Goal: Task Accomplishment & Management: Use online tool/utility

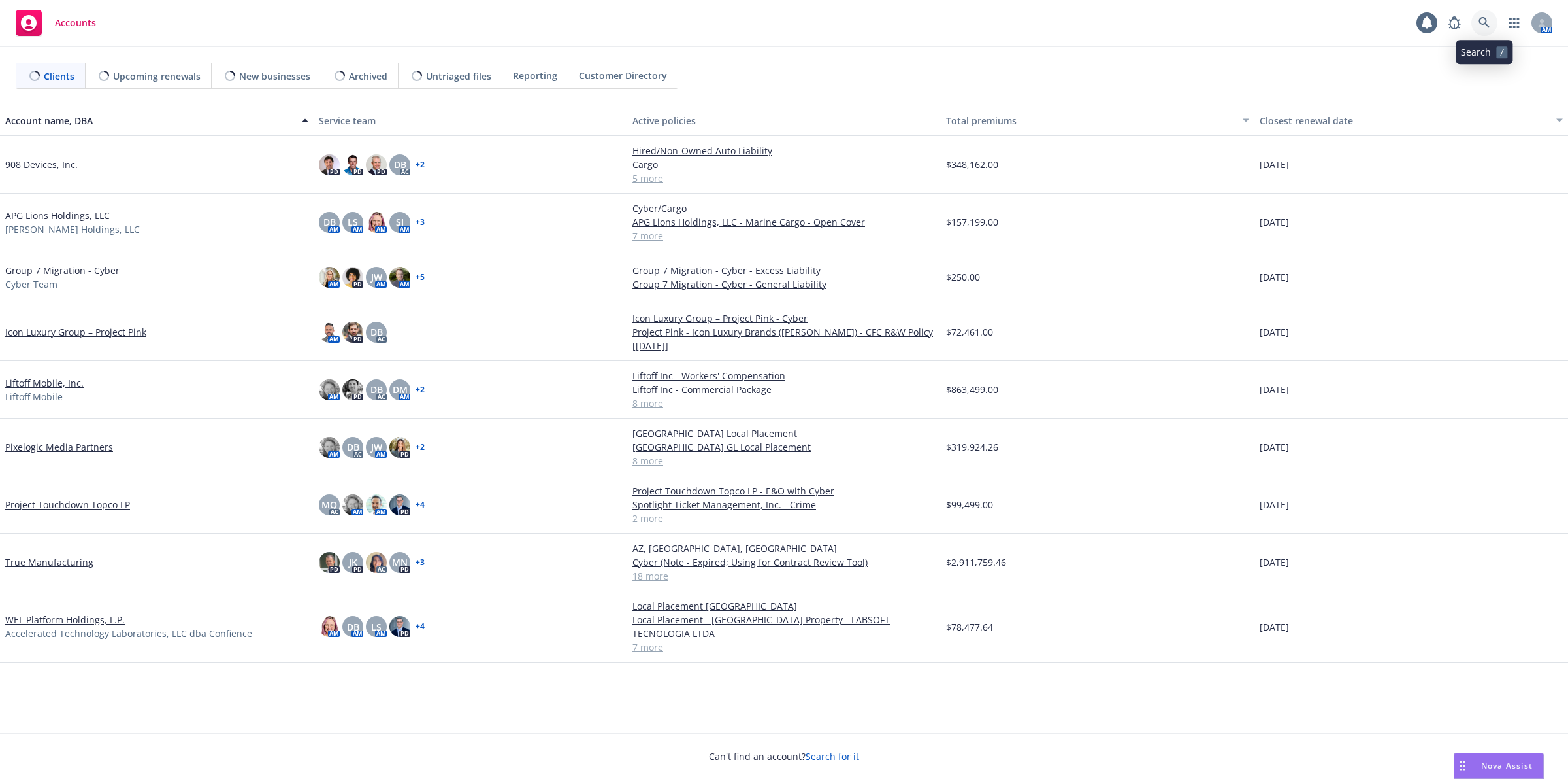
click at [1484, 27] on icon at bounding box center [1484, 23] width 12 height 12
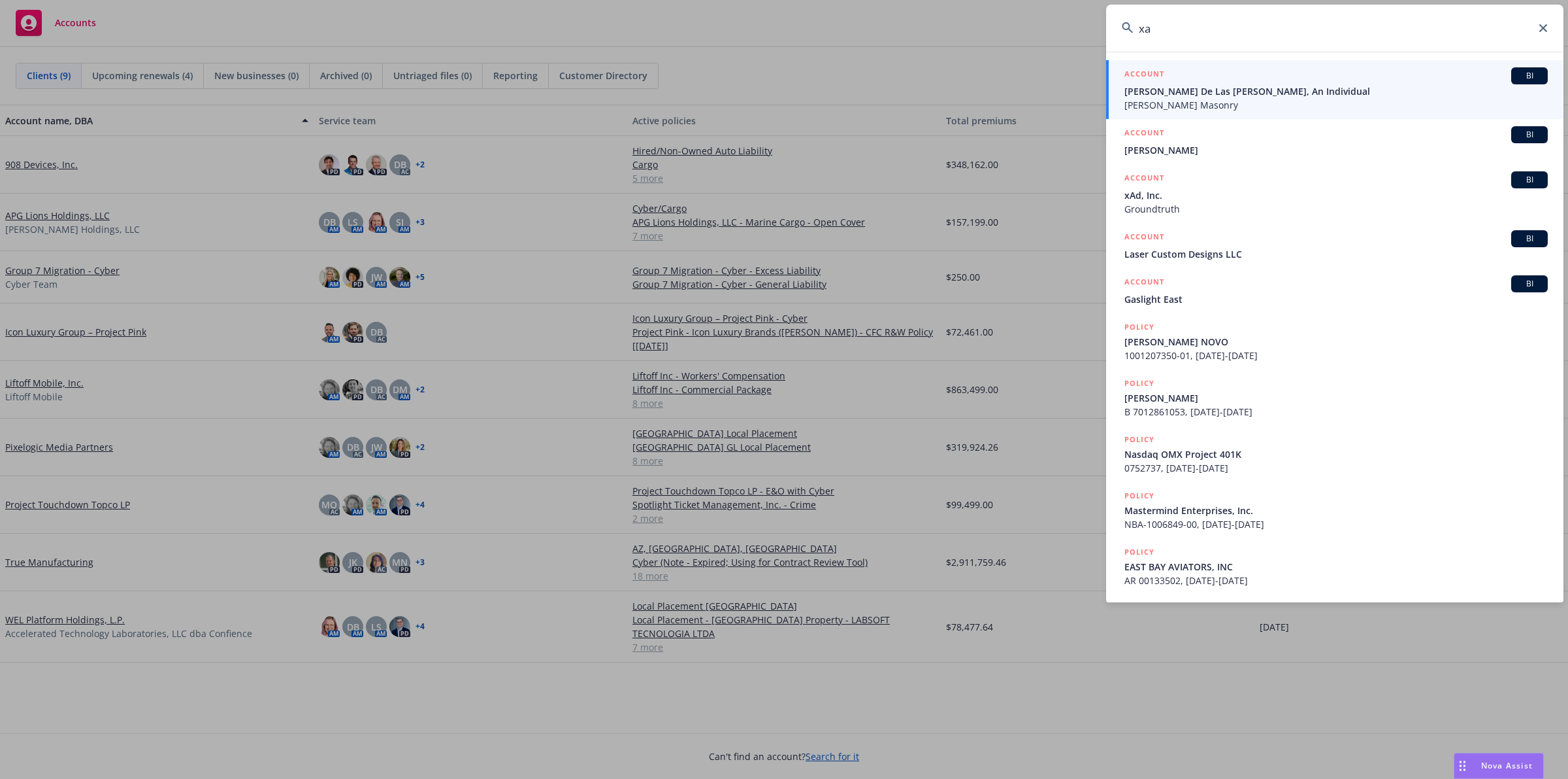
type input "x"
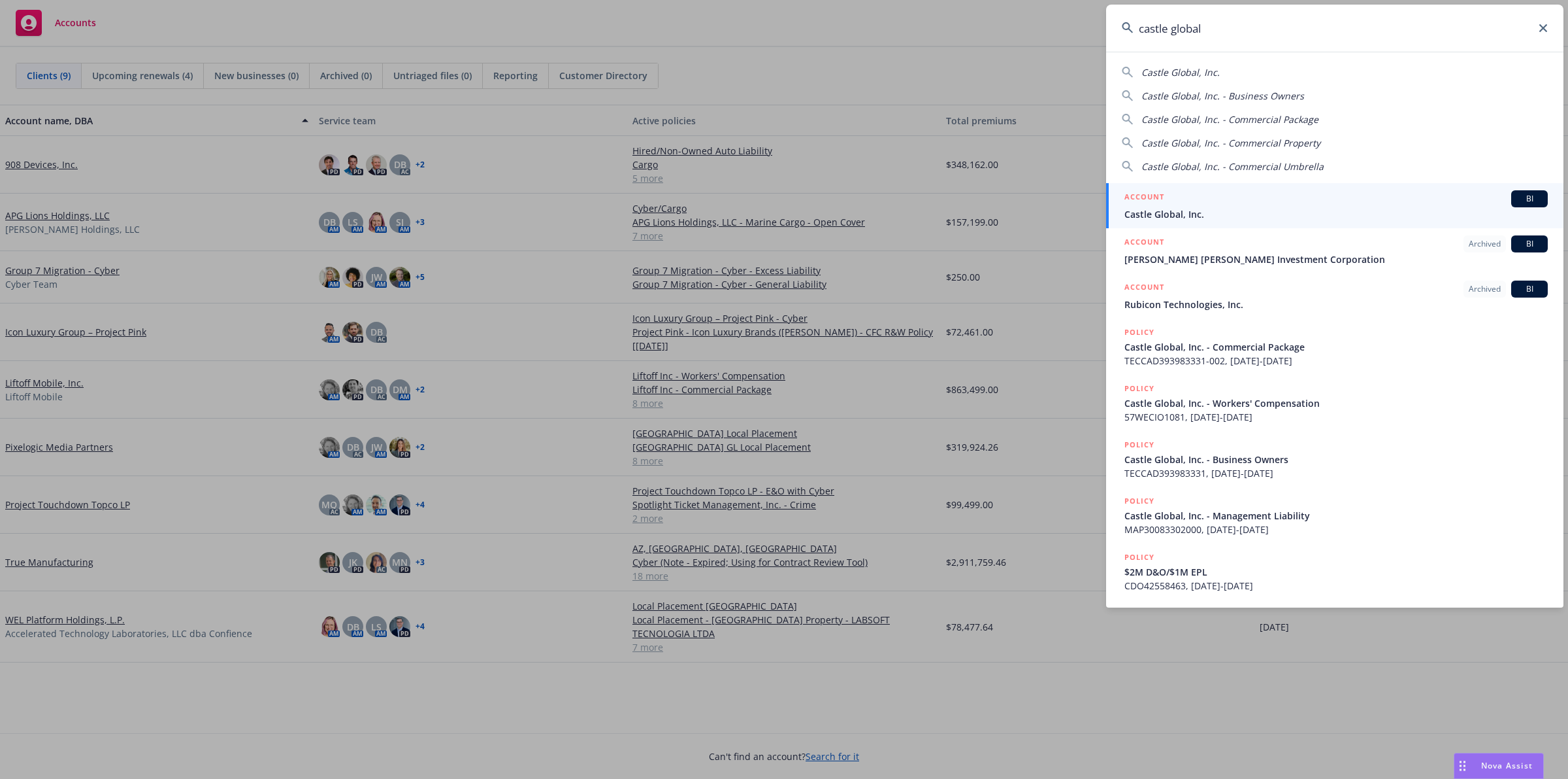
type input "castle global"
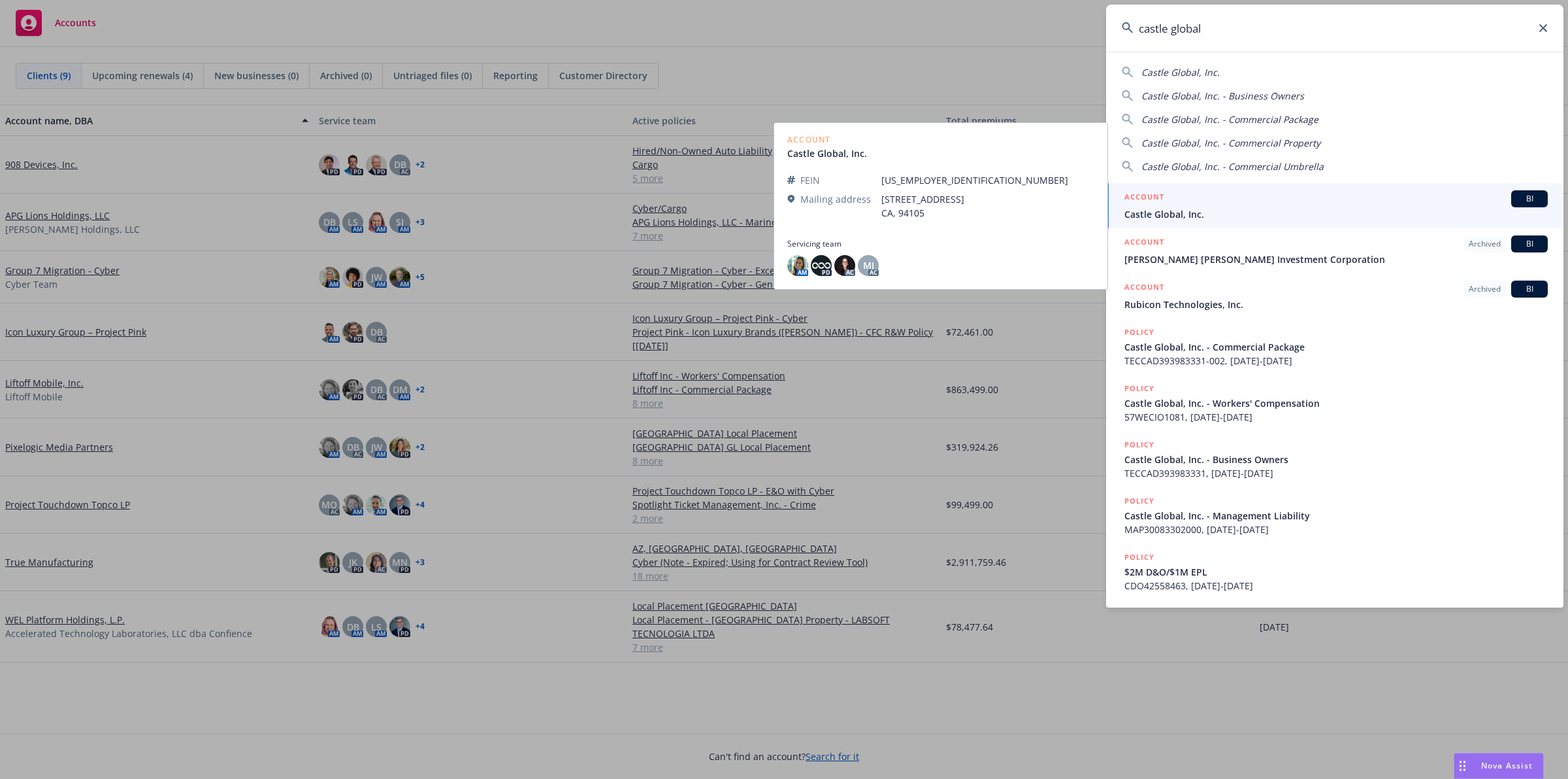
click at [1282, 209] on span "Castle Global, Inc." at bounding box center [1336, 214] width 423 height 14
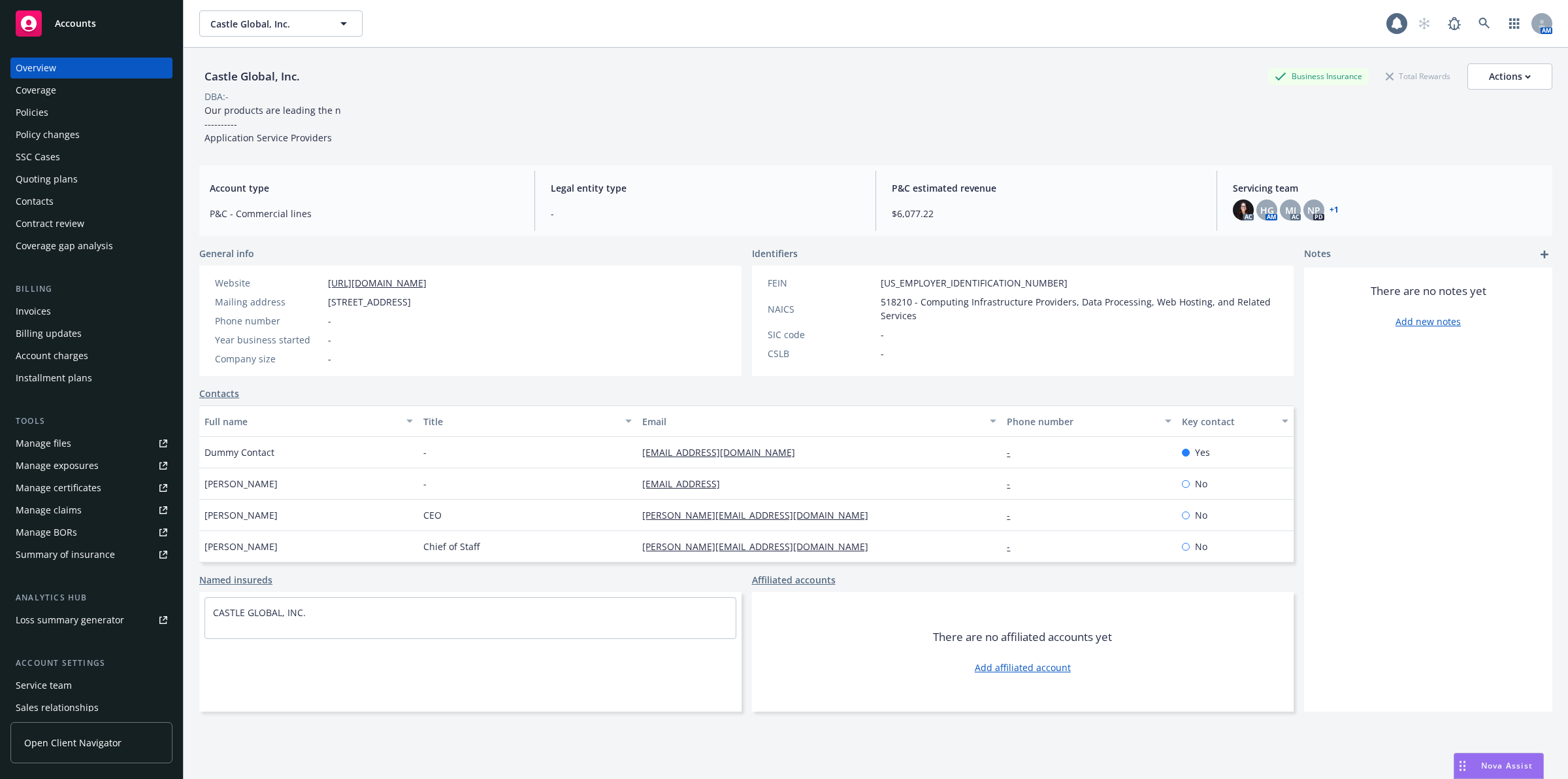
click at [106, 108] on div "Policies" at bounding box center [91, 113] width 152 height 21
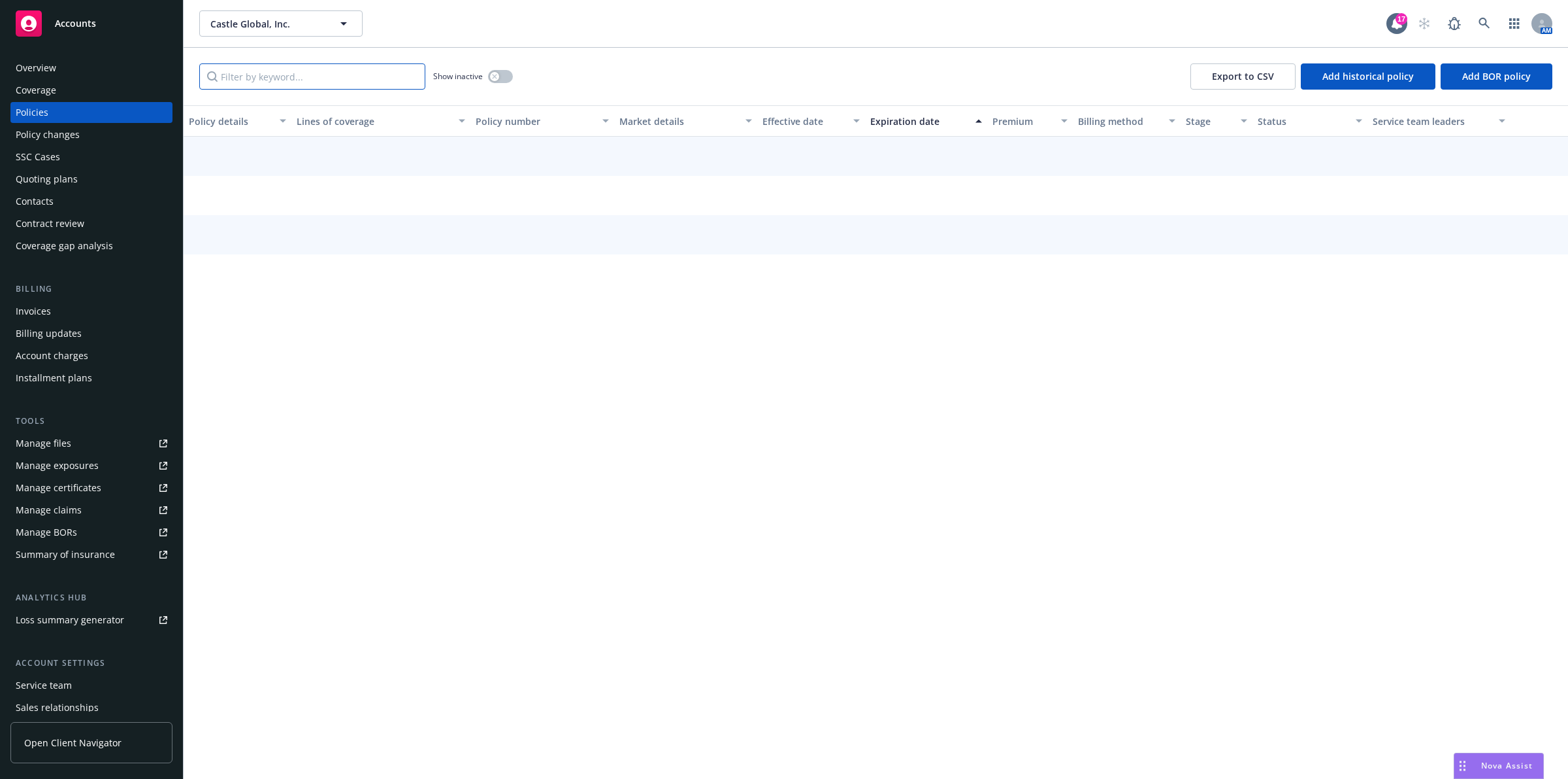
click at [364, 65] on input "Filter by keyword..." at bounding box center [313, 76] width 226 height 26
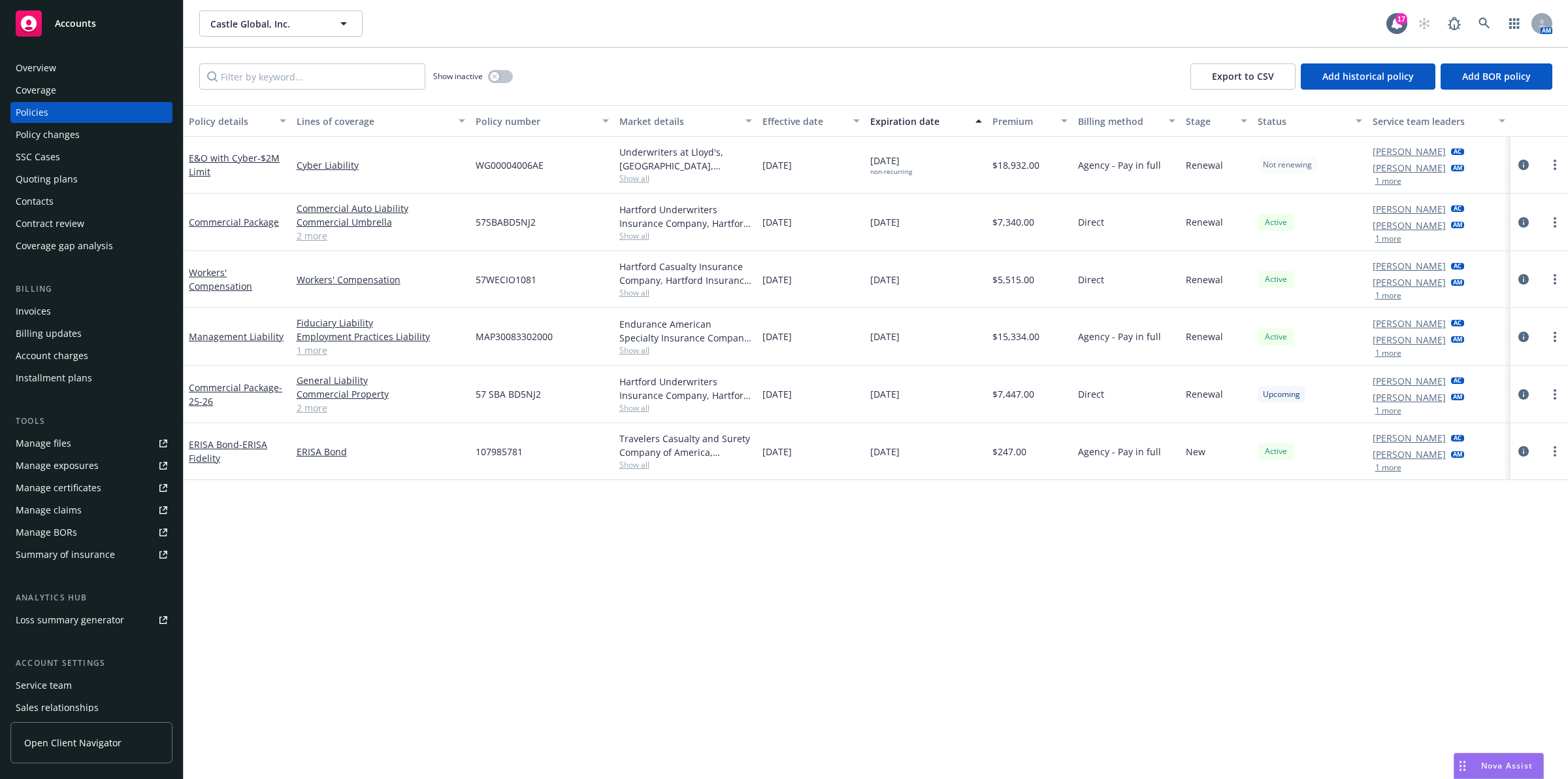
click at [639, 632] on div "Policy details Lines of coverage Policy number Market details Effective date Ex…" at bounding box center [876, 441] width 1385 height 673
click at [137, 76] on div "Overview" at bounding box center [91, 68] width 152 height 21
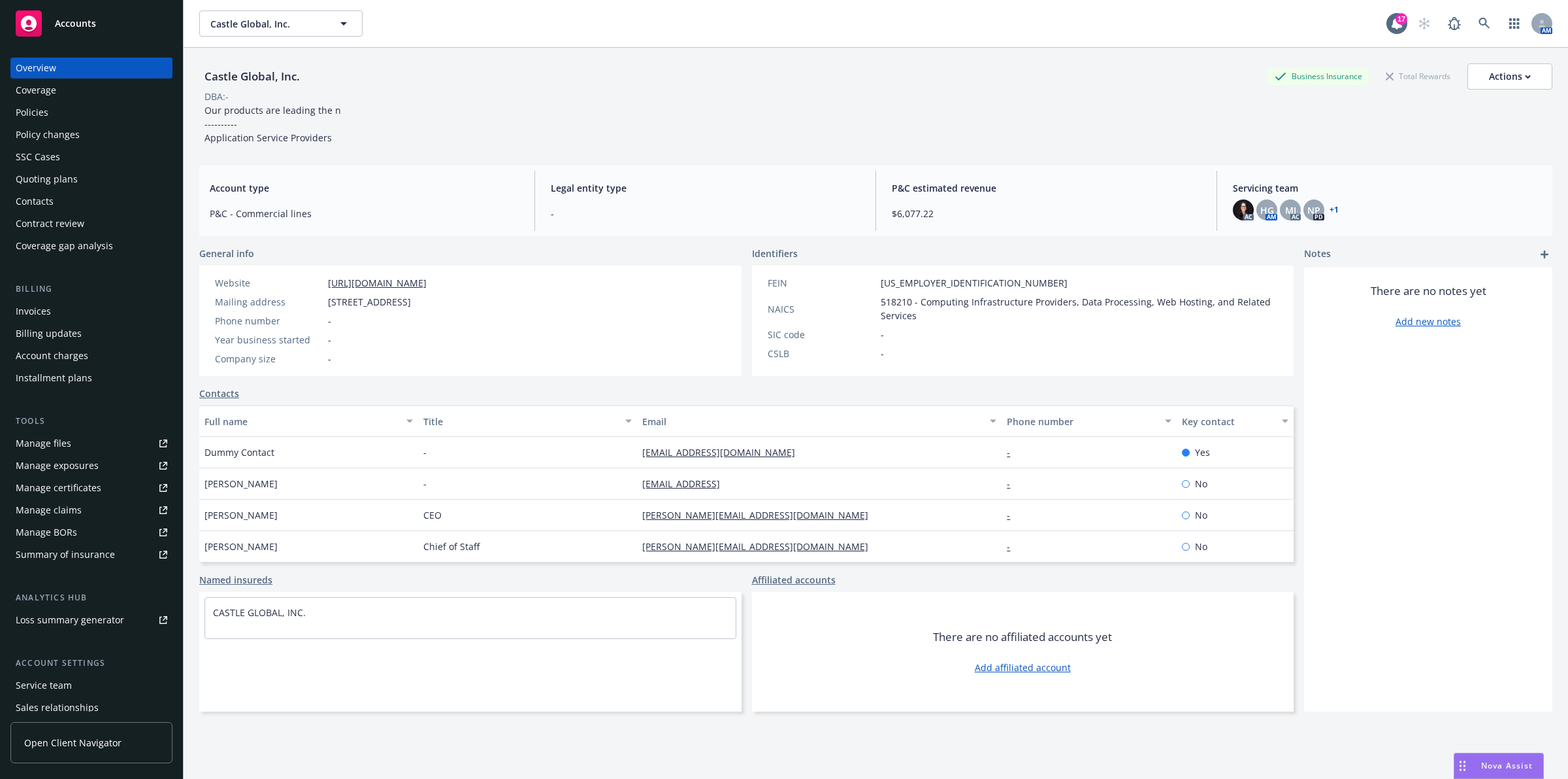
click at [117, 115] on div "Policies" at bounding box center [91, 113] width 152 height 21
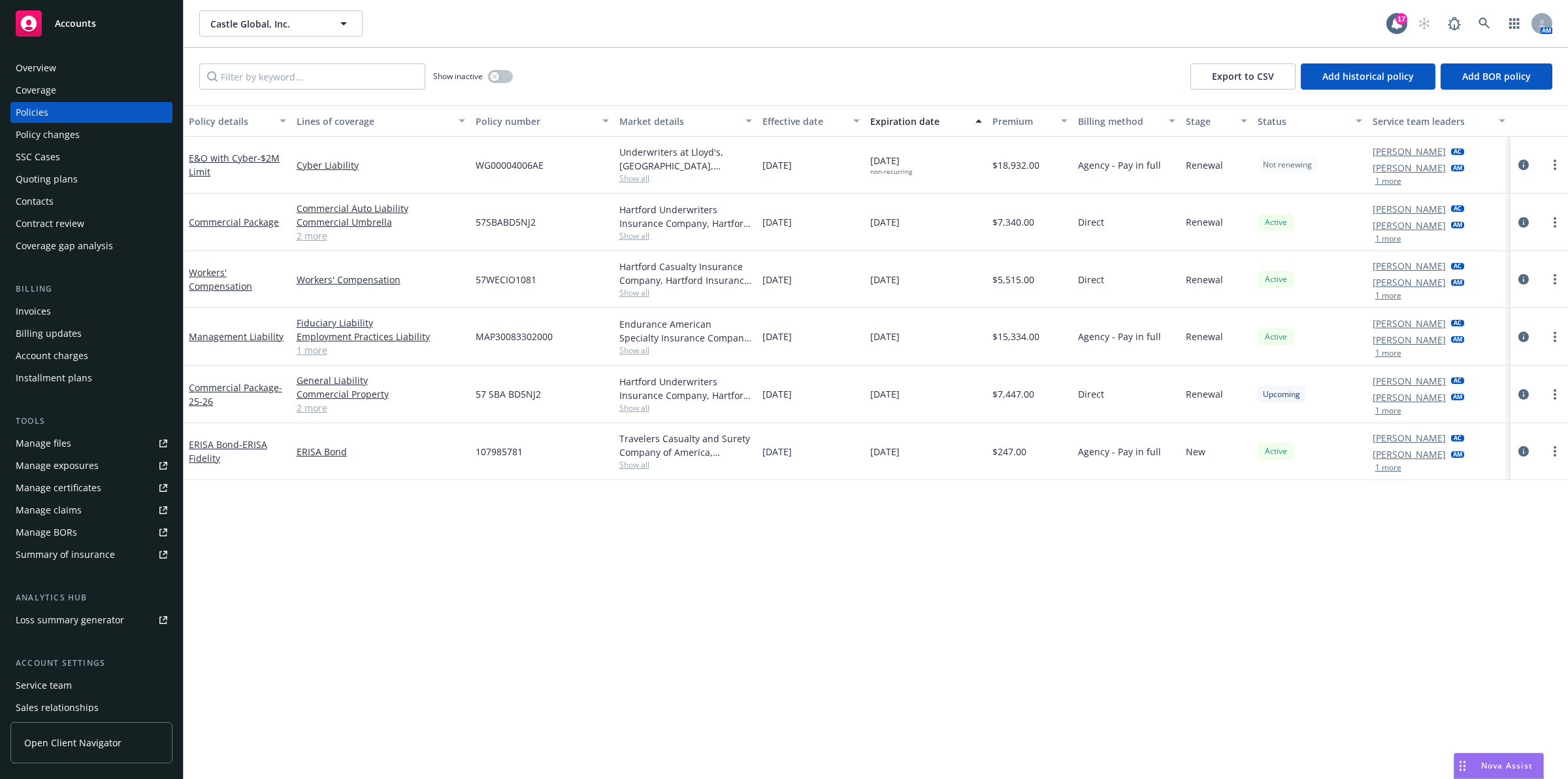
click at [456, 488] on div "Policy details Lines of coverage Policy number Market details Effective date Ex…" at bounding box center [876, 441] width 1385 height 673
click at [1485, 30] on link at bounding box center [1484, 23] width 26 height 26
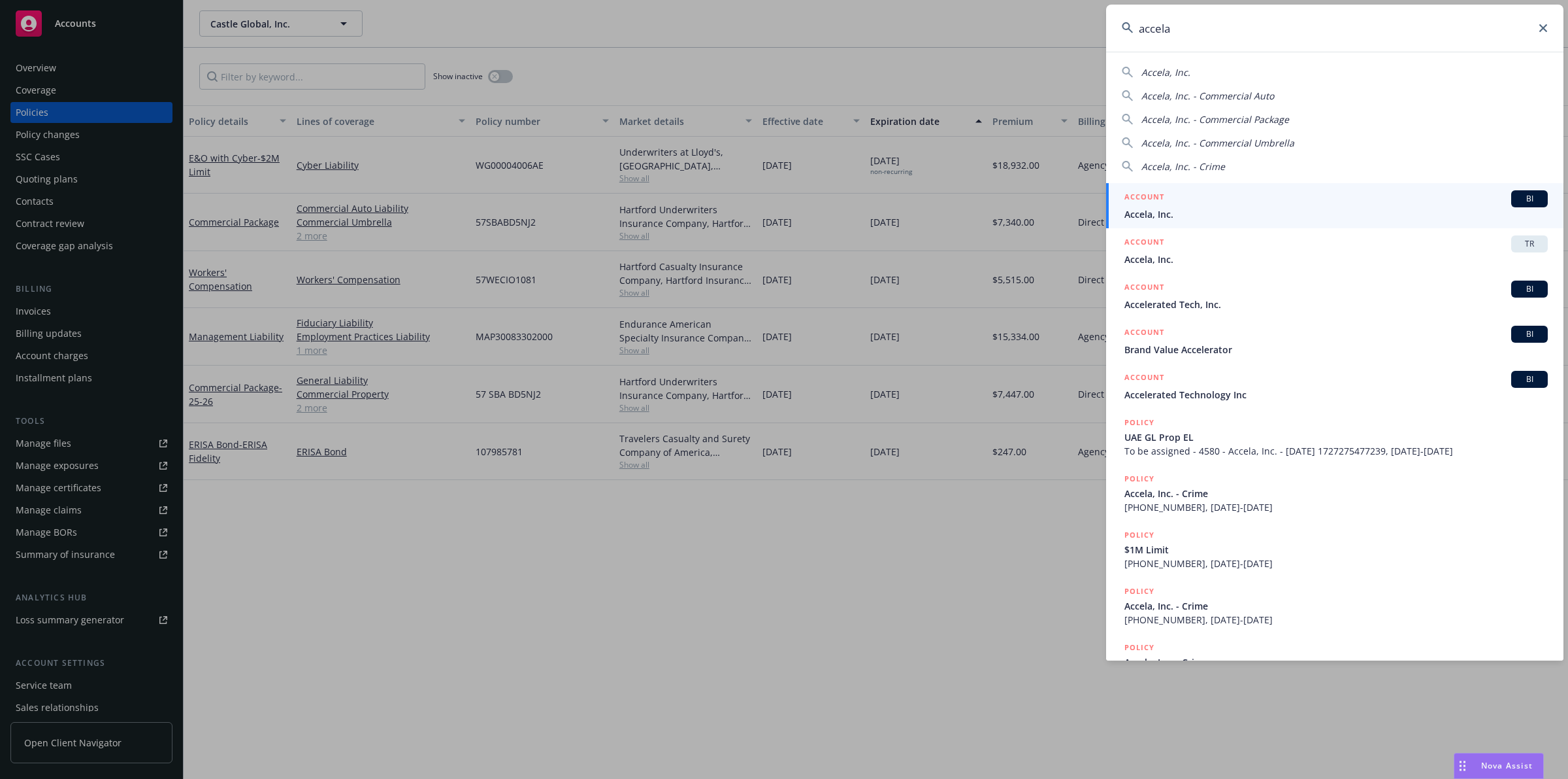
type input "accela"
click at [1264, 210] on span "Accela, Inc." at bounding box center [1336, 214] width 423 height 14
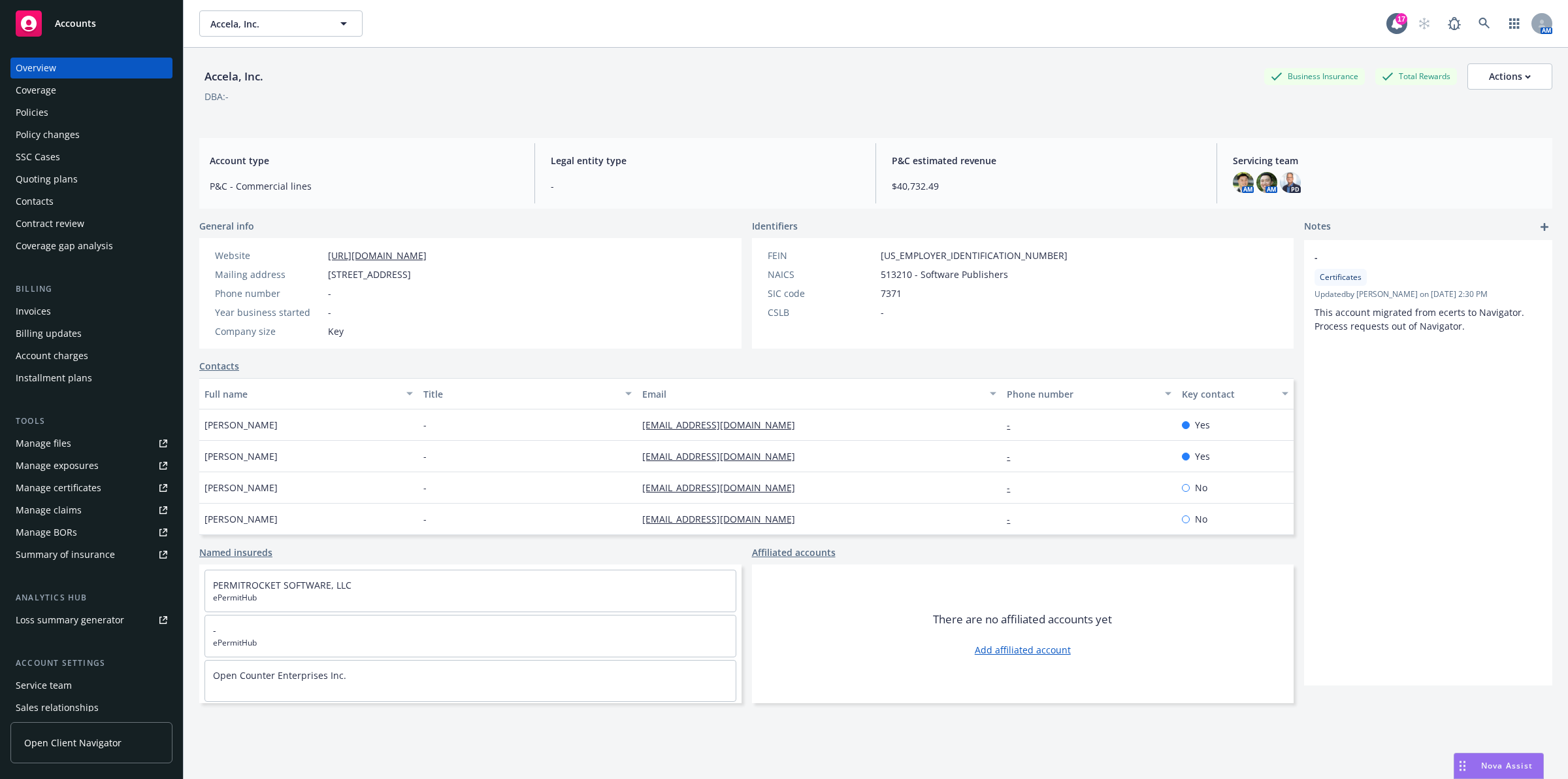
click at [56, 173] on div "Quoting plans" at bounding box center [47, 179] width 62 height 21
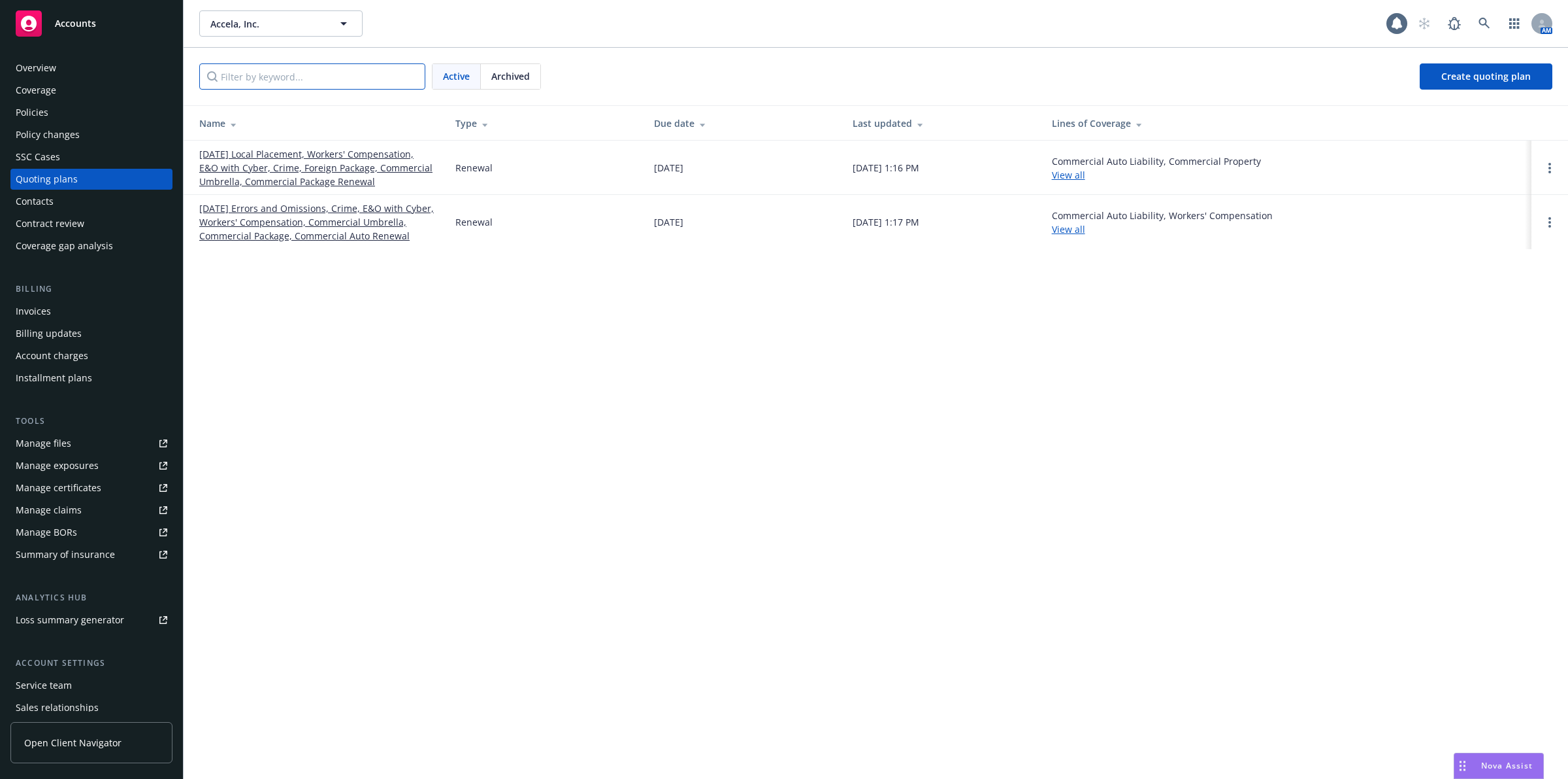
click at [276, 87] on input "Filter by keyword..." at bounding box center [313, 76] width 226 height 26
type input "cyber"
click at [328, 170] on link "[DATE] Local Placement, Workers' Compensation, E&O with Cyber, Crime, Foreign P…" at bounding box center [317, 167] width 235 height 41
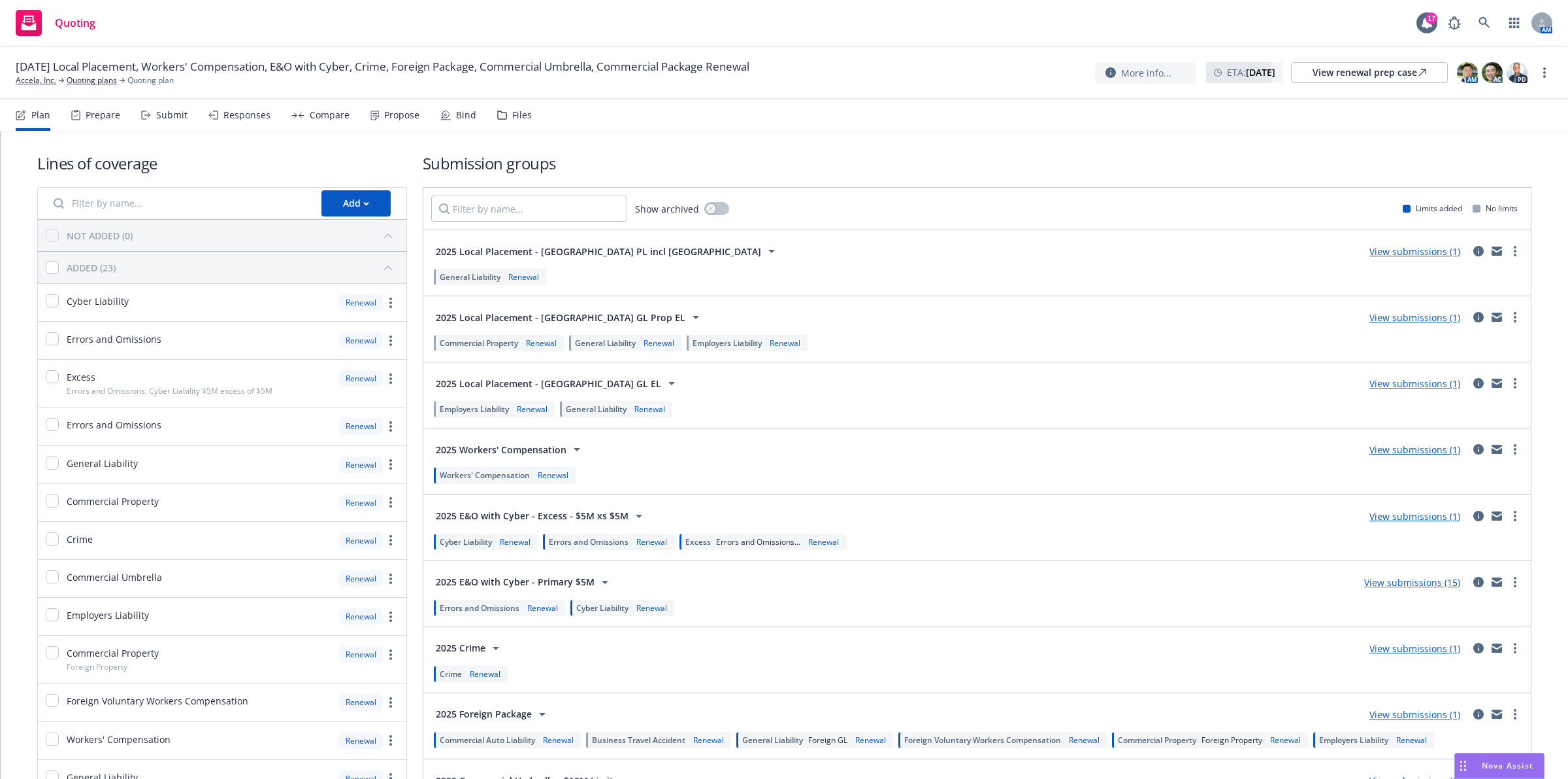
click at [889, 19] on div "Quoting 17 AM" at bounding box center [784, 23] width 1568 height 47
click at [549, 210] on input "Filter by name..." at bounding box center [530, 209] width 196 height 26
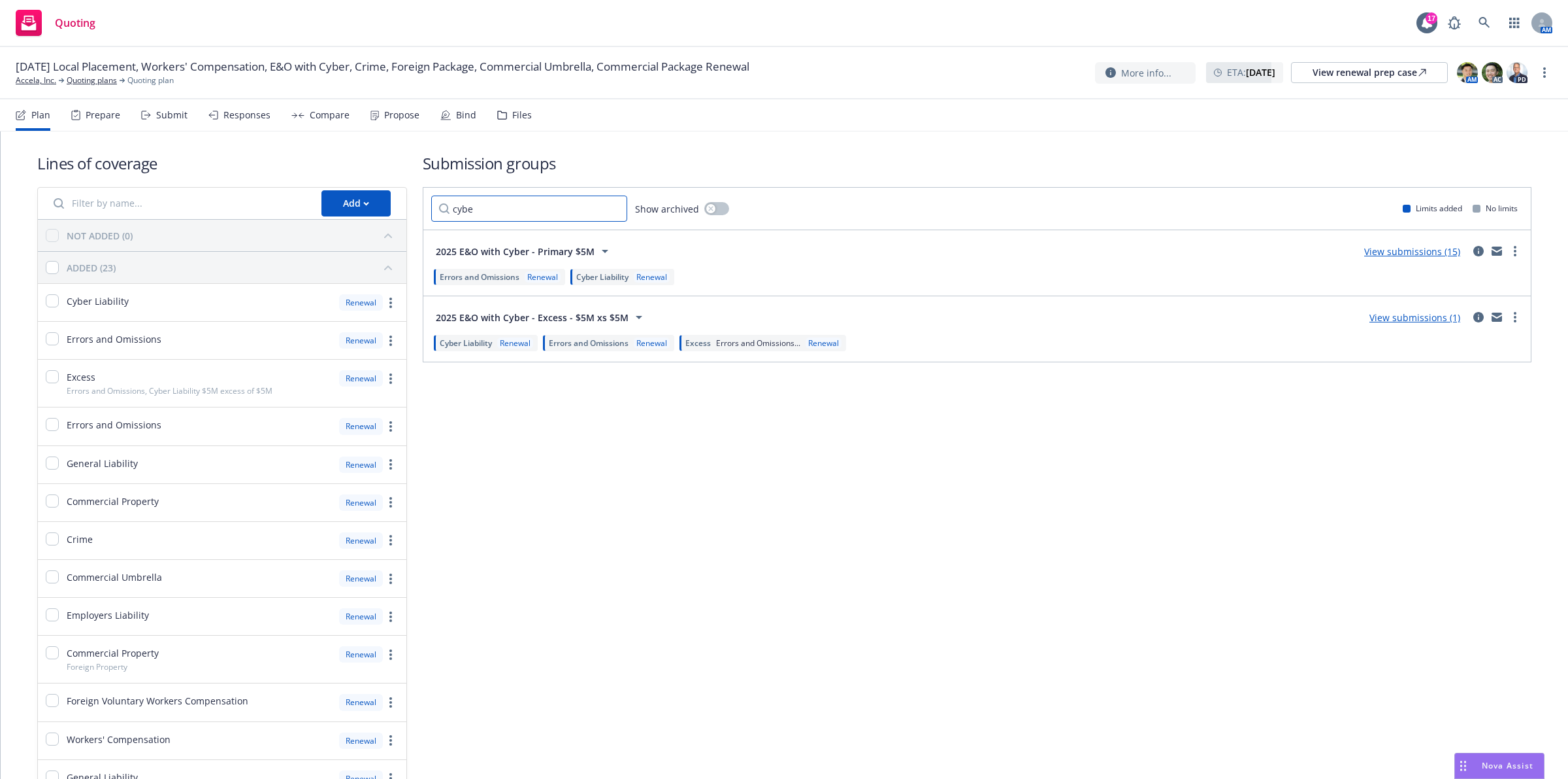
type input "cybe"
click at [1415, 257] on div "View submissions (15)" at bounding box center [1412, 251] width 112 height 16
click at [1416, 256] on link "View submissions (15)" at bounding box center [1412, 251] width 96 height 12
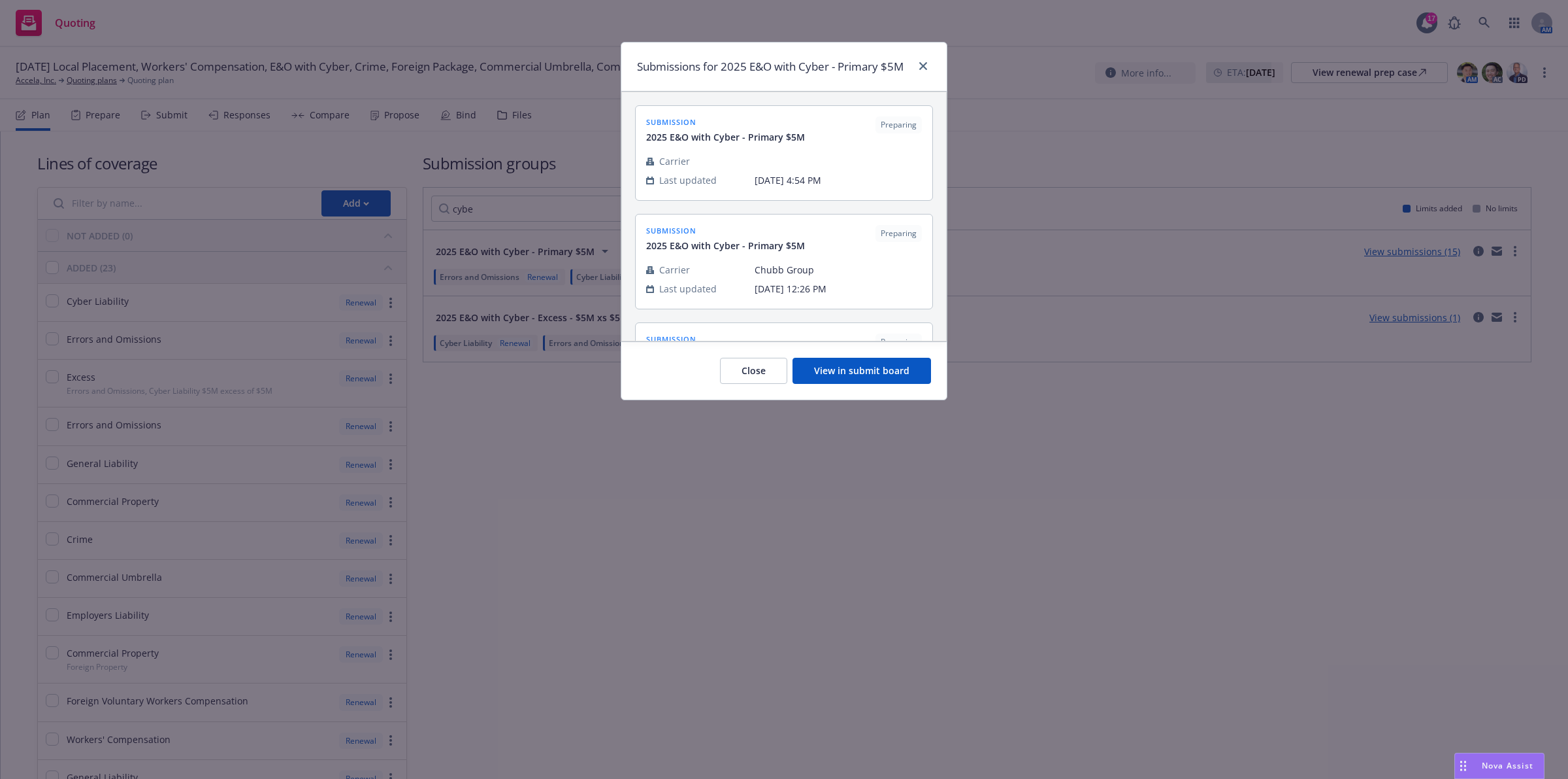
click at [877, 374] on button "View in submit board" at bounding box center [862, 371] width 139 height 26
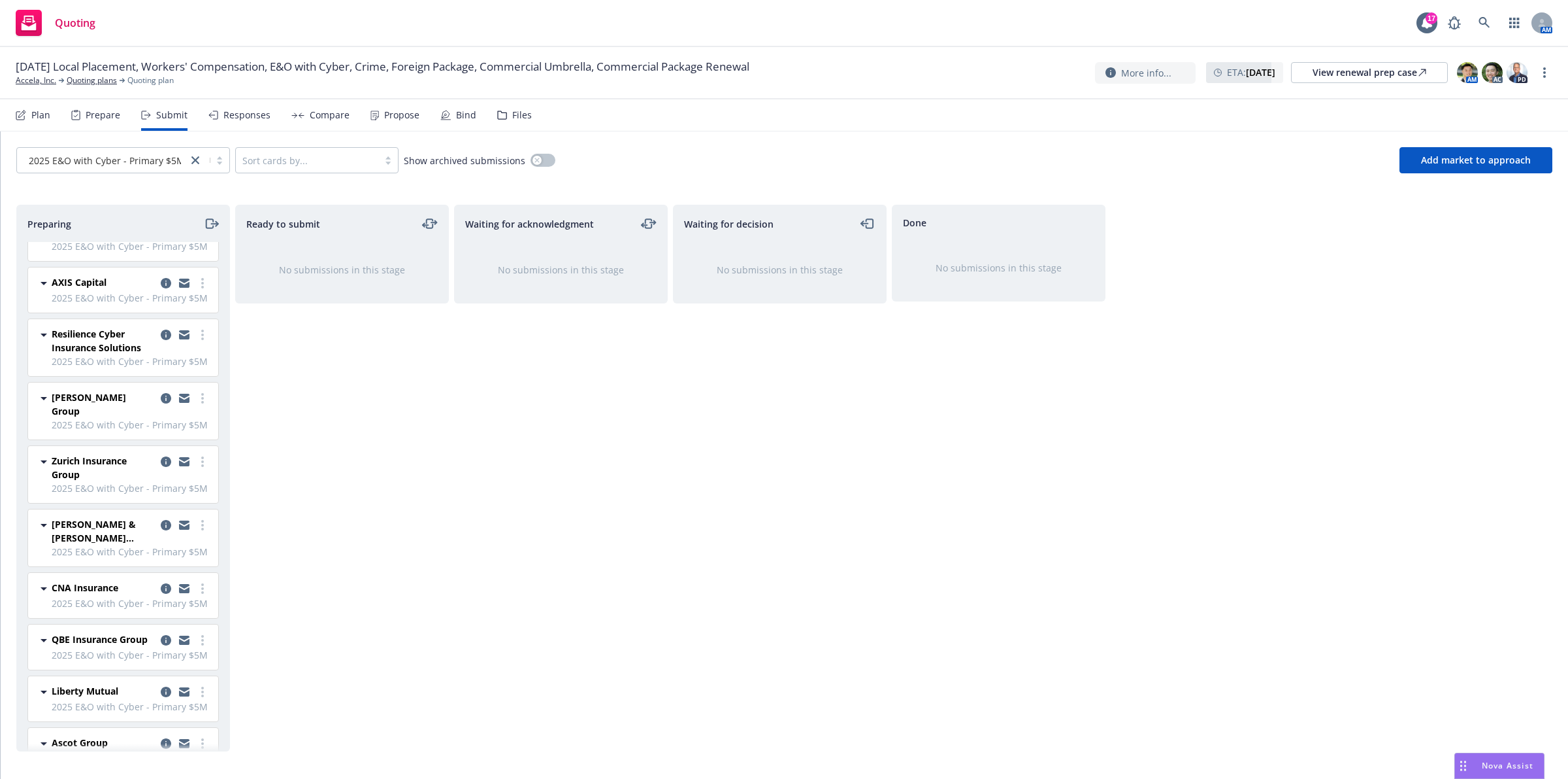
scroll to position [347, 0]
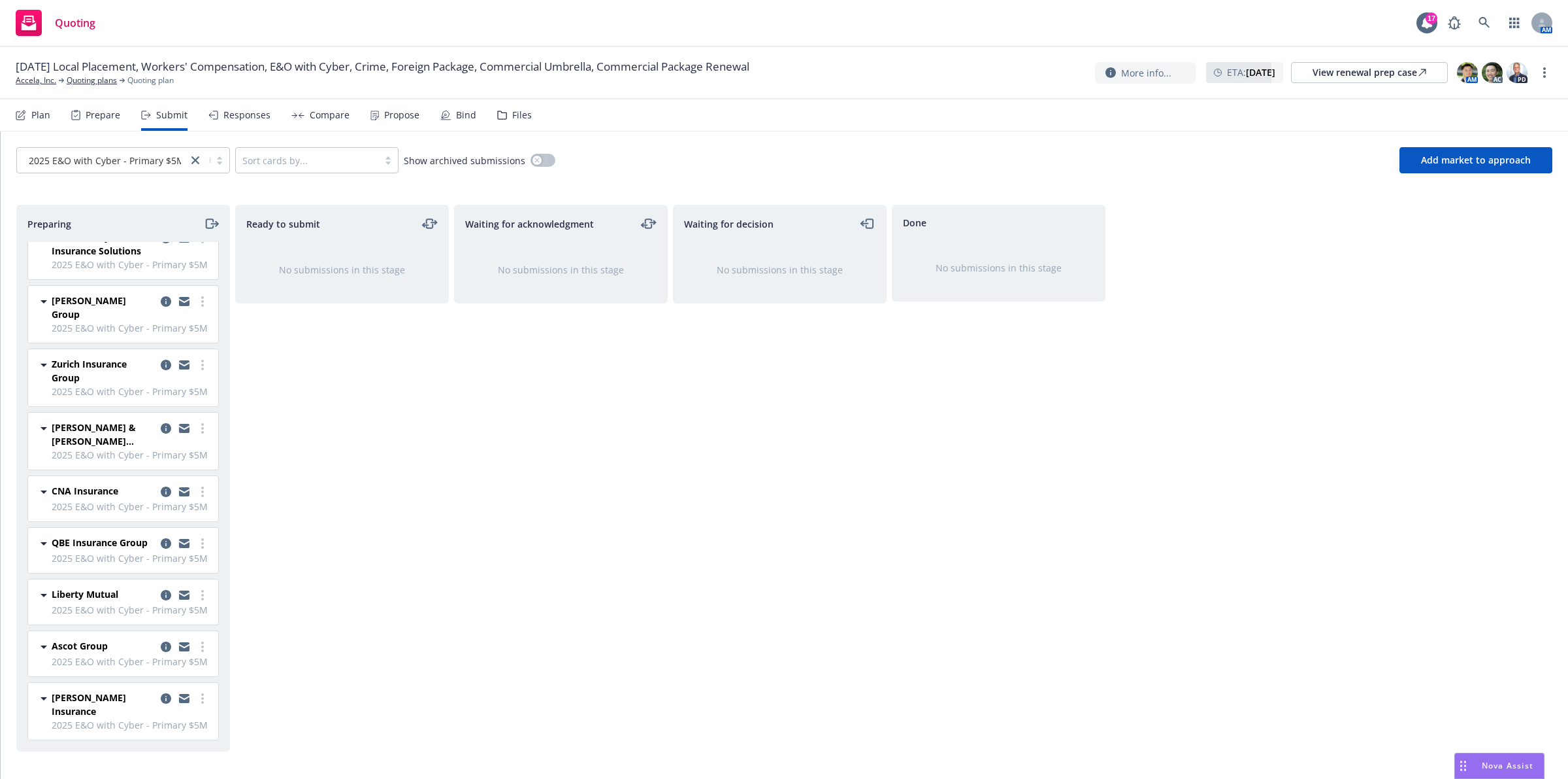
click at [187, 435] on div at bounding box center [185, 434] width 52 height 27
click at [201, 430] on icon "more" at bounding box center [202, 428] width 3 height 10
click at [135, 558] on span "Add declined decision" at bounding box center [131, 558] width 129 height 12
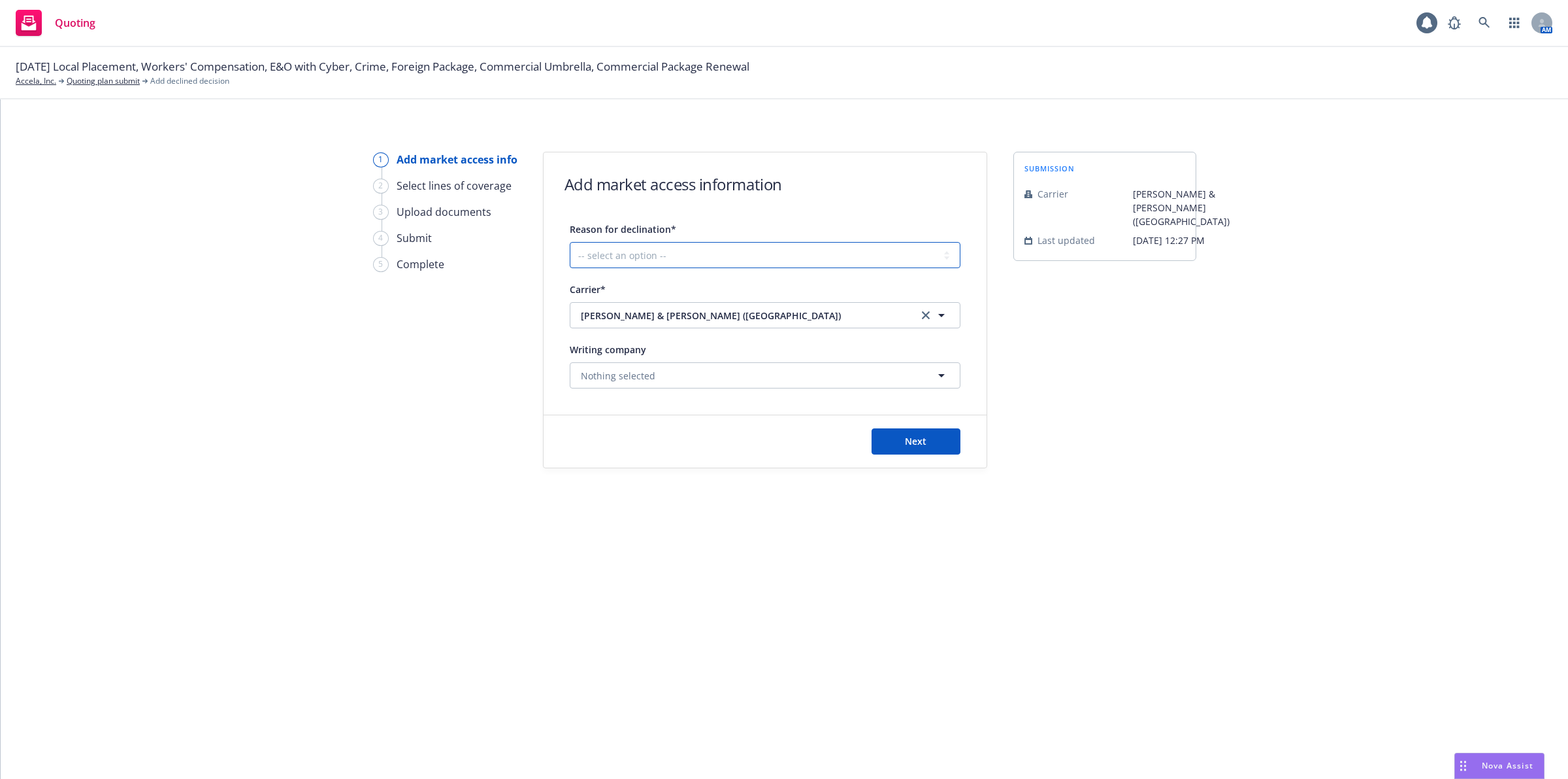
click at [730, 250] on select "-- select an option -- Cannot compete with other markets Carrier non-renewed Ca…" at bounding box center [765, 255] width 391 height 26
select select "OTHER"
click at [570, 242] on select "-- select an option -- Cannot compete with other markets Carrier non-renewed Ca…" at bounding box center [765, 255] width 391 height 26
drag, startPoint x: 897, startPoint y: 445, endPoint x: 683, endPoint y: 371, distance: 226.4
click at [683, 371] on form "Add market access information Reason for declination* -- select an option -- Ca…" at bounding box center [765, 310] width 443 height 315
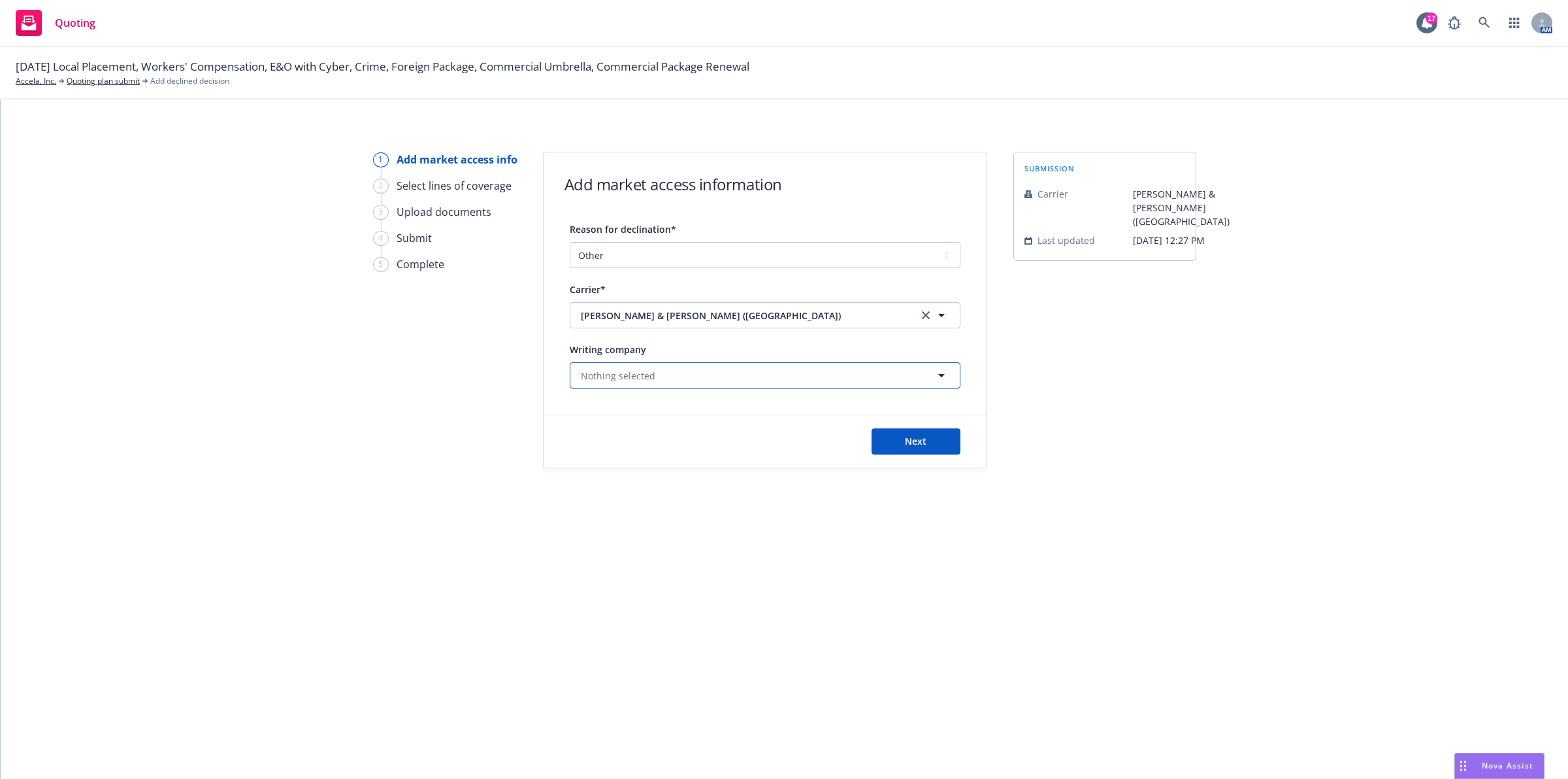
click at [682, 371] on button "Nothing selected" at bounding box center [765, 375] width 391 height 26
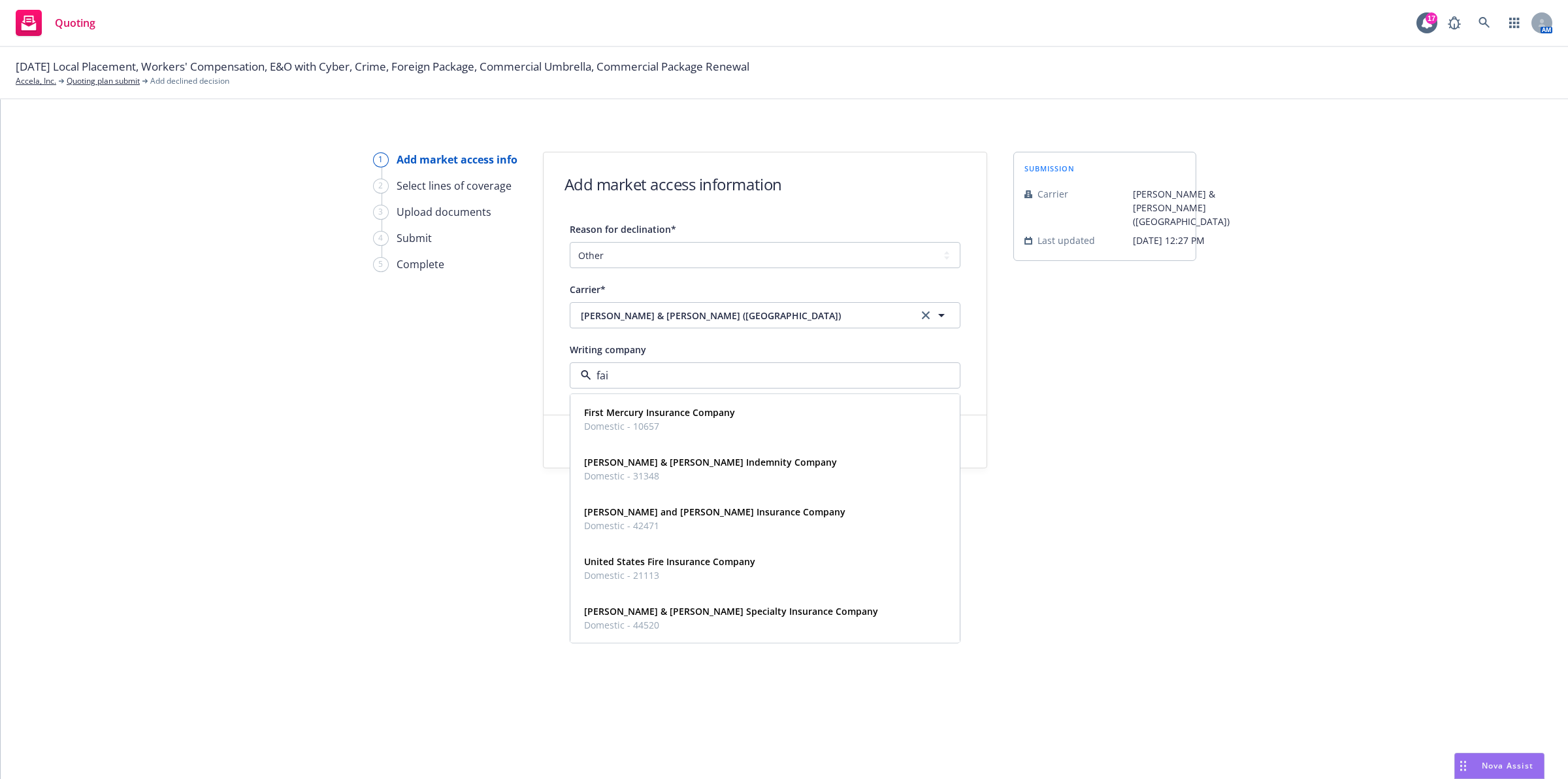
type input "fair"
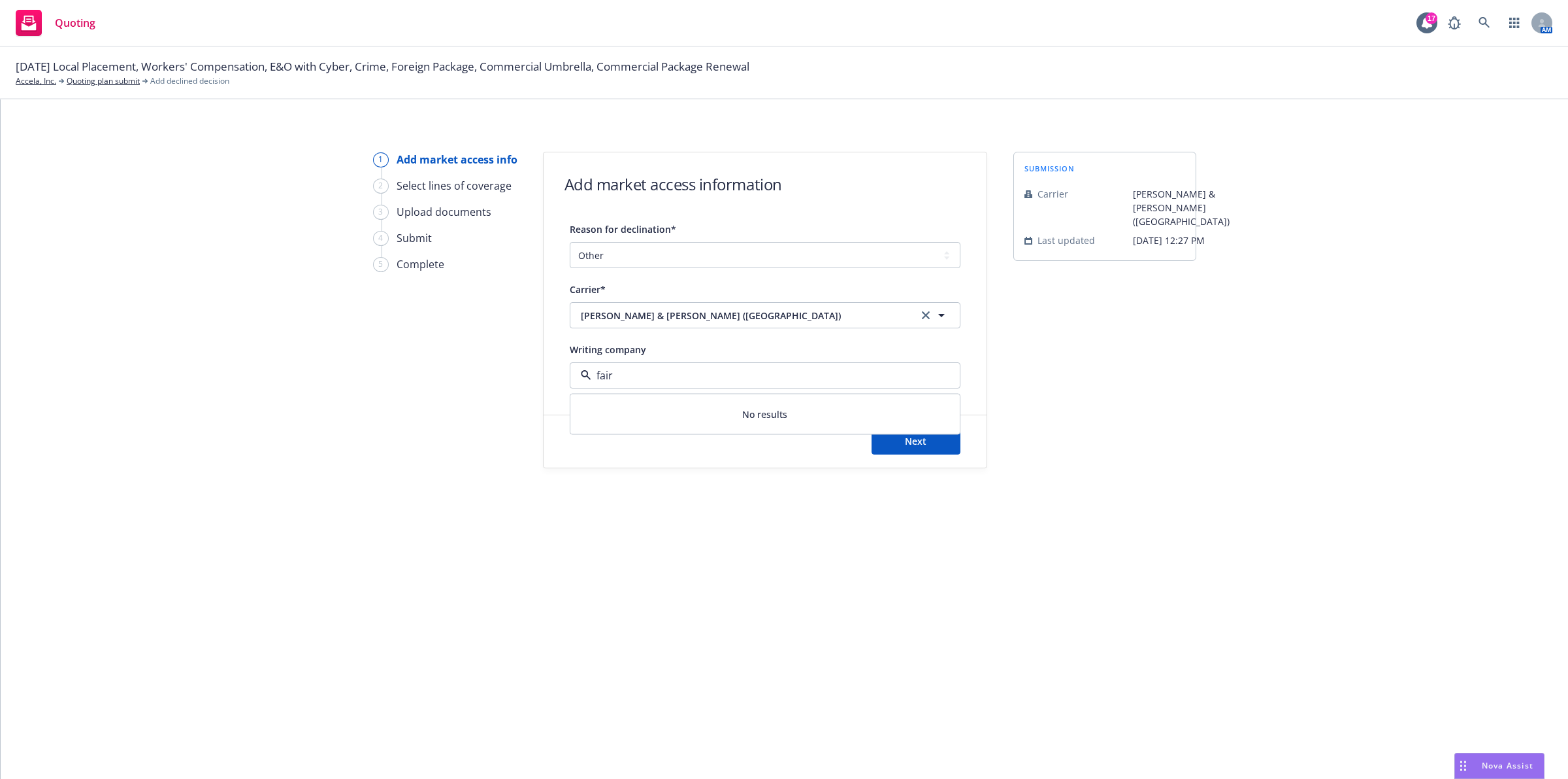
click at [682, 371] on input "fair" at bounding box center [762, 375] width 342 height 16
click at [682, 371] on input at bounding box center [762, 375] width 342 height 16
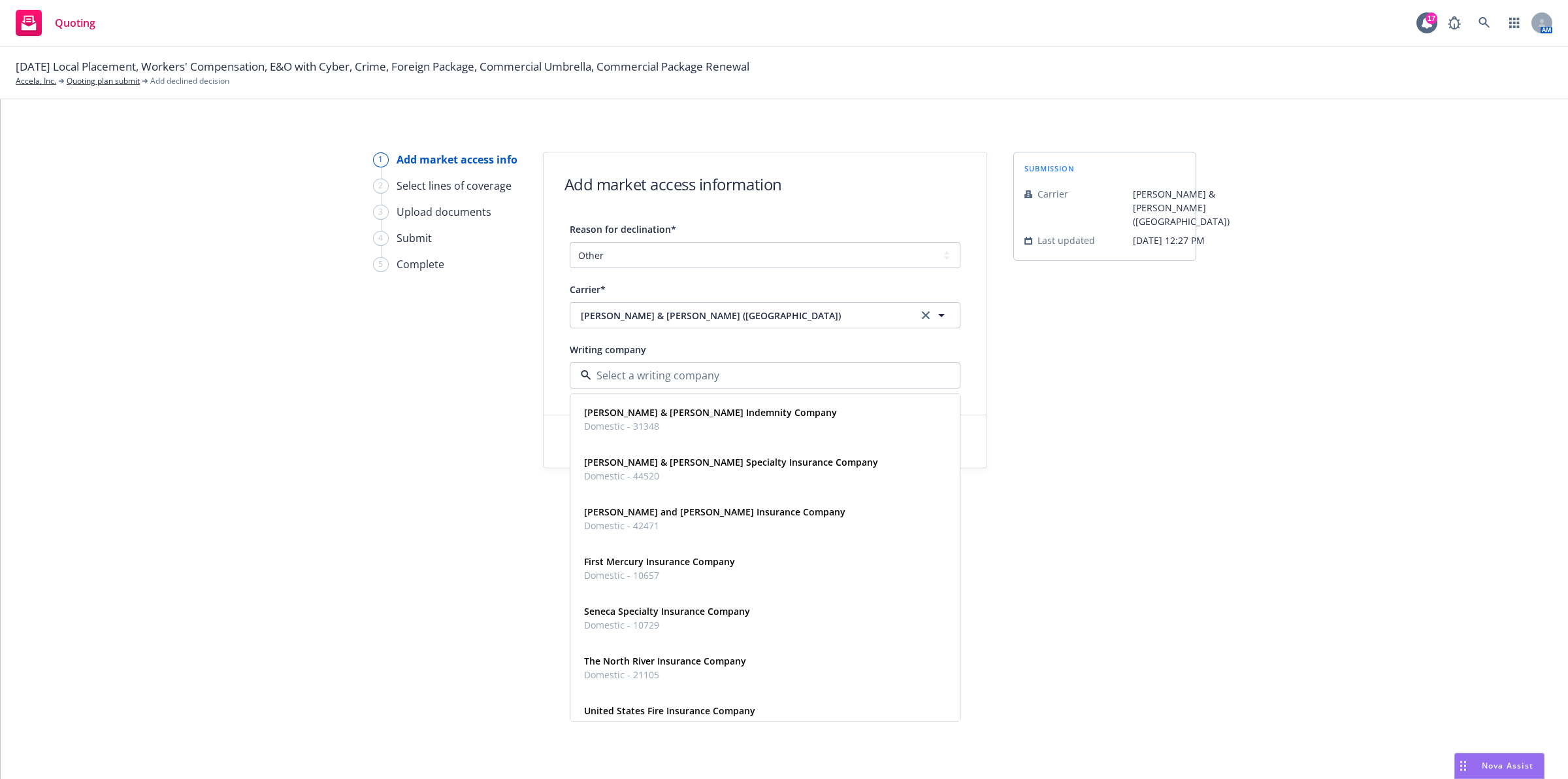
click at [682, 371] on input at bounding box center [762, 375] width 342 height 16
click at [779, 466] on strong "Crum & Forster Specialty Insurance Company" at bounding box center [731, 462] width 294 height 12
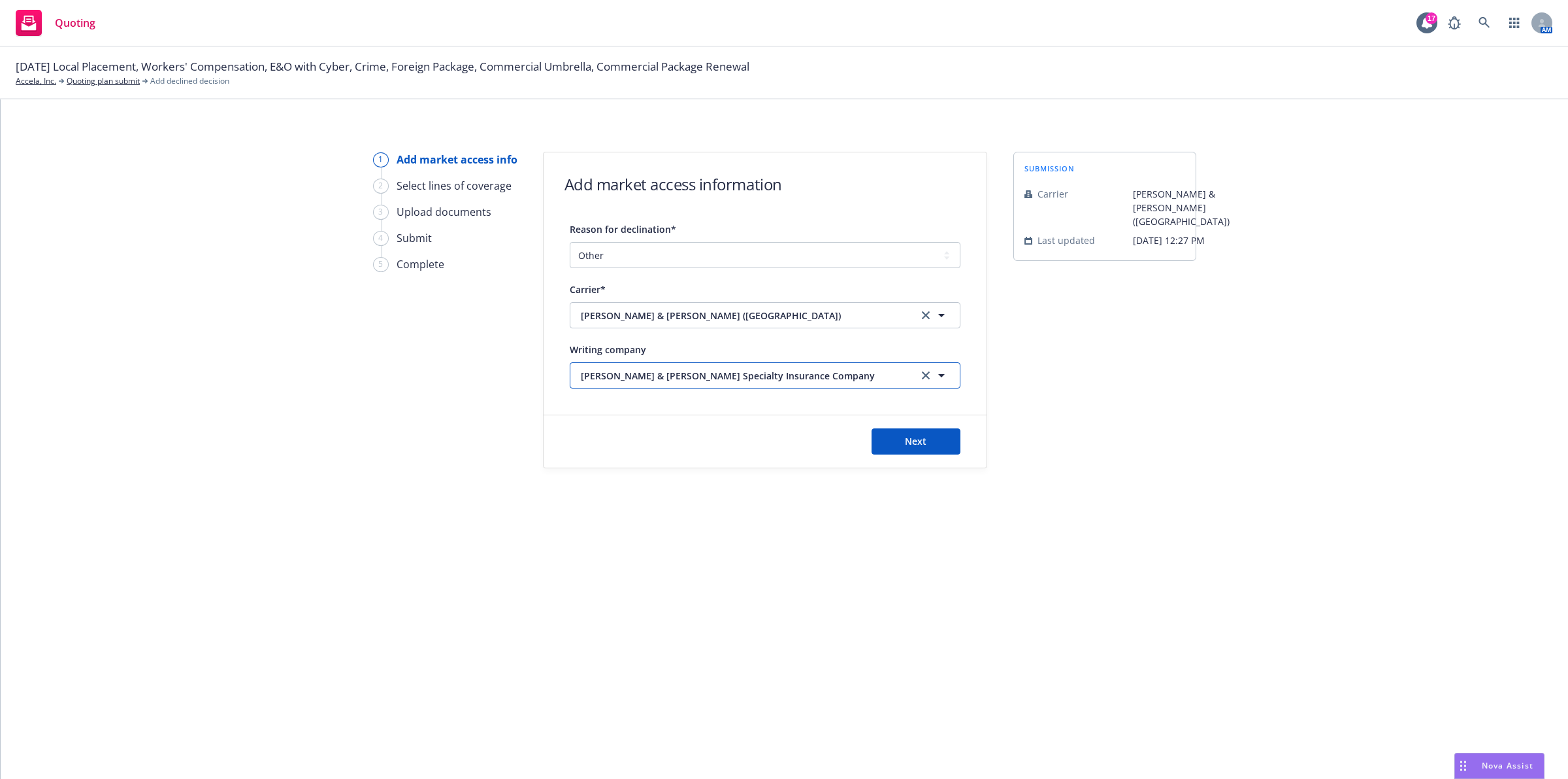
drag, startPoint x: 916, startPoint y: 377, endPoint x: 918, endPoint y: 384, distance: 7.3
click at [917, 376] on button "Crum & Forster Specialty Insurance Company" at bounding box center [765, 375] width 391 height 26
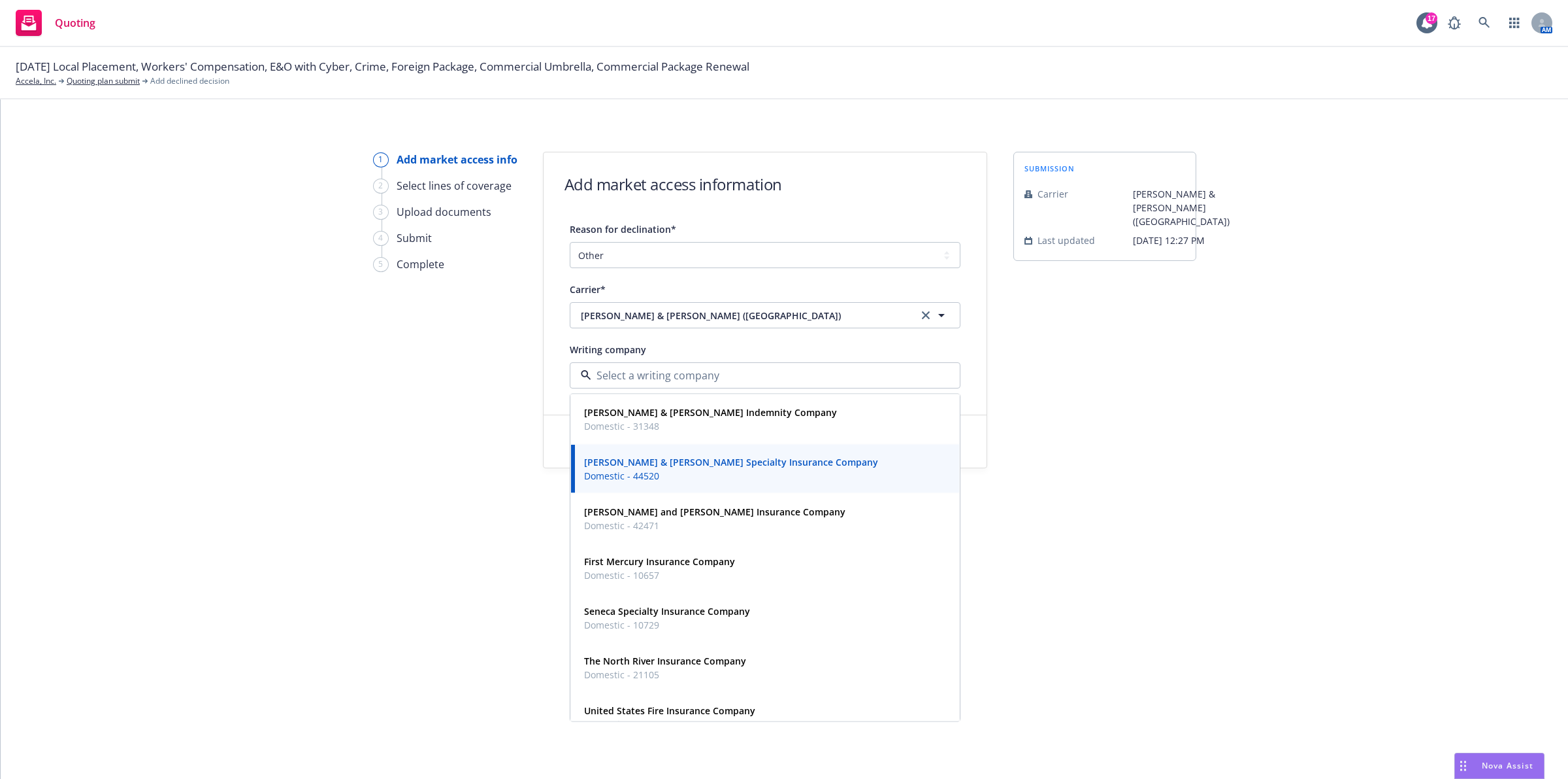
click at [794, 464] on div "Crum & Forster Specialty Insurance Company Domestic - 44520" at bounding box center [765, 469] width 372 height 33
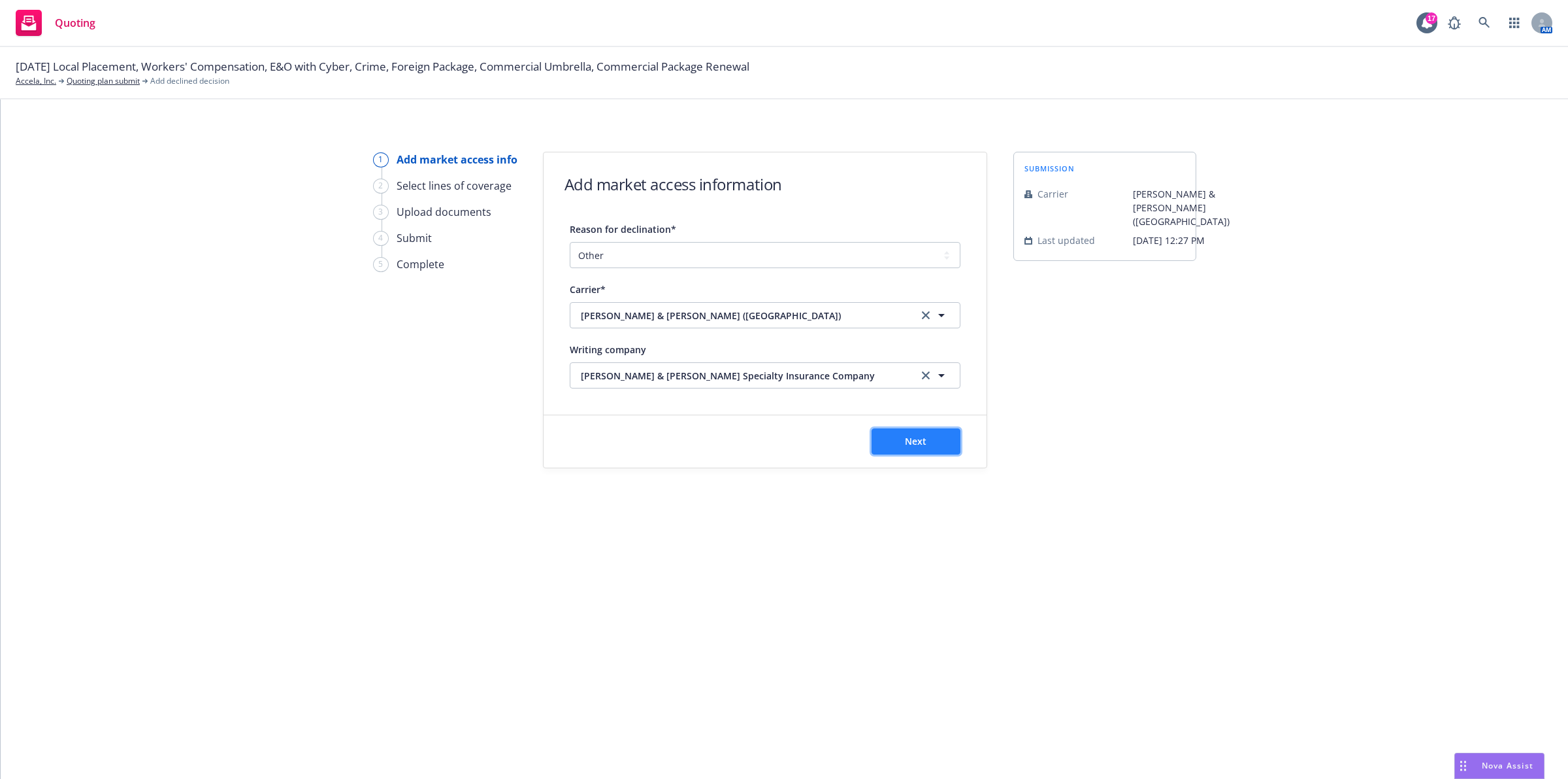
click at [888, 441] on button "Next" at bounding box center [916, 441] width 89 height 26
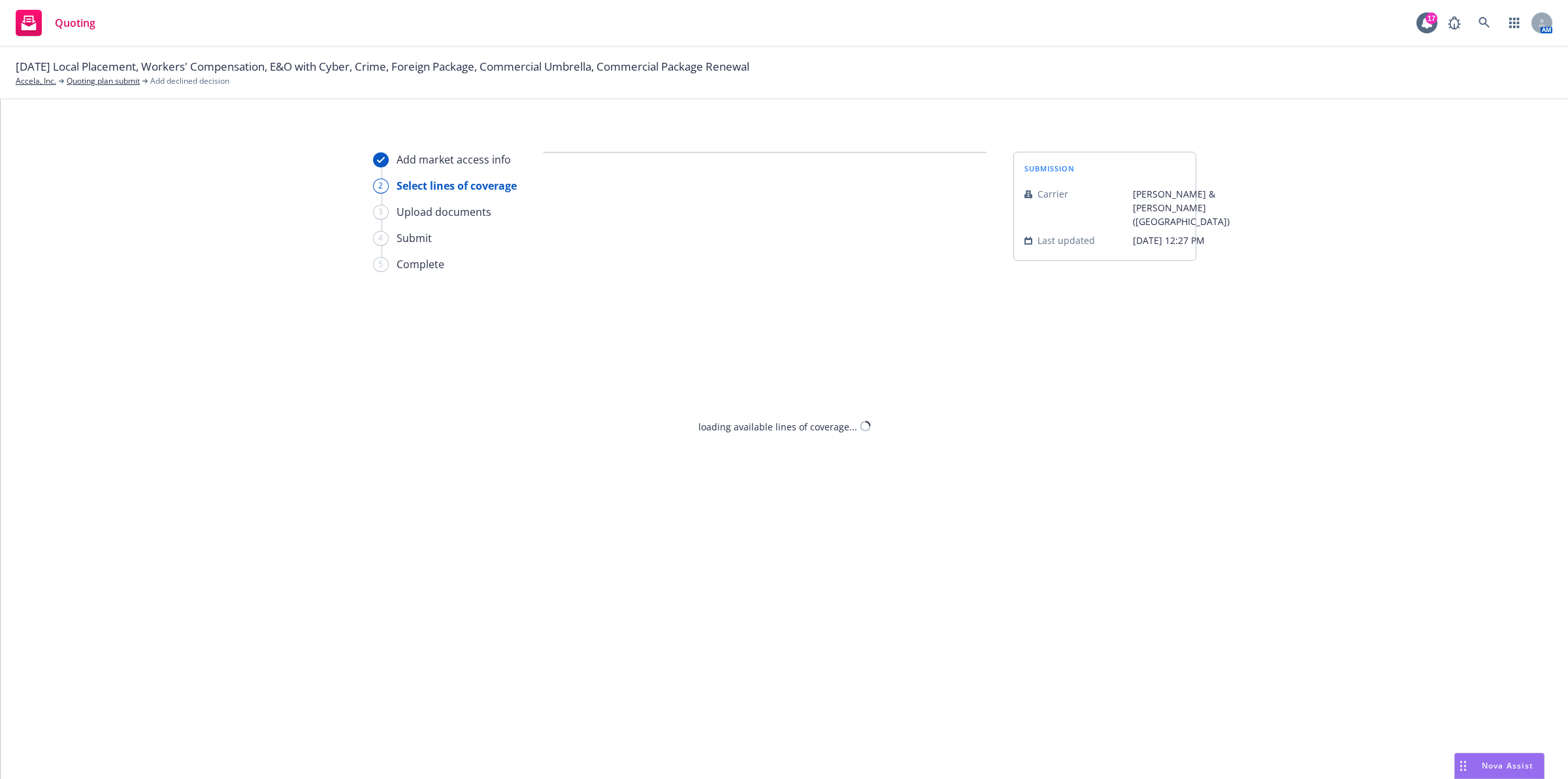
select select "OTHER"
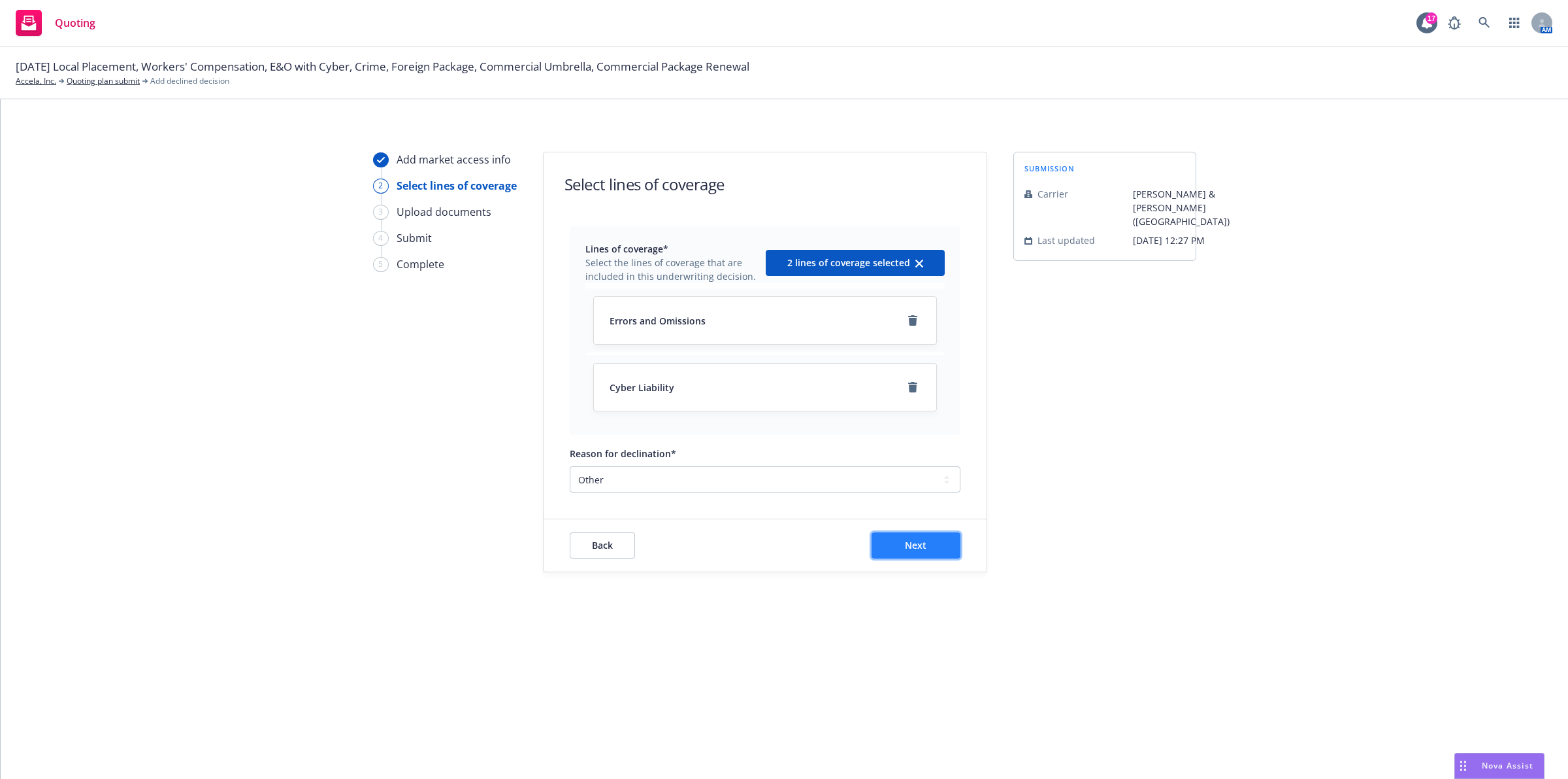
click at [912, 536] on button "Next" at bounding box center [916, 545] width 89 height 26
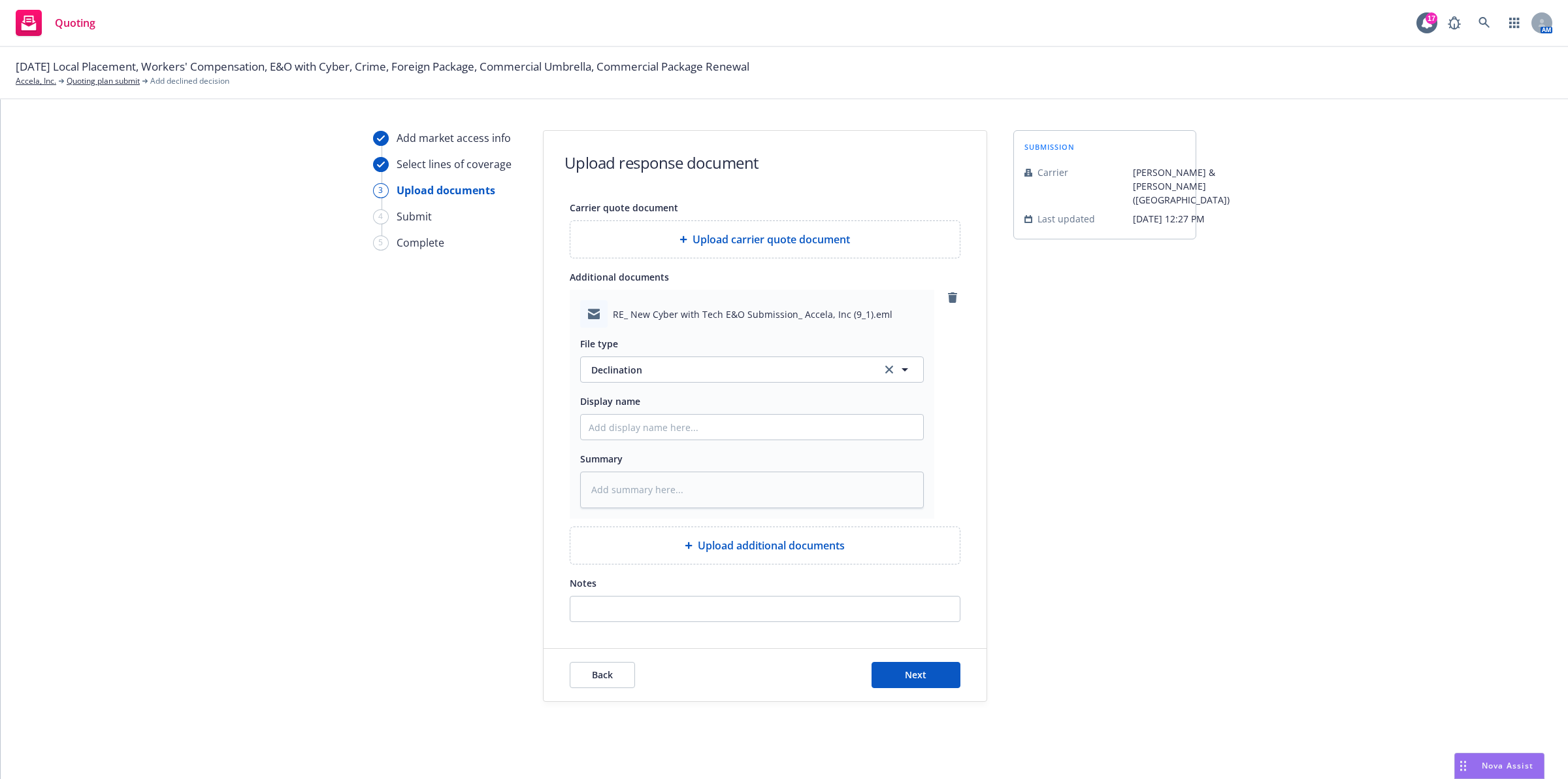
scroll to position [28, 0]
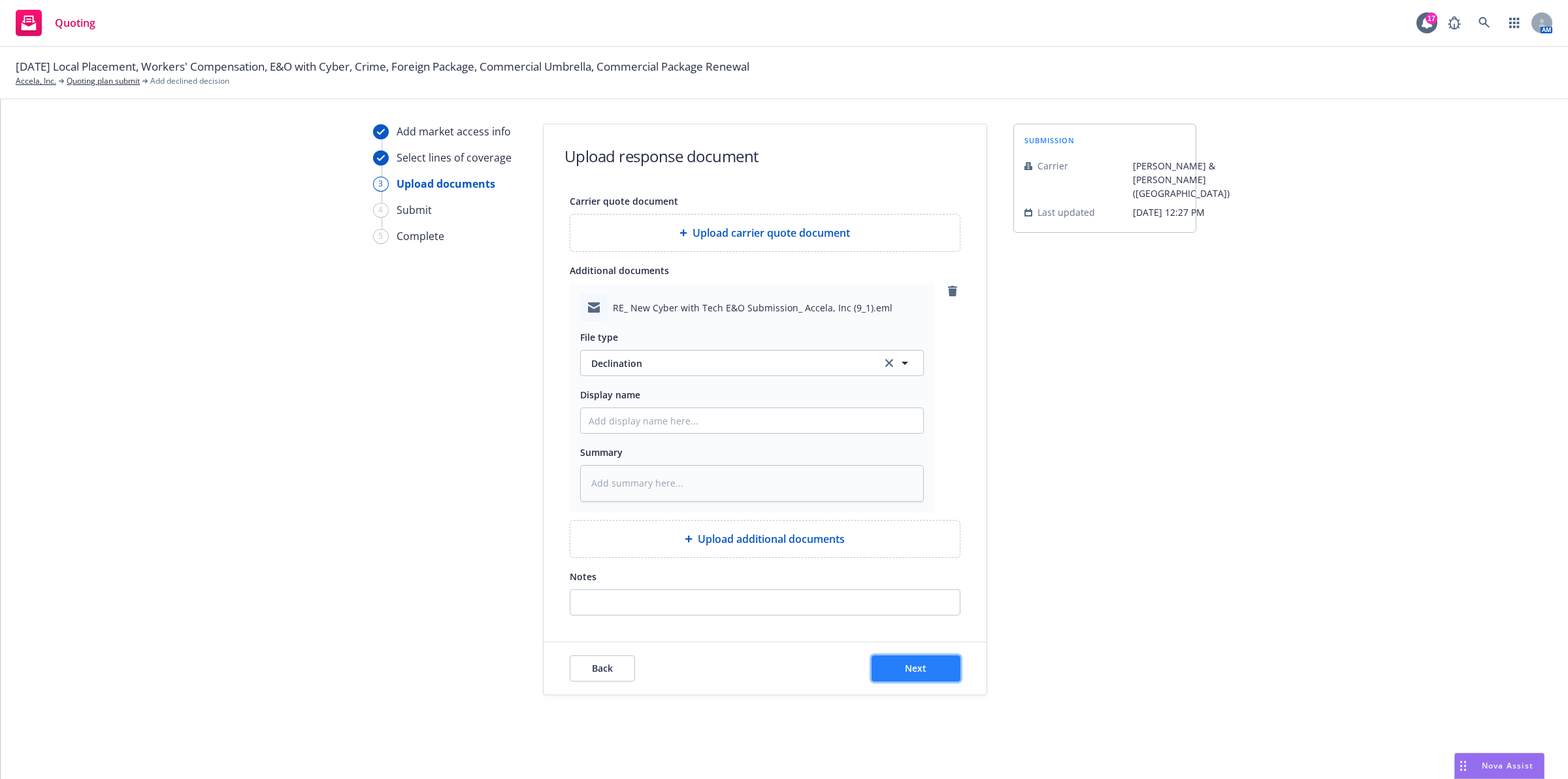
click at [877, 670] on button "Next" at bounding box center [916, 668] width 89 height 26
type textarea "x"
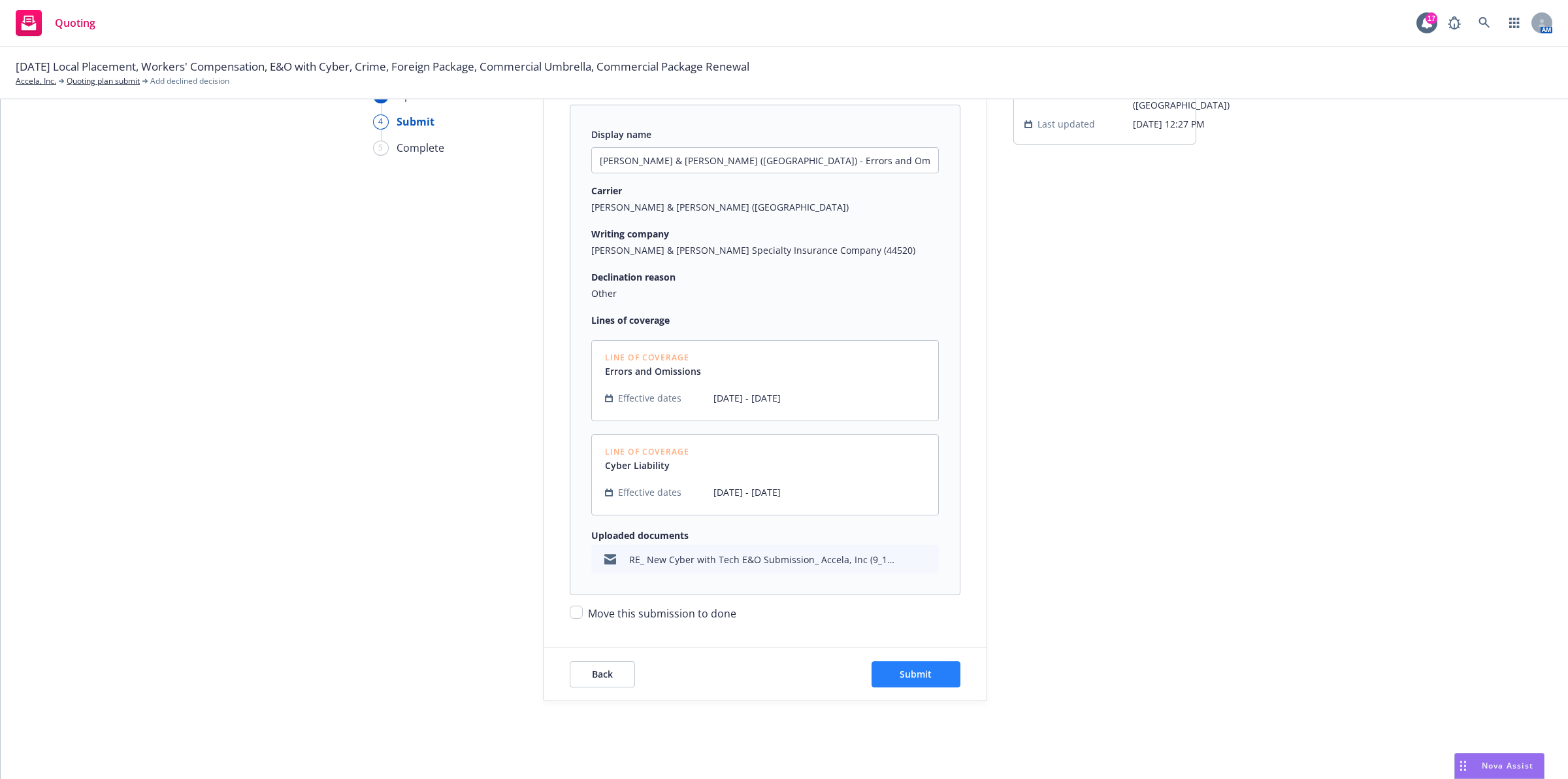
scroll to position [123, 0]
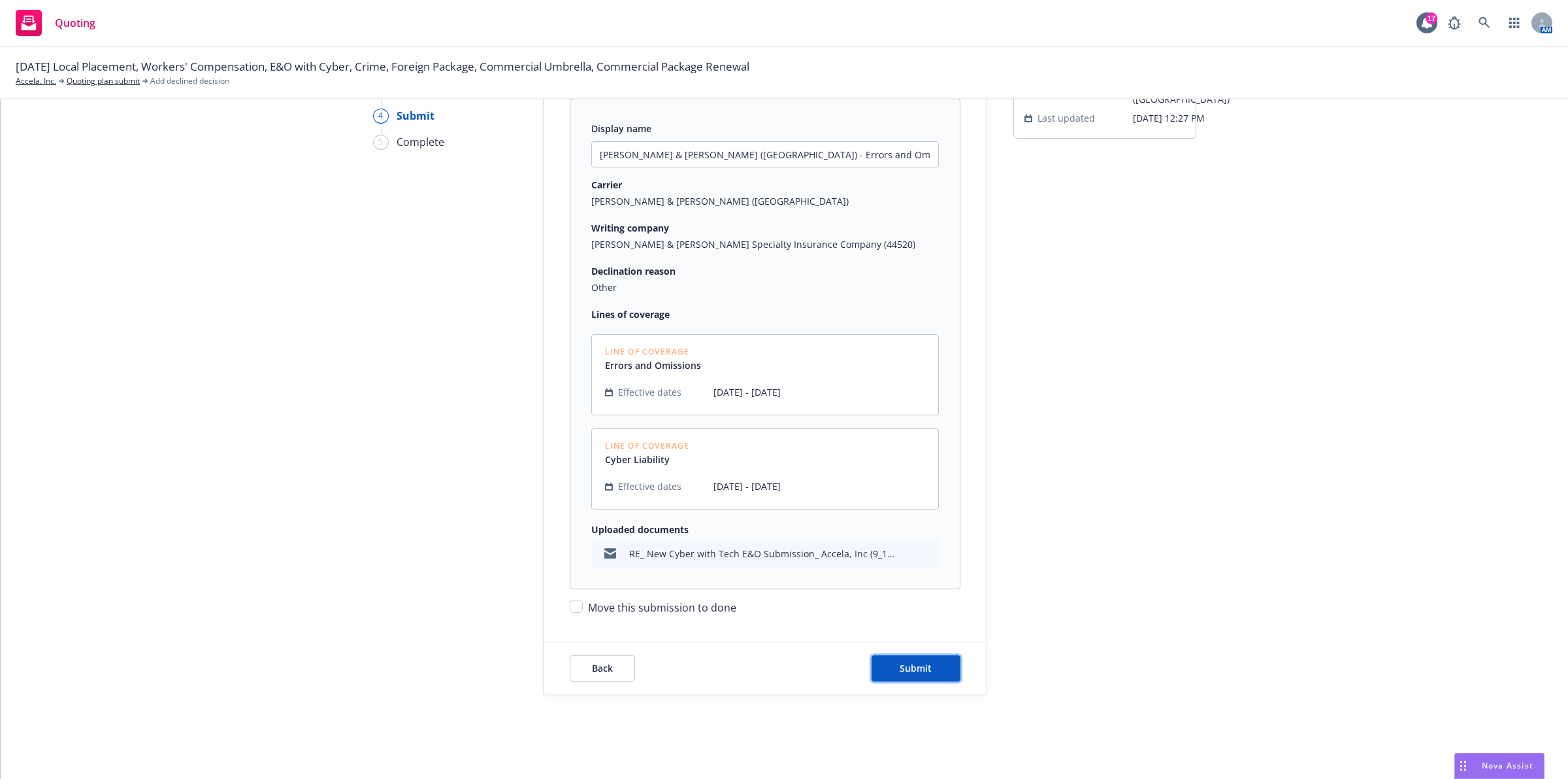
drag, startPoint x: 906, startPoint y: 667, endPoint x: 608, endPoint y: 614, distance: 302.7
click at [654, 627] on form "Please review your carrier quote information Display name Crum & Forster (Fairf…" at bounding box center [765, 362] width 443 height 664
click at [572, 607] on input "Move this submission to done" at bounding box center [576, 606] width 13 height 13
checkbox input "true"
click at [910, 669] on span "Submit" at bounding box center [916, 668] width 32 height 12
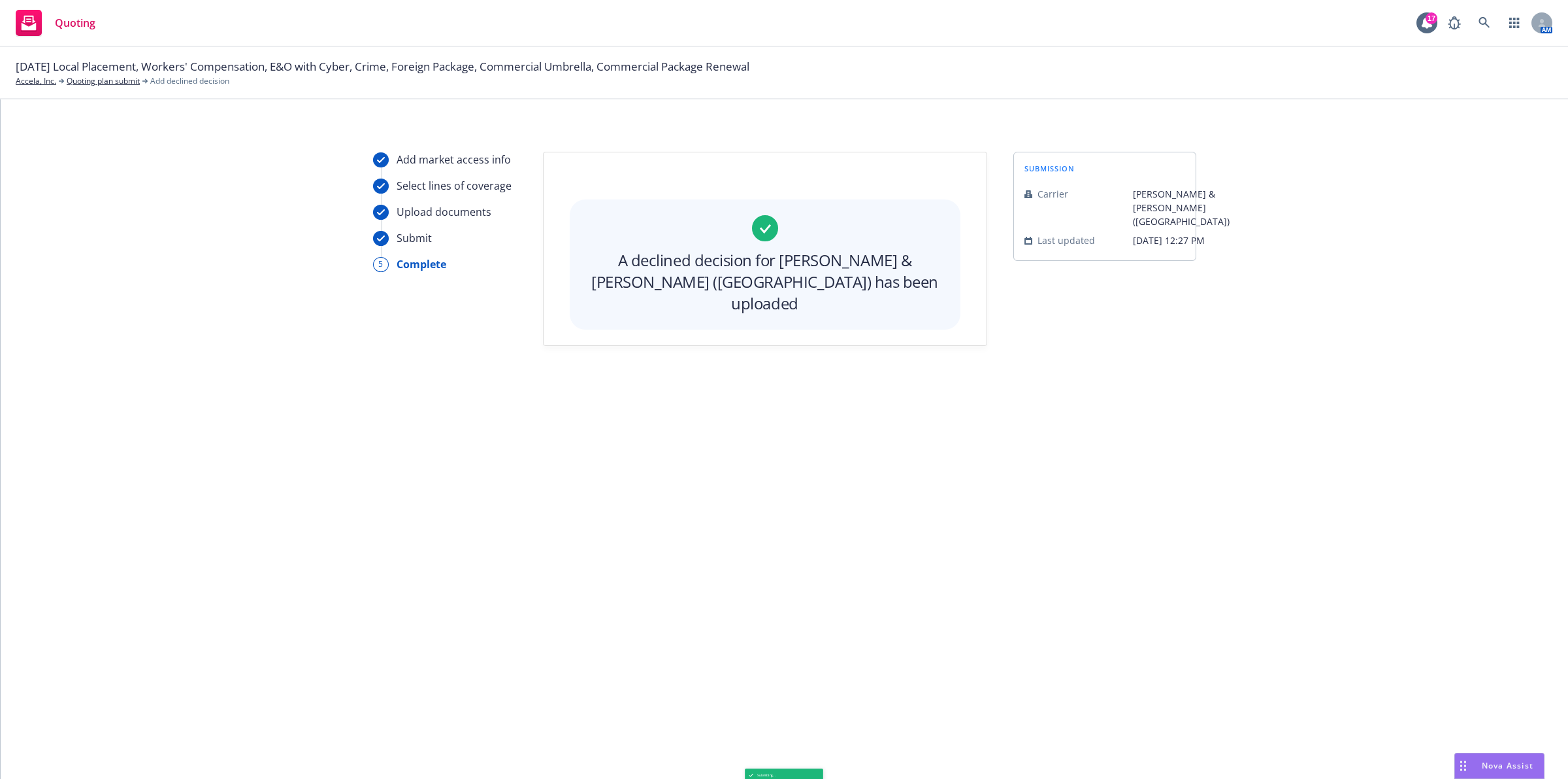
scroll to position [0, 0]
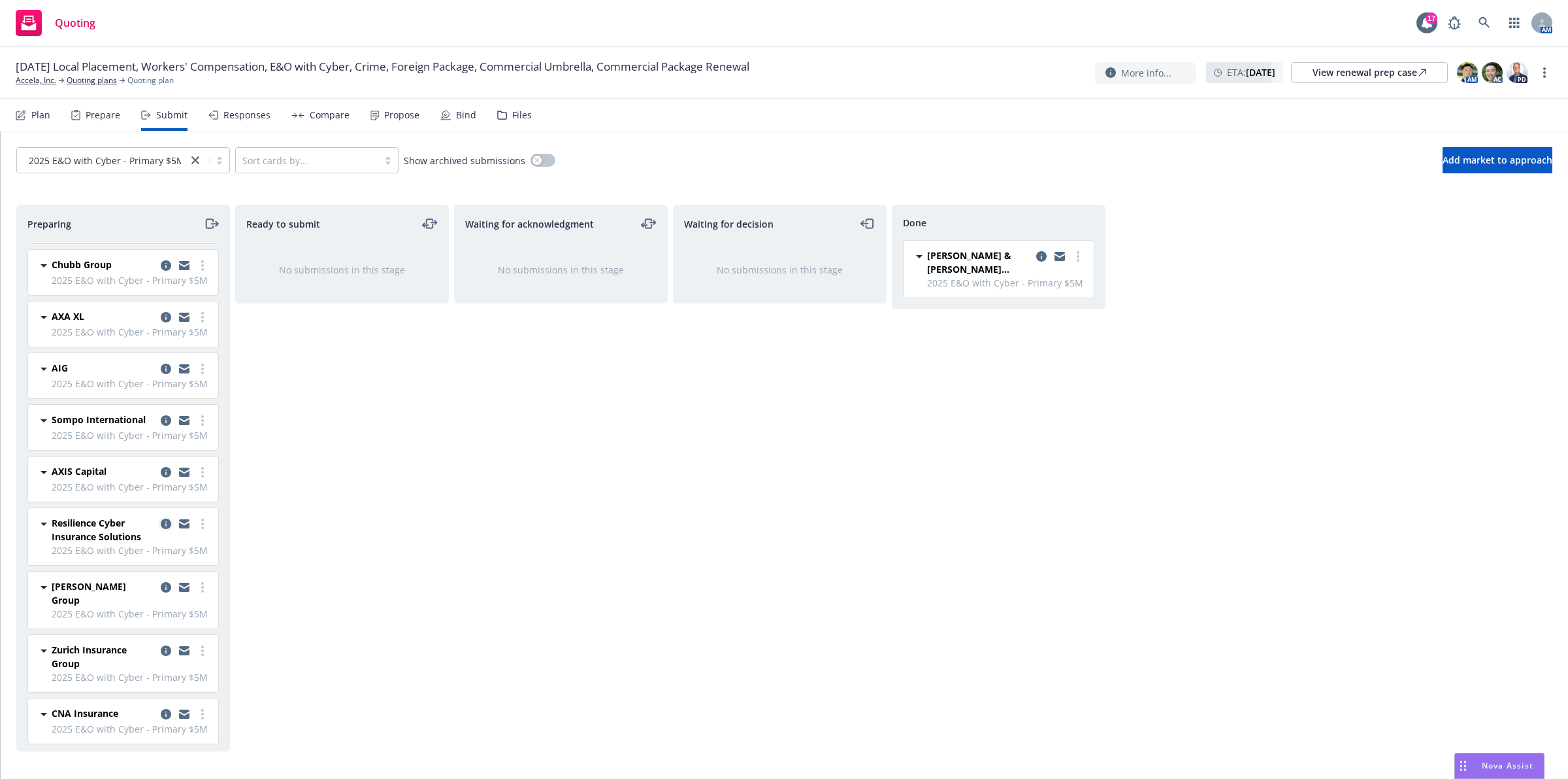
scroll to position [82, 0]
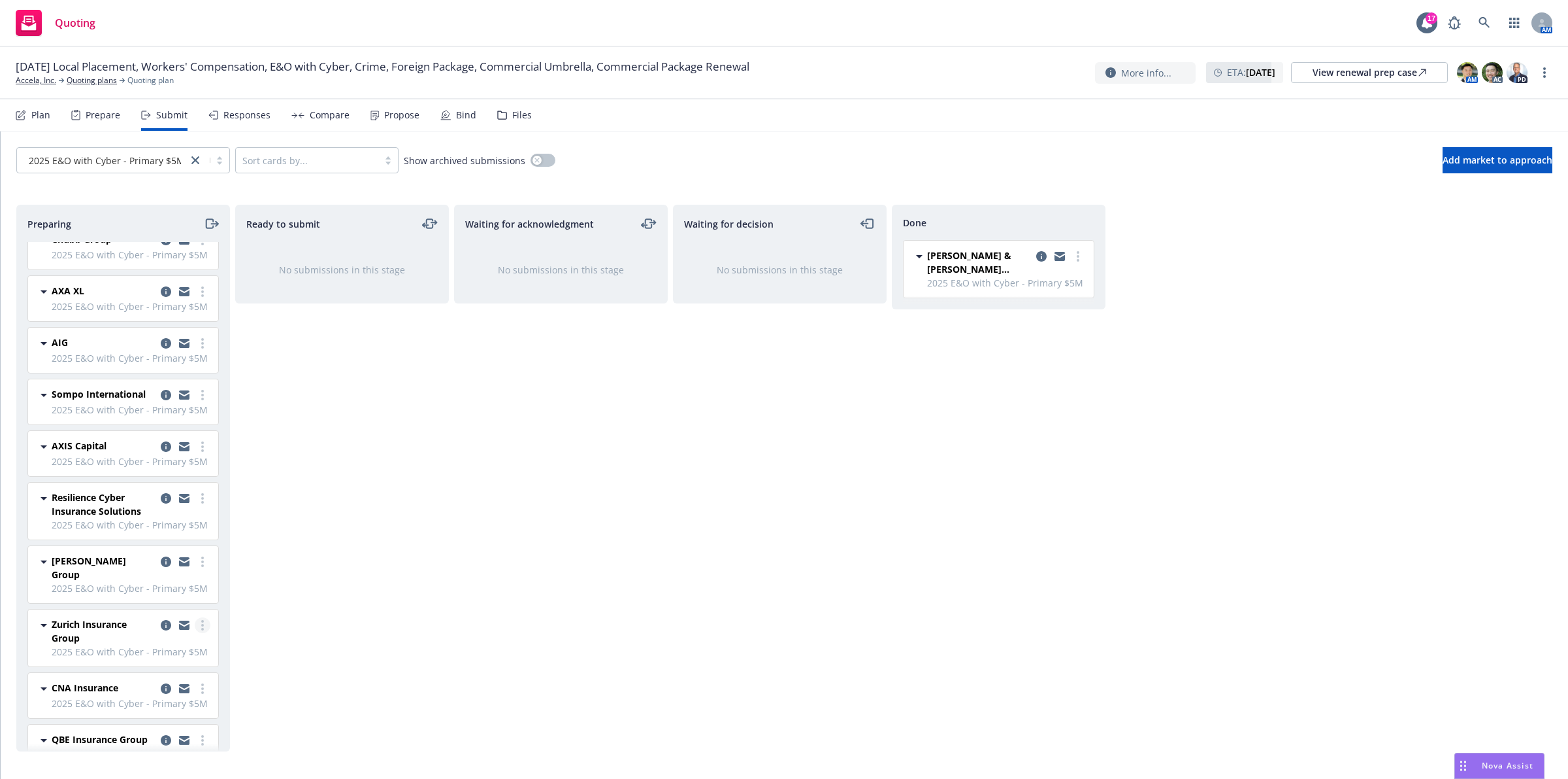
click at [195, 631] on link "more" at bounding box center [202, 625] width 16 height 16
click at [152, 526] on span "Add accepted decision" at bounding box center [132, 522] width 131 height 12
select select "12"
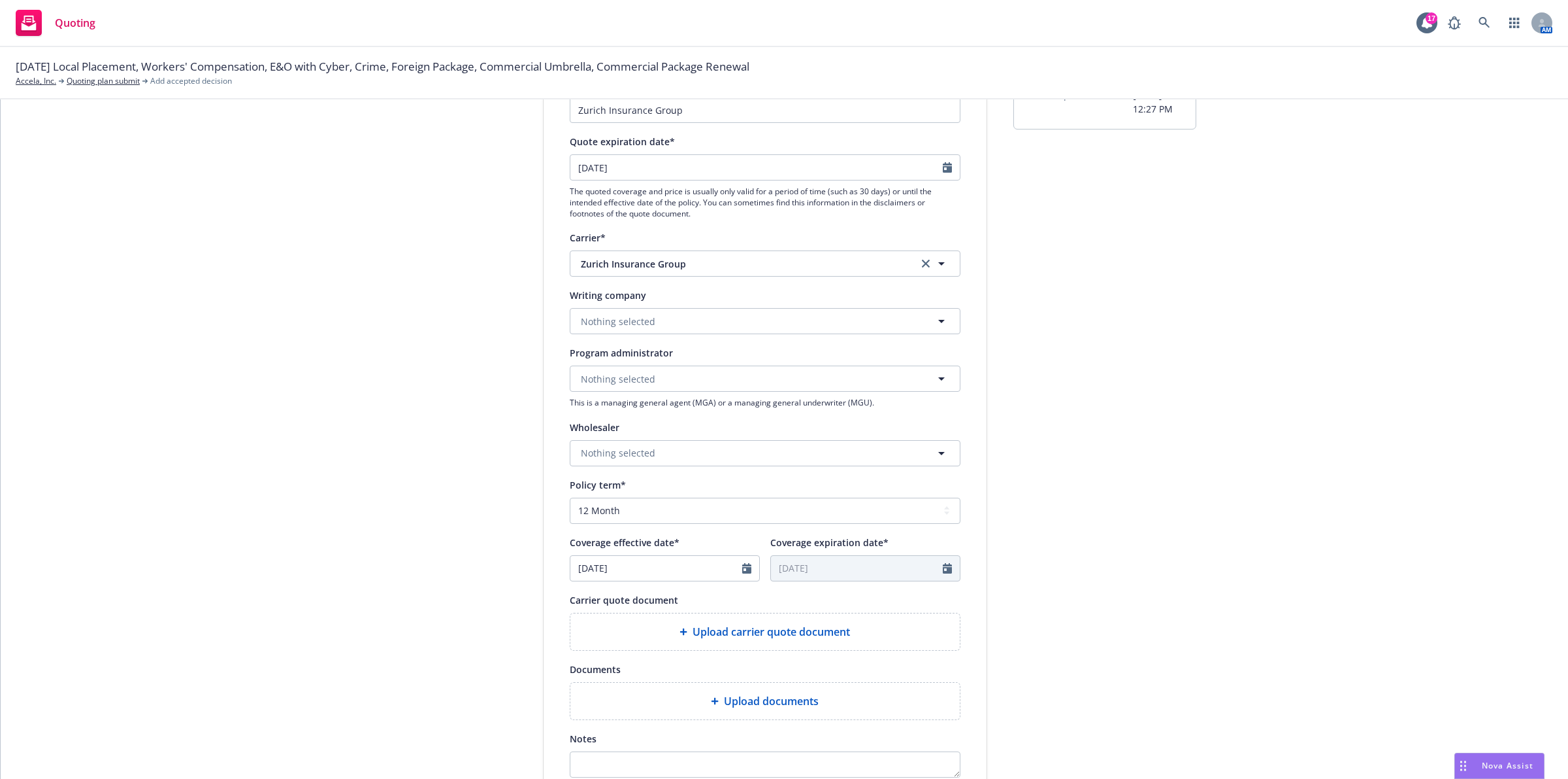
scroll to position [163, 0]
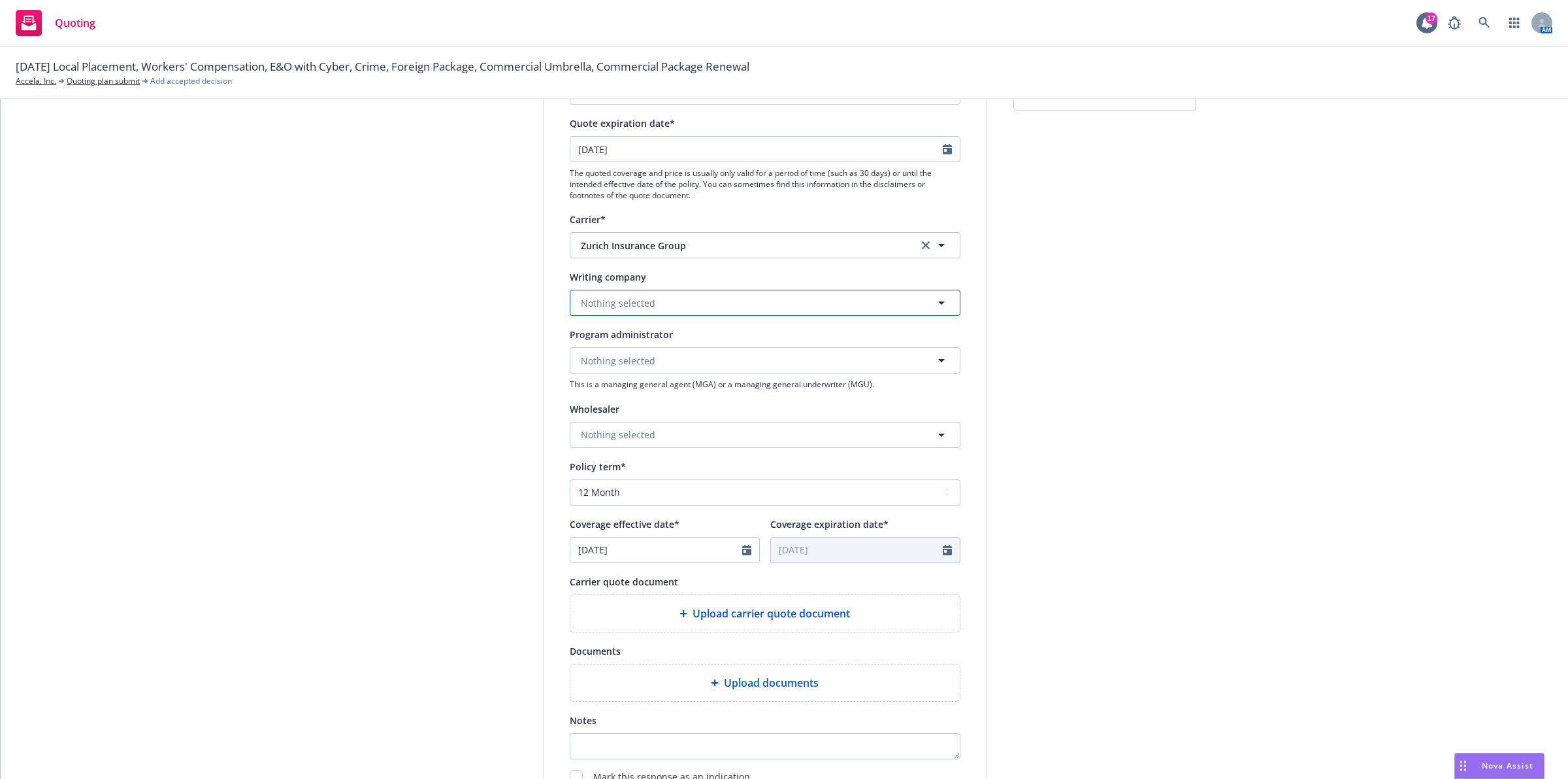
click at [703, 292] on button "Nothing selected" at bounding box center [765, 303] width 391 height 26
type input "stea"
click at [706, 357] on span "Domestic - 26387" at bounding box center [651, 353] width 134 height 14
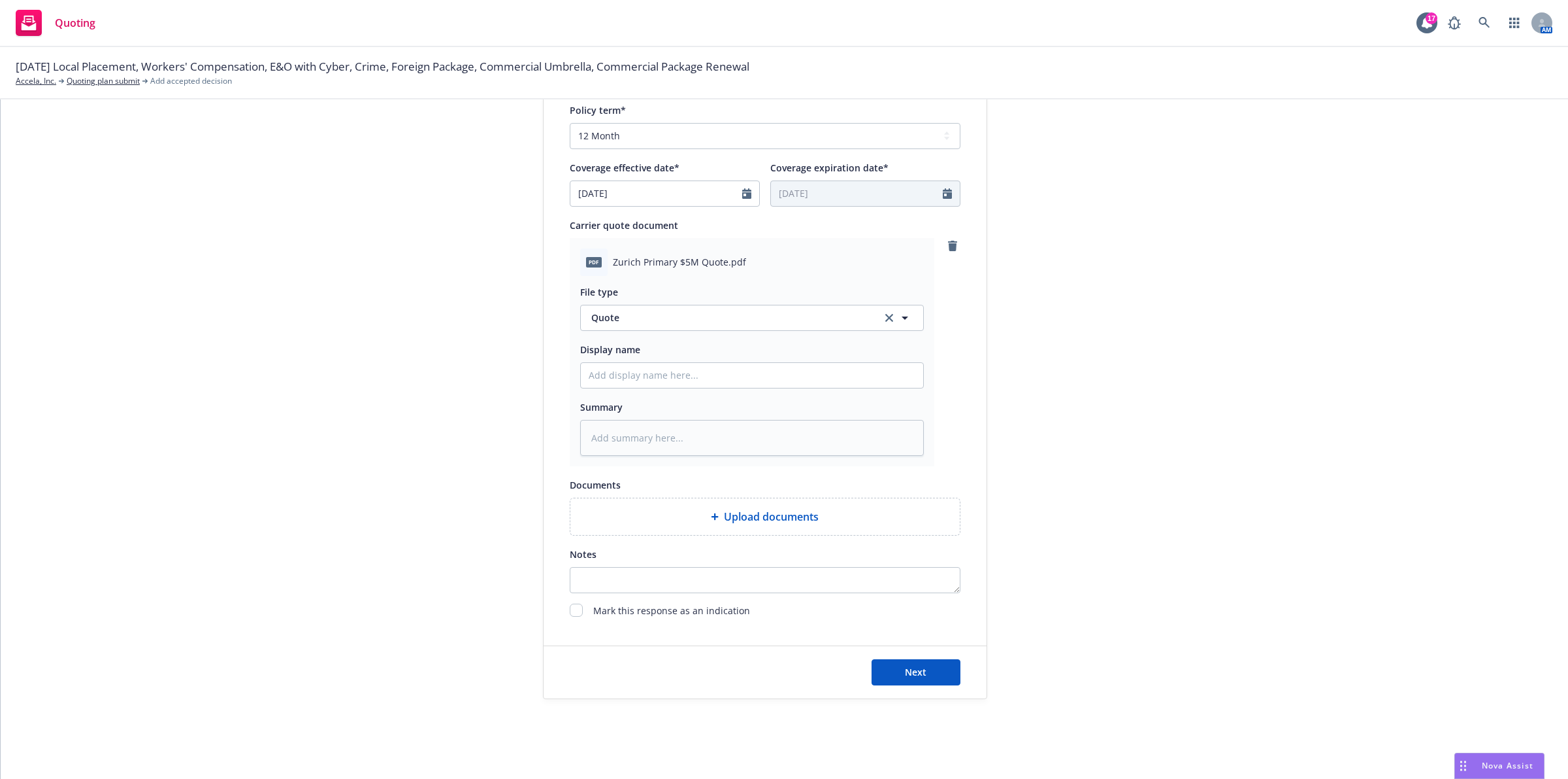
scroll to position [524, 0]
click at [905, 662] on span "Next" at bounding box center [915, 668] width 21 height 12
type textarea "x"
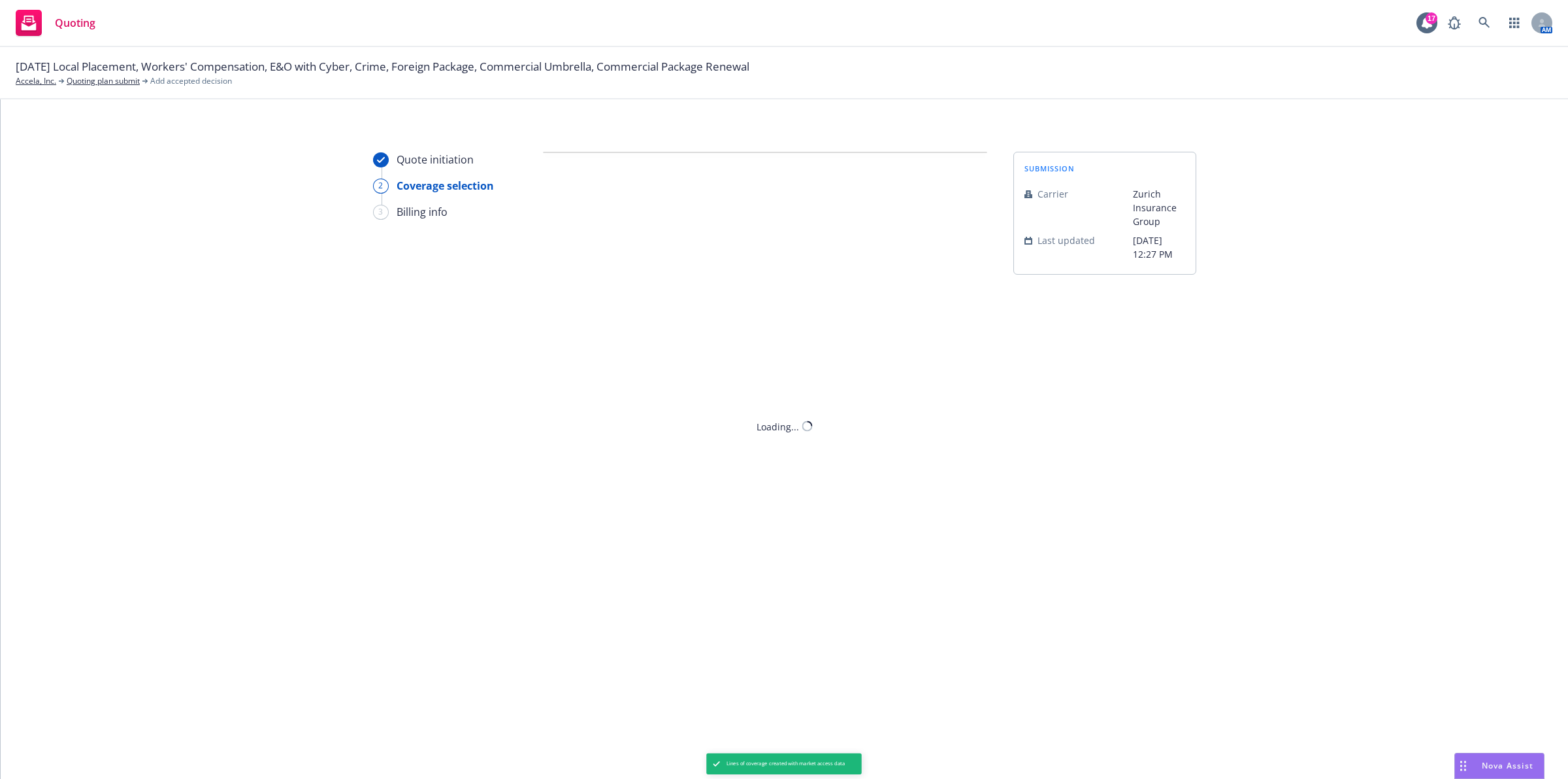
scroll to position [0, 0]
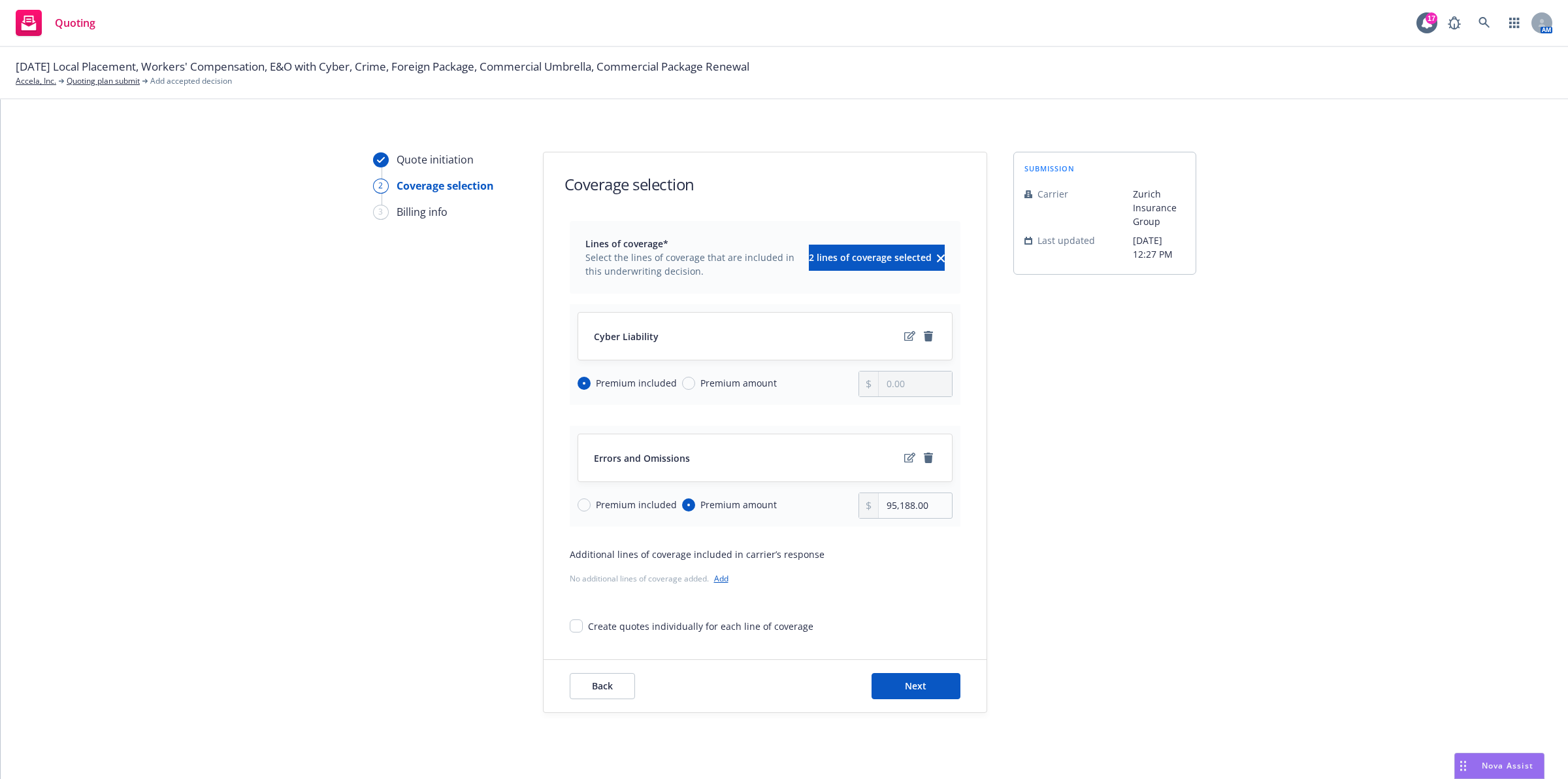
drag, startPoint x: 739, startPoint y: 384, endPoint x: 672, endPoint y: 475, distance: 113.0
click at [739, 384] on span "Premium amount" at bounding box center [738, 383] width 76 height 14
click at [696, 384] on input "Premium amount" at bounding box center [689, 383] width 13 height 13
radio input "true"
radio input "false"
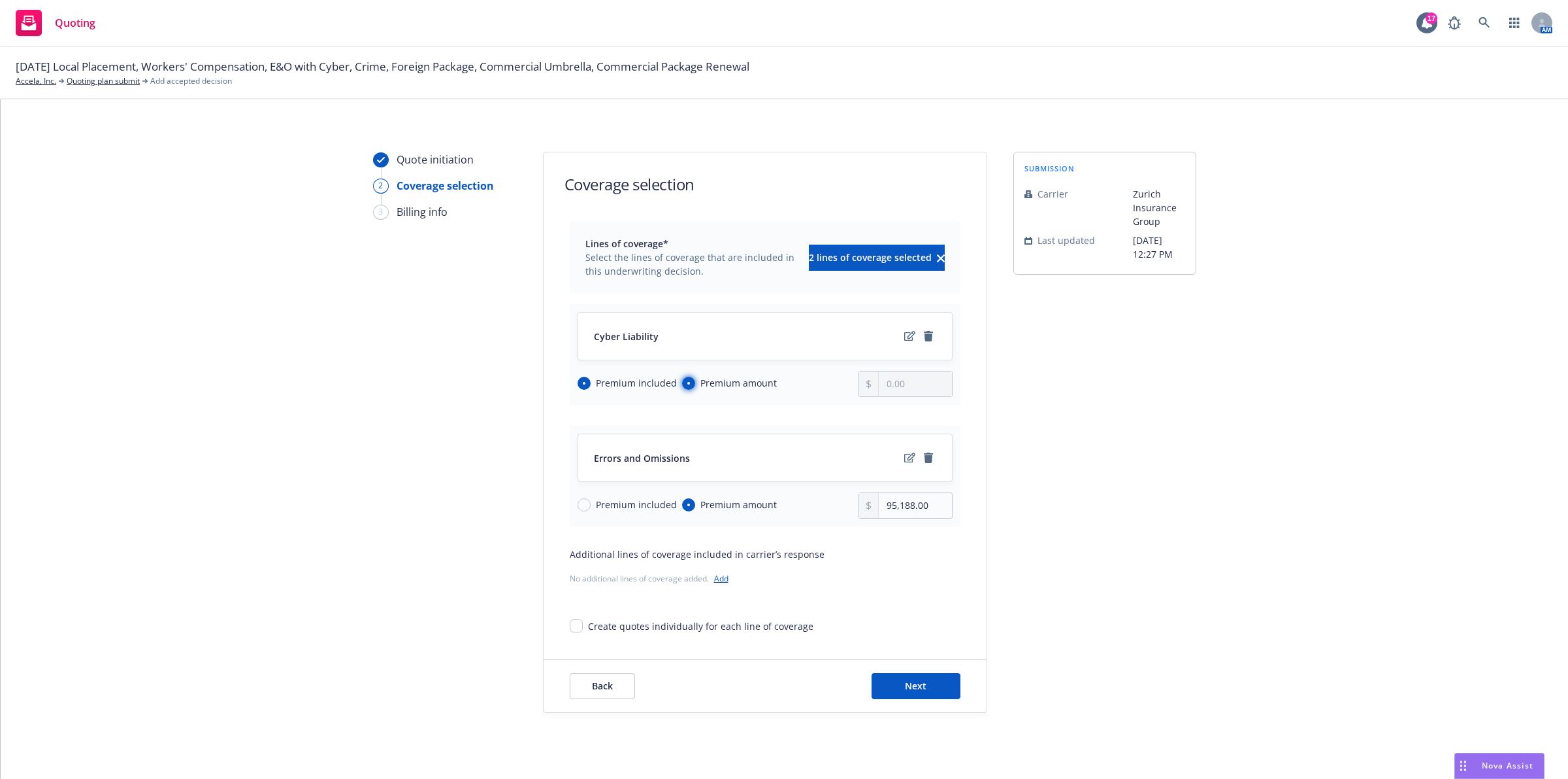
type input "0.00"
click at [599, 498] on div "Premium included Premium amount" at bounding box center [718, 505] width 282 height 26
click at [596, 504] on span "Premium included" at bounding box center [637, 504] width 81 height 14
click at [589, 504] on input "Premium included" at bounding box center [584, 504] width 13 height 13
radio input "true"
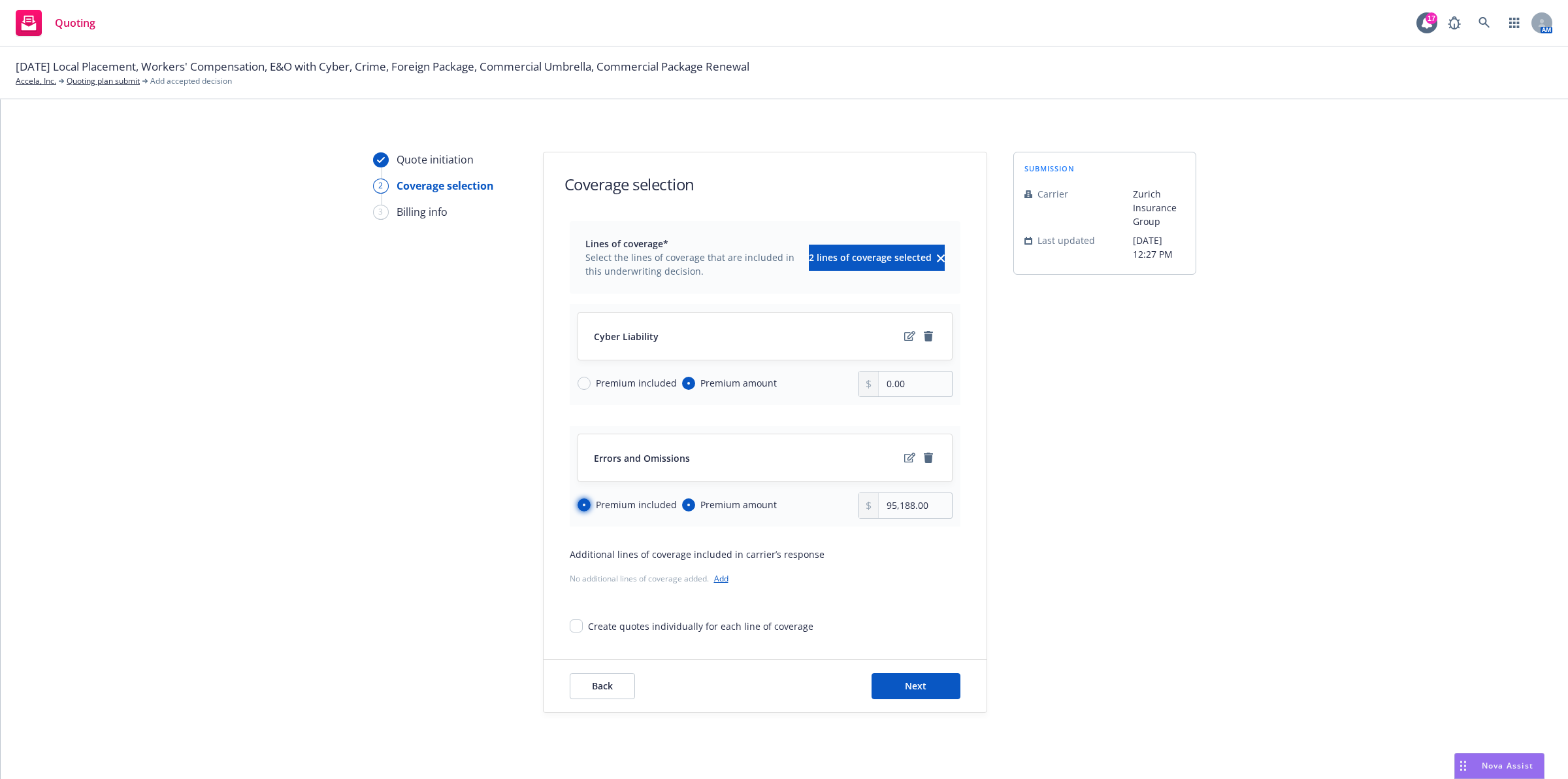
radio input "false"
click at [902, 393] on input "0.00" at bounding box center [915, 384] width 73 height 25
type input "120,215.00"
click at [1230, 566] on div "Quote initiation 2 Coverage selection 3 Billing info Coverage selection Lines o…" at bounding box center [785, 432] width 1536 height 561
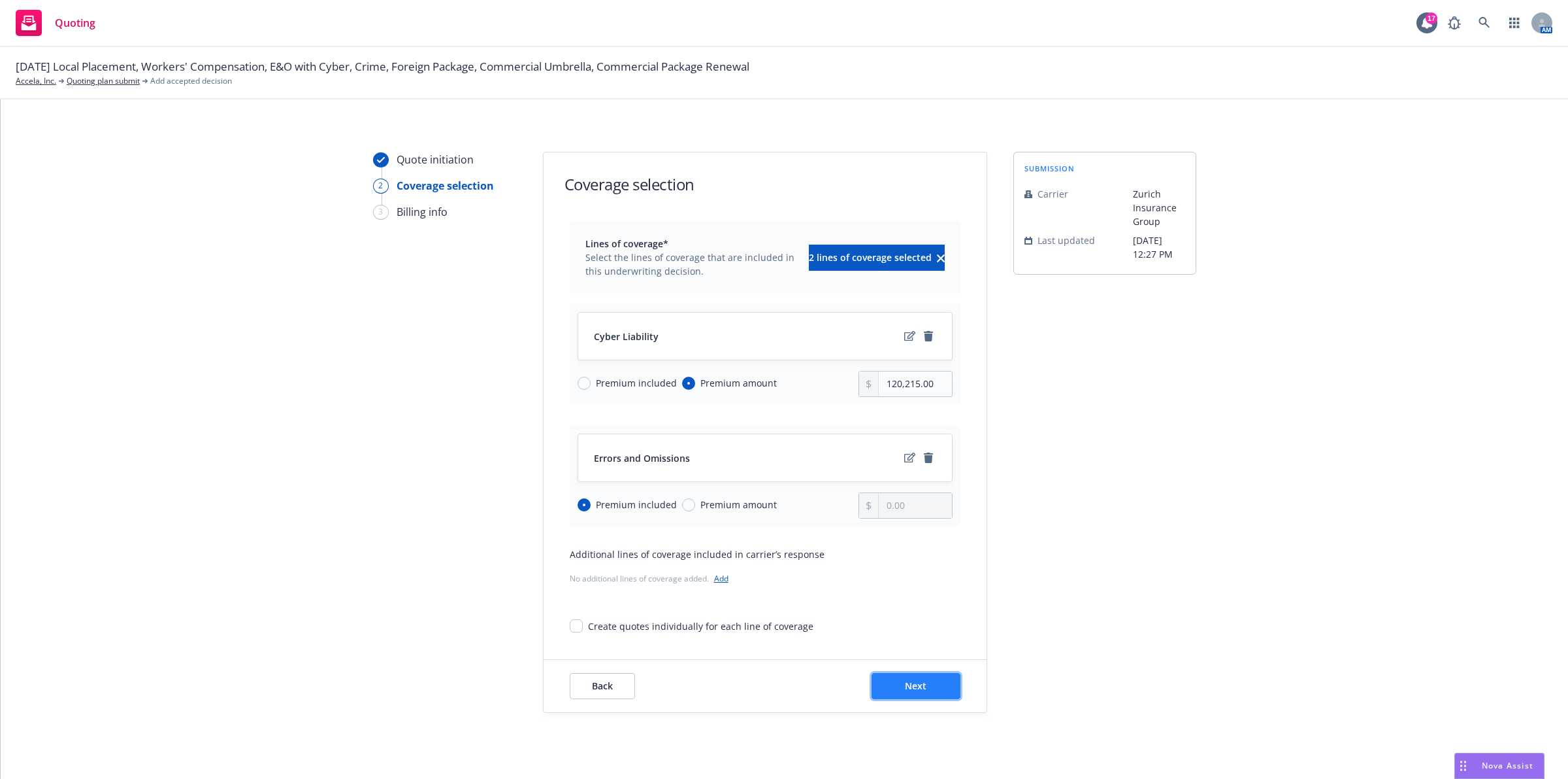
click at [906, 682] on span "Next" at bounding box center [915, 686] width 21 height 12
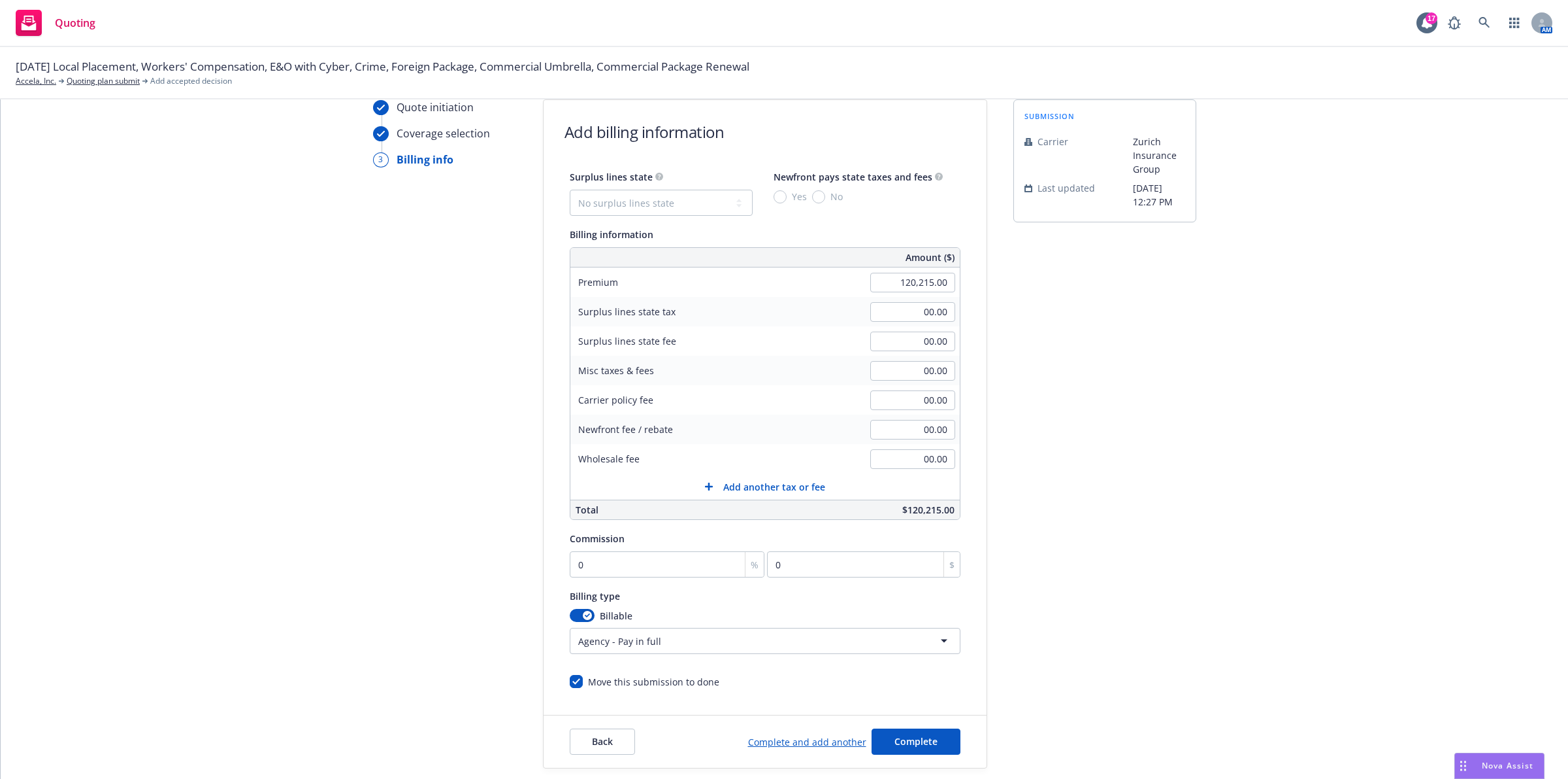
scroll to position [82, 0]
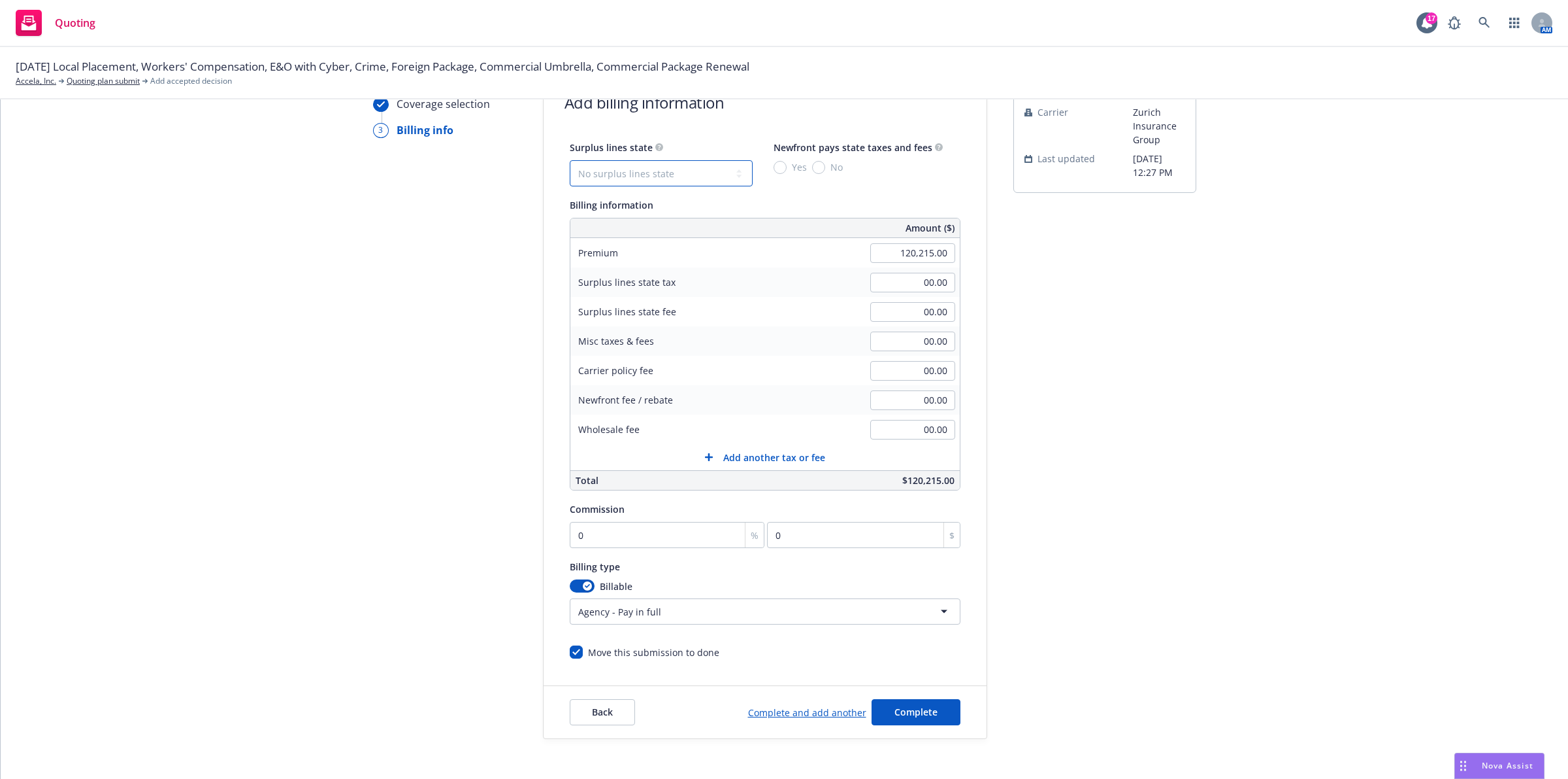
click at [634, 184] on select "No surplus lines state [US_STATE] [US_STATE] [US_STATE] [US_STATE] [US_STATE] […" at bounding box center [661, 173] width 183 height 26
select select "CA"
click at [570, 160] on select "No surplus lines state [US_STATE] [US_STATE] [US_STATE] [US_STATE] [US_STATE] […" at bounding box center [661, 173] width 183 height 26
type input "3,606.45"
type input "216.39"
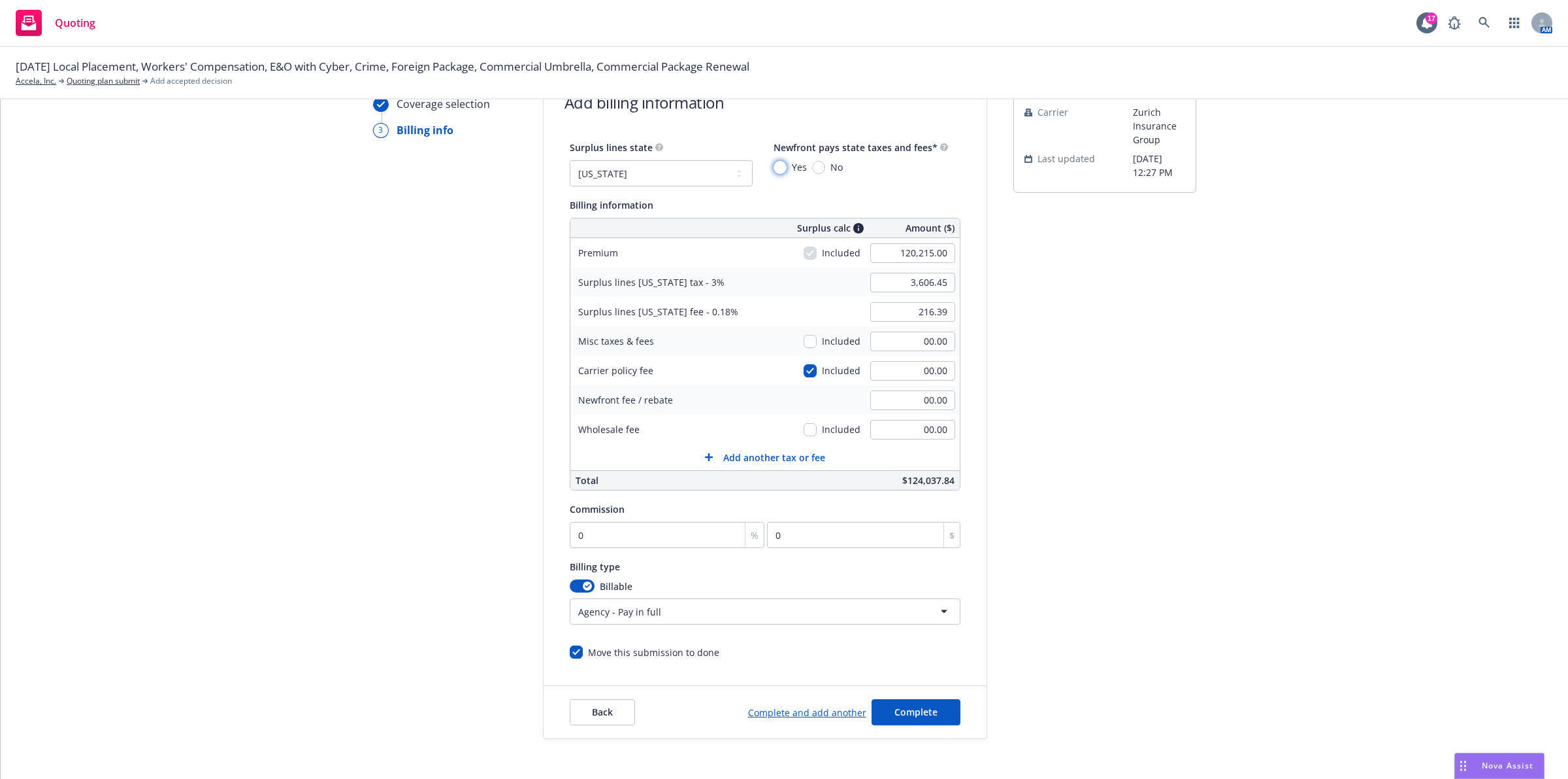
click at [774, 164] on input "Yes" at bounding box center [780, 167] width 13 height 13
radio input "true"
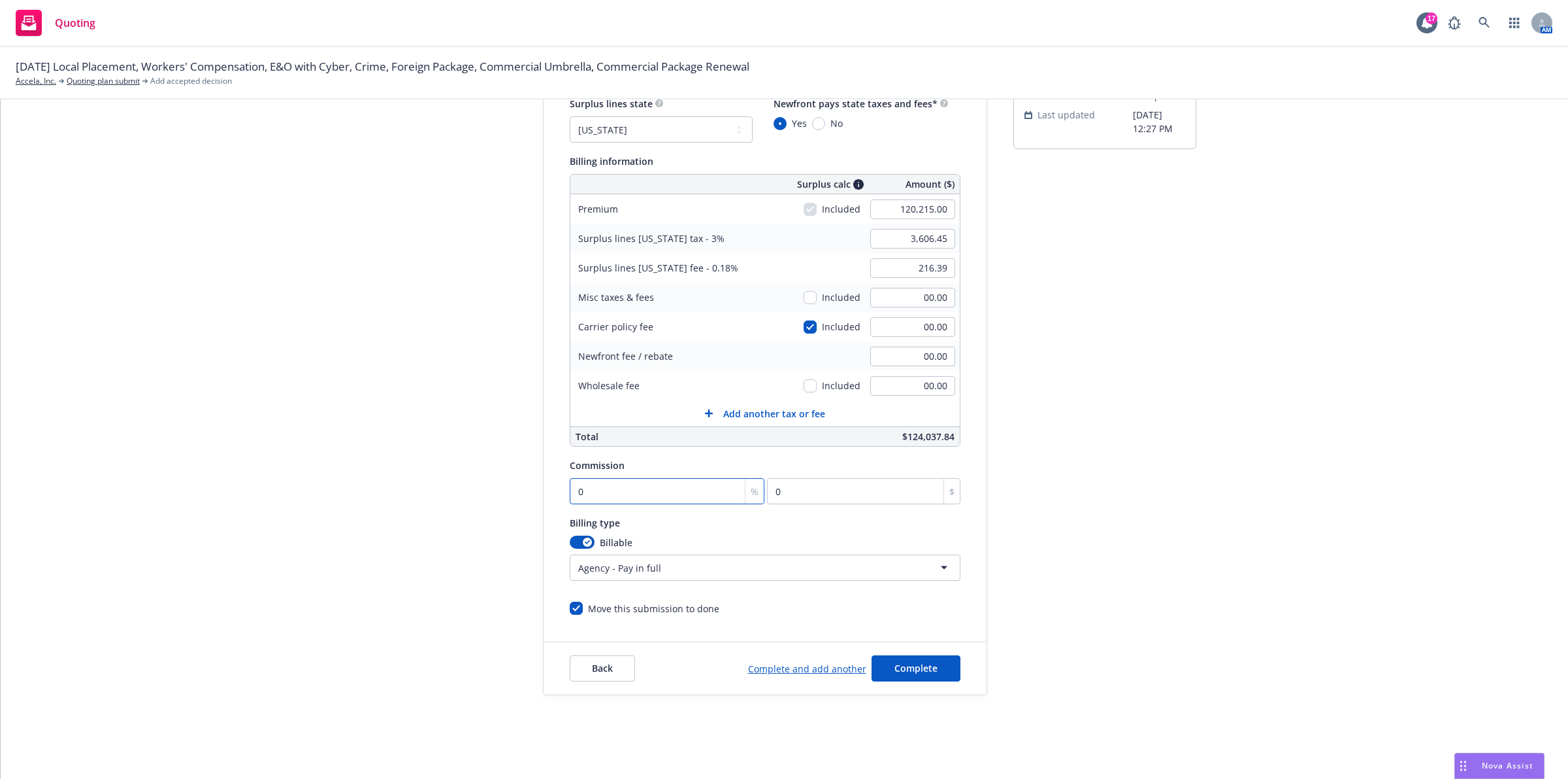
click at [579, 485] on input "0" at bounding box center [667, 491] width 195 height 26
click at [570, 487] on input "0" at bounding box center [667, 491] width 195 height 26
type input "10"
type input "12021.5"
type input "120"
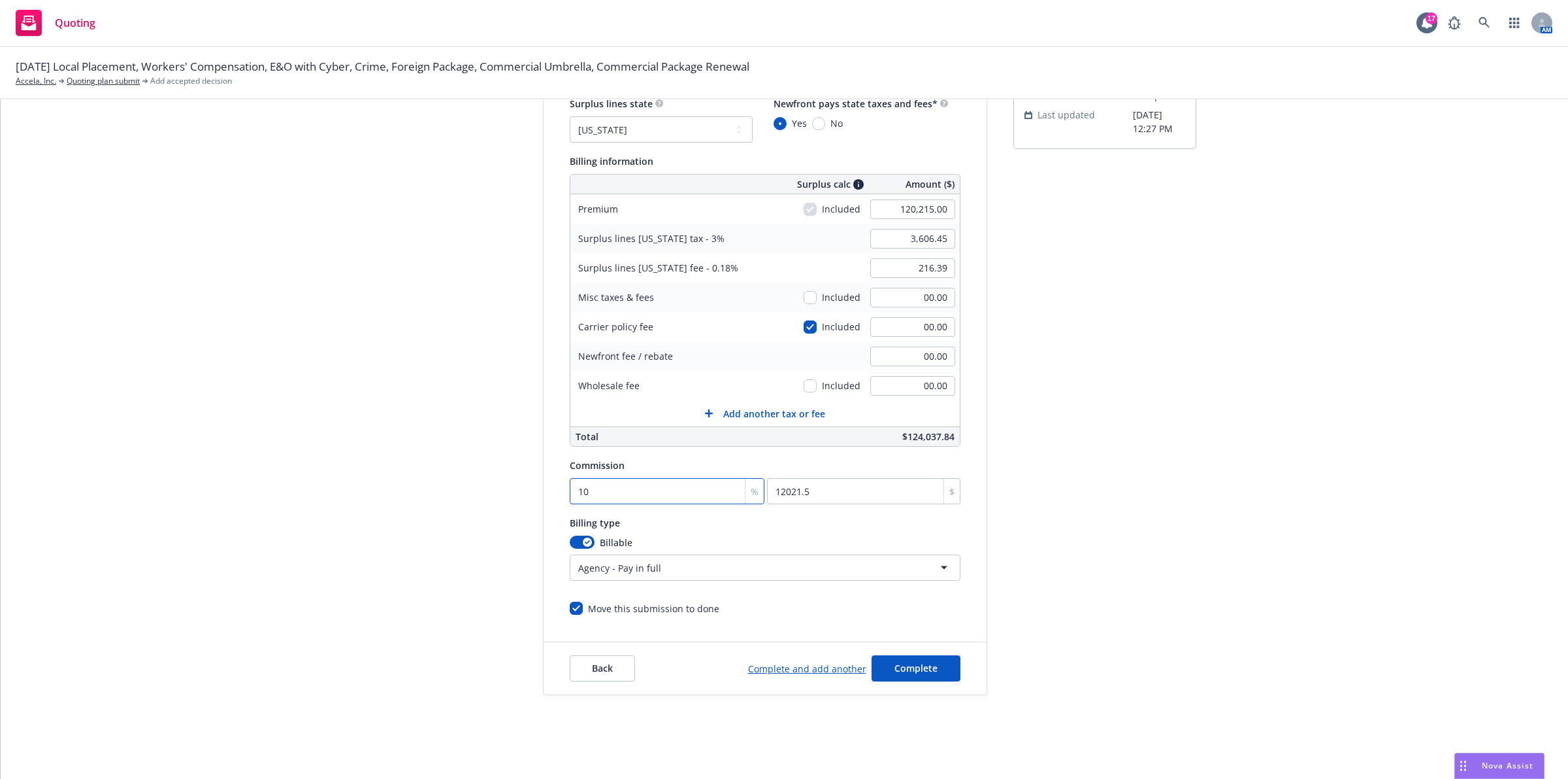
type input "144258"
type input "1220"
type input "1466623"
type input "120"
type input "144258"
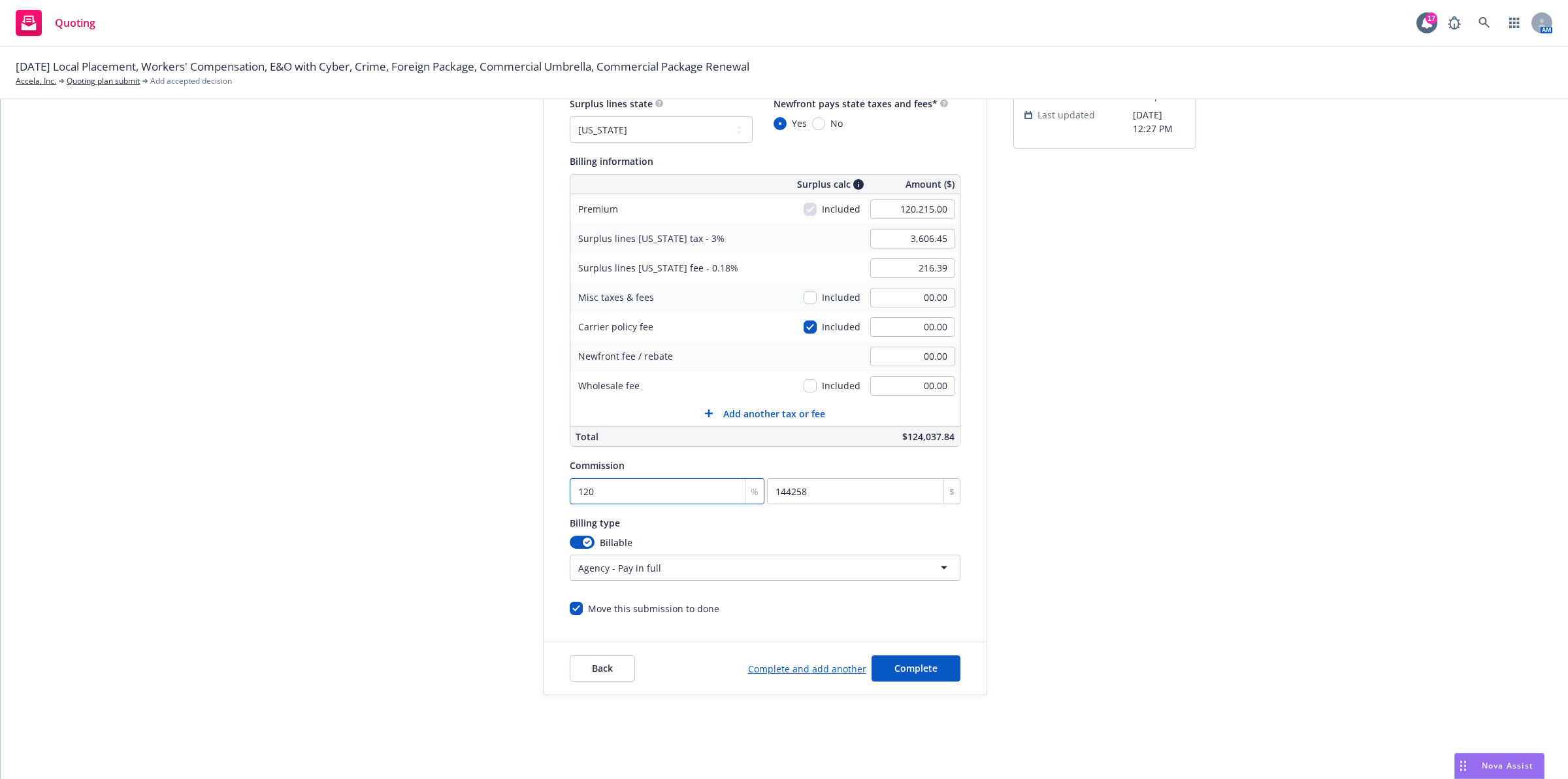
type input "10"
type input "12021.5"
type input "0"
type input "20"
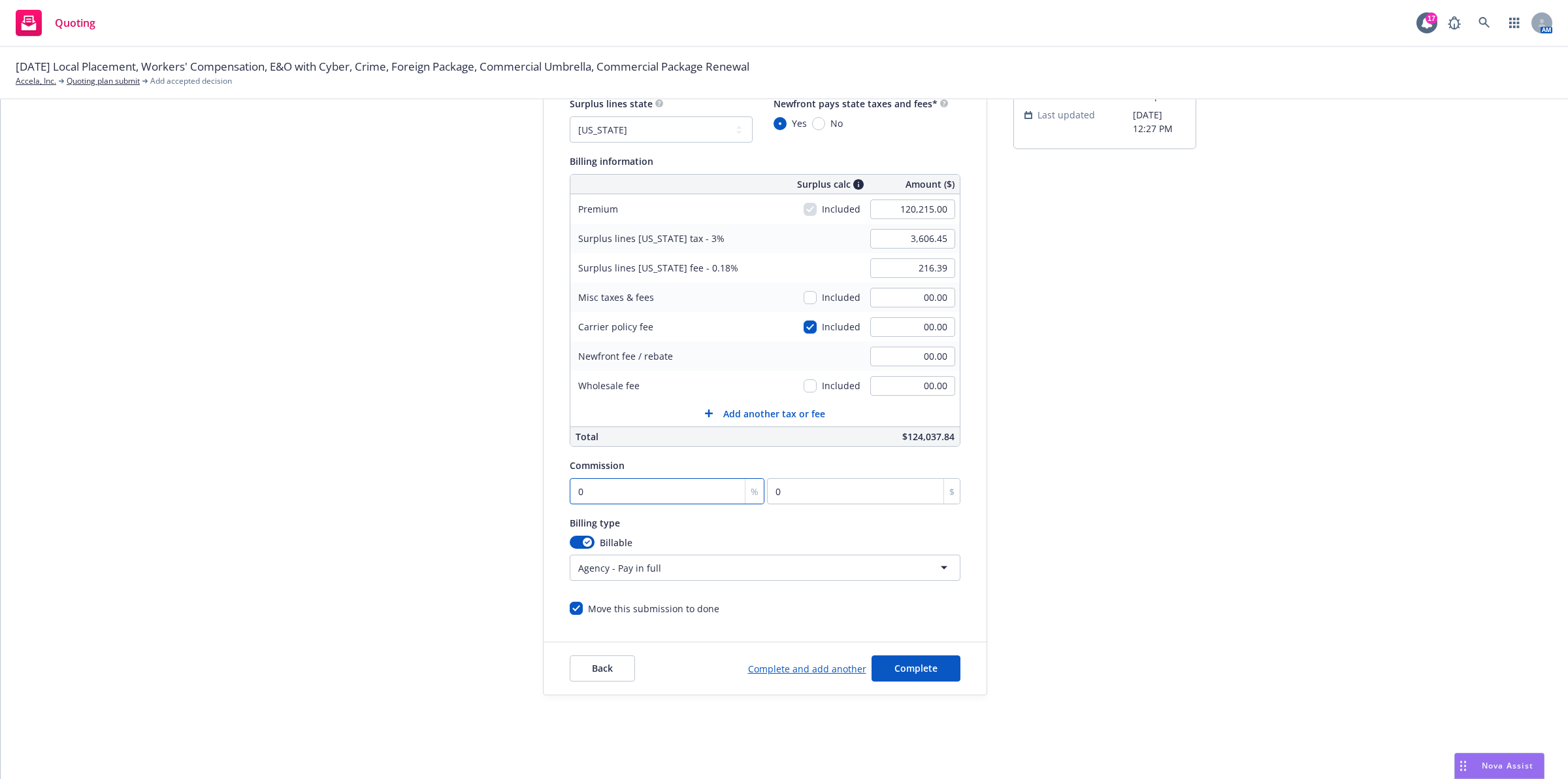
type input "24043"
type input "20"
click at [1157, 538] on div "submission Carrier Zurich Insurance Group Last updated [DATE] 12:27 PM" at bounding box center [1105, 360] width 183 height 669
click at [1032, 655] on div "submission Carrier Zurich Insurance Group Last updated [DATE] 12:27 PM" at bounding box center [1105, 360] width 183 height 669
click at [914, 677] on button "Complete" at bounding box center [916, 668] width 89 height 26
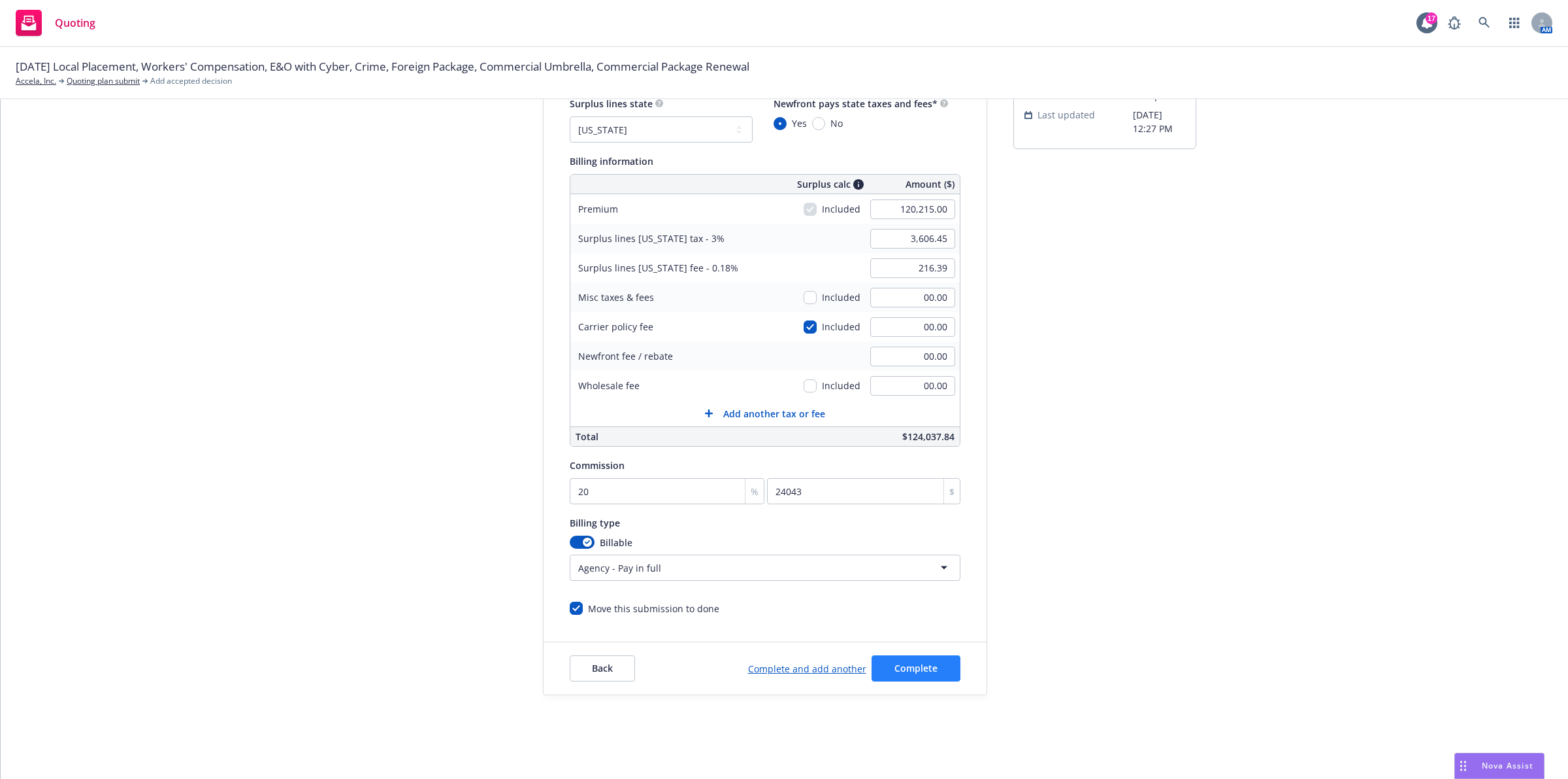
scroll to position [0, 0]
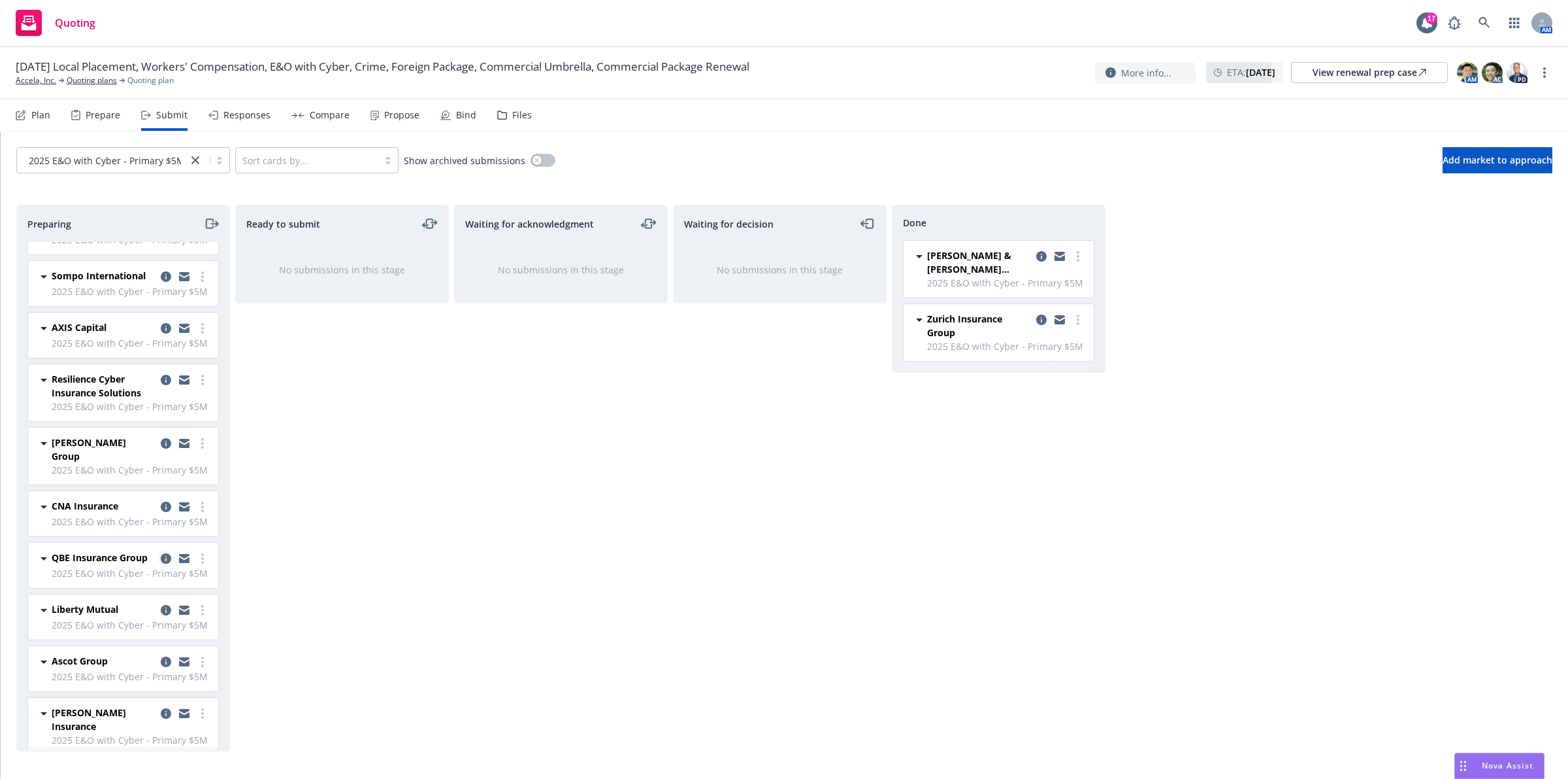
scroll to position [219, 0]
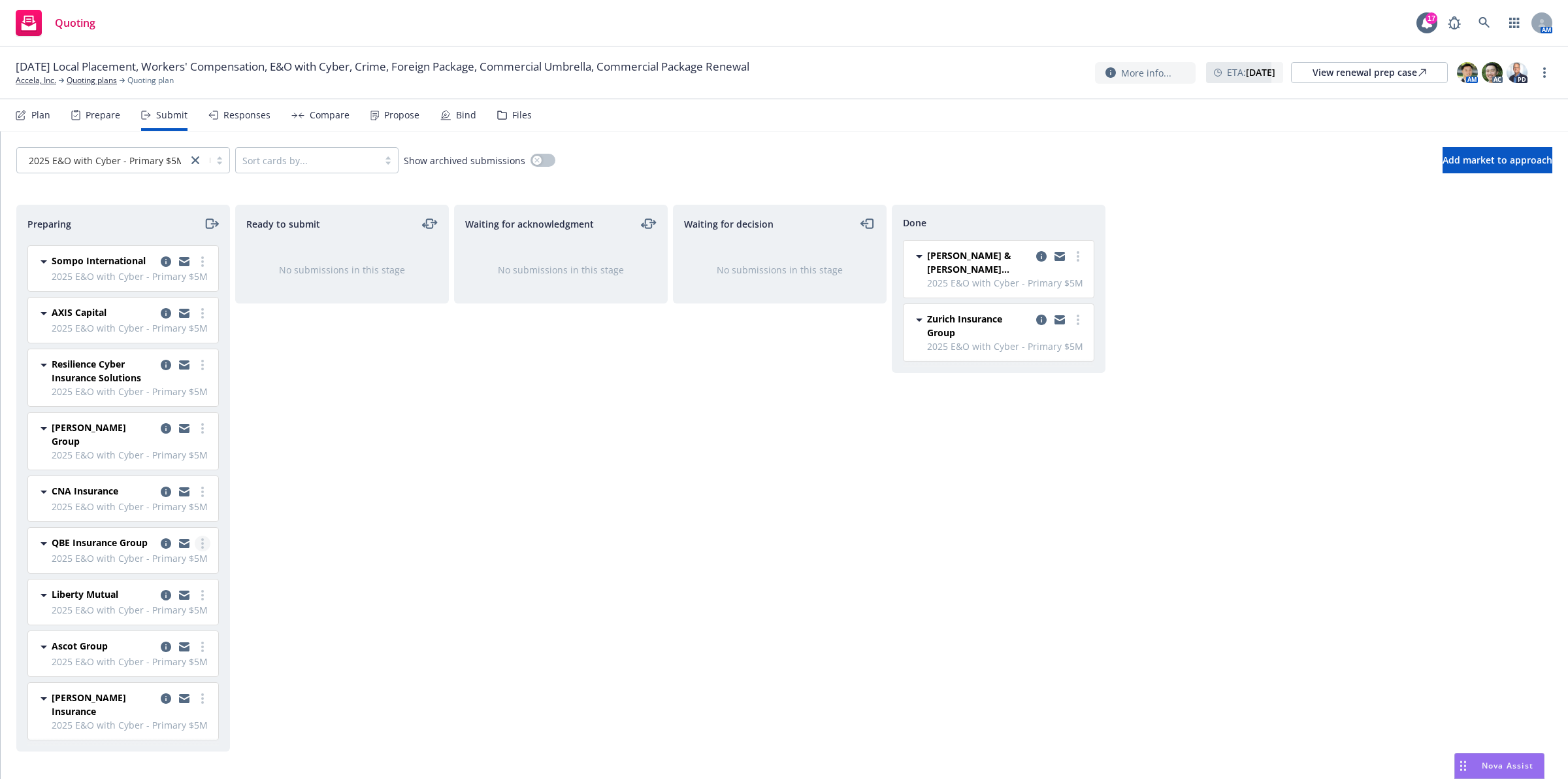
click at [195, 541] on link "more" at bounding box center [202, 543] width 16 height 16
click at [154, 651] on span "Add accepted decision" at bounding box center [132, 648] width 131 height 12
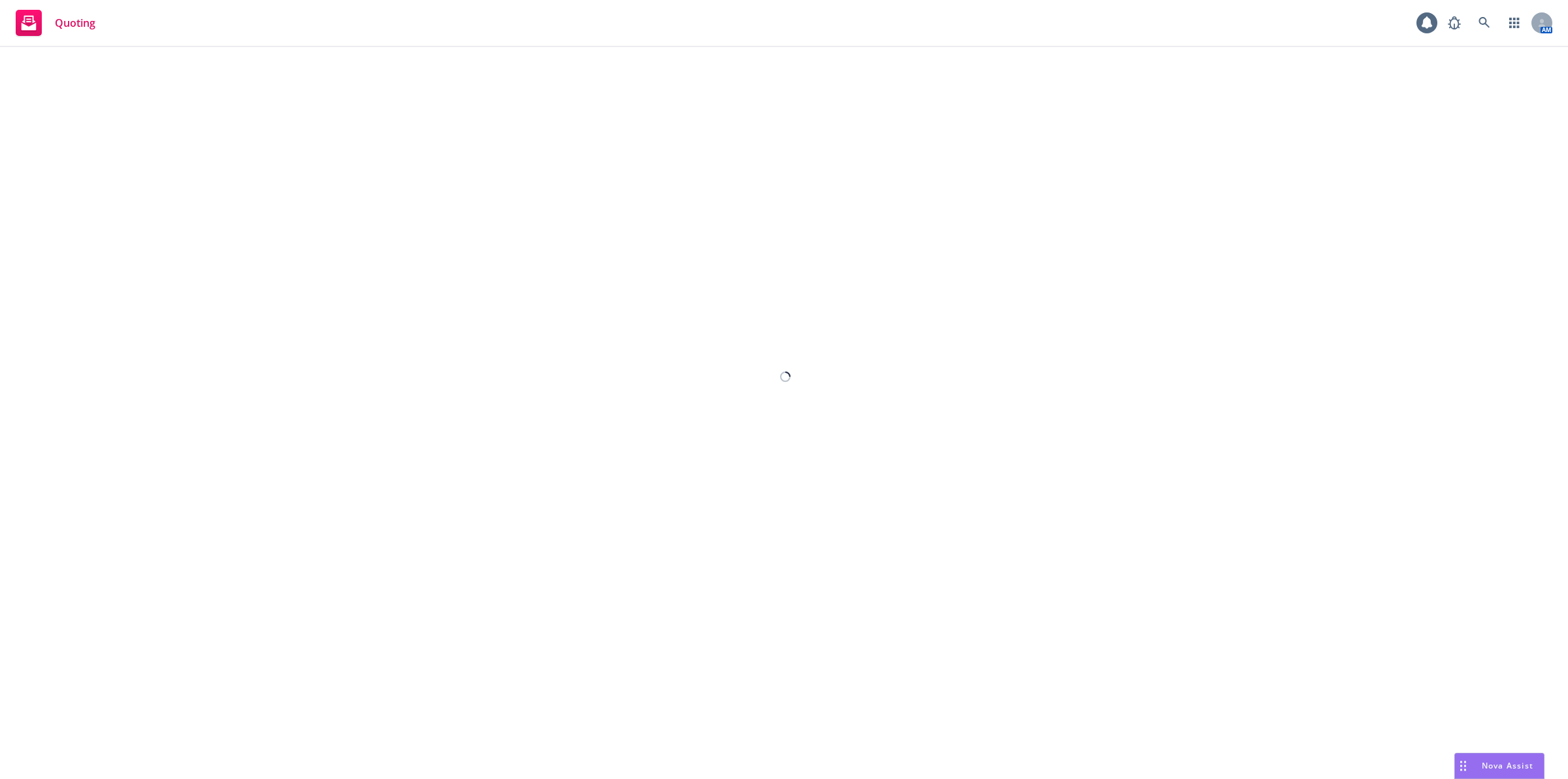
select select "12"
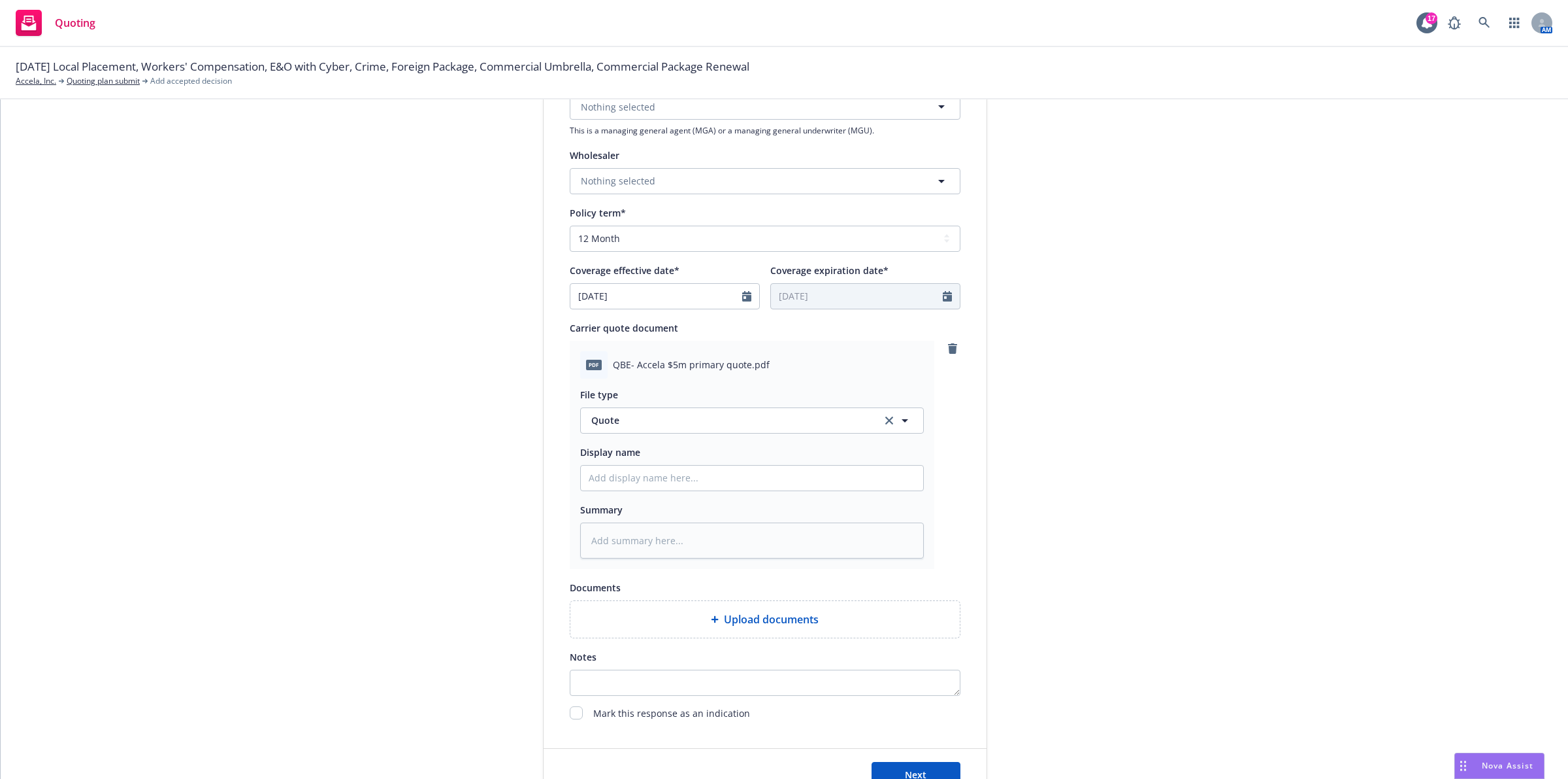
scroll to position [497, 0]
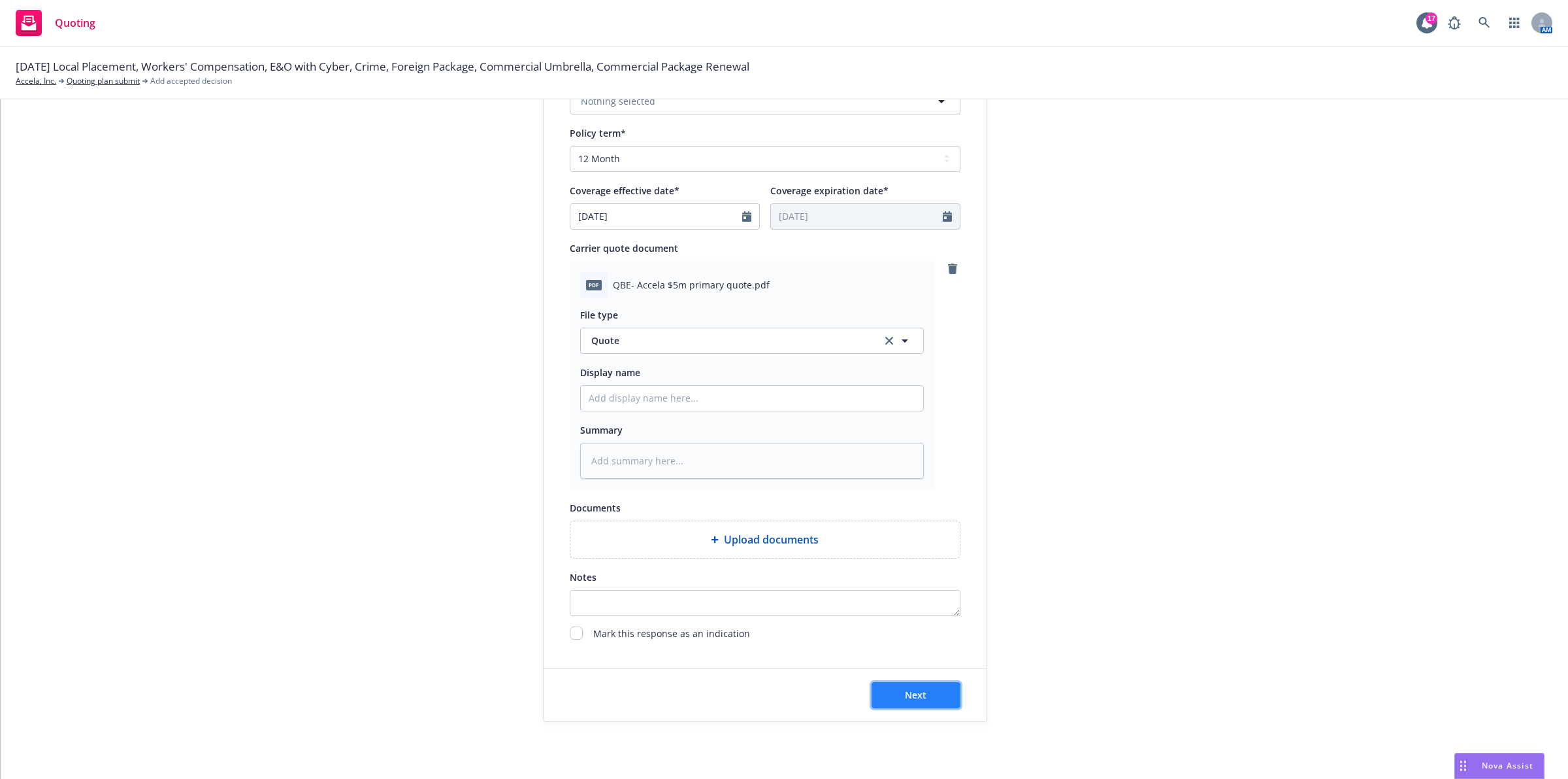
click at [897, 687] on button "Next" at bounding box center [916, 695] width 89 height 26
type textarea "x"
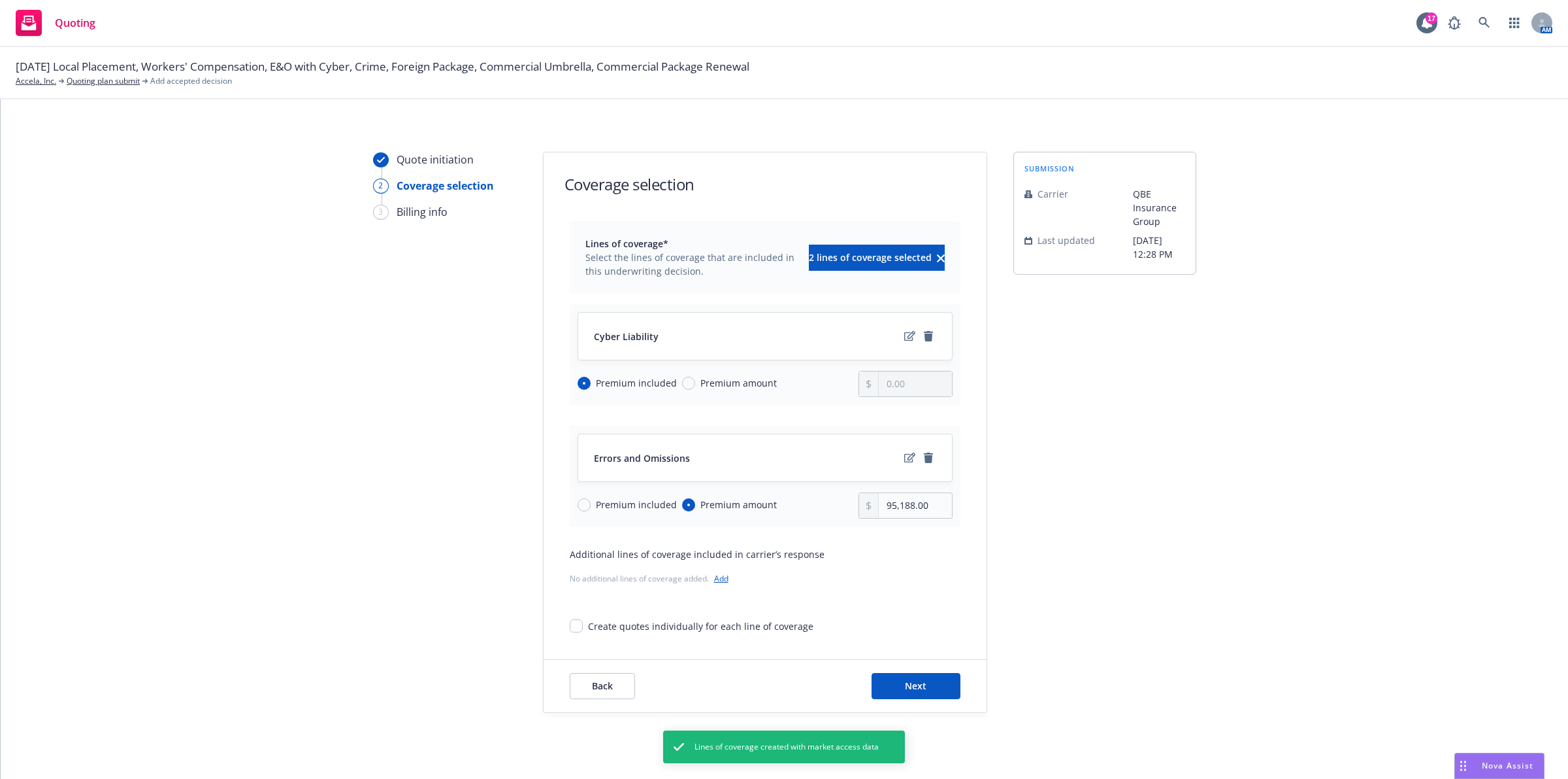
scroll to position [19, 0]
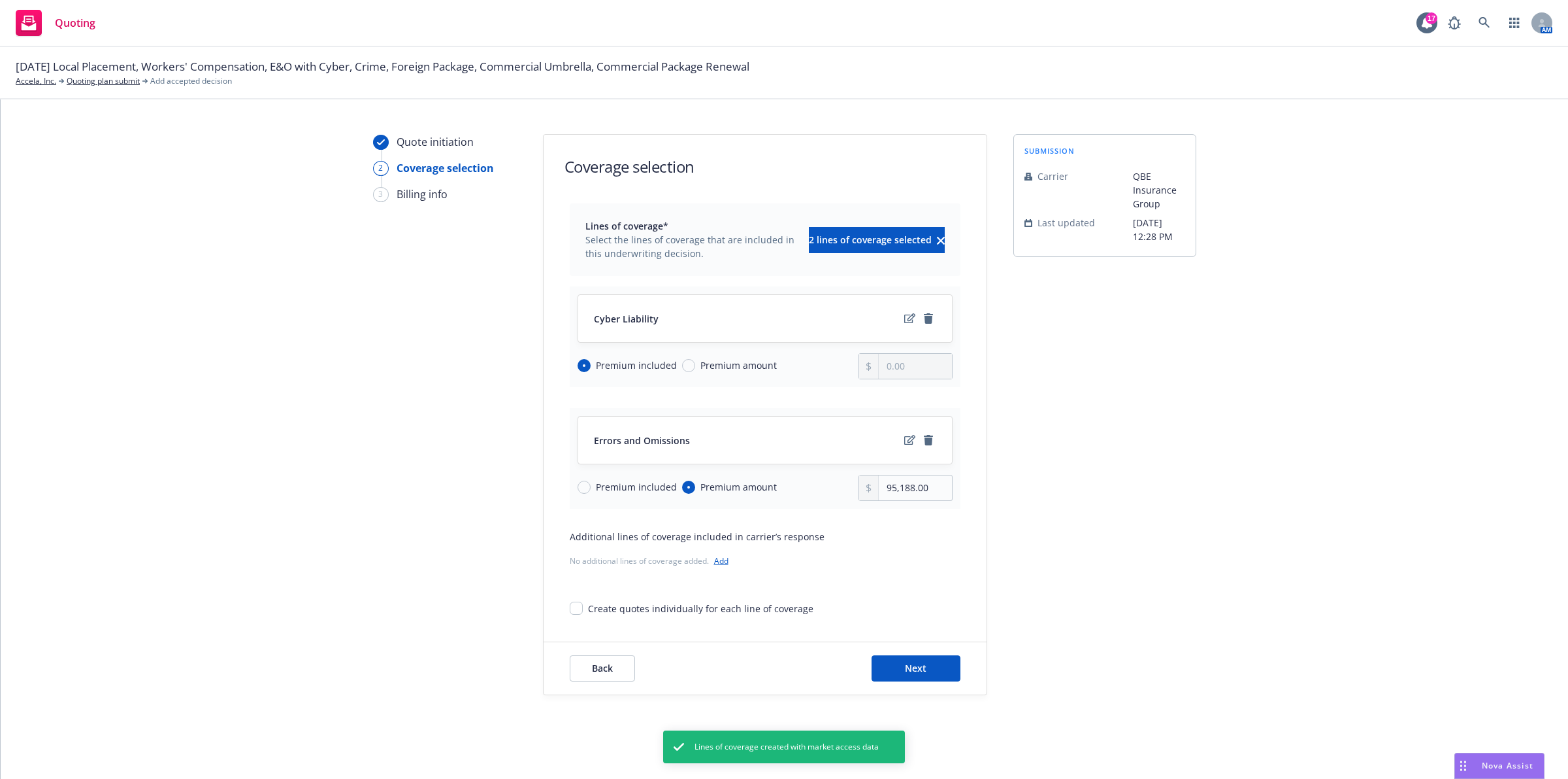
click at [715, 367] on span "Premium amount" at bounding box center [738, 365] width 76 height 14
click at [696, 367] on input "Premium amount" at bounding box center [689, 365] width 13 height 13
radio input "true"
radio input "false"
type input "0.00"
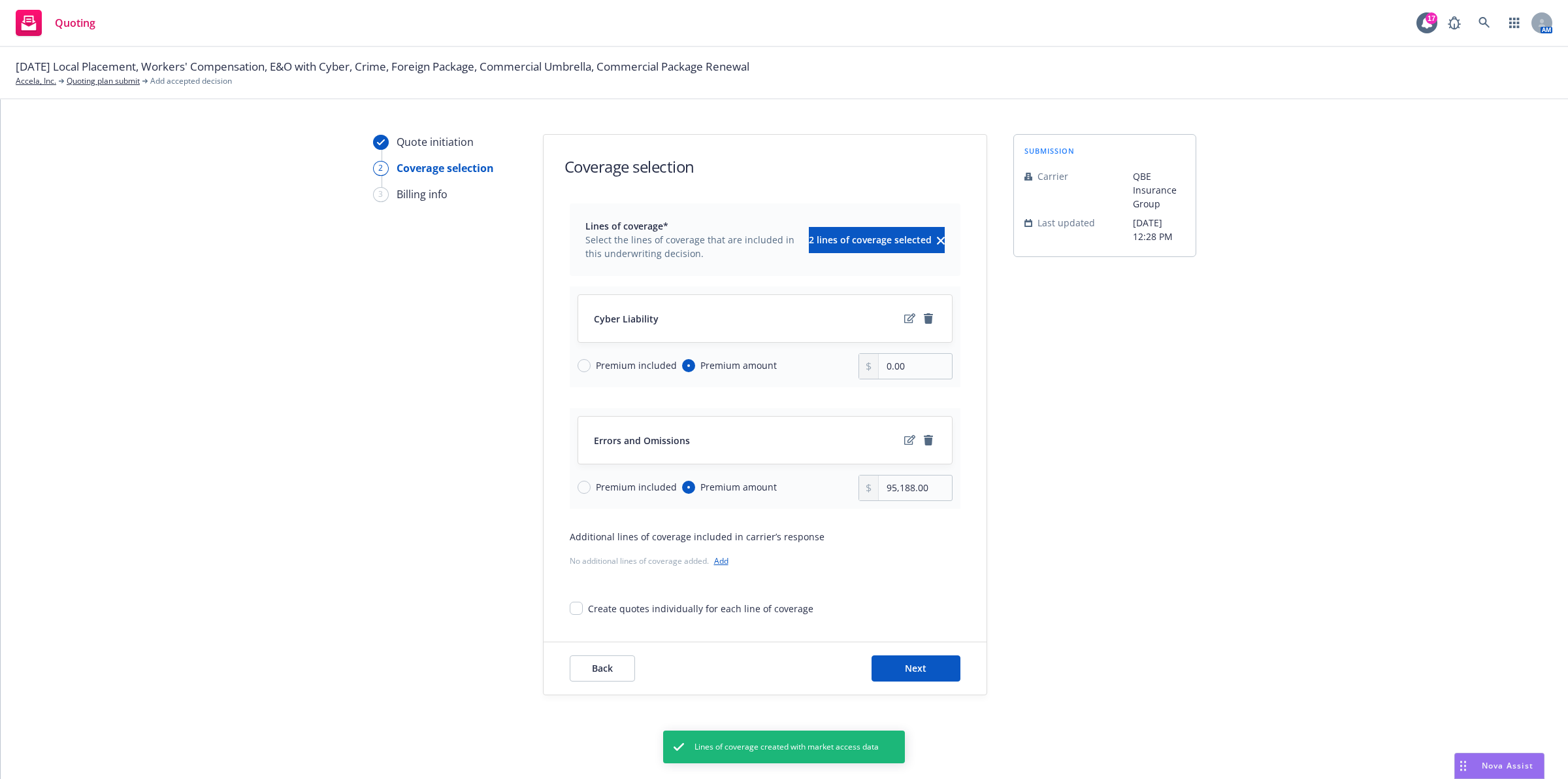
click at [619, 482] on span "Premium included" at bounding box center [637, 487] width 81 height 14
click at [591, 482] on input "Premium included" at bounding box center [584, 487] width 13 height 13
radio input "true"
radio input "false"
click at [881, 366] on input "0.00" at bounding box center [915, 366] width 73 height 25
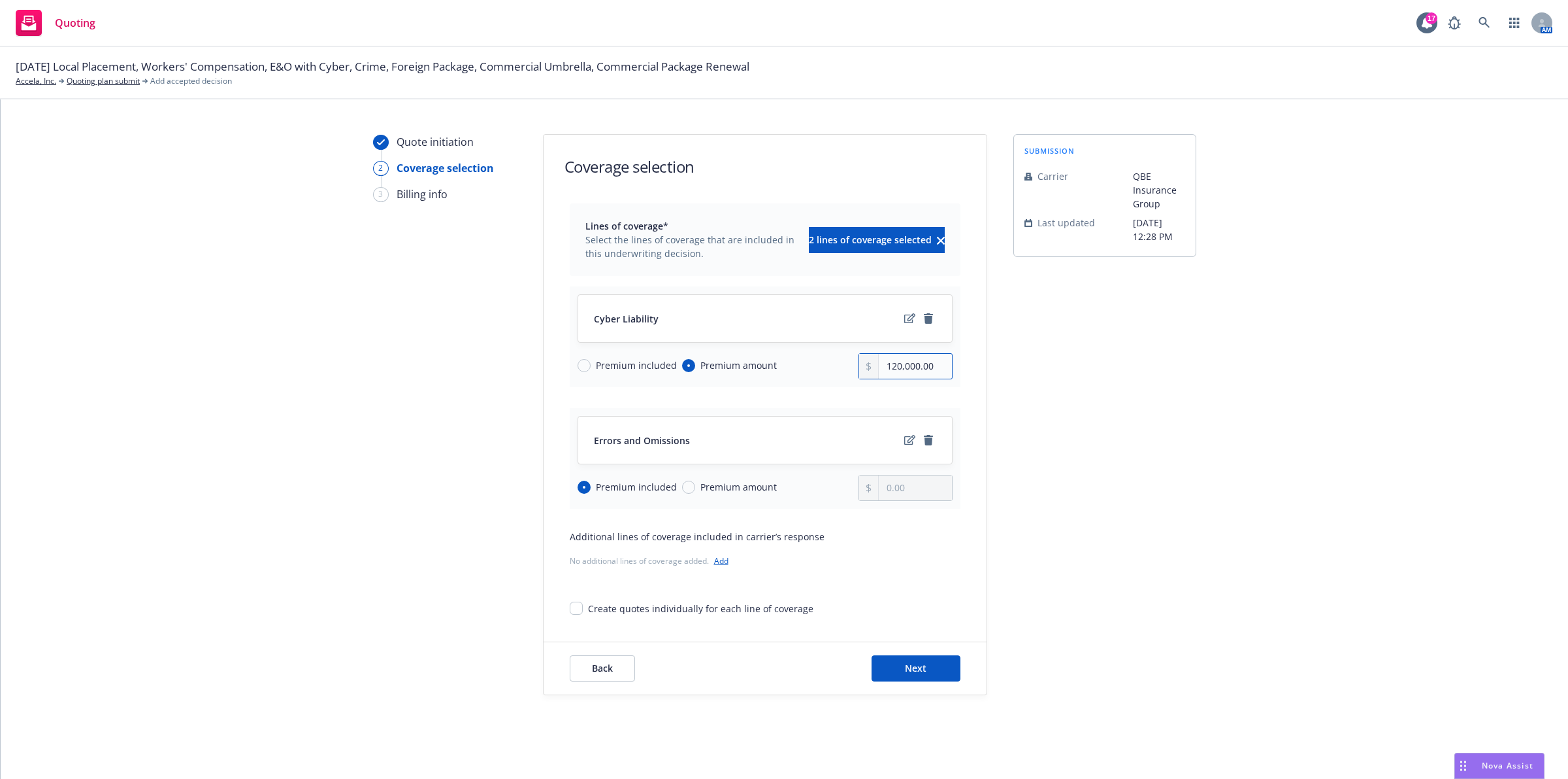
type input "120,000.00"
click at [1034, 407] on div "submission Carrier QBE Insurance Group Last updated [DATE] 12:28 PM" at bounding box center [1105, 414] width 183 height 561
click at [905, 669] on span "Next" at bounding box center [915, 668] width 21 height 12
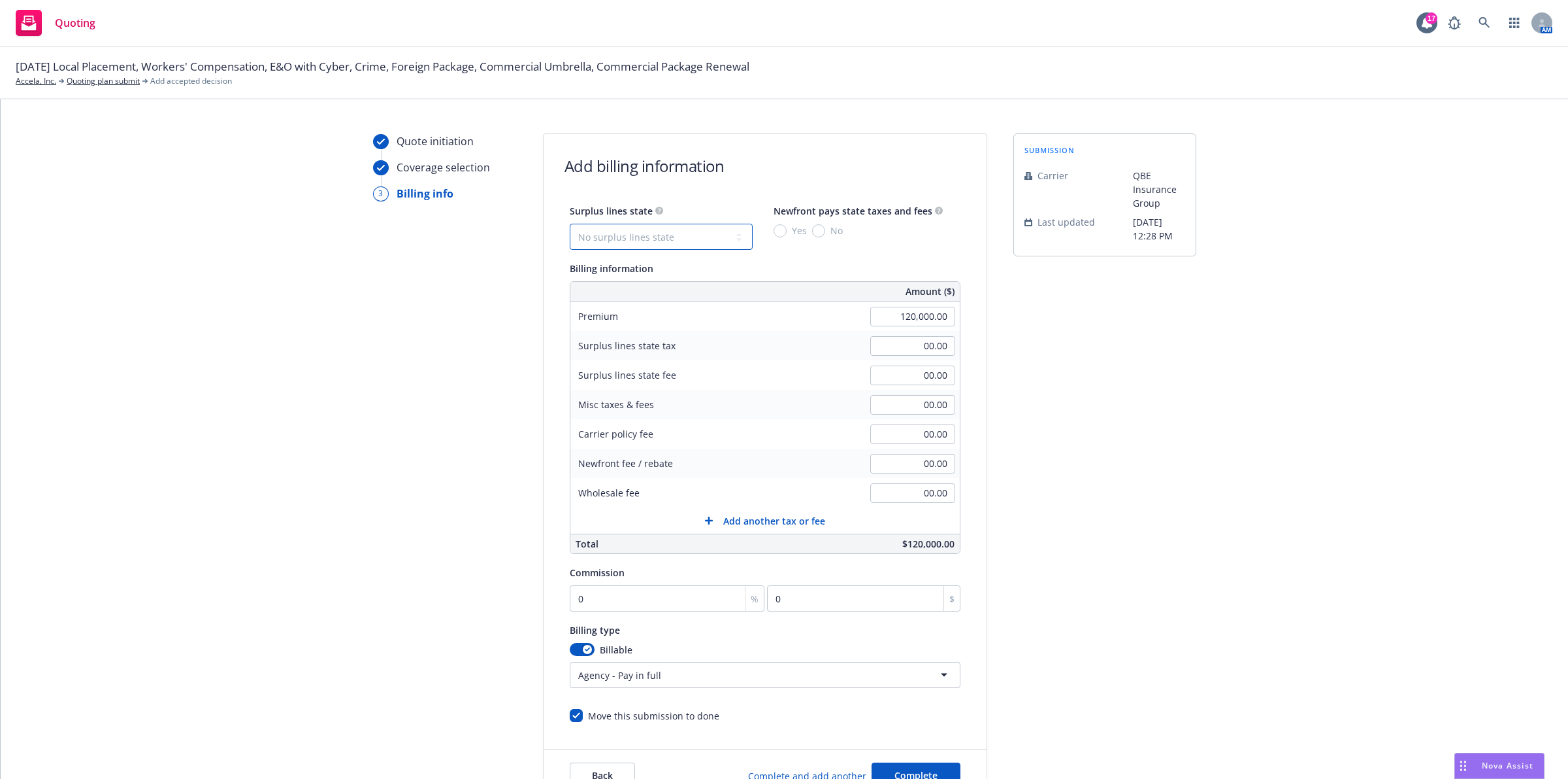
click at [677, 241] on select "No surplus lines state [US_STATE] [US_STATE] [US_STATE] [US_STATE] [US_STATE] […" at bounding box center [661, 237] width 183 height 26
select select "CA"
click at [570, 224] on select "No surplus lines state [US_STATE] [US_STATE] [US_STATE] [US_STATE] [US_STATE] […" at bounding box center [661, 237] width 183 height 26
type input "3,600.00"
type input "216.00"
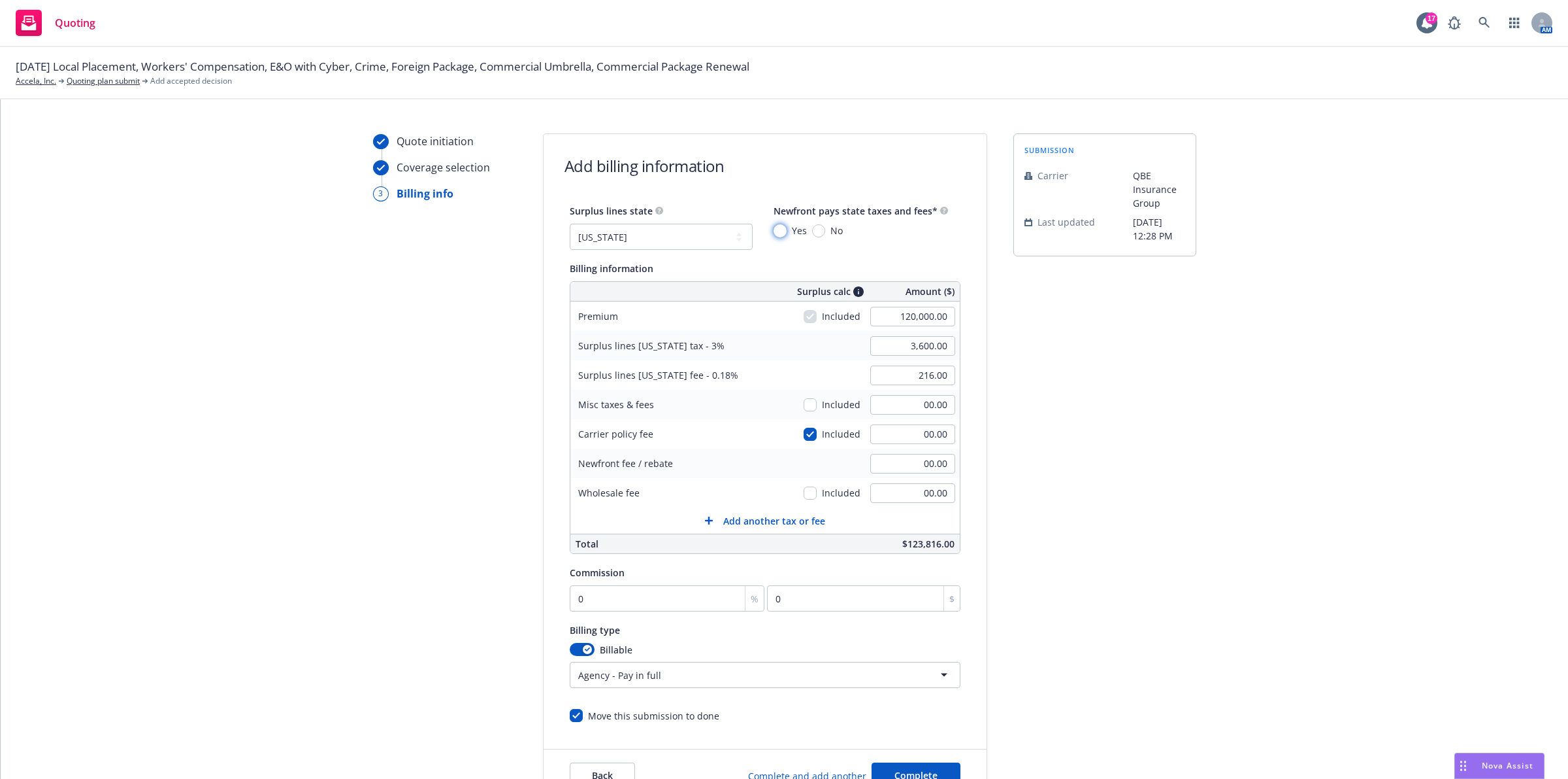
click at [774, 235] on input "Yes" at bounding box center [780, 231] width 13 height 13
radio input "true"
click at [1083, 340] on div "submission Carrier QBE Insurance Group Last updated [DATE] 12:28 PM" at bounding box center [1105, 467] width 183 height 669
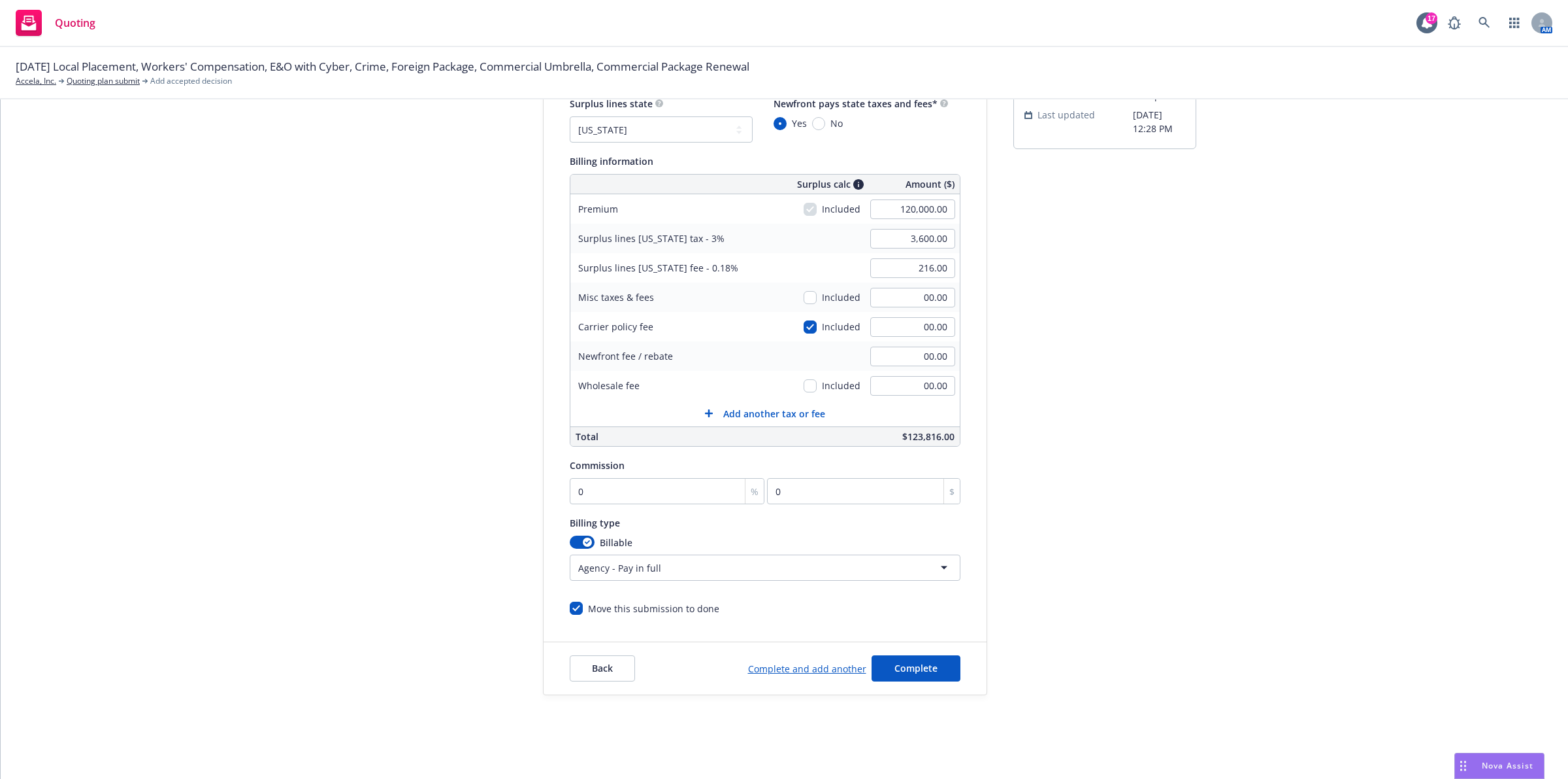
scroll to position [126, 0]
click at [676, 492] on input "0" at bounding box center [667, 491] width 195 height 26
type input "1"
type input "1200"
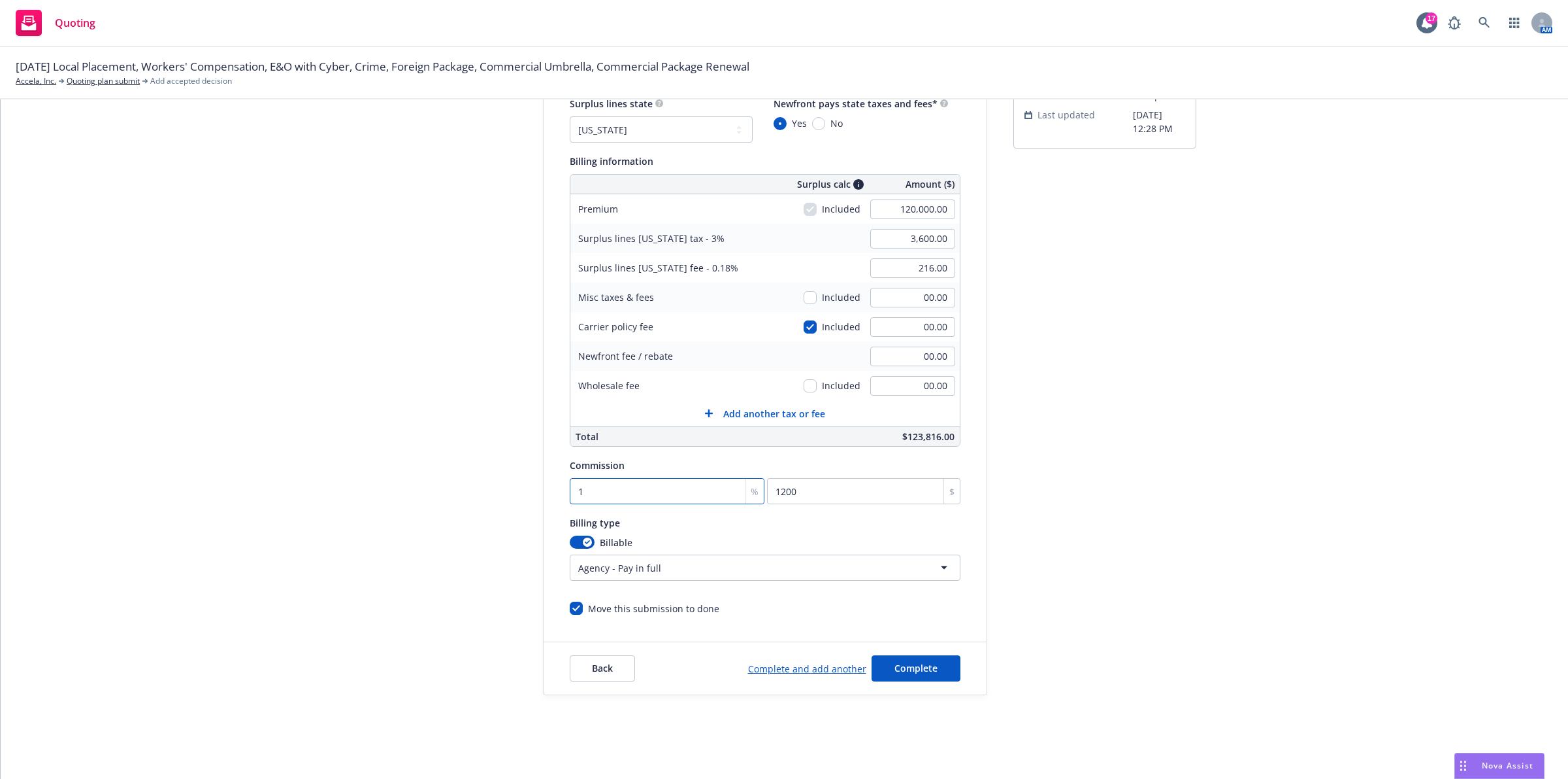
type input "16"
type input "19200"
type input "16"
click at [1112, 440] on div "submission Carrier QBE Insurance Group Last updated [DATE] 12:28 PM" at bounding box center [1105, 360] width 183 height 669
click at [933, 677] on button "Complete" at bounding box center [916, 668] width 89 height 26
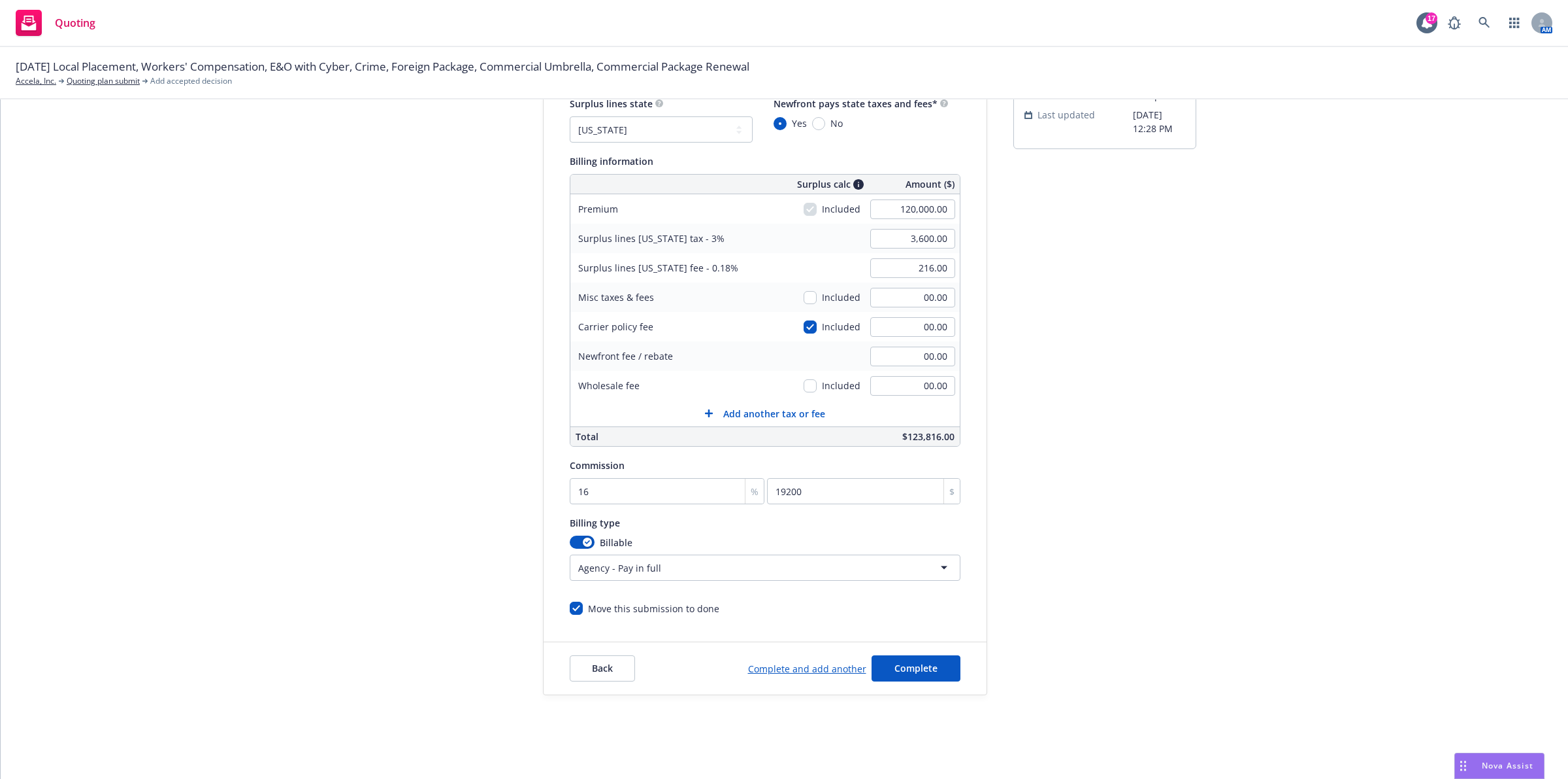
scroll to position [0, 0]
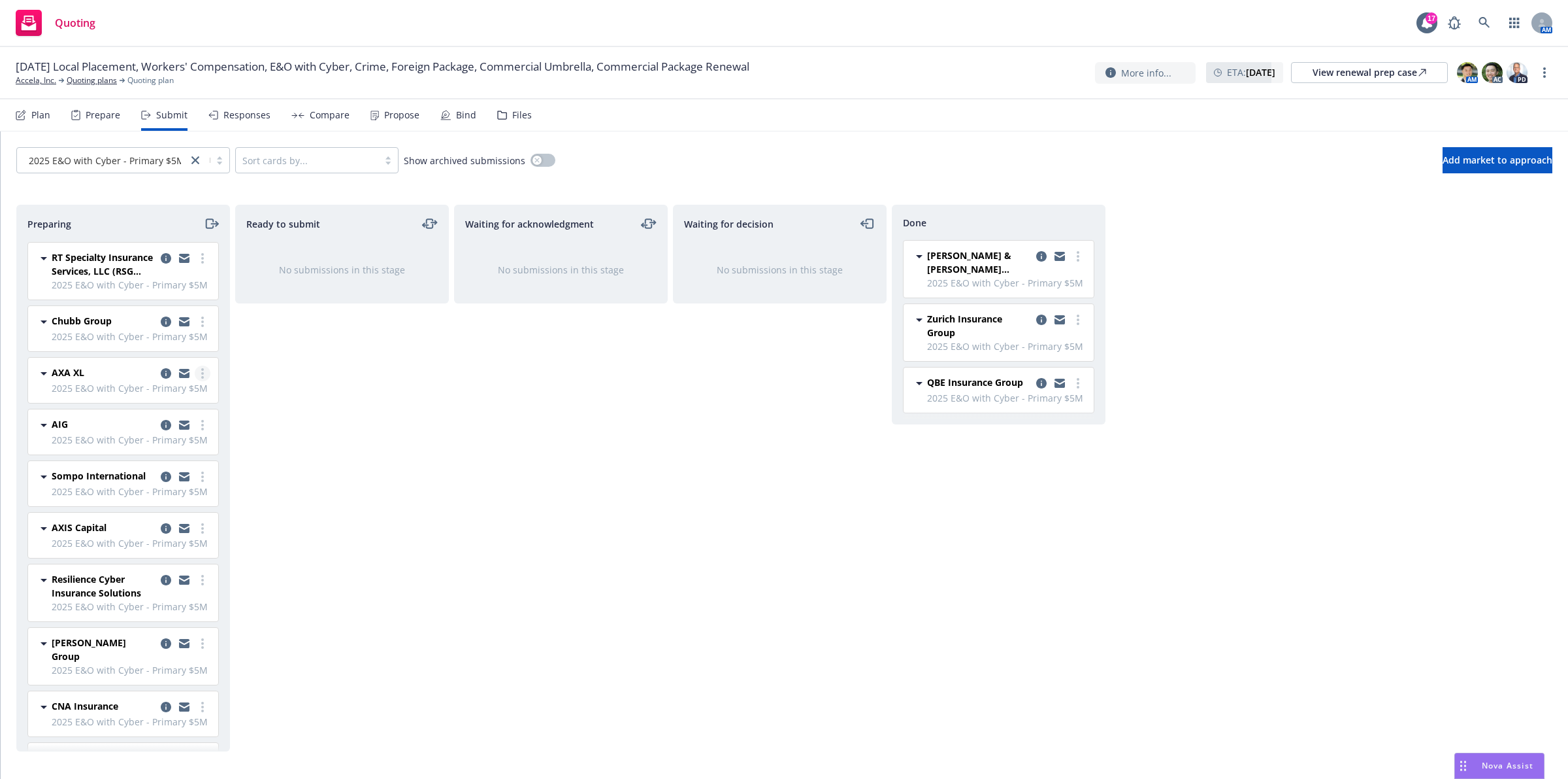
click at [195, 380] on link "more" at bounding box center [202, 373] width 16 height 16
click at [144, 478] on span "Add accepted decision" at bounding box center [132, 480] width 131 height 12
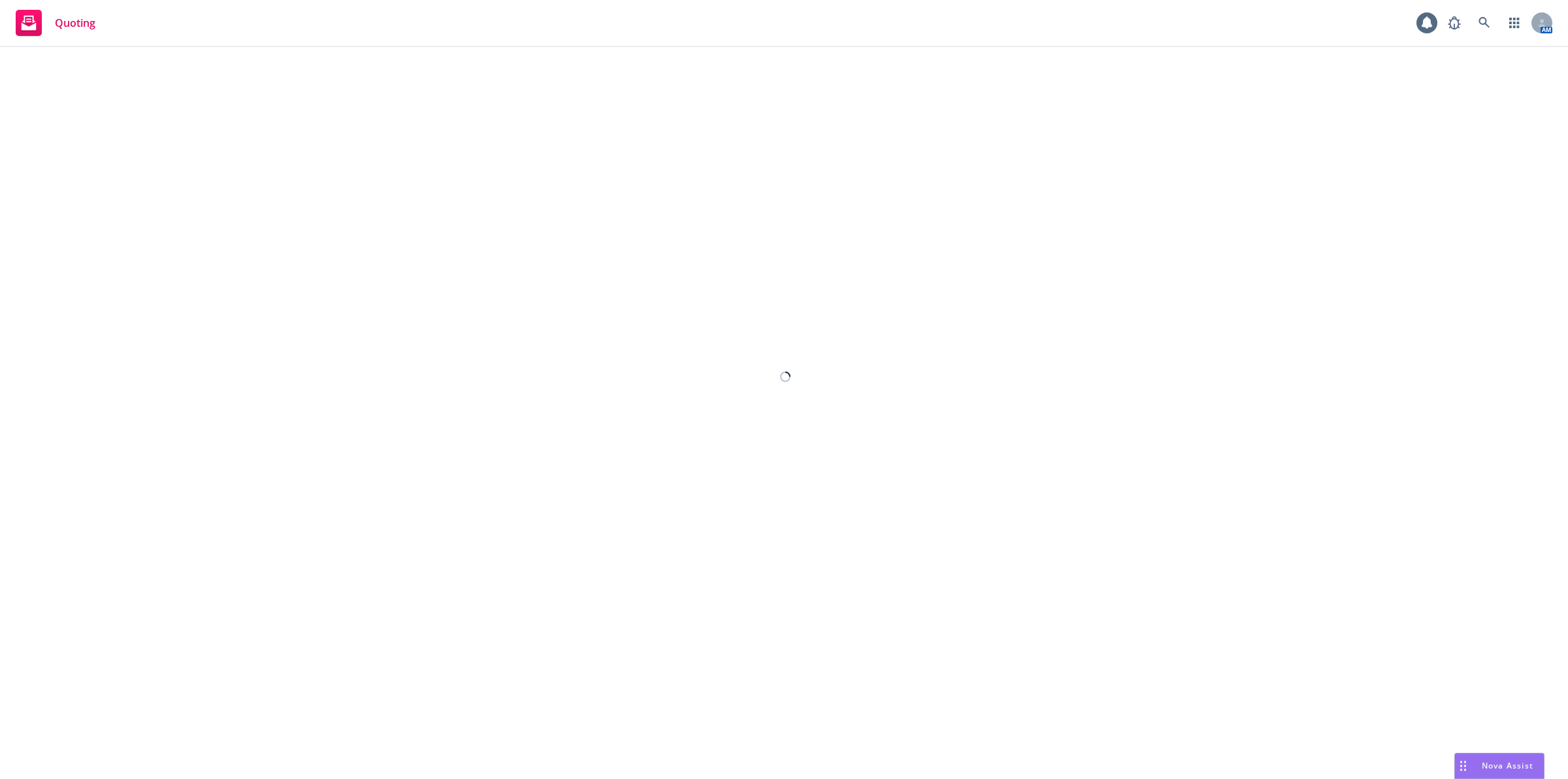
select select "12"
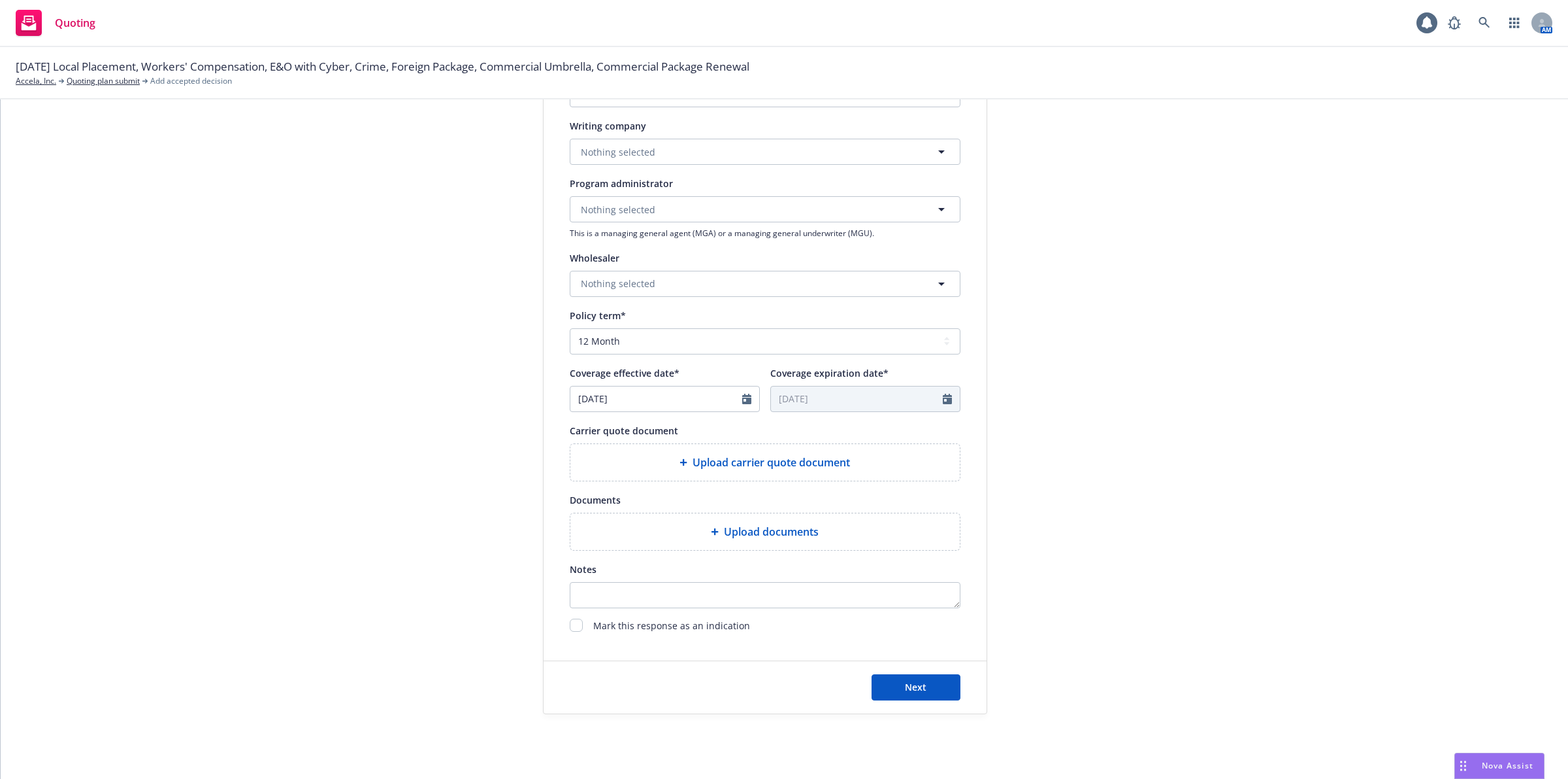
scroll to position [334, 0]
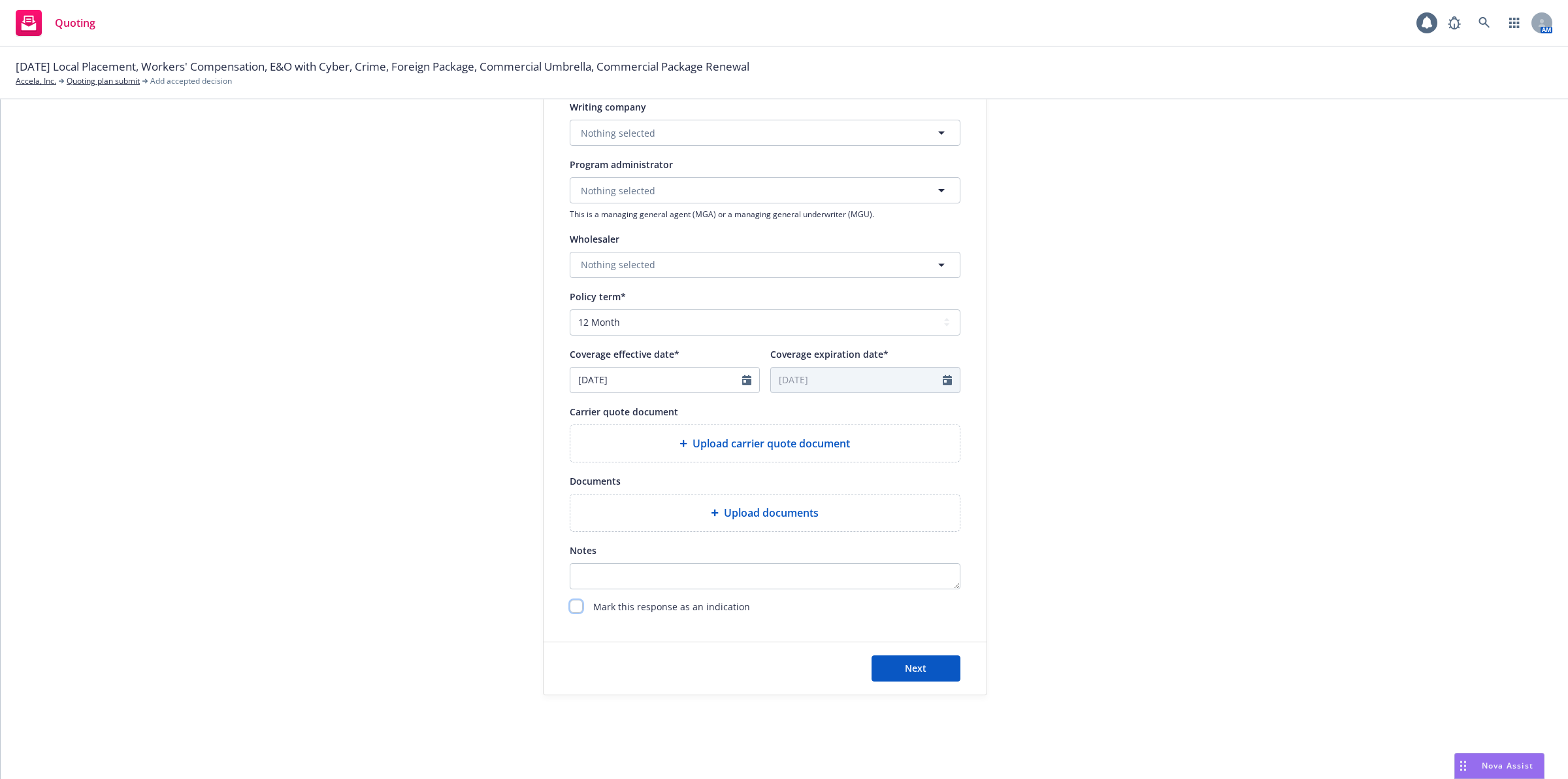
click at [570, 607] on input "checkbox" at bounding box center [576, 606] width 13 height 13
checkbox input "true"
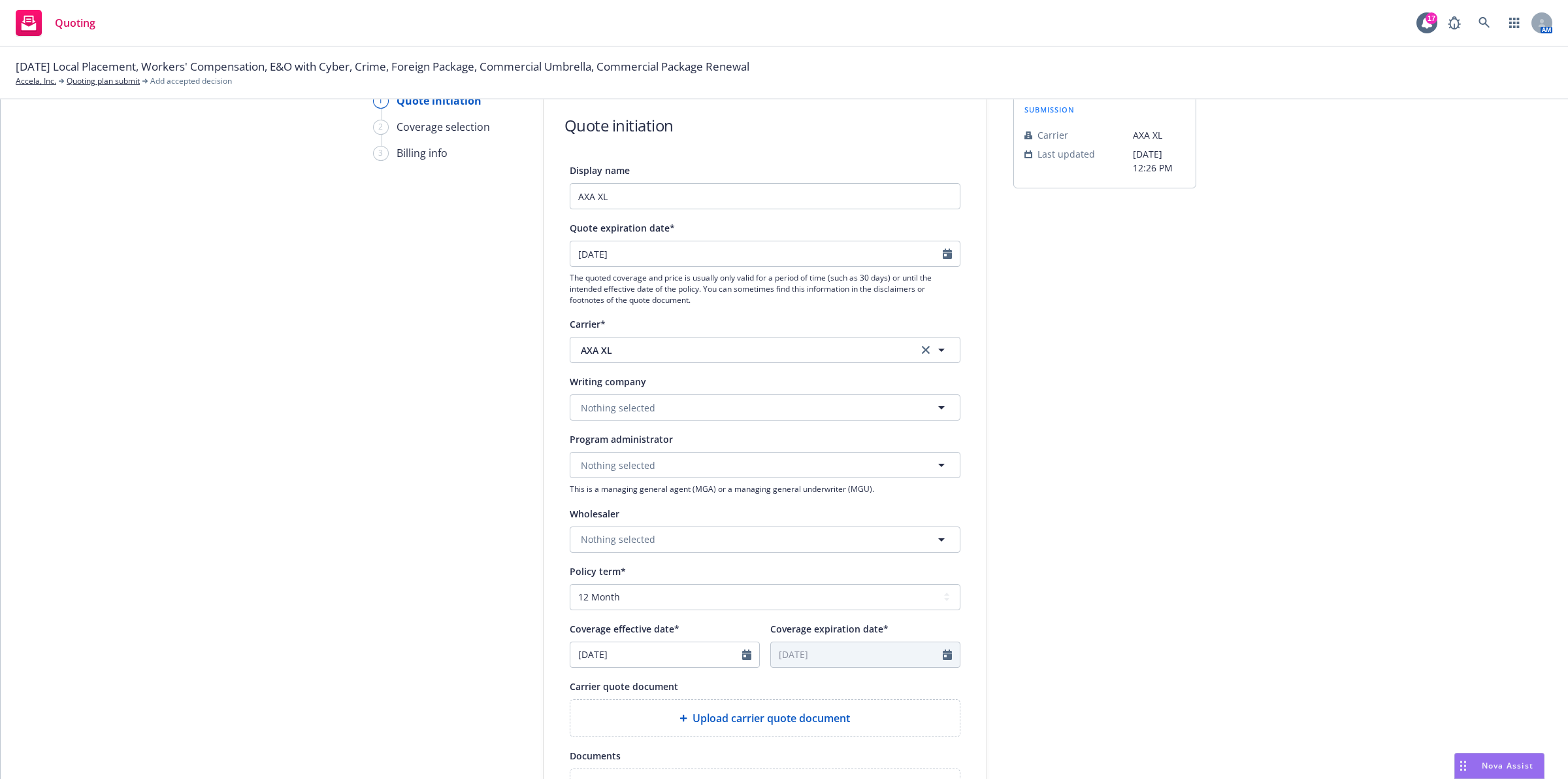
scroll to position [89, 0]
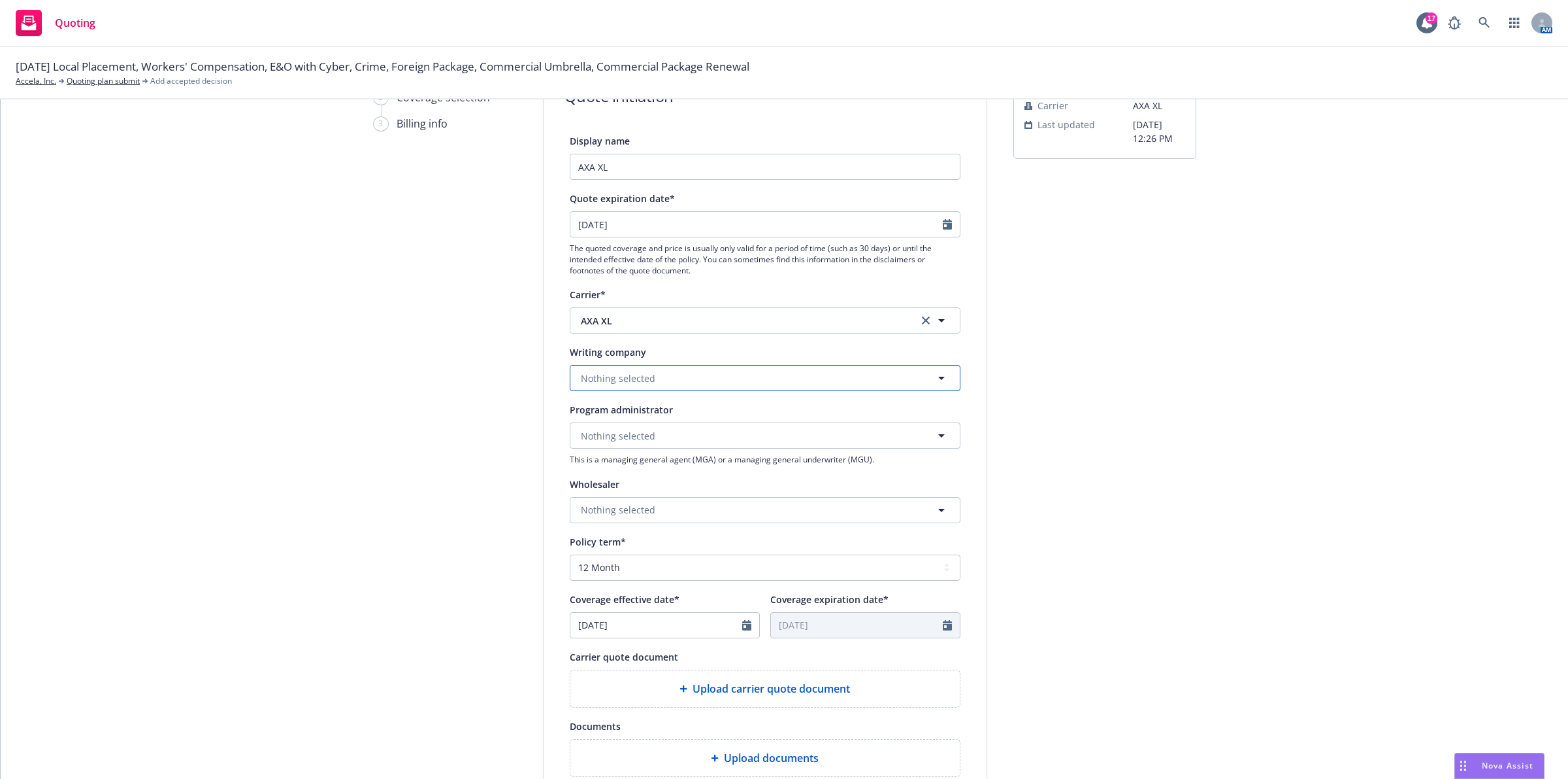
click at [632, 386] on button "Nothing selected" at bounding box center [765, 378] width 391 height 26
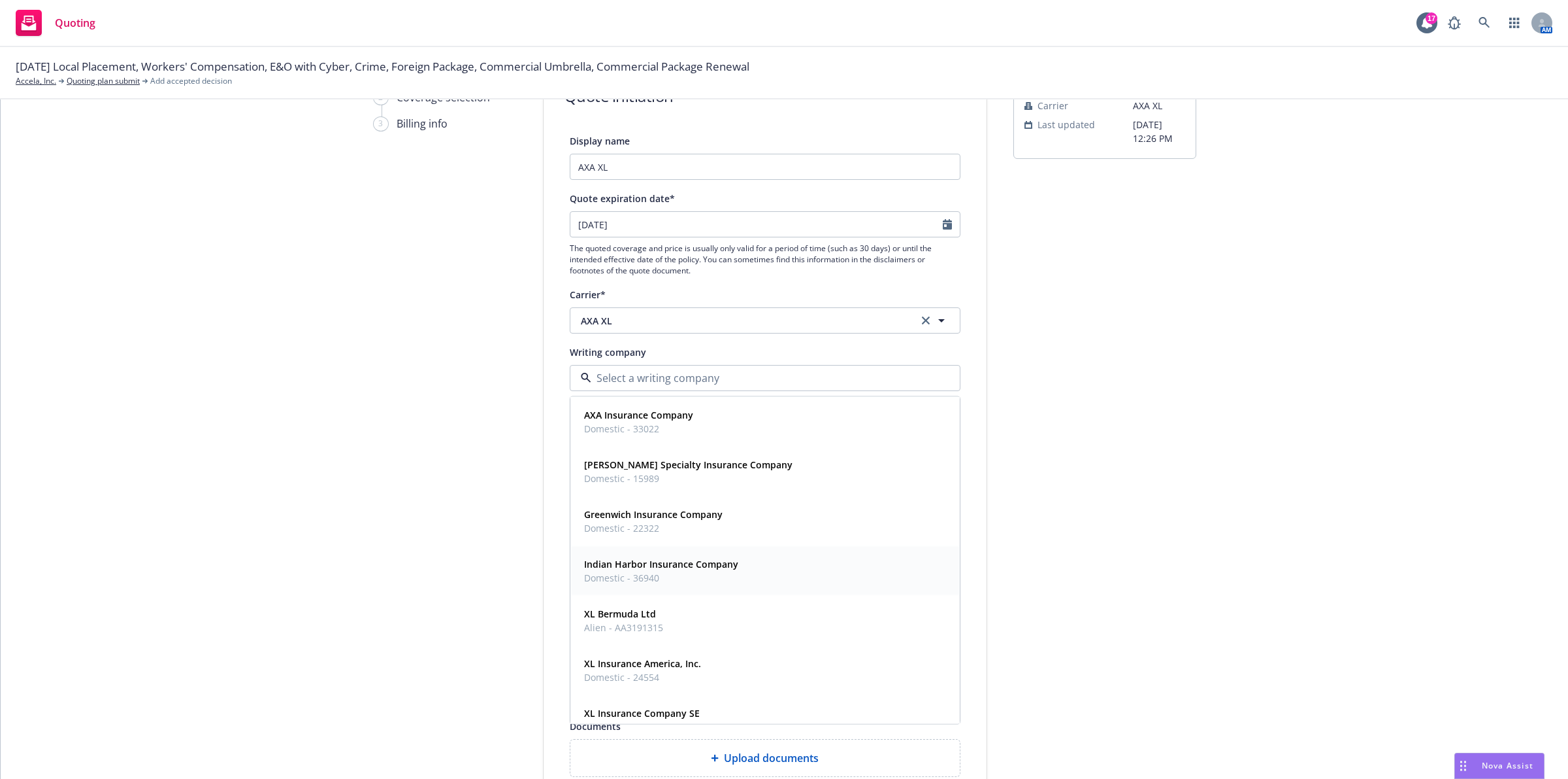
click at [750, 573] on div "Indian Harbor Insurance Company Domestic - 36940" at bounding box center [765, 571] width 372 height 33
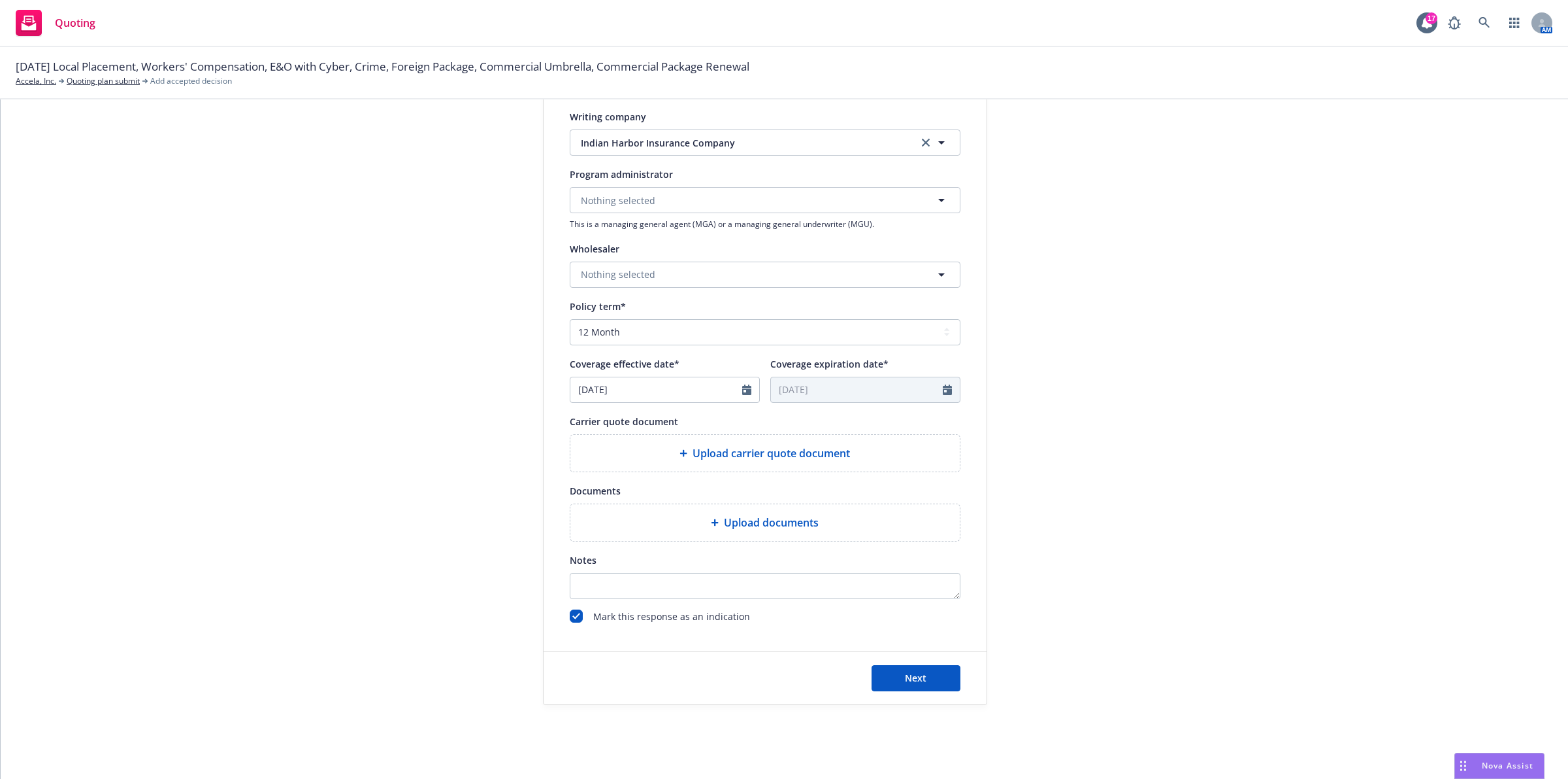
scroll to position [334, 0]
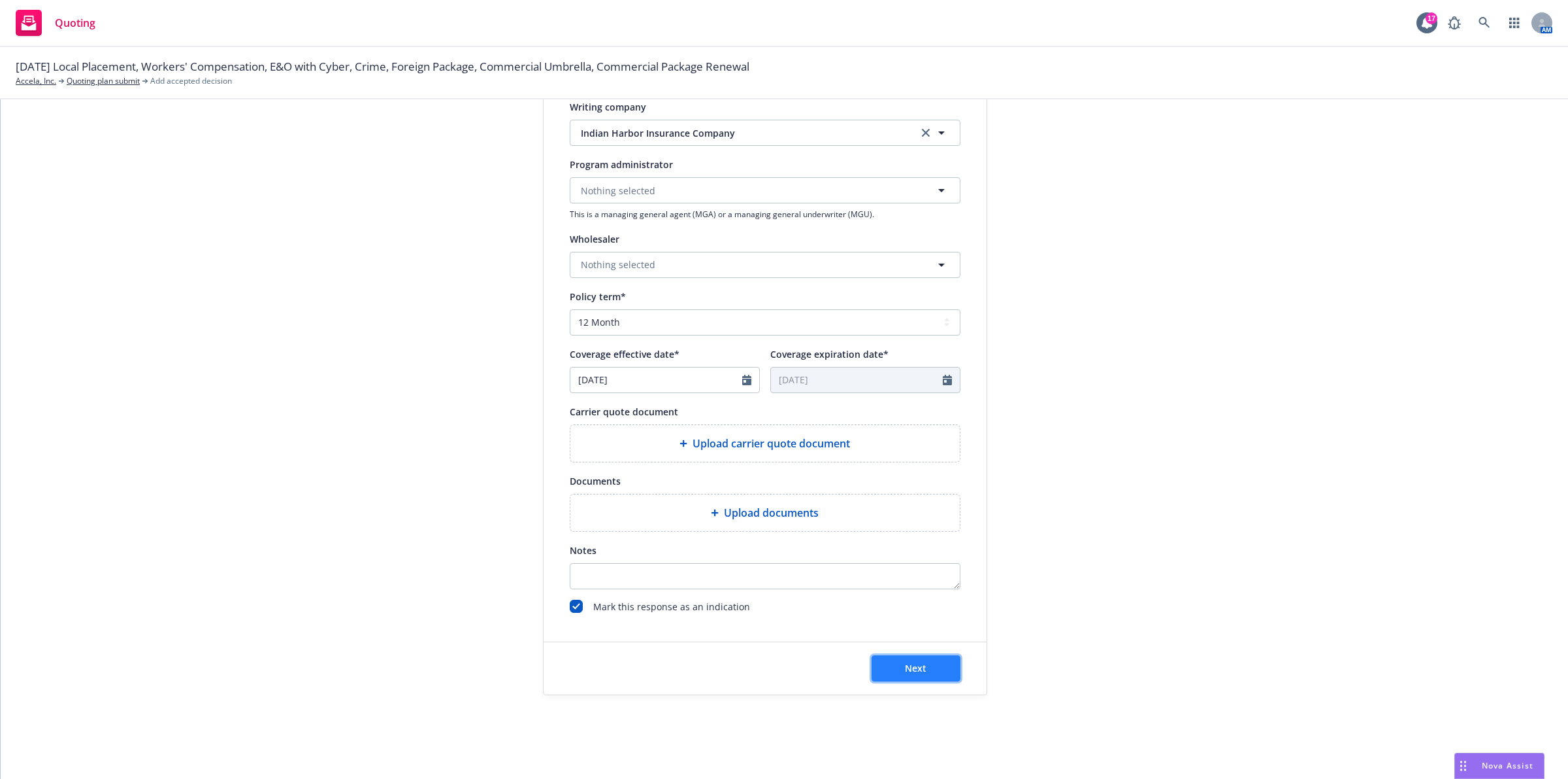
click at [905, 666] on span "Next" at bounding box center [915, 668] width 21 height 12
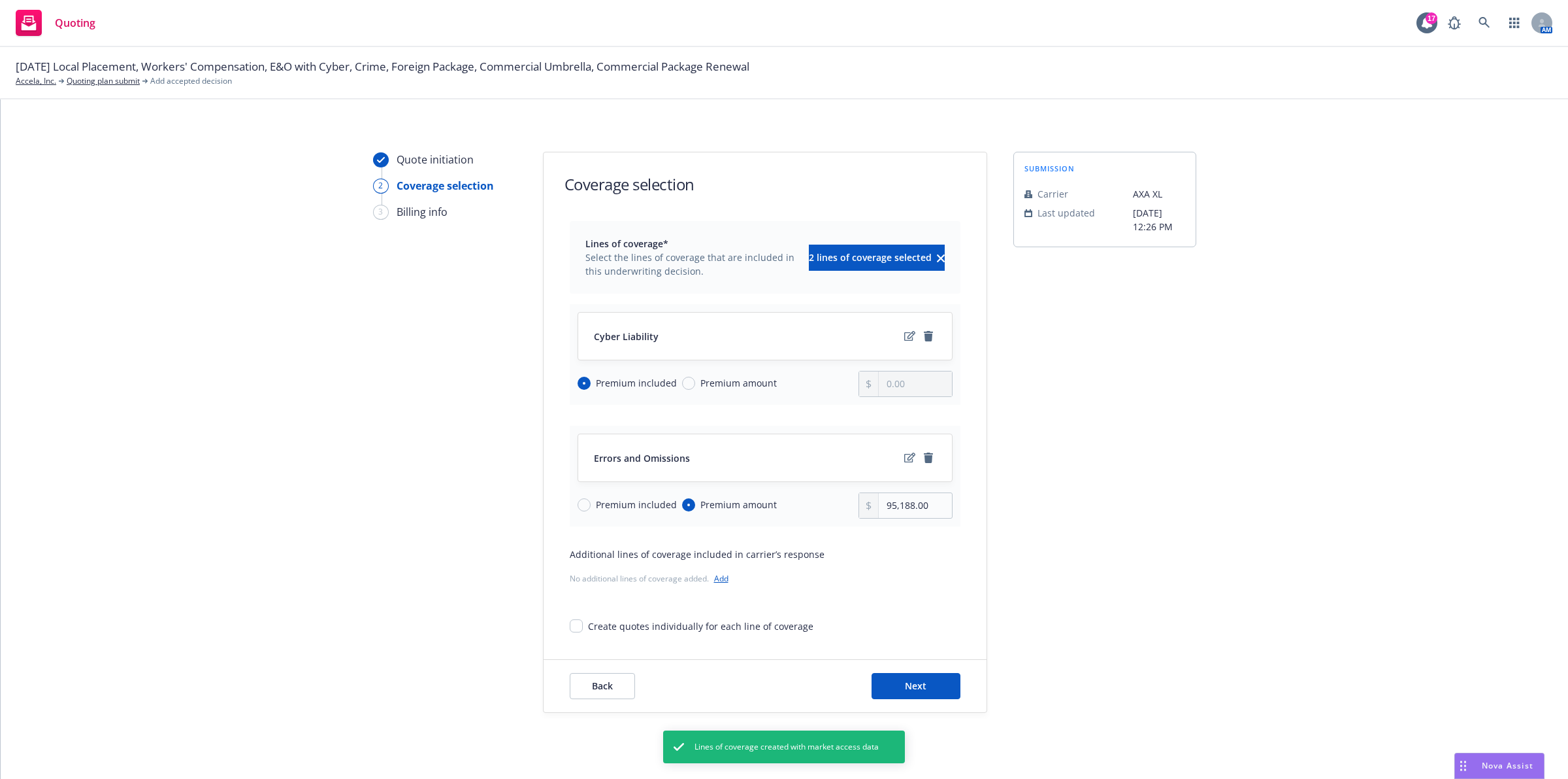
click at [626, 507] on span "Premium included" at bounding box center [637, 504] width 81 height 14
click at [591, 507] on input "Premium included" at bounding box center [584, 504] width 13 height 13
radio input "true"
radio input "false"
click at [713, 393] on div "Premium included Premium amount" at bounding box center [718, 384] width 282 height 26
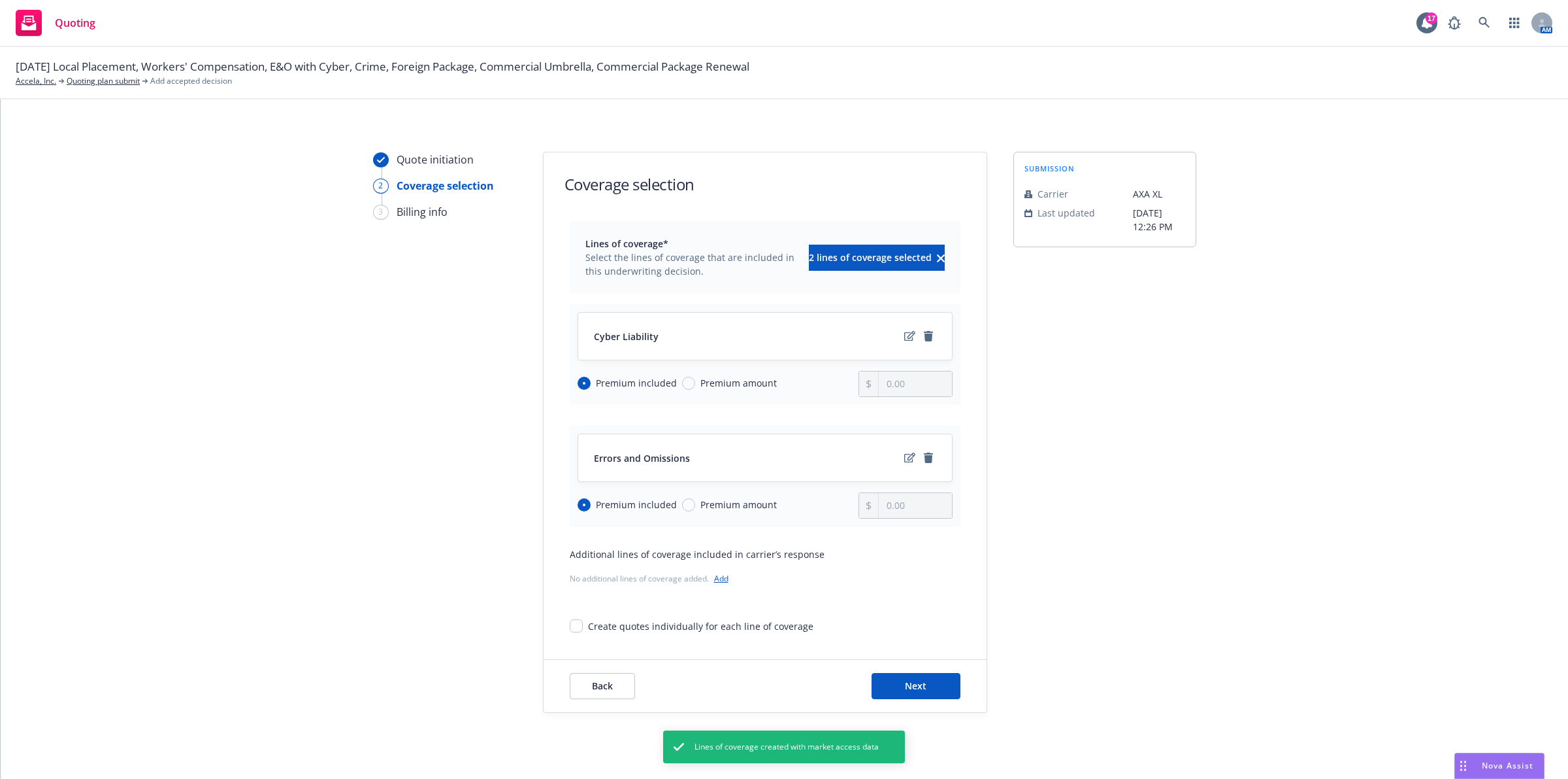
click at [737, 389] on span "Premium amount" at bounding box center [738, 383] width 76 height 14
click at [696, 389] on input "Premium amount" at bounding box center [689, 383] width 13 height 13
radio input "true"
radio input "false"
click at [881, 393] on input "0.00" at bounding box center [915, 384] width 73 height 25
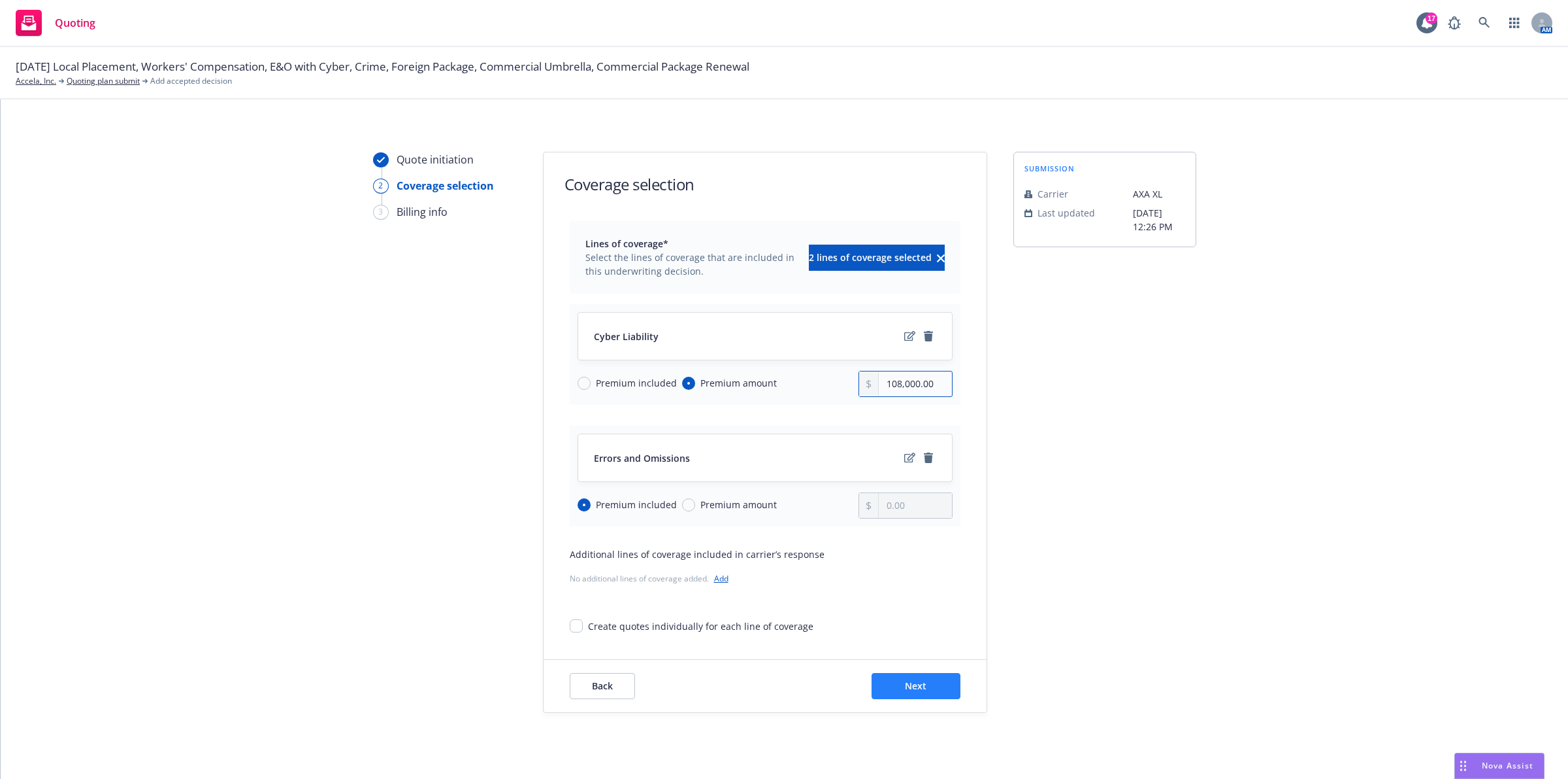
type input "108,000.00"
click at [928, 693] on button "Next" at bounding box center [916, 686] width 89 height 26
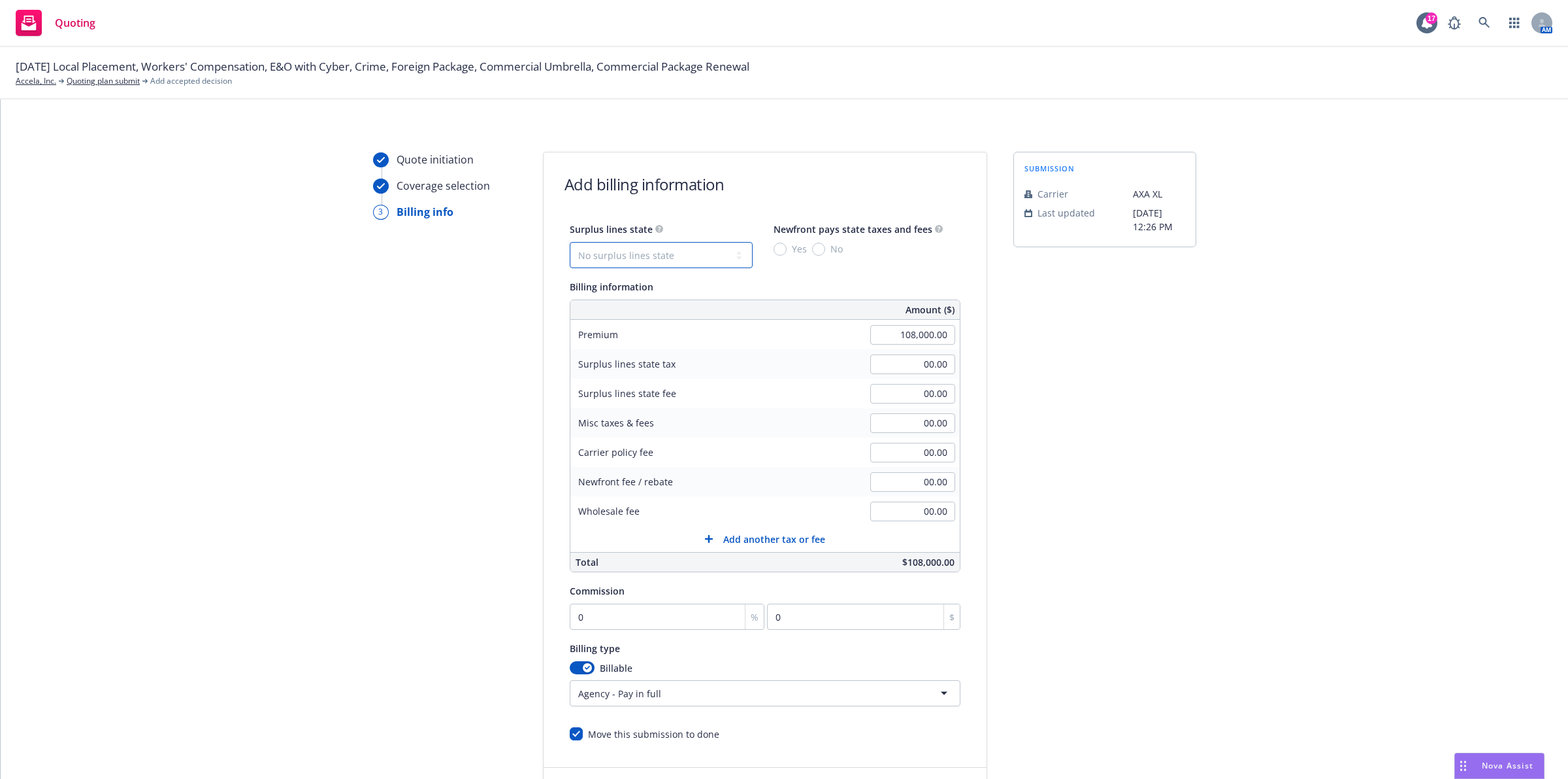
click at [673, 253] on select "No surplus lines state [US_STATE] [US_STATE] [US_STATE] [US_STATE] [US_STATE] […" at bounding box center [661, 255] width 183 height 26
select select "CA"
click at [570, 242] on select "No surplus lines state [US_STATE] [US_STATE] [US_STATE] [US_STATE] [US_STATE] […" at bounding box center [661, 255] width 183 height 26
type input "3,240.00"
type input "194.40"
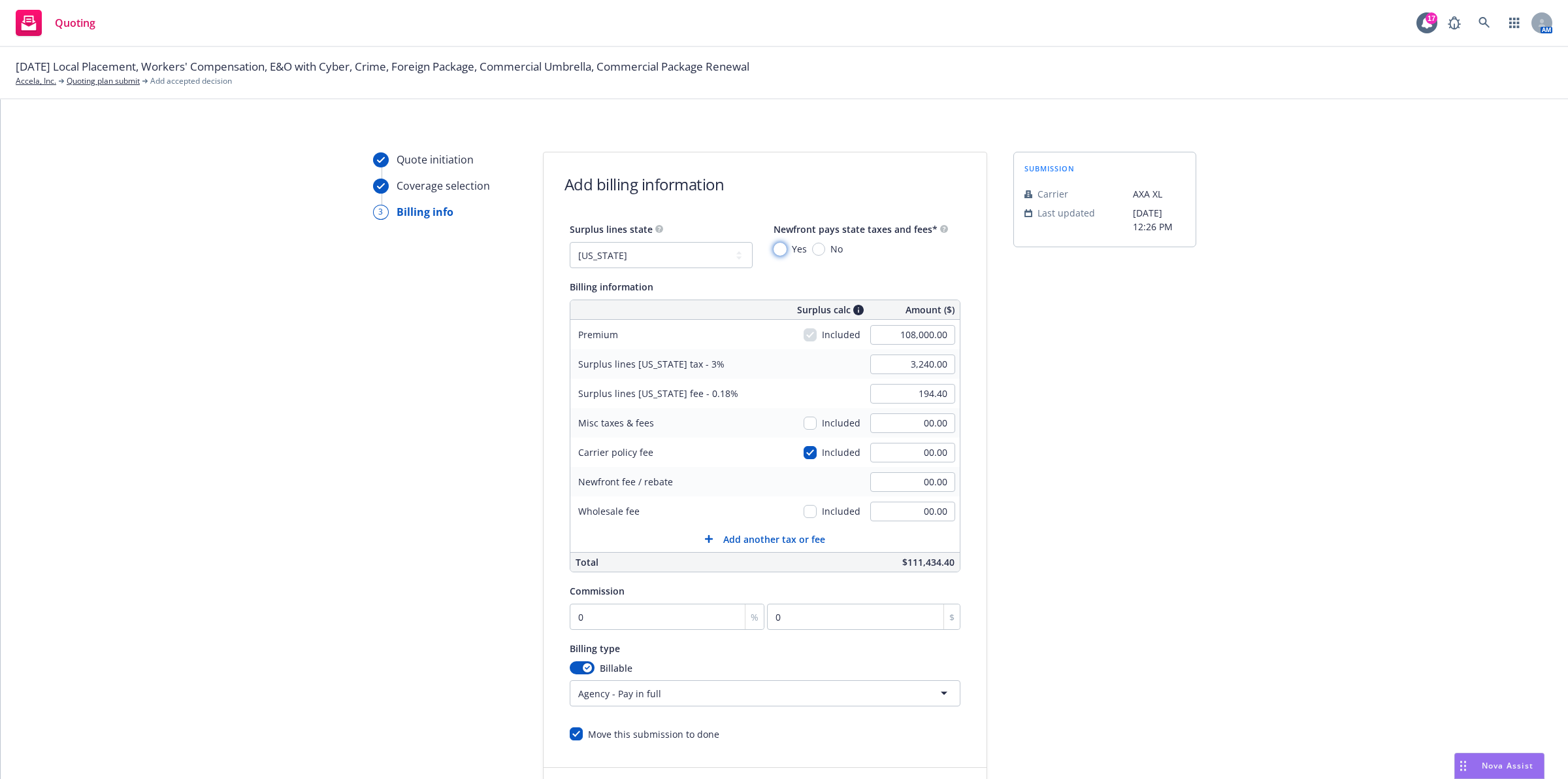
click at [774, 246] on input "Yes" at bounding box center [780, 248] width 13 height 13
radio input "true"
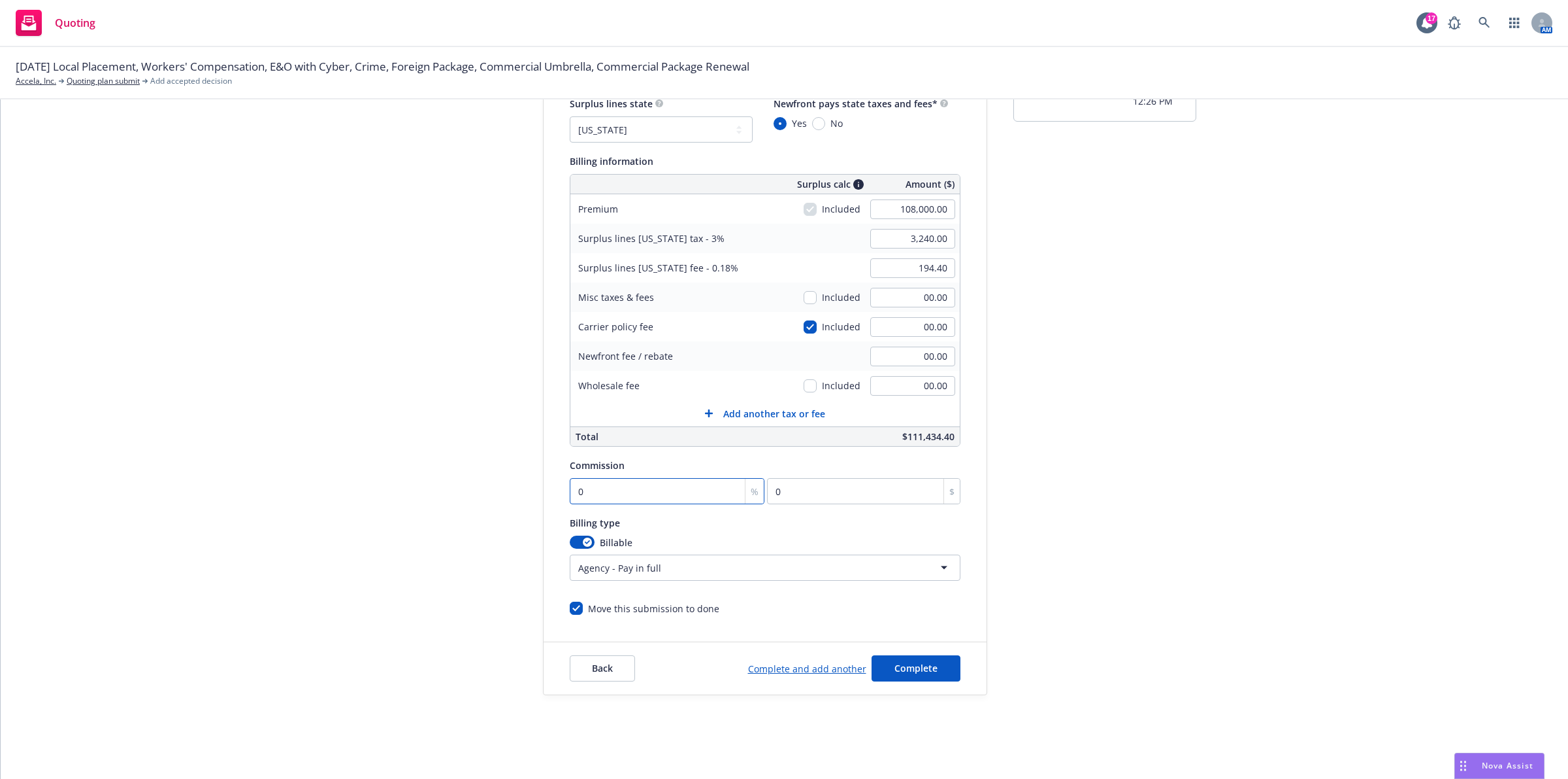
click at [665, 482] on input "0" at bounding box center [667, 491] width 195 height 26
type input "1"
type input "1080"
type input "18"
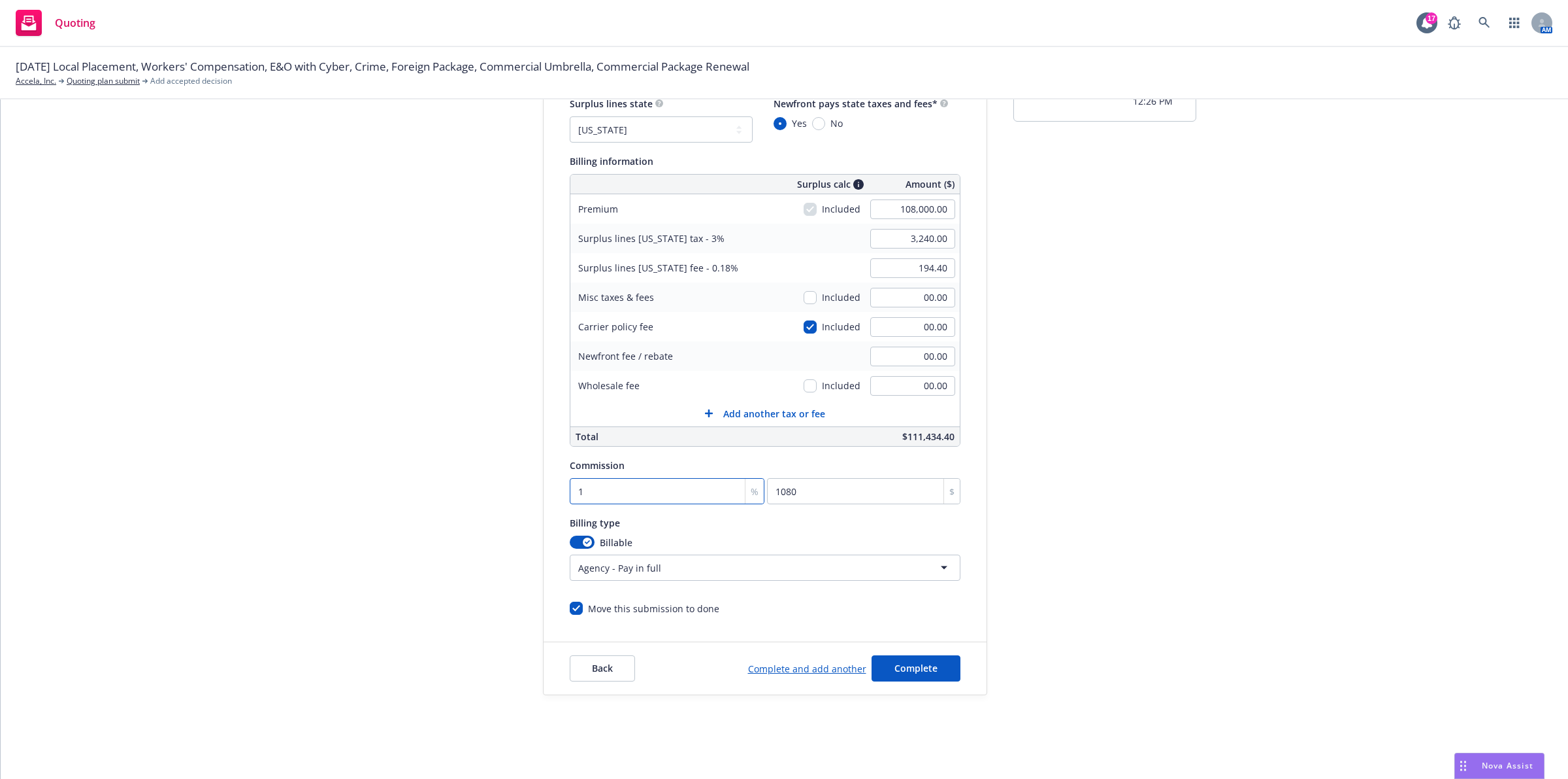
type input "19440"
type input "18"
click at [1115, 461] on div "submission Carrier AXA XL Last updated [DATE] 12:26 PM" at bounding box center [1105, 360] width 183 height 669
click at [923, 665] on span "Complete" at bounding box center [916, 668] width 43 height 12
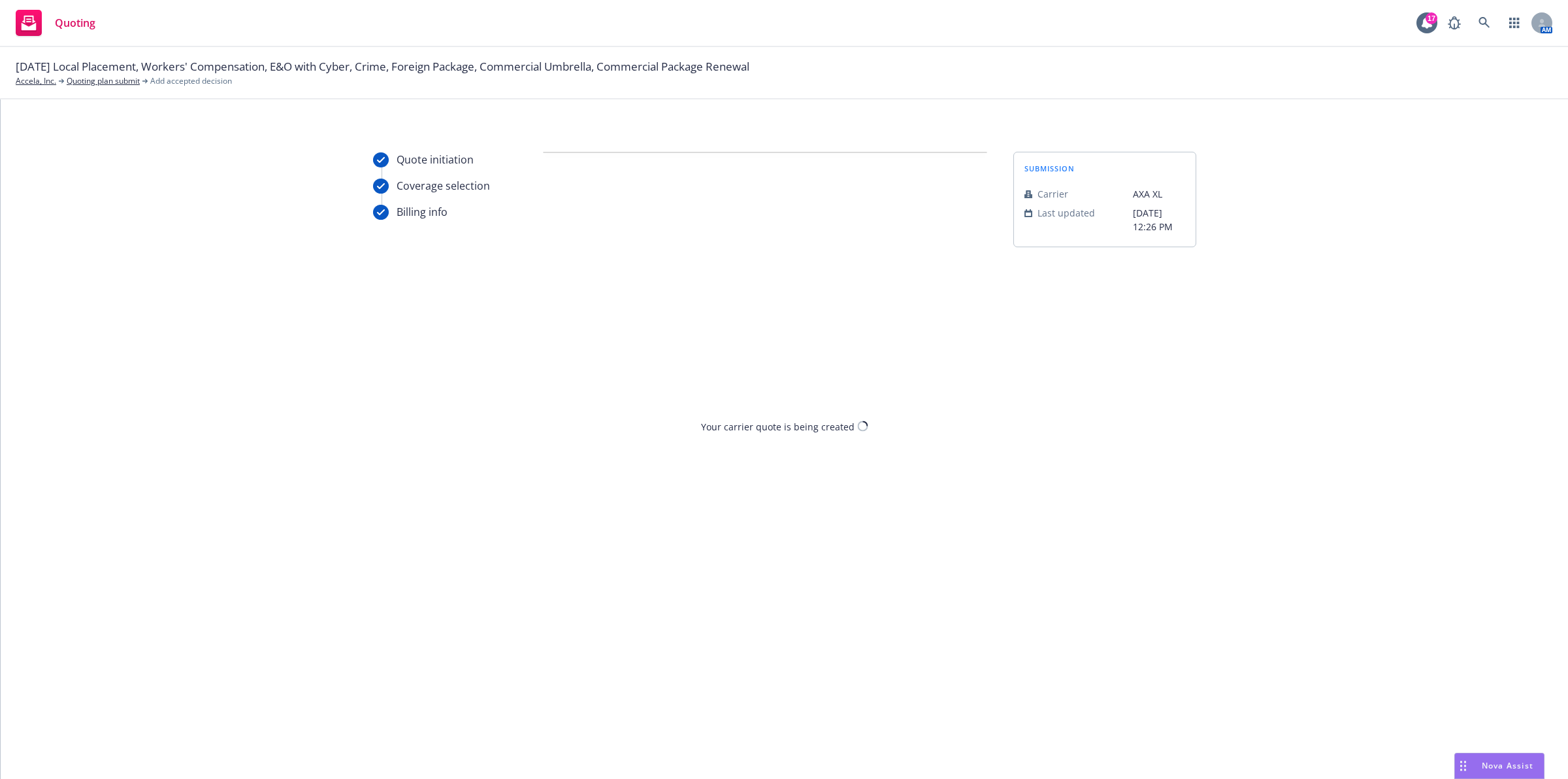
scroll to position [0, 0]
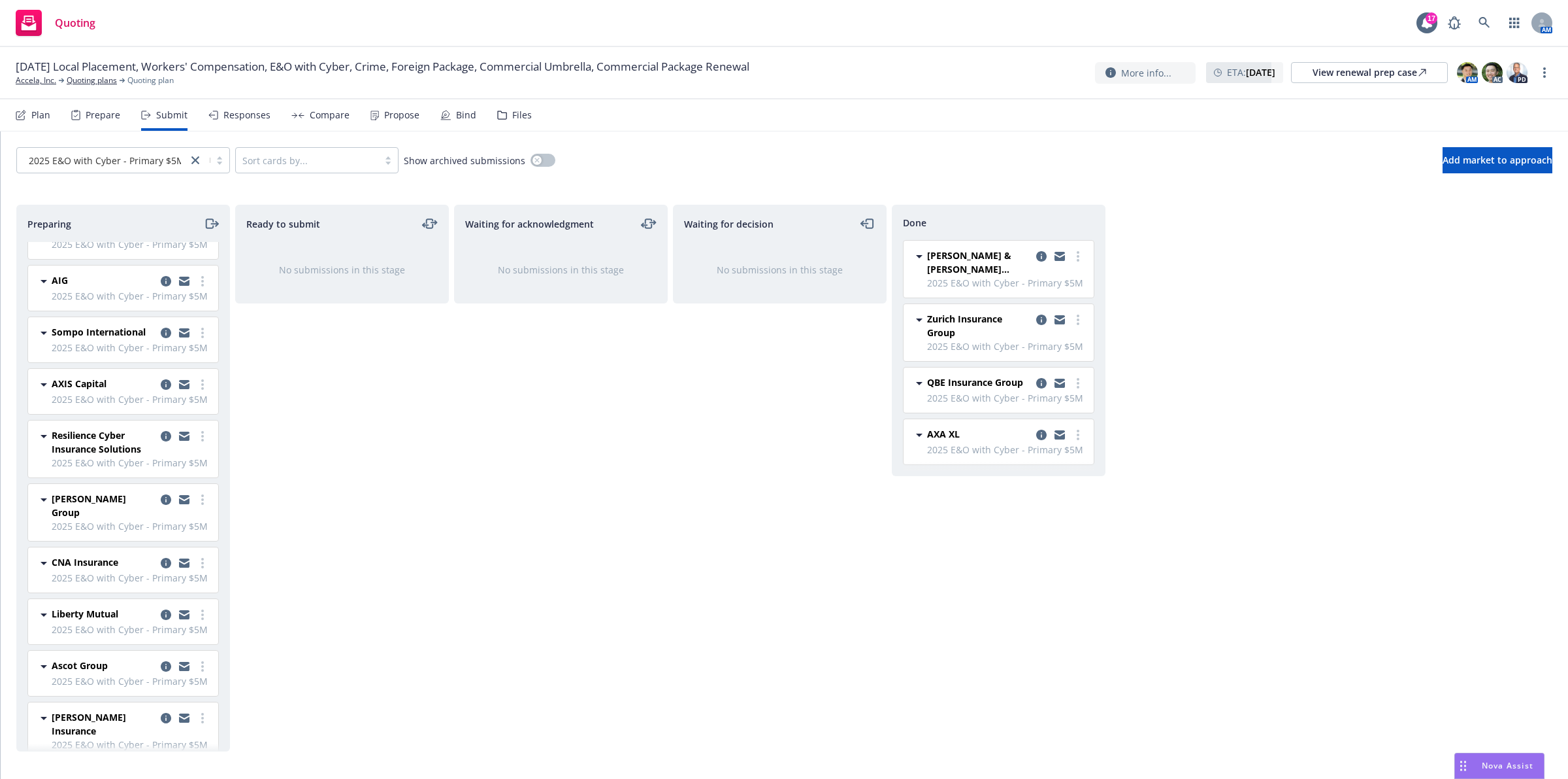
scroll to position [104, 0]
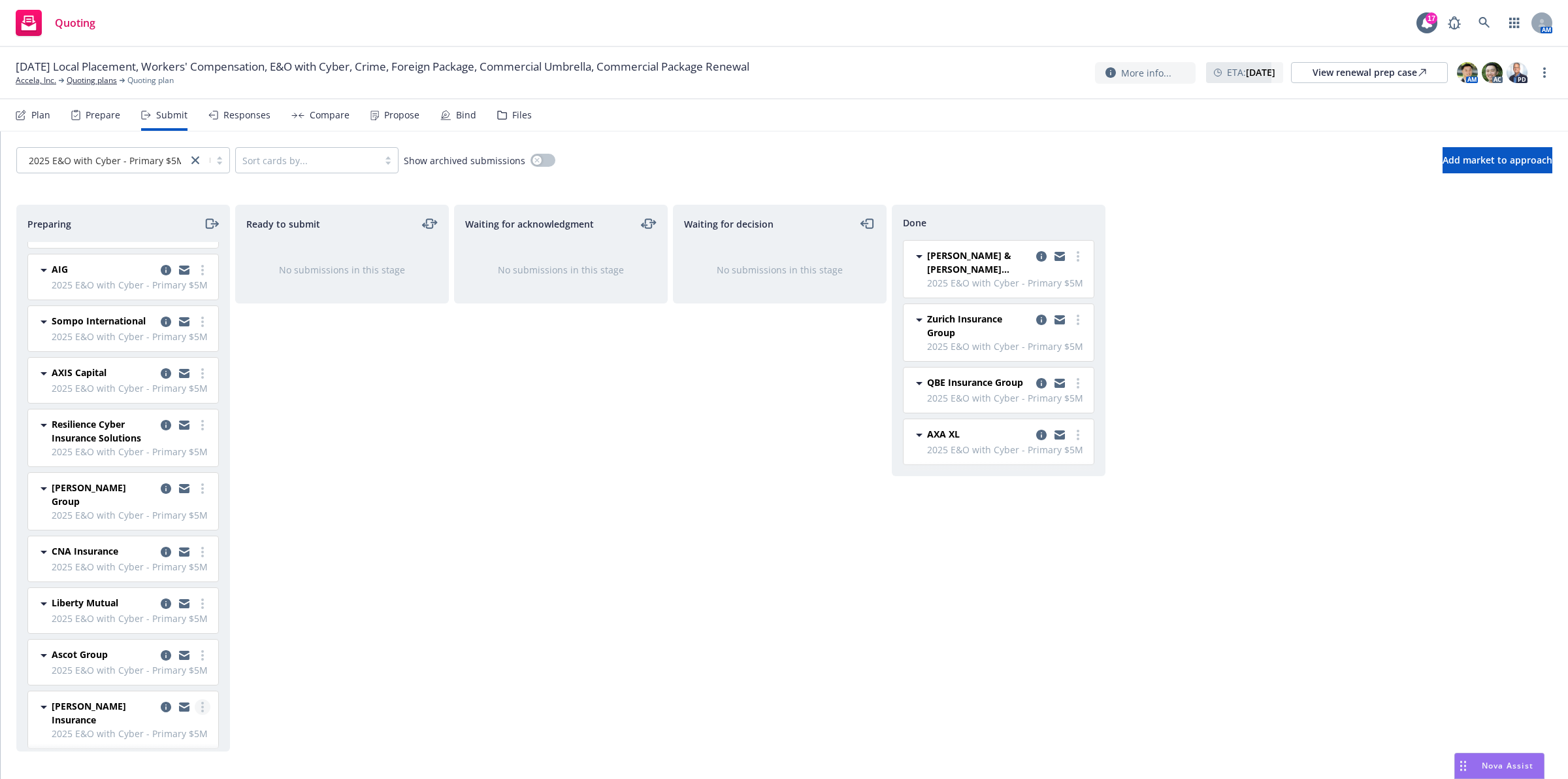
click at [201, 708] on circle "more" at bounding box center [202, 707] width 3 height 3
click at [154, 607] on span "Add accepted decision" at bounding box center [132, 605] width 131 height 12
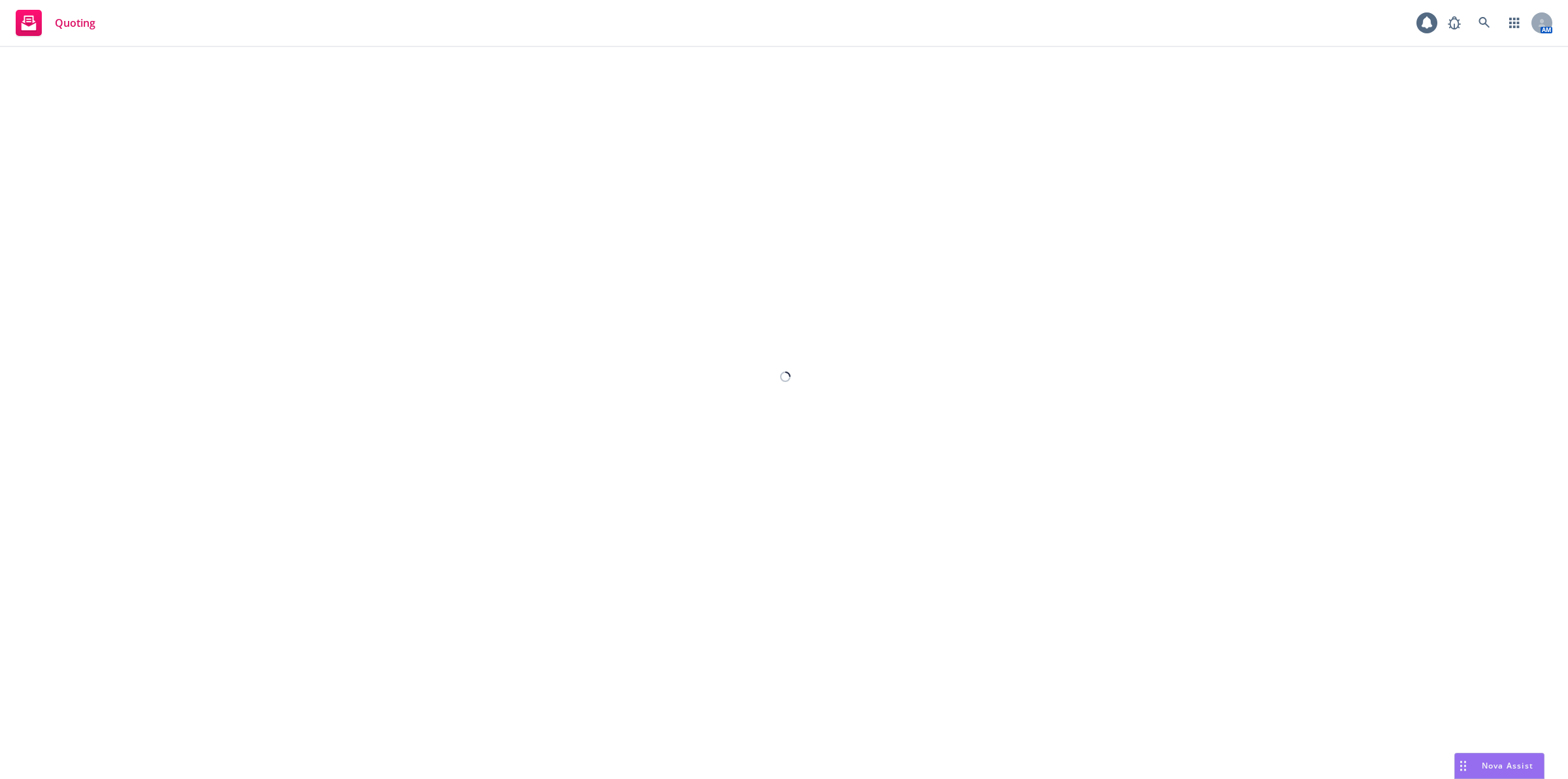
select select "12"
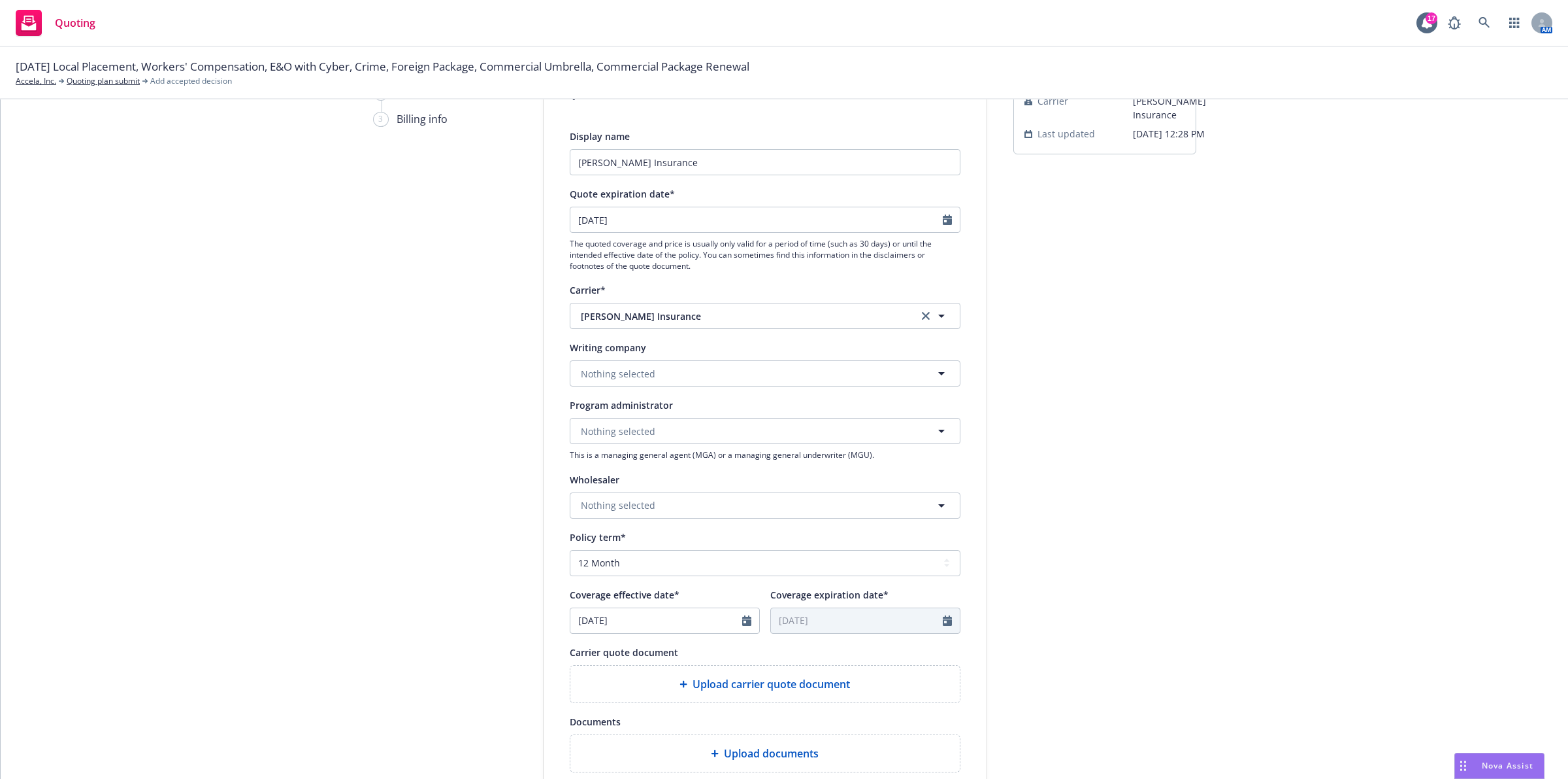
scroll to position [334, 0]
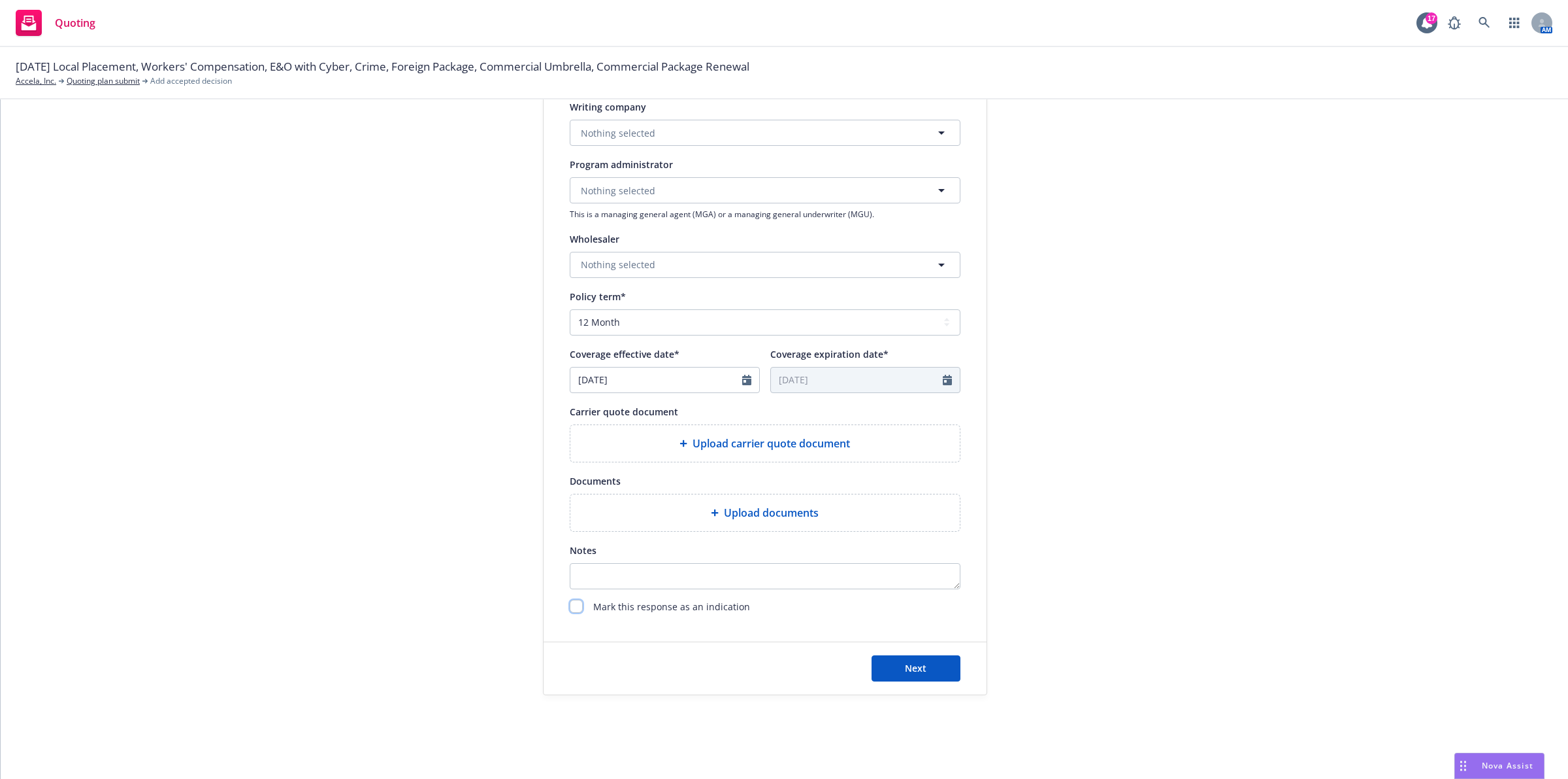
click at [570, 609] on input "checkbox" at bounding box center [576, 606] width 13 height 13
checkbox input "true"
click at [912, 675] on button "Next" at bounding box center [916, 668] width 89 height 26
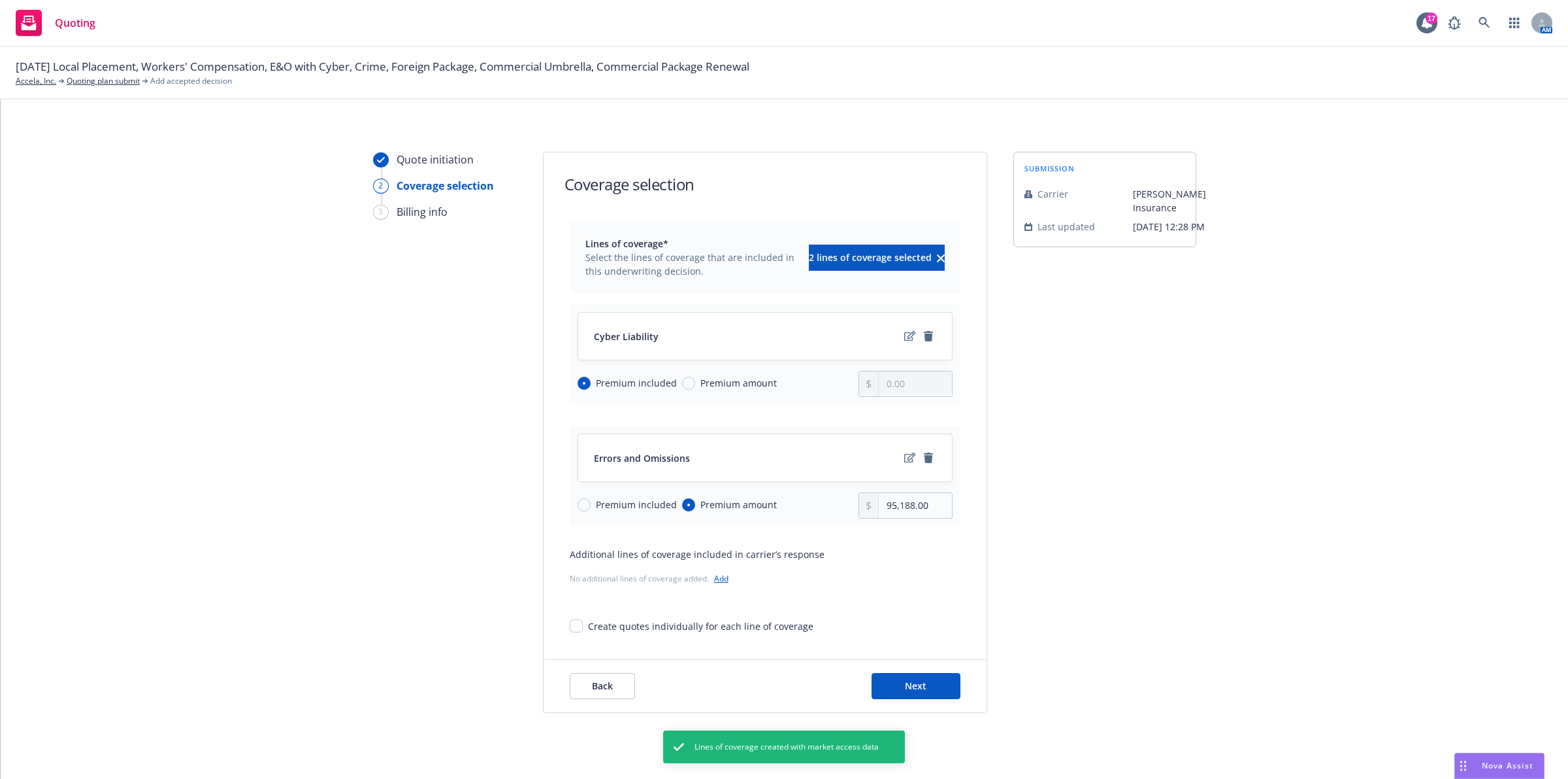
click at [583, 514] on div "Premium included Premium amount" at bounding box center [718, 505] width 282 height 26
click at [578, 510] on input "Premium included" at bounding box center [584, 504] width 13 height 13
radio input "true"
radio input "false"
click at [696, 380] on span "Premium amount" at bounding box center [736, 383] width 82 height 14
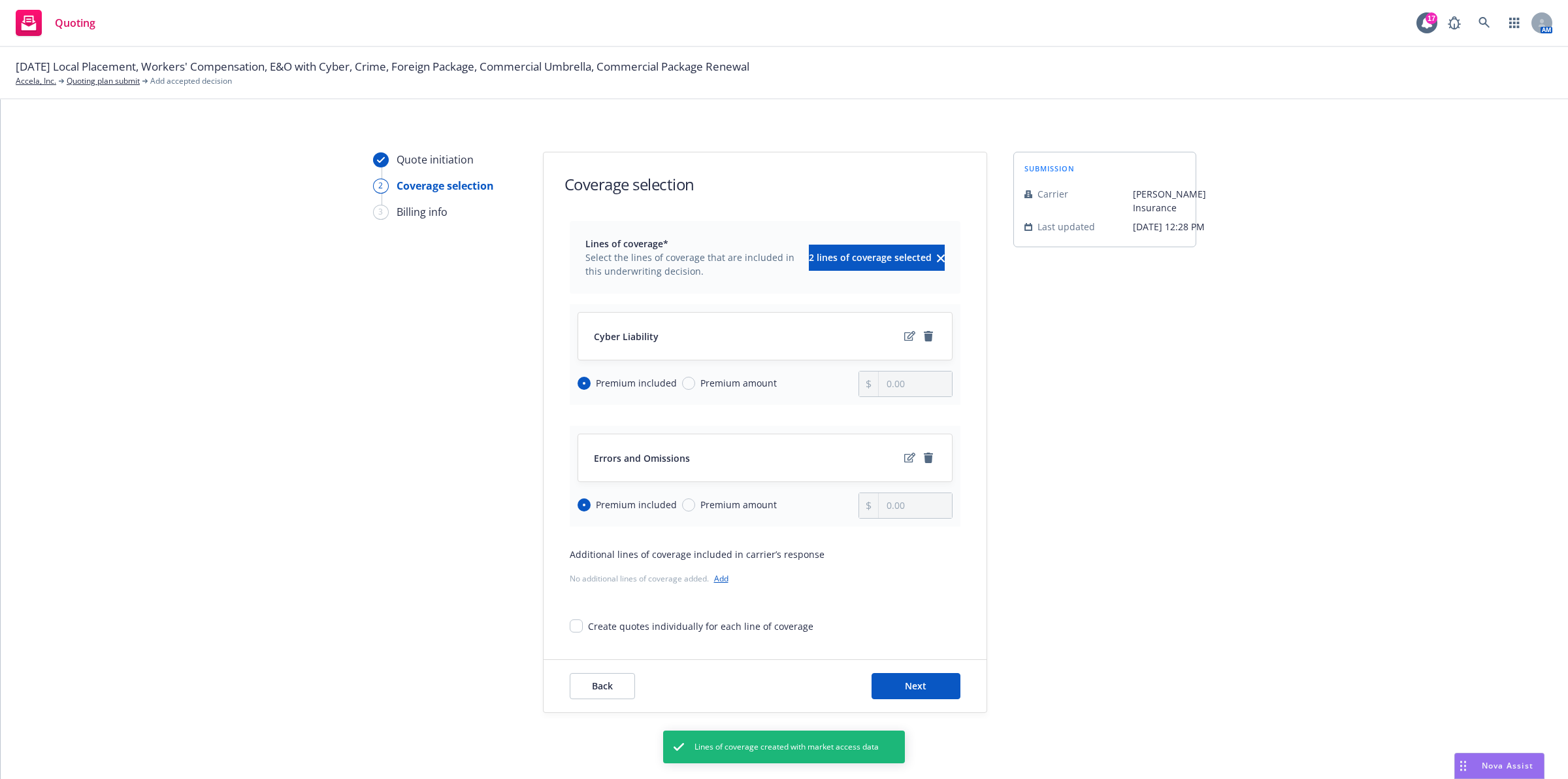
click at [687, 380] on input "Premium amount" at bounding box center [689, 383] width 13 height 13
radio input "true"
radio input "false"
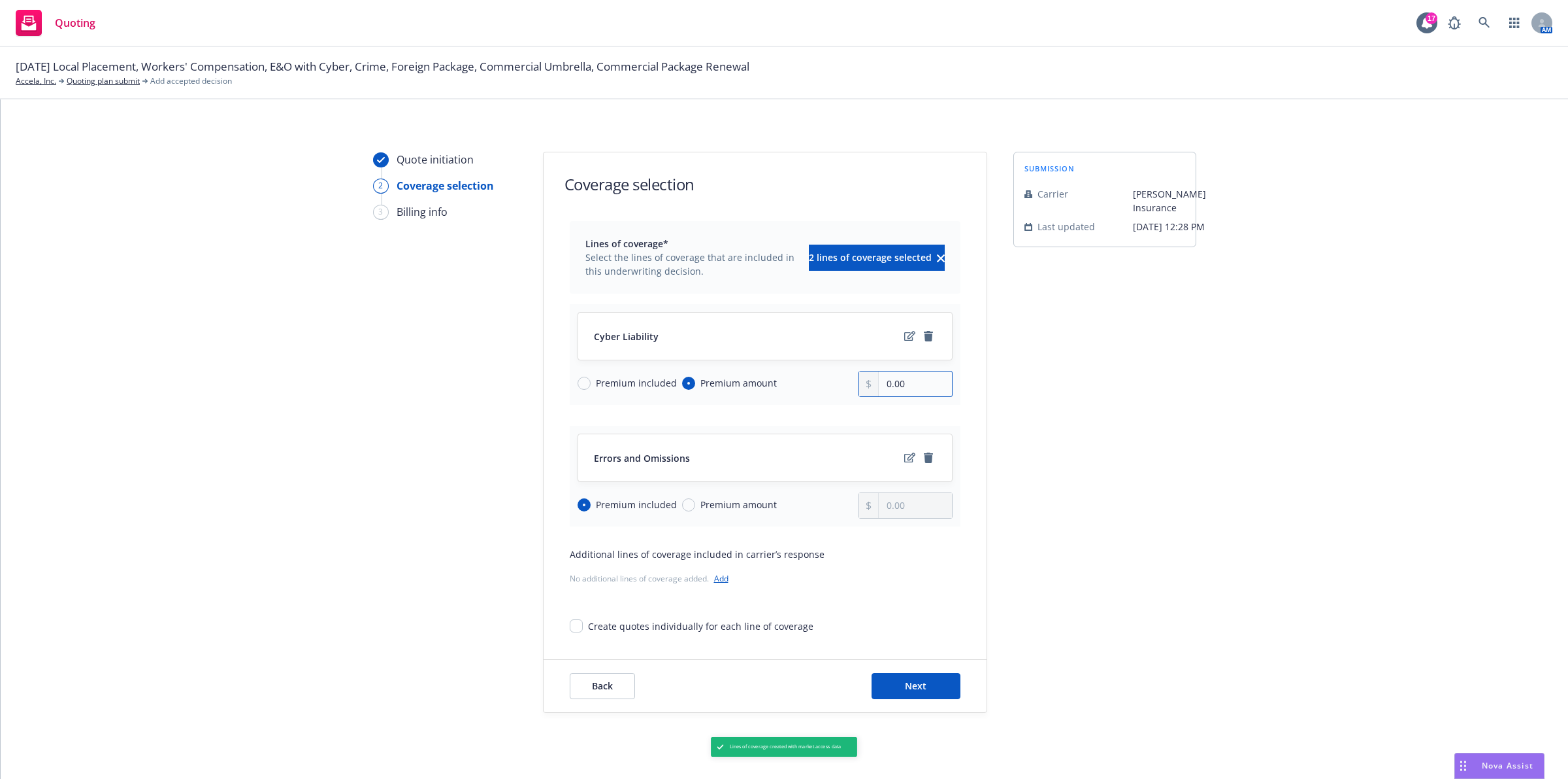
click at [900, 386] on input "0.00" at bounding box center [915, 384] width 73 height 25
type input "0.00"
type input "75,000.00"
click at [1057, 402] on div "submission Carrier [PERSON_NAME] Insurance Last updated [DATE] 12:28 PM" at bounding box center [1105, 432] width 183 height 561
click at [916, 678] on button "Next" at bounding box center [916, 686] width 89 height 26
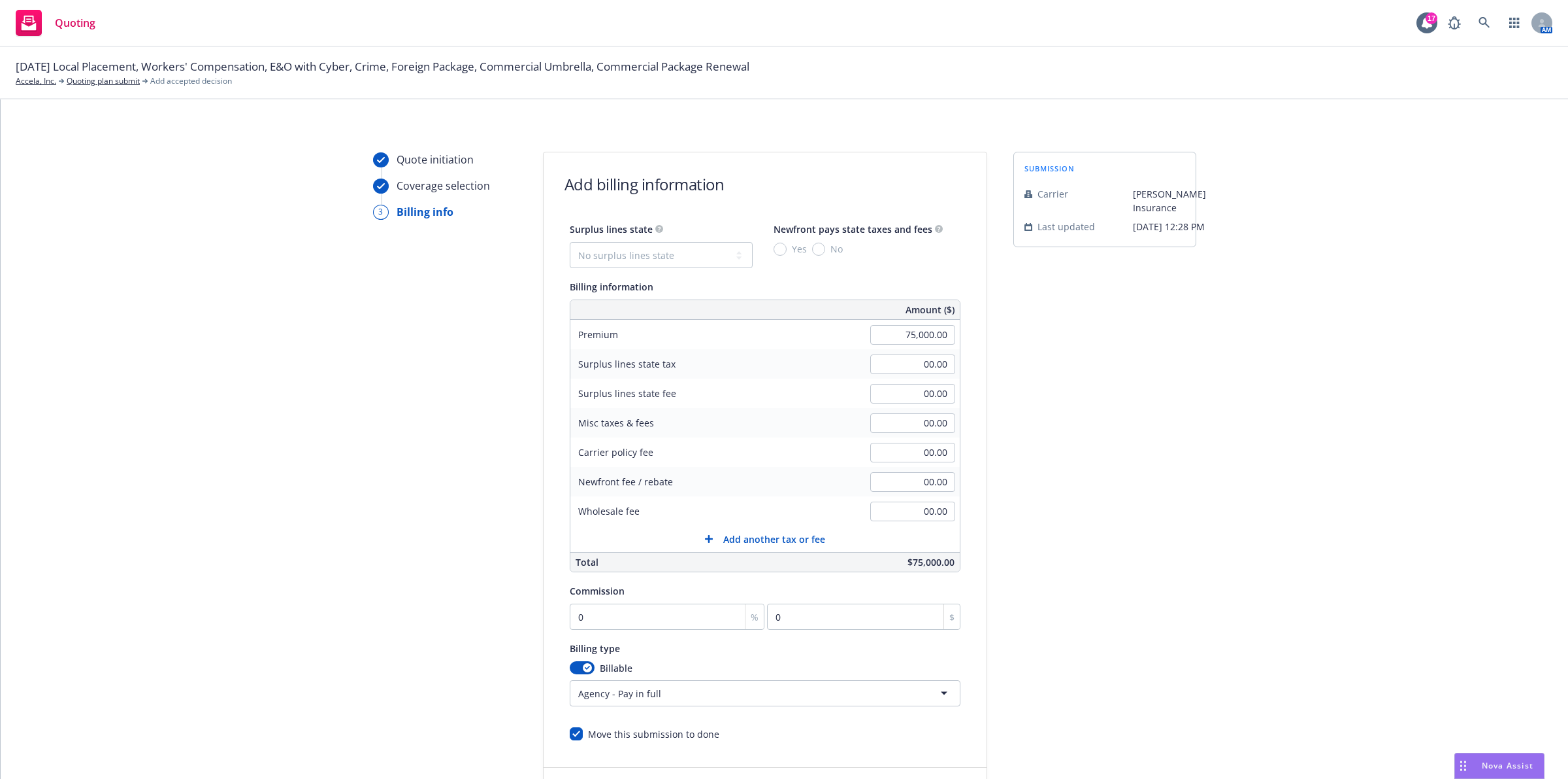
click at [745, 622] on div "%" at bounding box center [755, 616] width 19 height 25
click at [682, 614] on input "0" at bounding box center [667, 616] width 195 height 26
type input "2"
type input "1500"
type input "22"
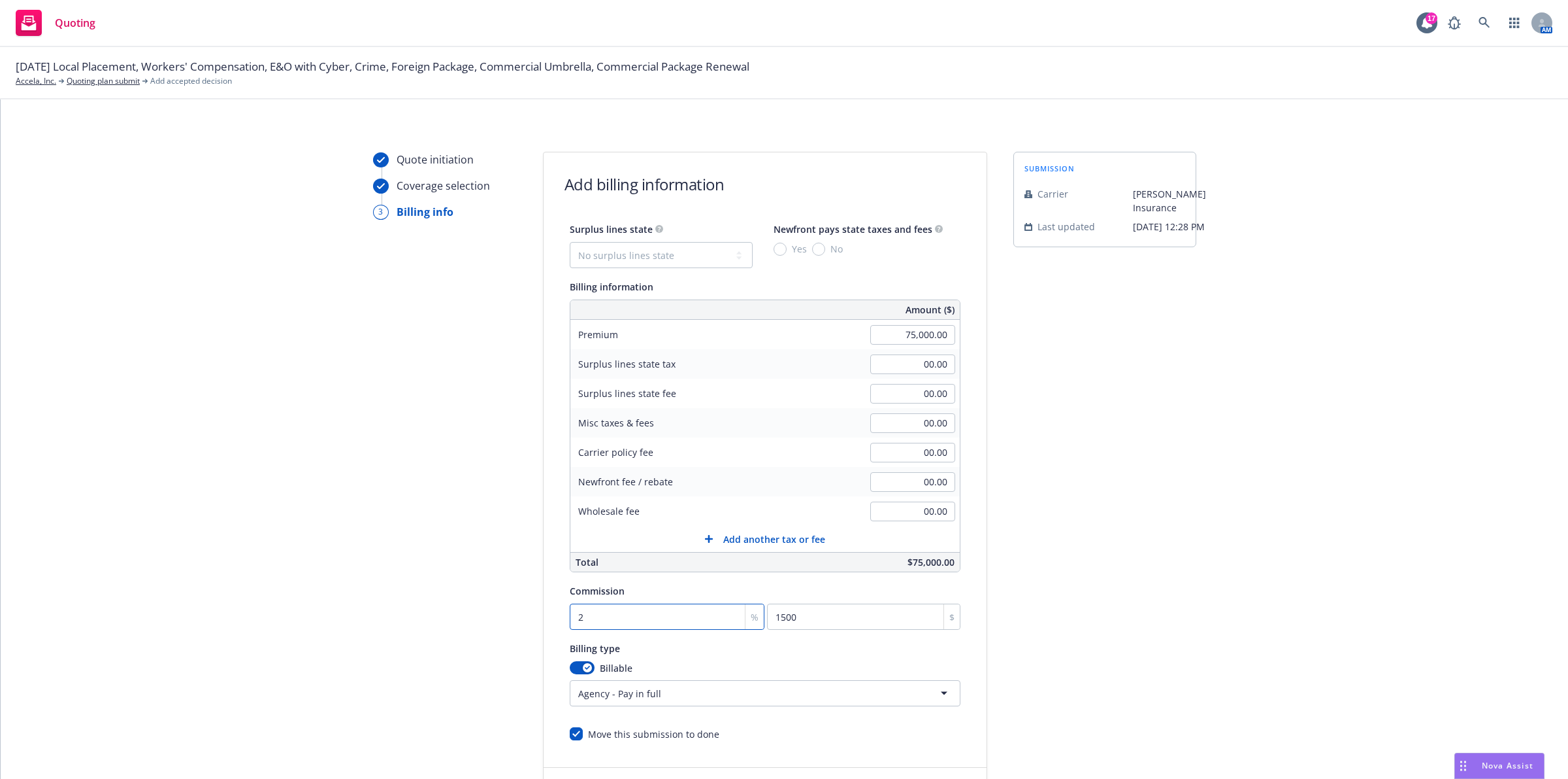
type input "16500"
type input "22"
click at [1203, 594] on div "Quote initiation Coverage selection 3 Billing info Add billing information Surp…" at bounding box center [785, 486] width 1536 height 669
click at [694, 237] on div "Surplus lines state No surplus lines state [US_STATE] [US_STATE] [US_STATE] [US…" at bounding box center [661, 244] width 183 height 47
click at [689, 252] on select "No surplus lines state [US_STATE] [US_STATE] [US_STATE] [US_STATE] [US_STATE] […" at bounding box center [661, 255] width 183 height 26
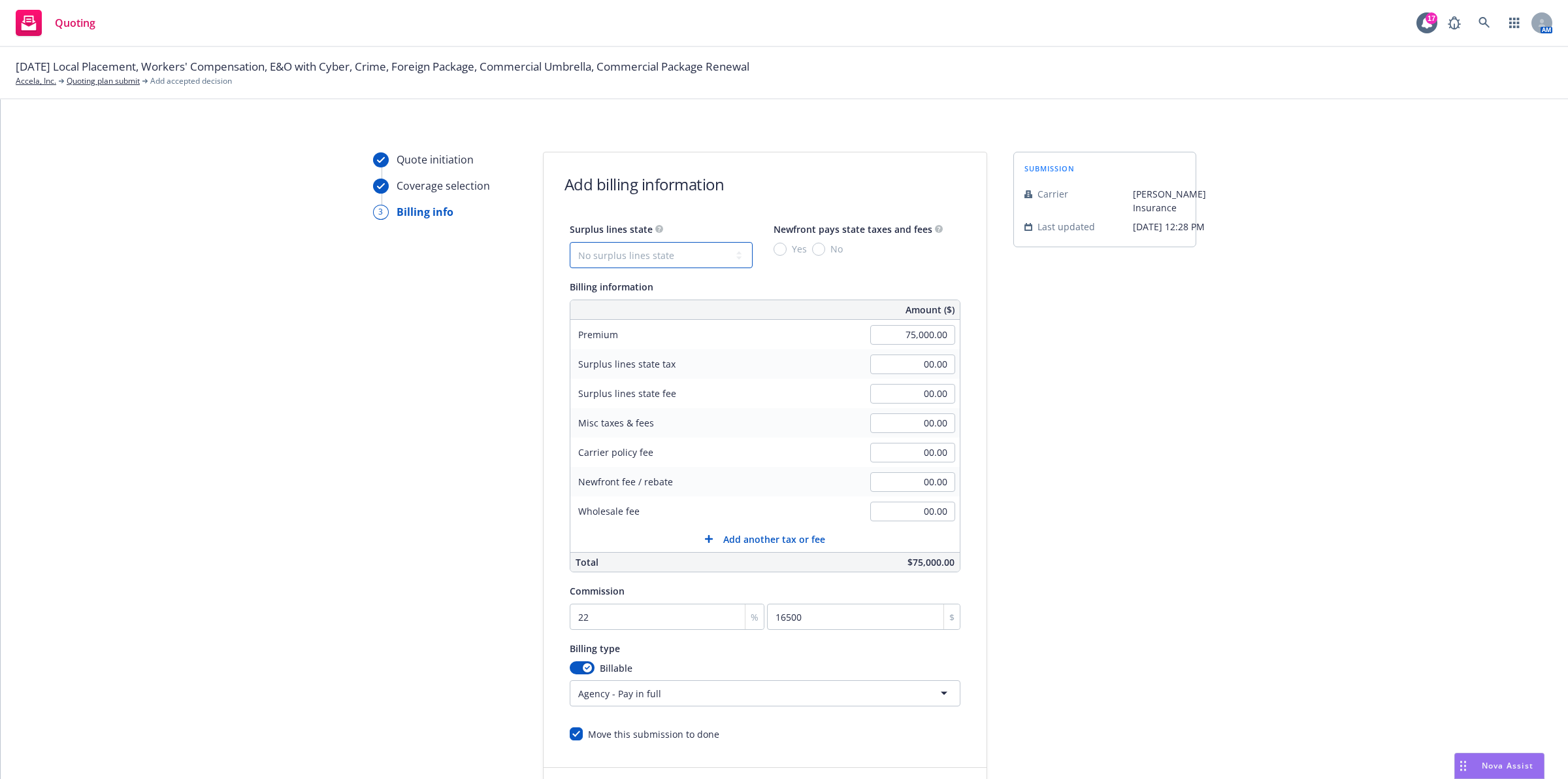
select select "CA"
click at [570, 242] on select "No surplus lines state [US_STATE] [US_STATE] [US_STATE] [US_STATE] [US_STATE] […" at bounding box center [661, 255] width 183 height 26
type input "2,250.00"
type input "135.00"
click at [787, 245] on span "Yes" at bounding box center [797, 248] width 21 height 14
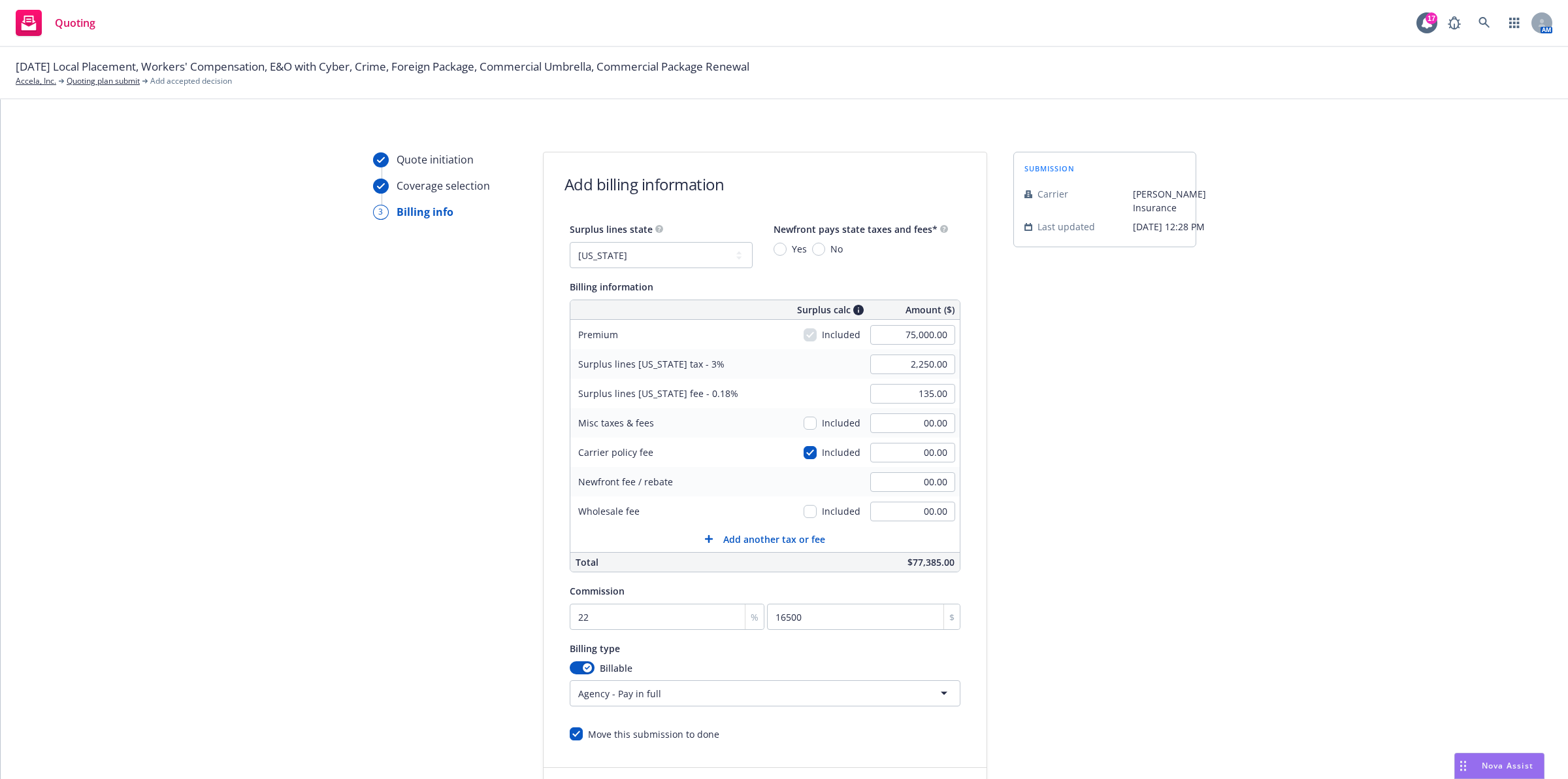
click at [781, 245] on input "Yes" at bounding box center [780, 248] width 13 height 13
radio input "true"
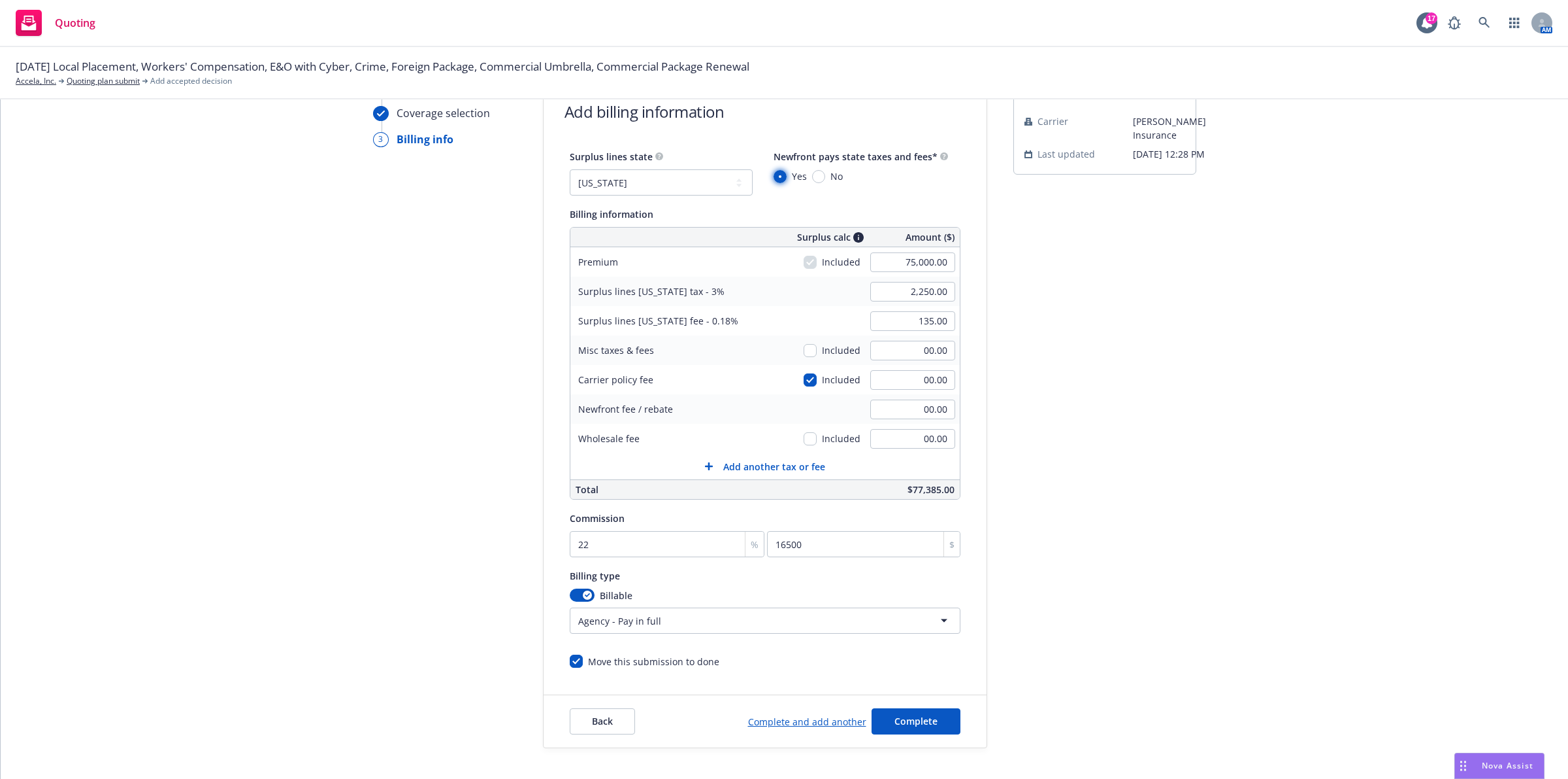
scroll to position [126, 0]
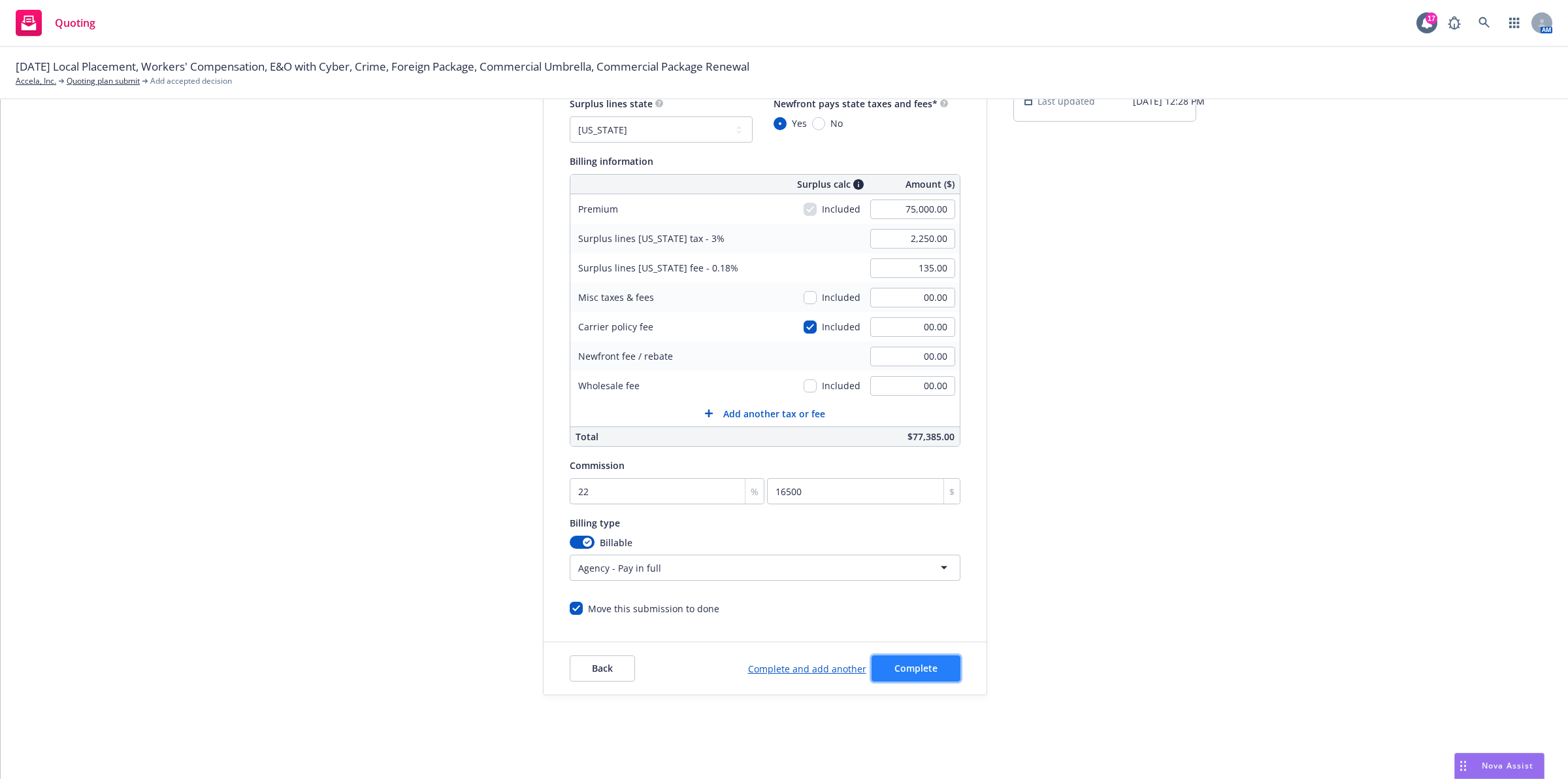
click at [899, 673] on span "Complete" at bounding box center [916, 668] width 43 height 12
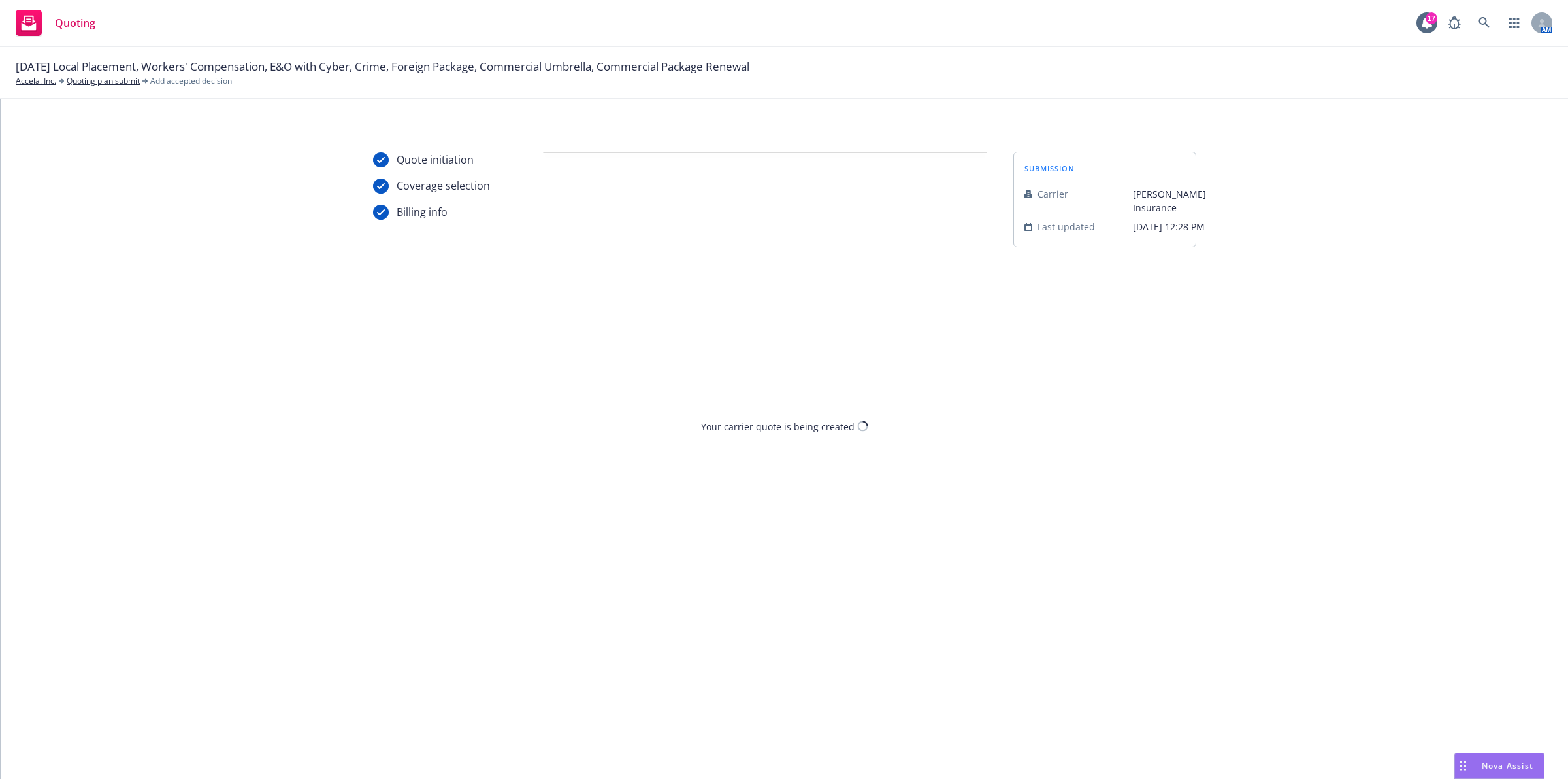
scroll to position [0, 0]
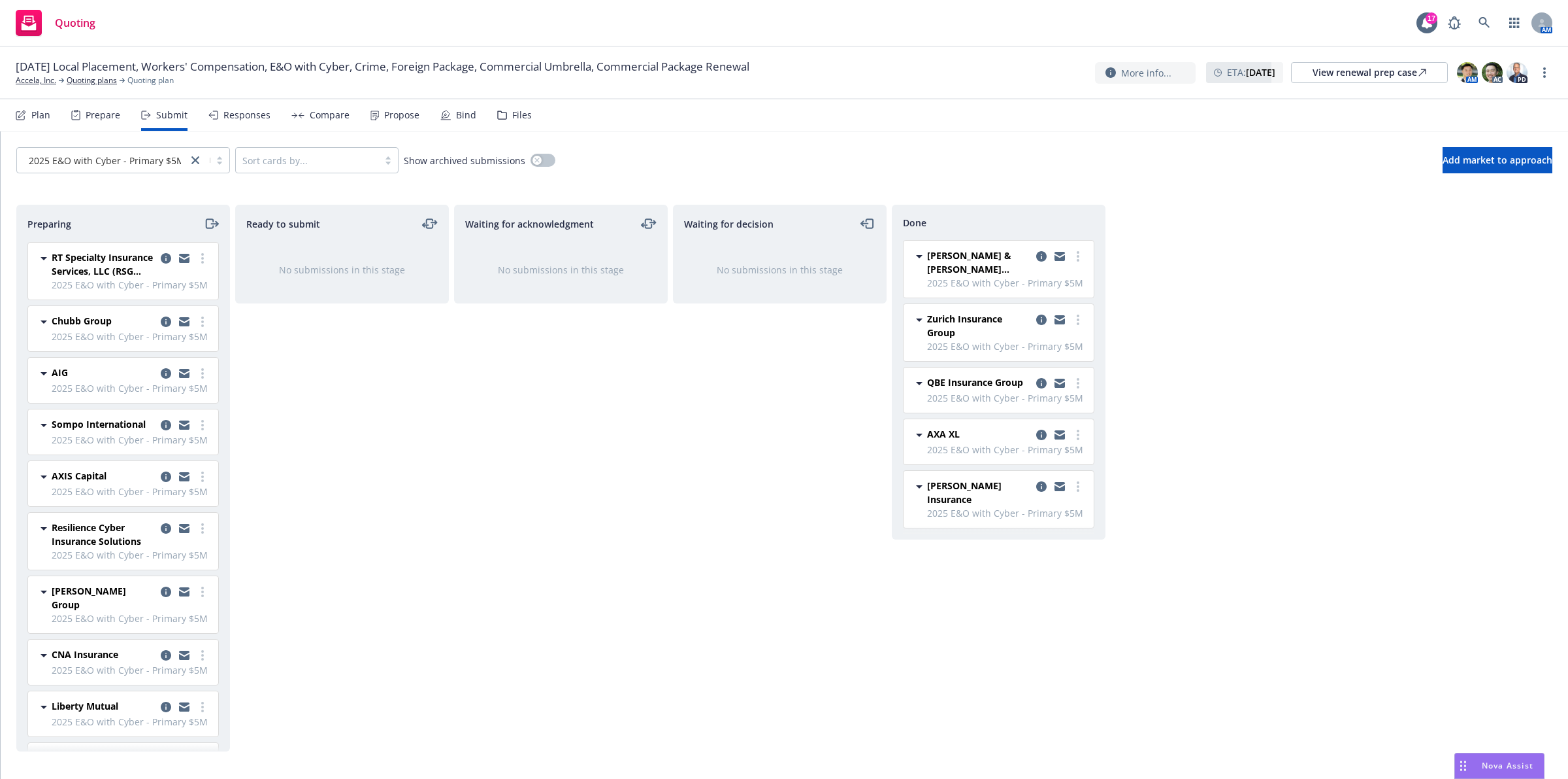
scroll to position [51, 0]
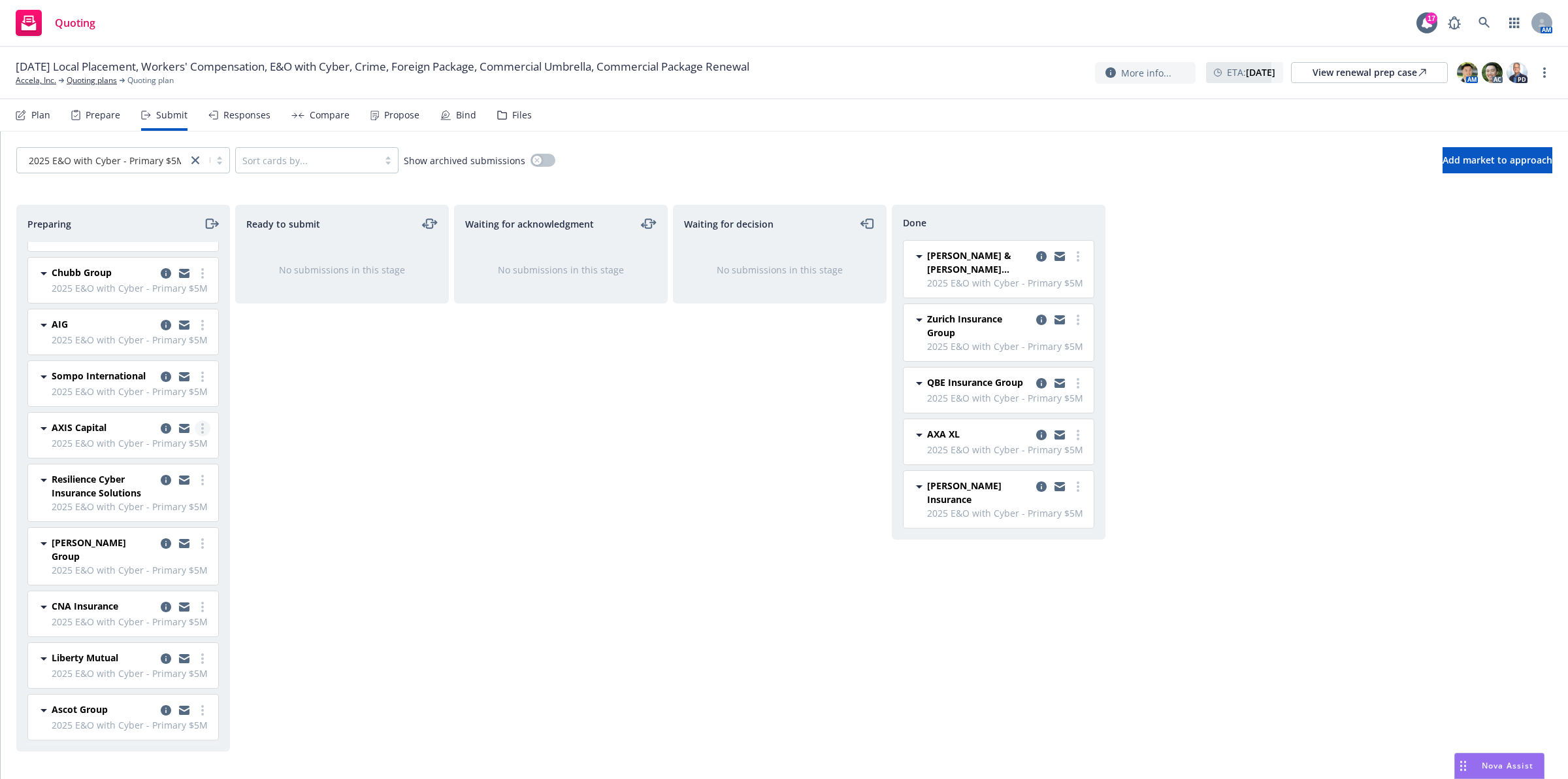
click at [201, 434] on icon "more" at bounding box center [202, 428] width 3 height 10
click at [151, 546] on span "Add accepted decision" at bounding box center [132, 544] width 131 height 12
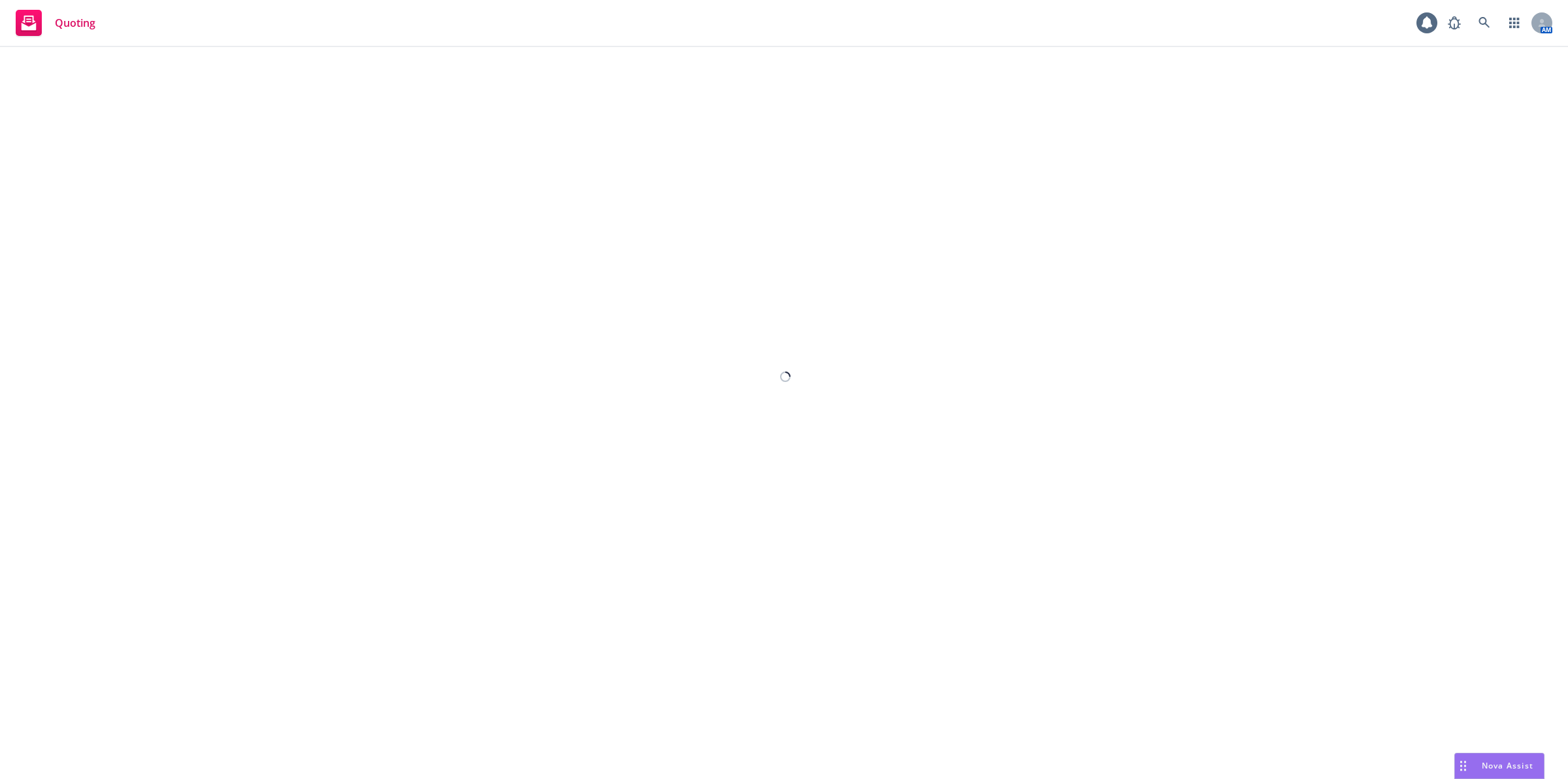
select select "12"
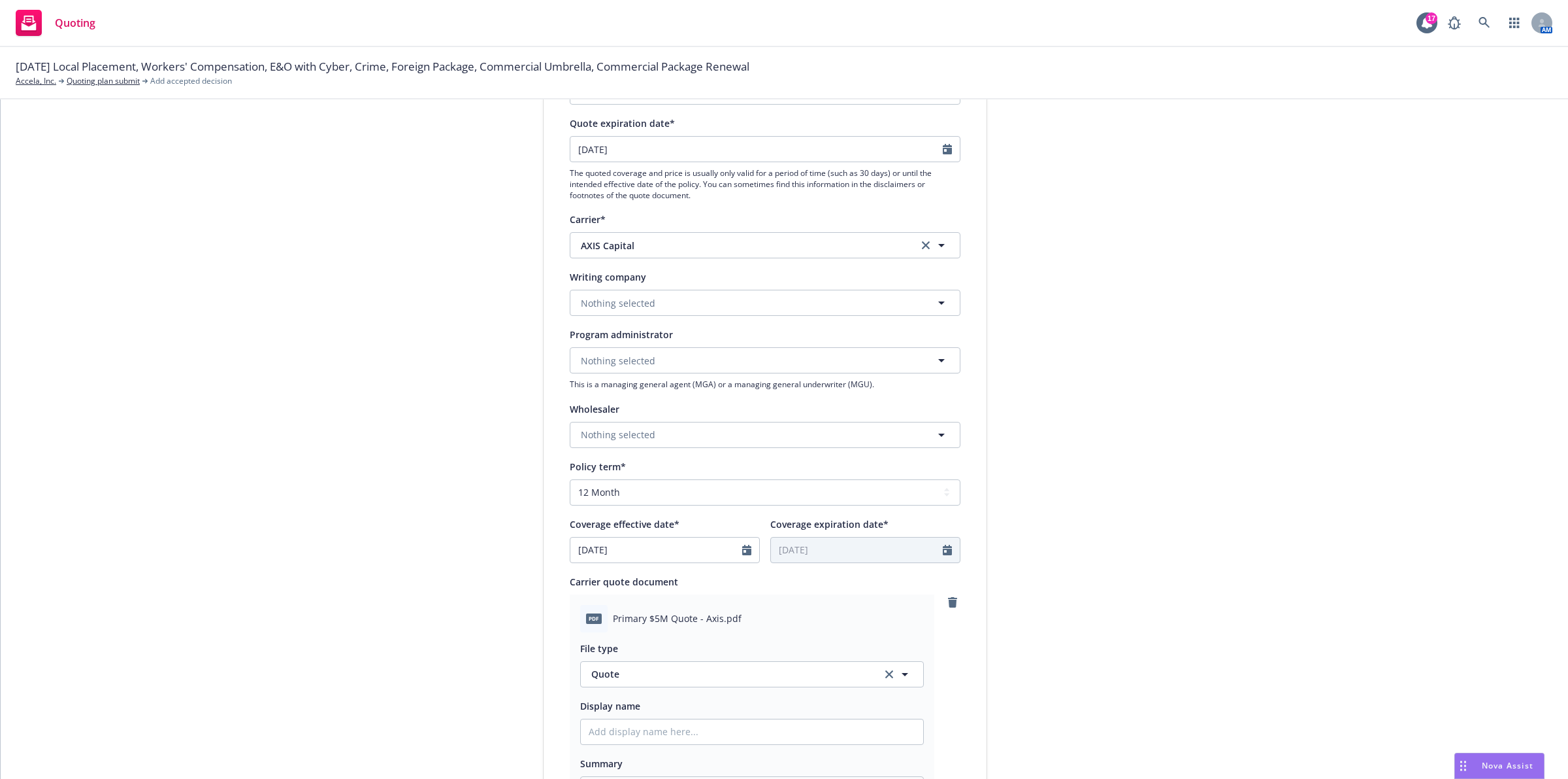
scroll to position [490, 0]
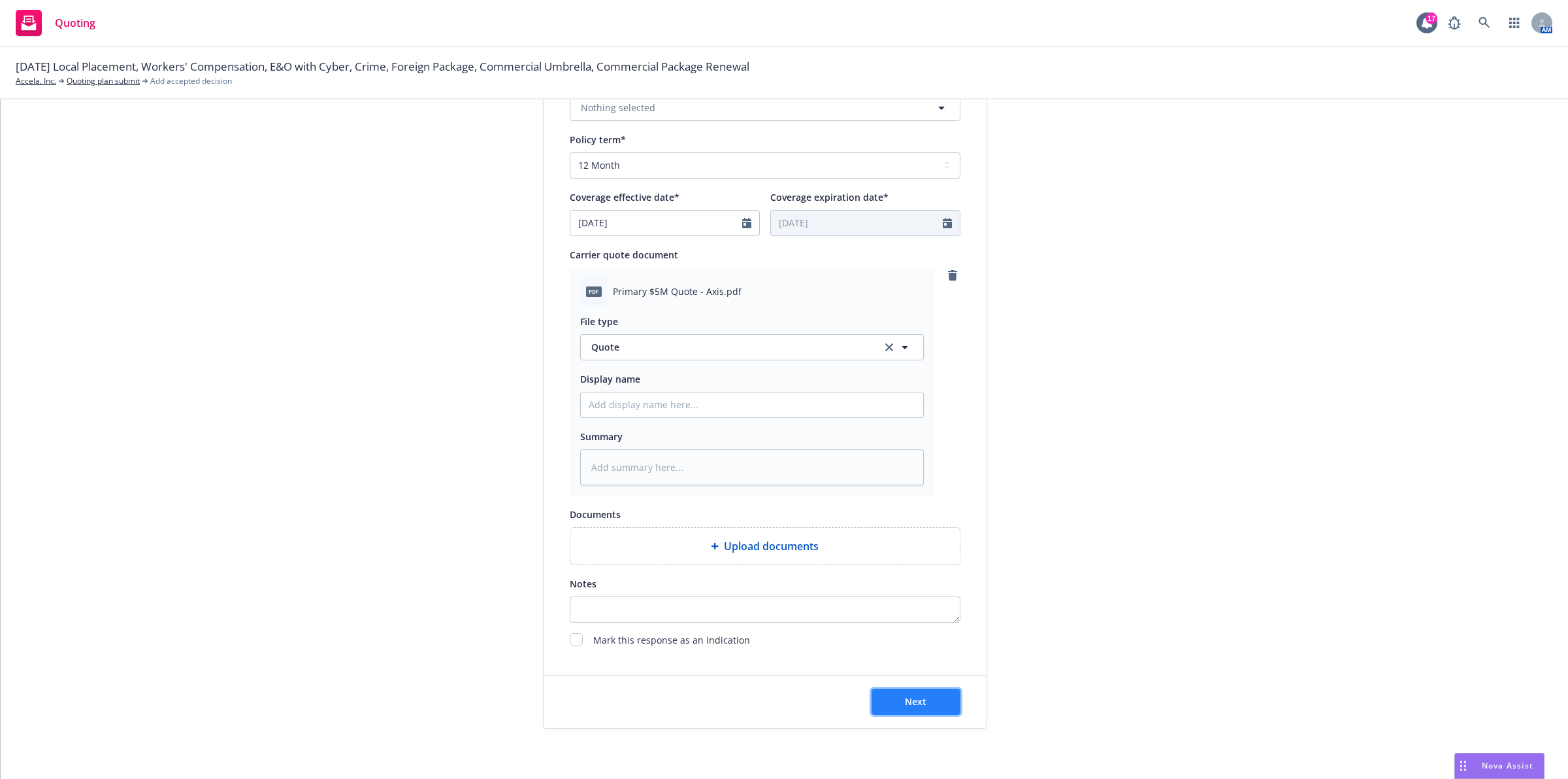
click at [916, 697] on span "Next" at bounding box center [915, 701] width 21 height 12
type textarea "x"
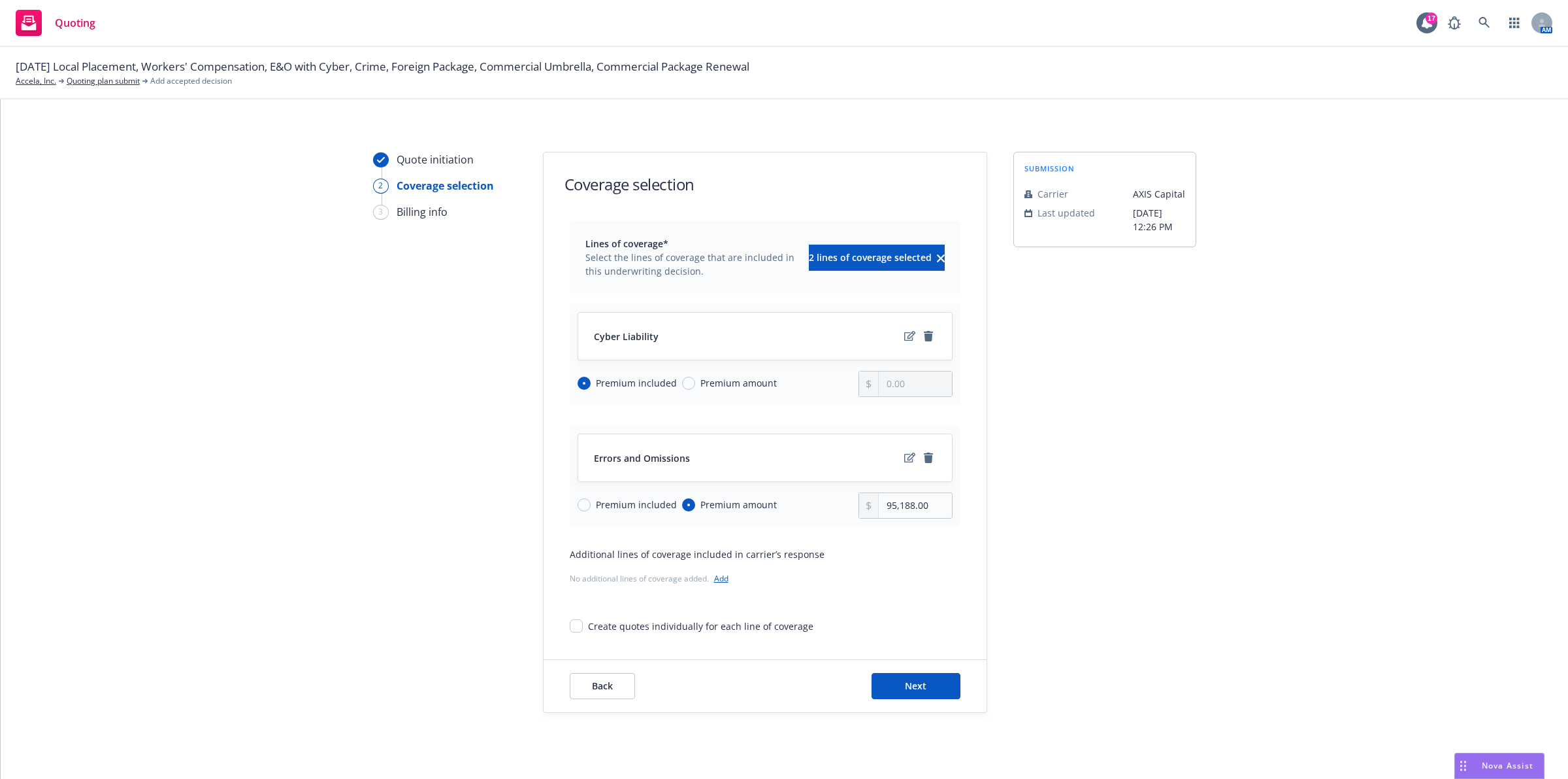
click at [614, 498] on div "Premium included Premium amount" at bounding box center [718, 505] width 282 height 26
click at [578, 505] on input "Premium included" at bounding box center [584, 504] width 13 height 13
radio input "true"
radio input "false"
click at [684, 384] on input "Premium amount" at bounding box center [689, 383] width 13 height 13
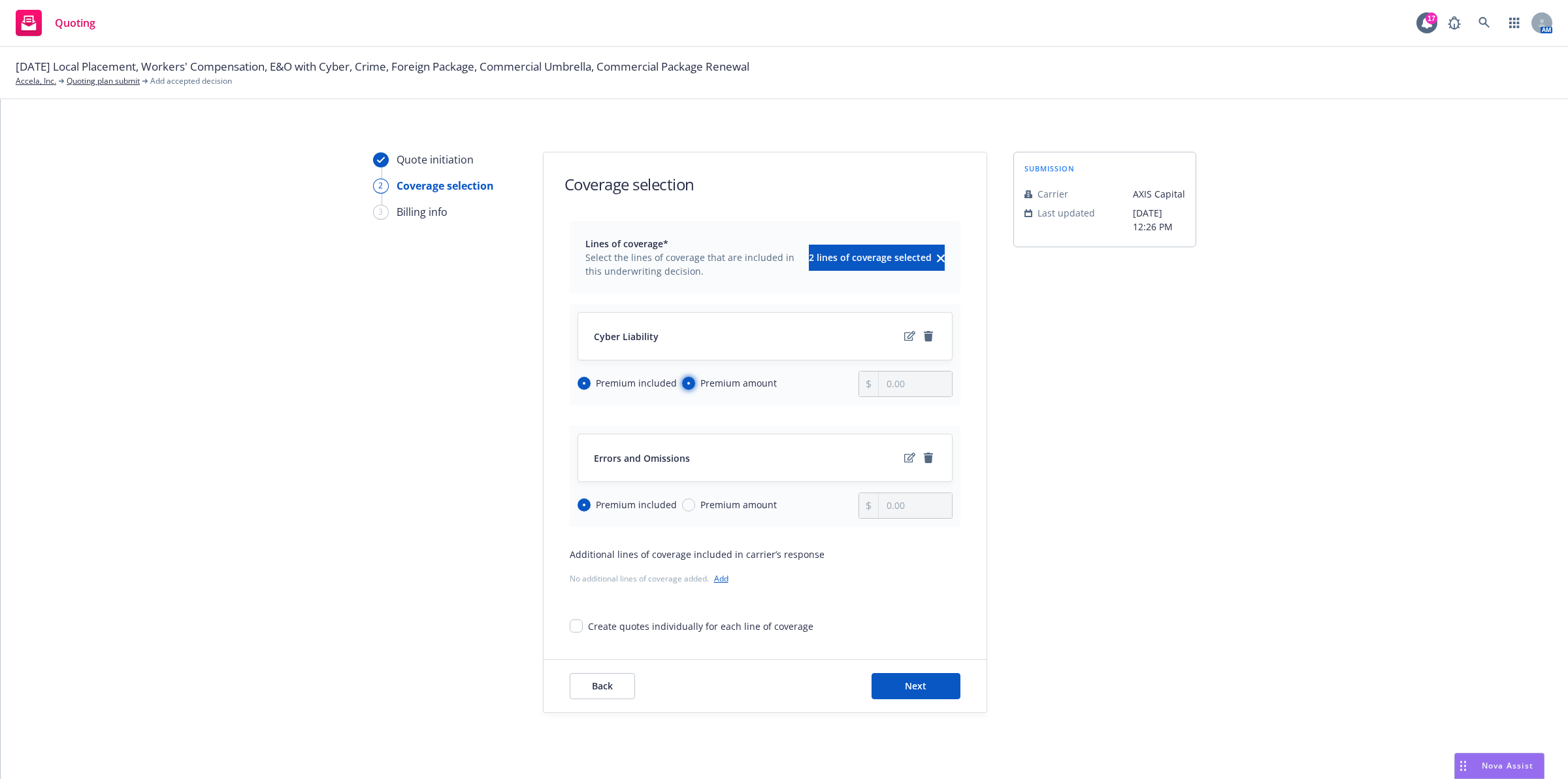
radio input "true"
radio input "false"
click at [899, 386] on input "0.00" at bounding box center [915, 384] width 73 height 25
type input "115,977.00"
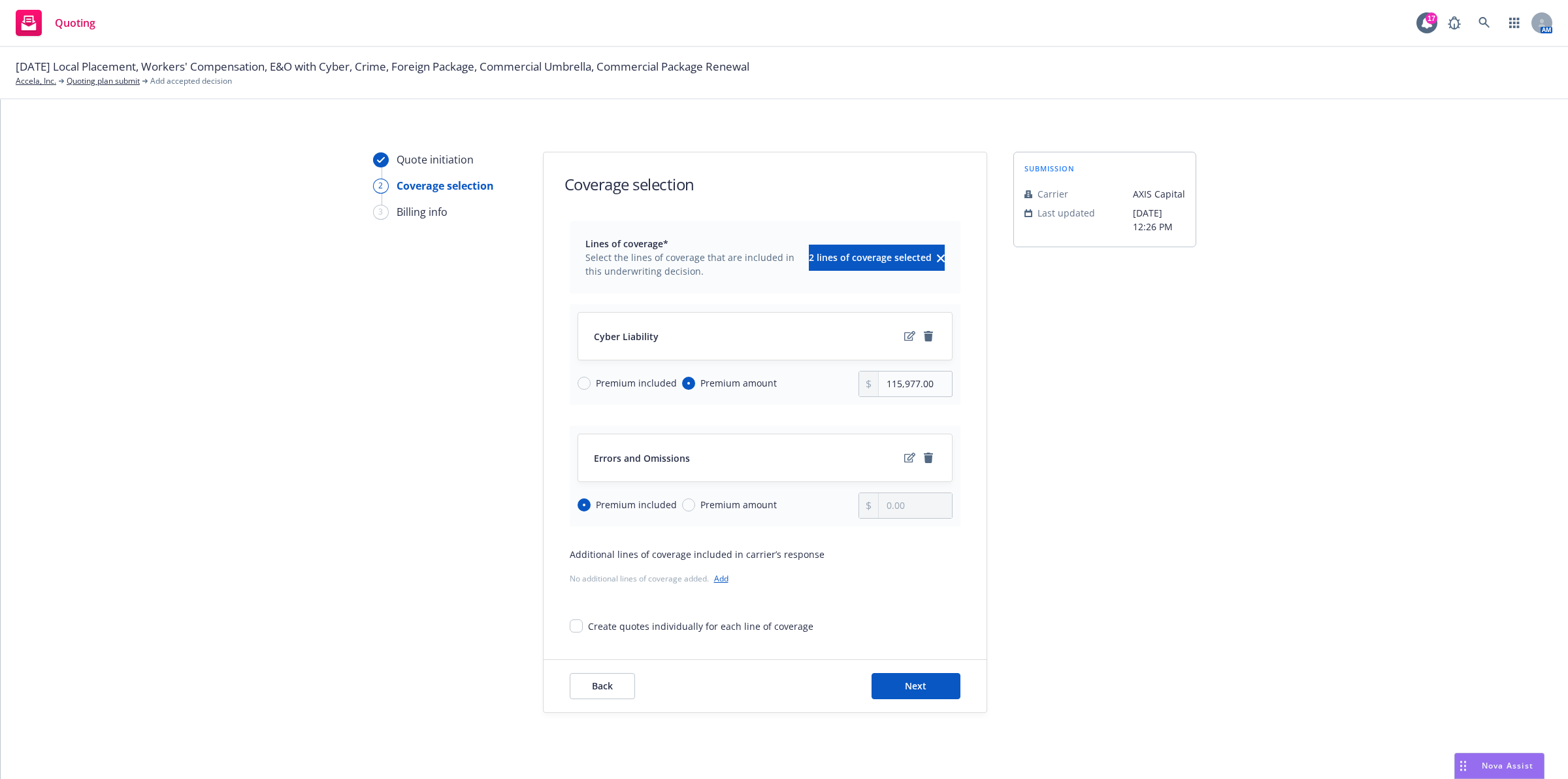
click at [1034, 426] on div "submission Carrier AXIS Capital Last updated [DATE] 12:26 PM" at bounding box center [1105, 432] width 183 height 561
click at [916, 680] on span "Next" at bounding box center [915, 686] width 21 height 12
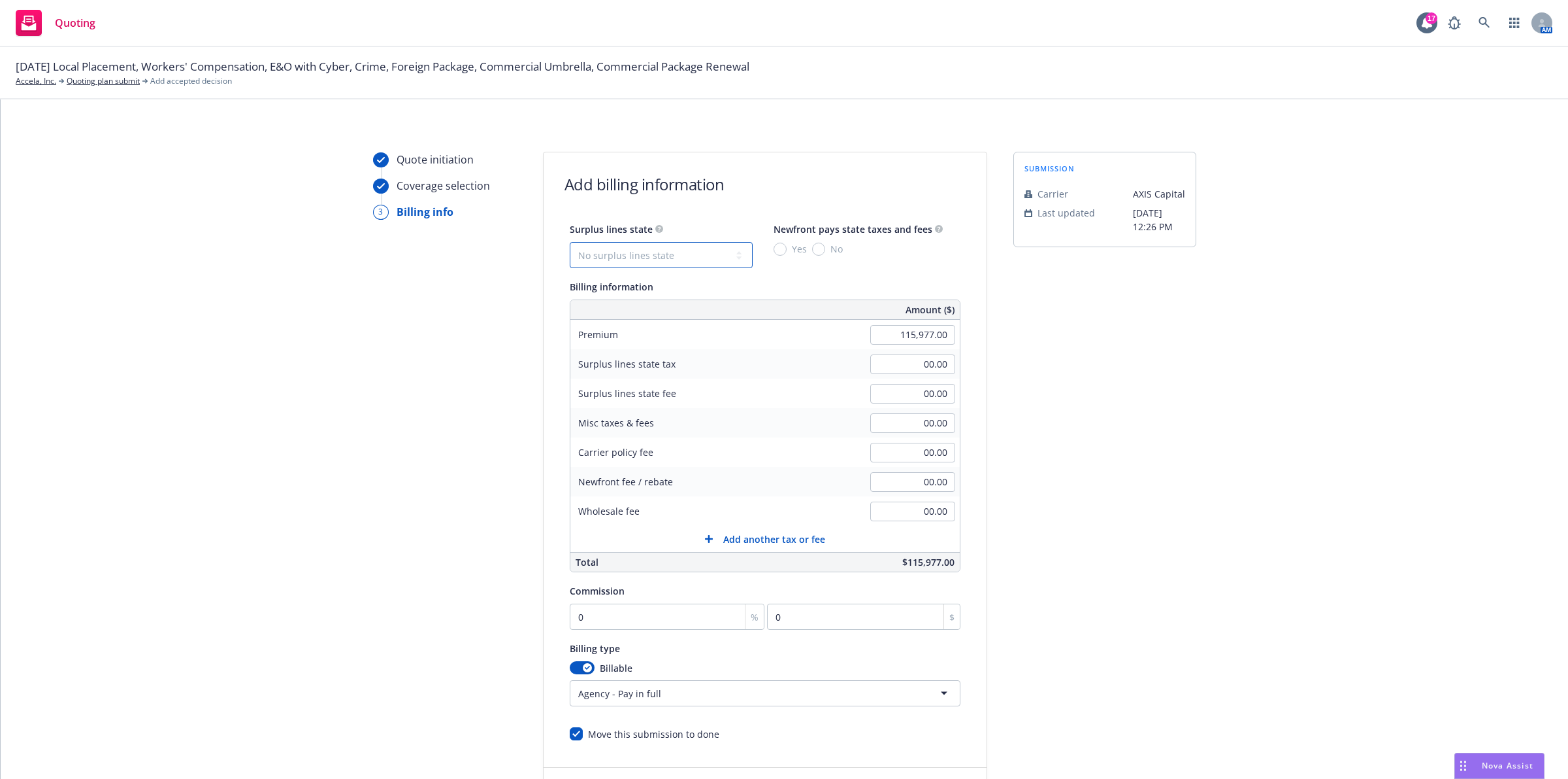
click at [606, 248] on select "No surplus lines state [US_STATE] [US_STATE] [US_STATE] [US_STATE] [US_STATE] […" at bounding box center [661, 255] width 183 height 26
select select "CA"
click at [570, 242] on select "No surplus lines state [US_STATE] [US_STATE] [US_STATE] [US_STATE] [US_STATE] […" at bounding box center [661, 255] width 183 height 26
type input "3,479.31"
type input "208.76"
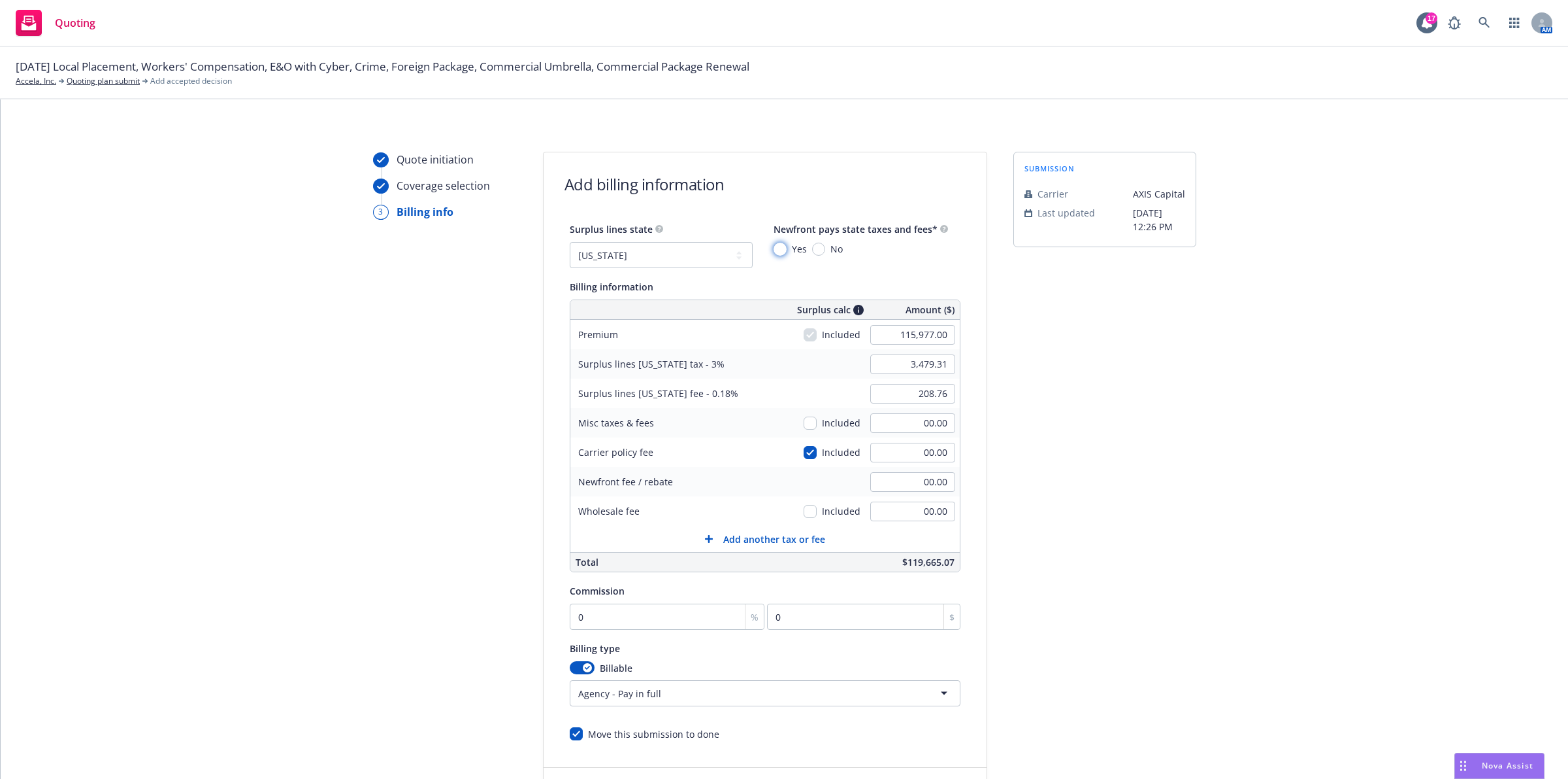
click at [776, 250] on input "Yes" at bounding box center [780, 248] width 13 height 13
radio input "true"
click at [1113, 468] on div "submission Carrier AXIS Capital Last updated [DATE] 12:26 PM" at bounding box center [1105, 486] width 183 height 669
click at [635, 622] on input "0" at bounding box center [667, 616] width 195 height 26
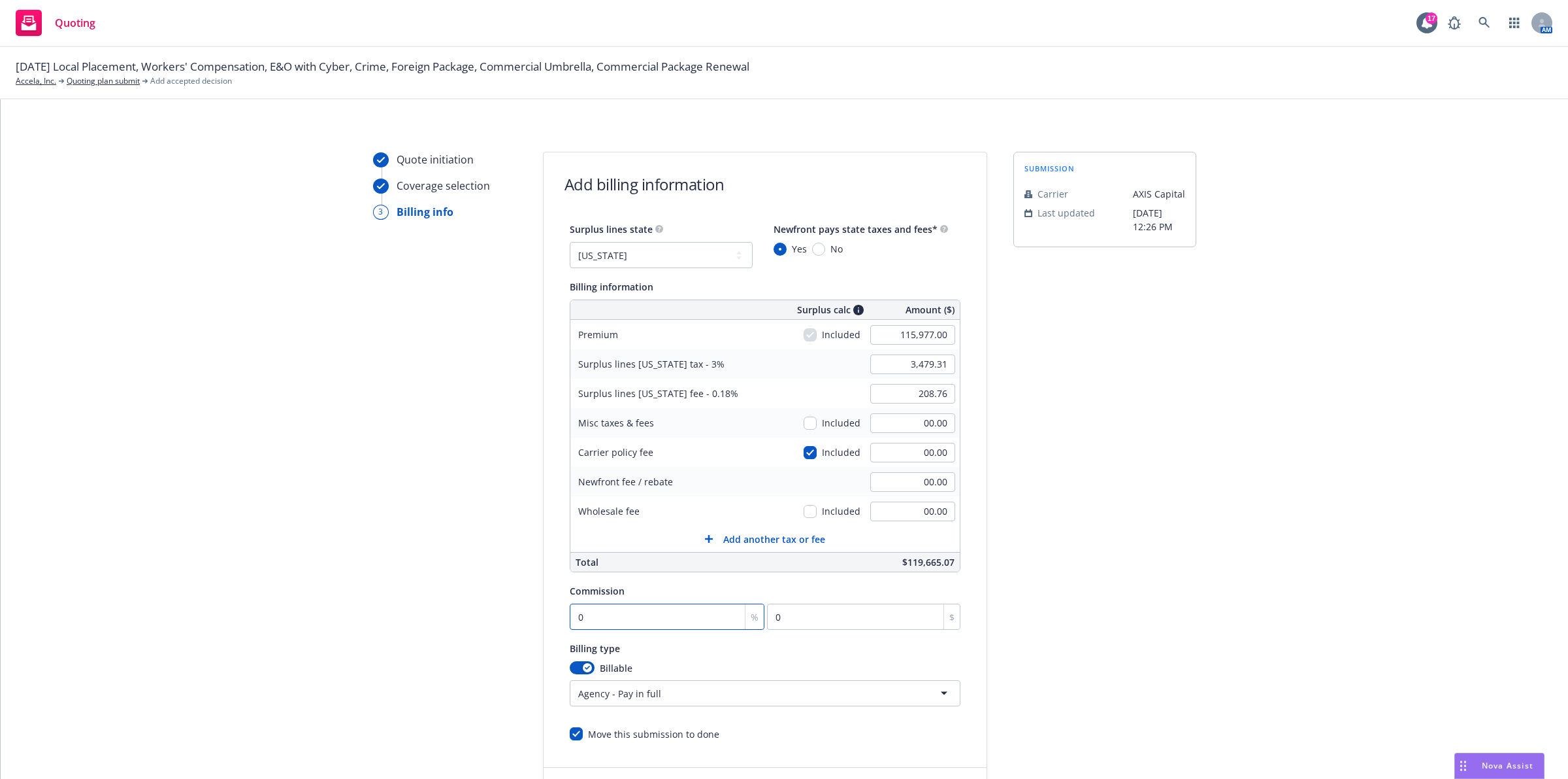
type input "2"
type input "2319.54"
type input "20"
type input "23195.4"
type input "20"
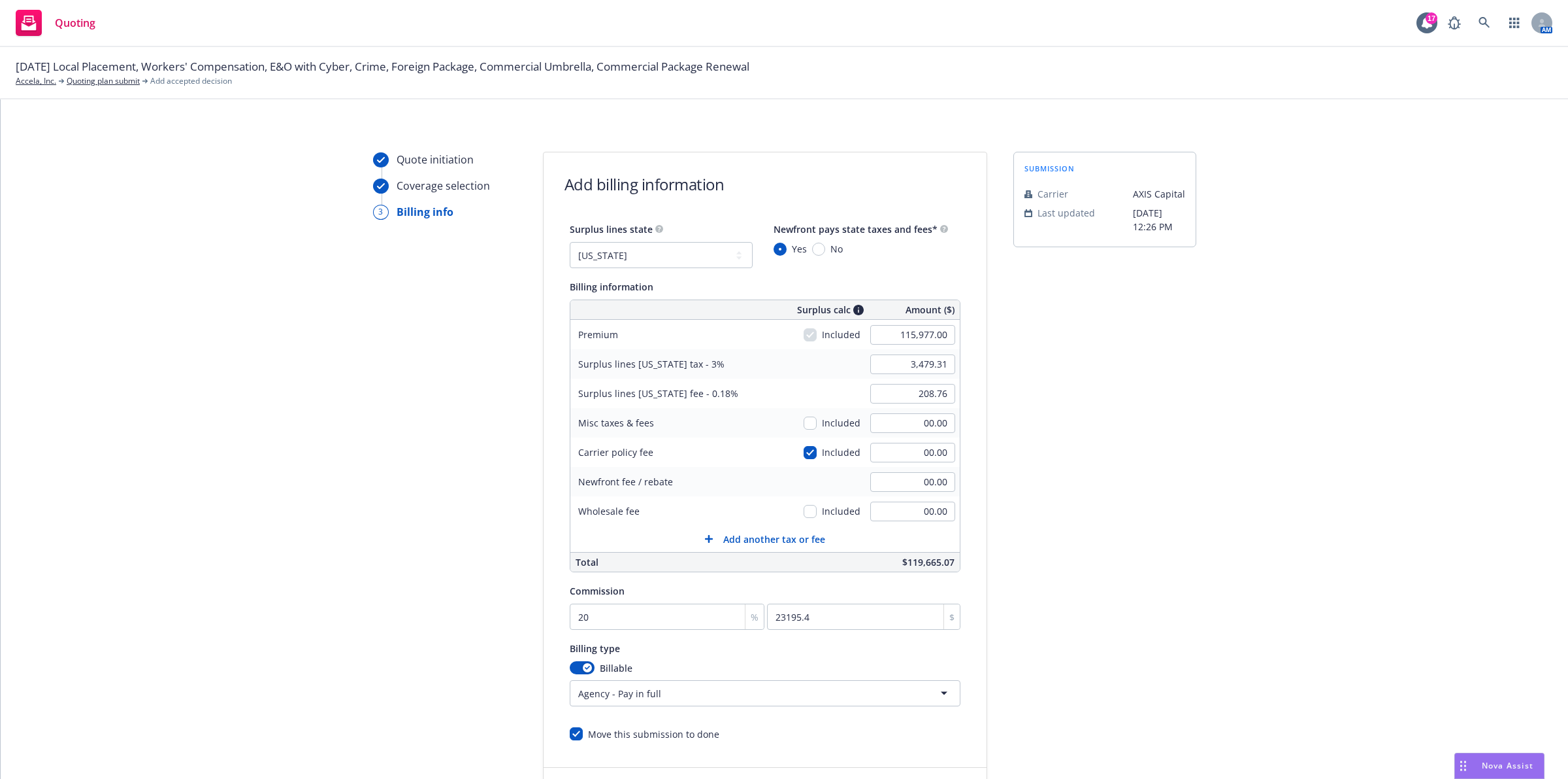
click at [1200, 487] on div "Quote initiation Coverage selection 3 Billing info Add billing information Surp…" at bounding box center [785, 486] width 1536 height 669
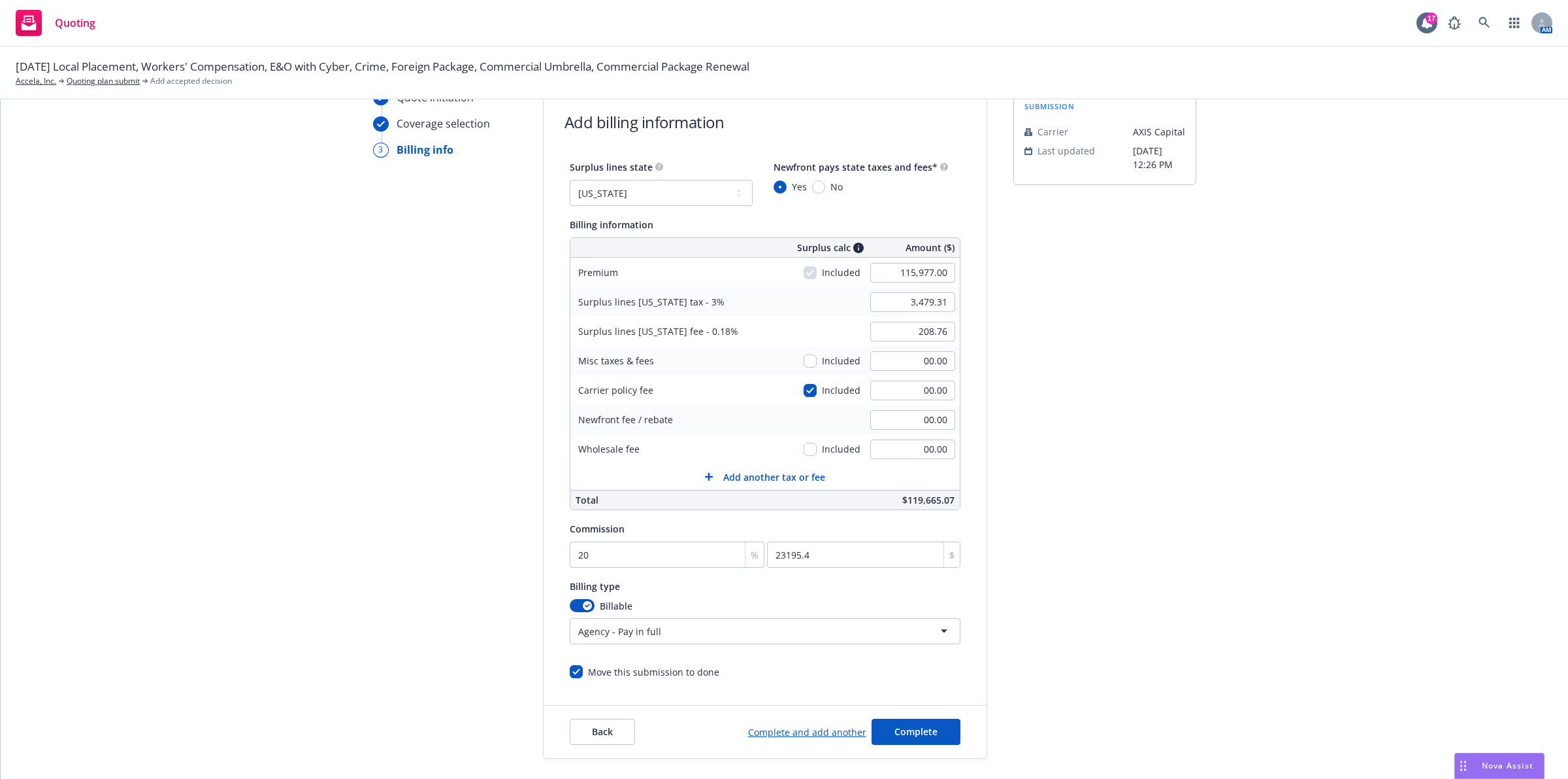
scroll to position [126, 0]
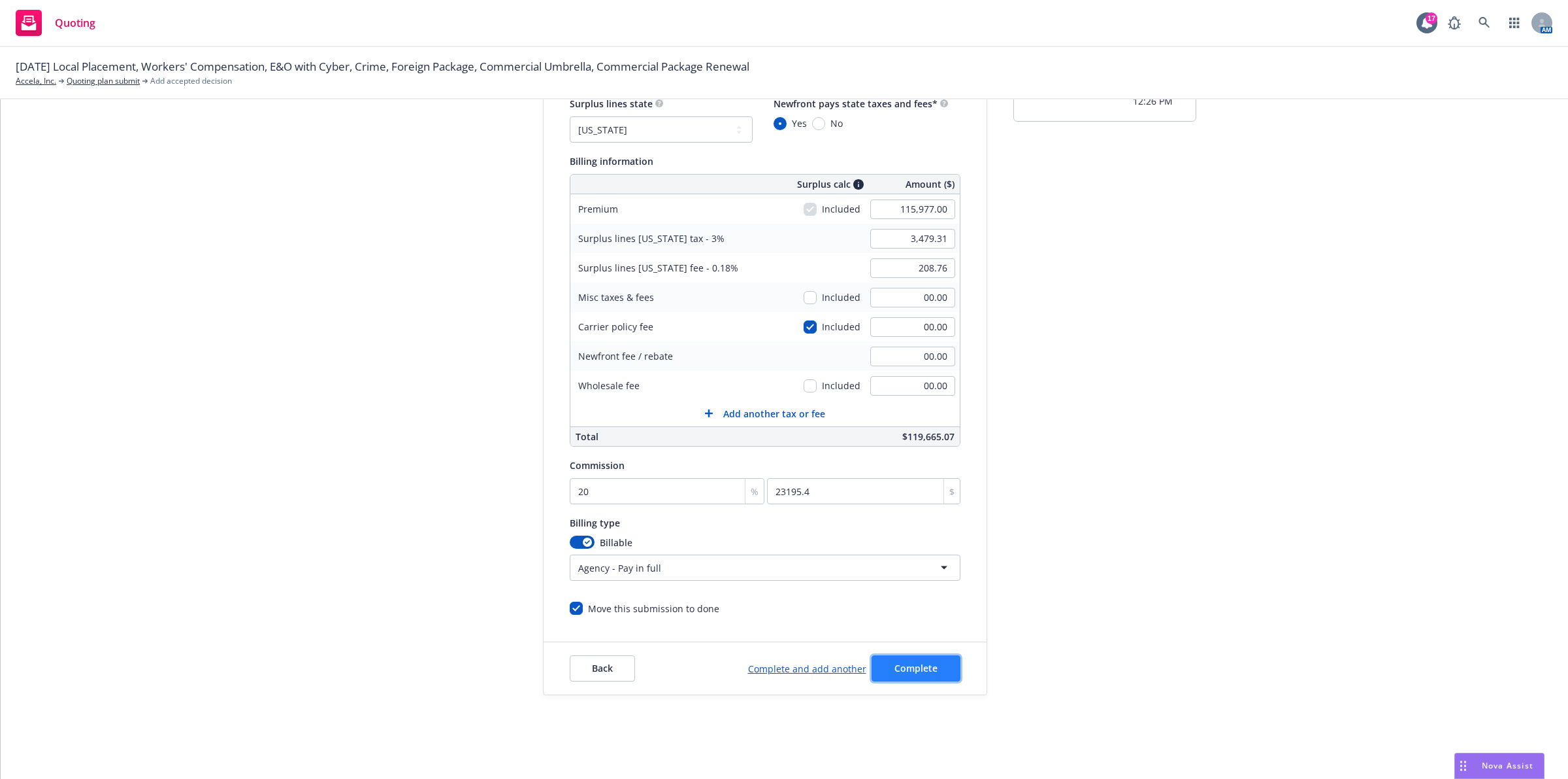
click at [918, 664] on span "Complete" at bounding box center [916, 668] width 43 height 12
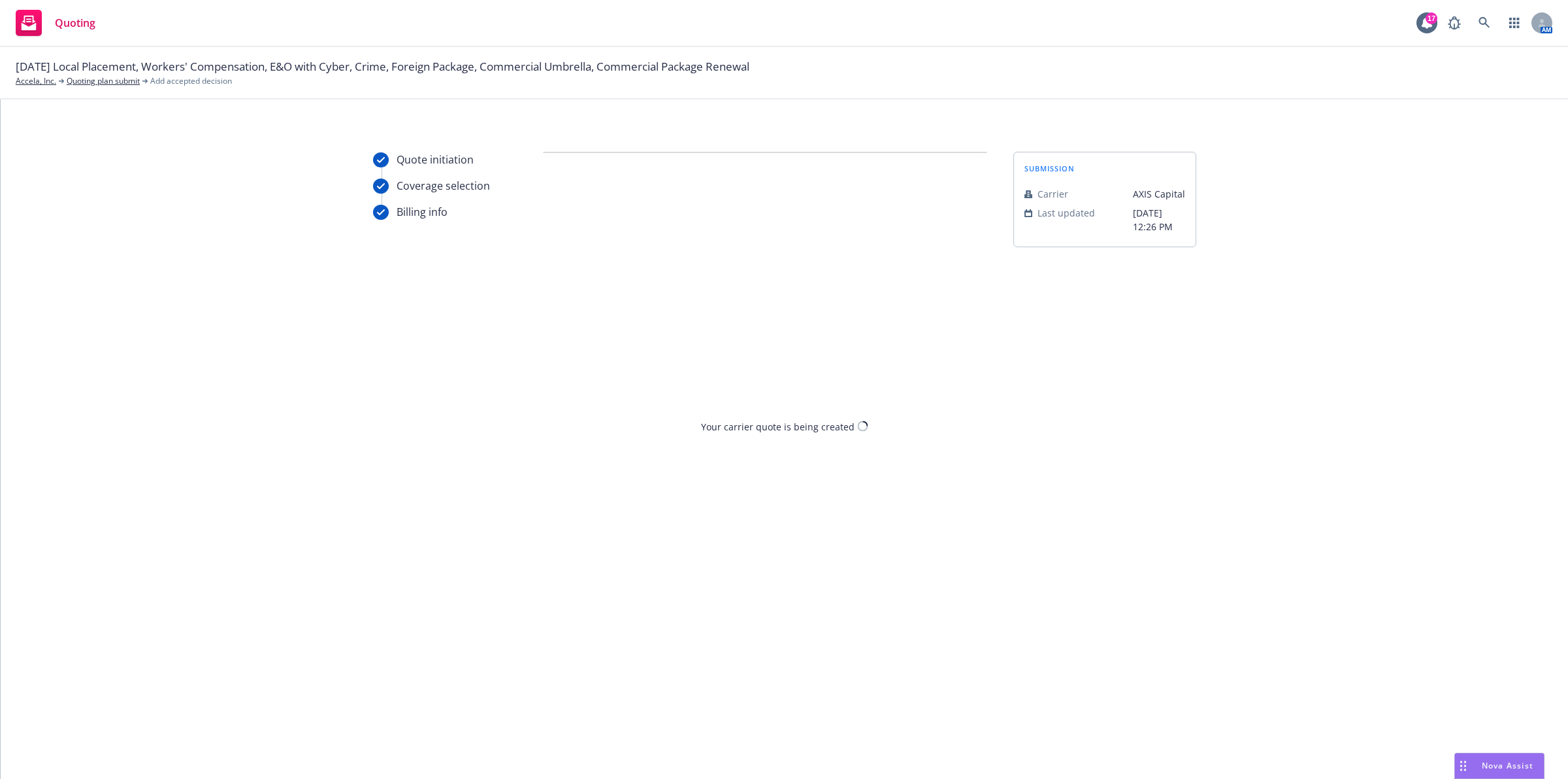
scroll to position [0, 0]
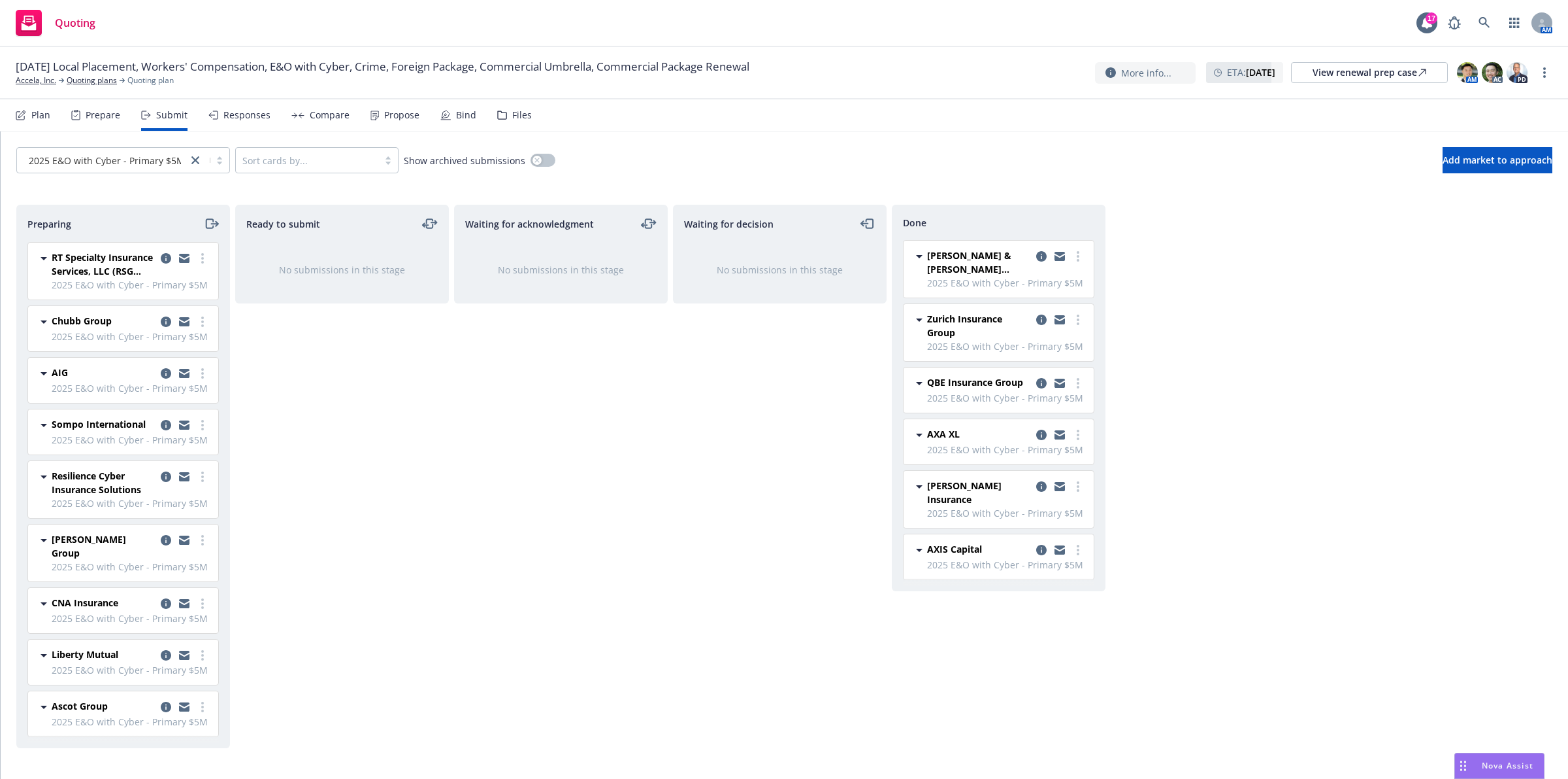
click at [1056, 665] on div "Done [PERSON_NAME] & [PERSON_NAME] ([GEOGRAPHIC_DATA]) 2025 E&O with Cyber - Pr…" at bounding box center [999, 478] width 214 height 546
click at [204, 699] on link "more" at bounding box center [202, 706] width 16 height 16
click at [158, 626] on link "Add declined decision" at bounding box center [143, 618] width 131 height 26
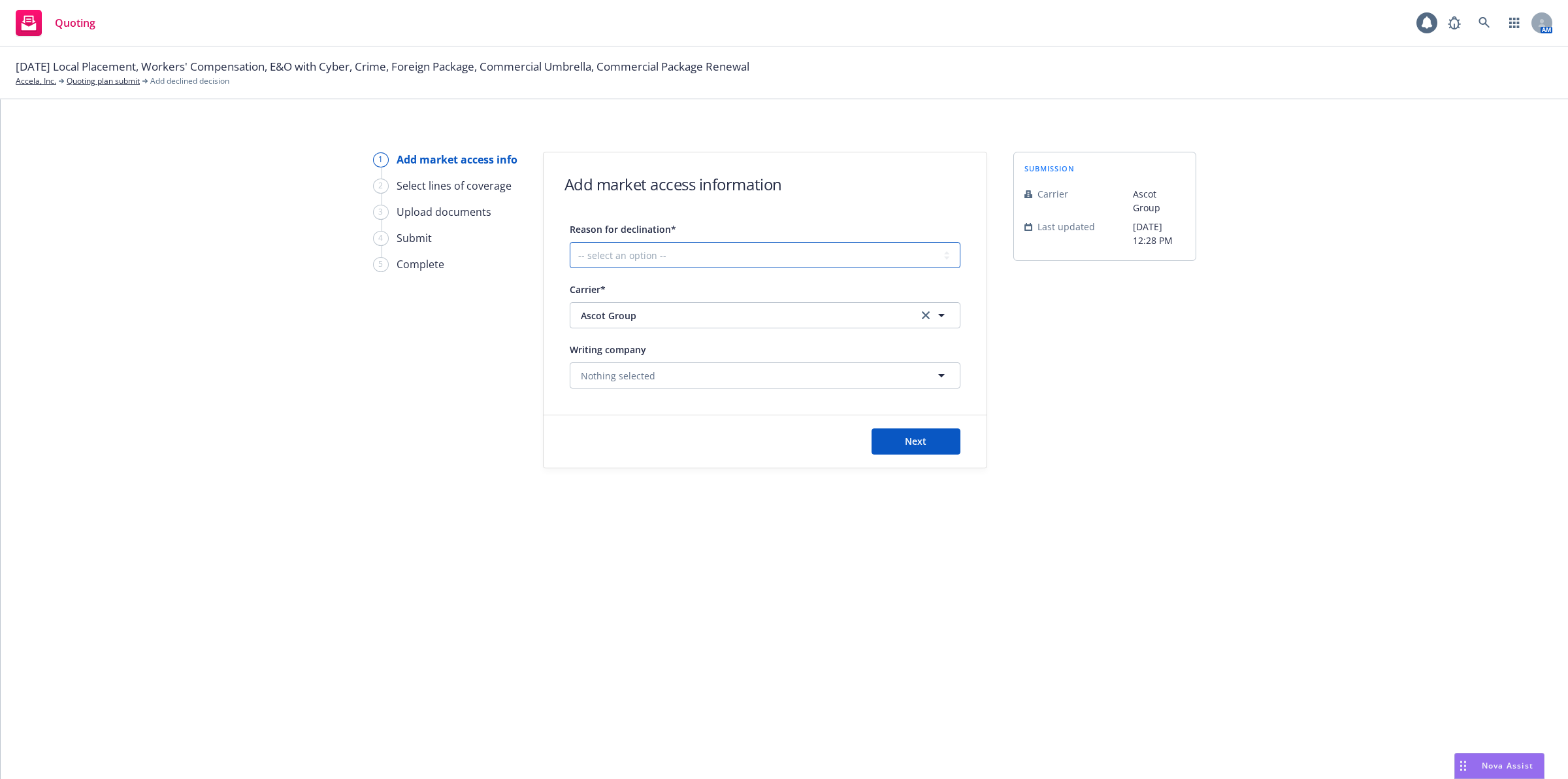
click at [676, 254] on select "-- select an option -- Cannot compete with other markets Carrier non-renewed Ca…" at bounding box center [765, 255] width 391 height 26
click at [739, 256] on select "-- select an option -- Cannot compete with other markets Carrier non-renewed Ca…" at bounding box center [765, 255] width 391 height 26
click at [732, 262] on select "-- select an option -- Cannot compete with other markets Carrier non-renewed Ca…" at bounding box center [765, 255] width 391 height 26
select select "DOES_NOT_FIT_UNDERWRITER_APPETITE"
click at [570, 242] on select "-- select an option -- Cannot compete with other markets Carrier non-renewed Ca…" at bounding box center [765, 255] width 391 height 26
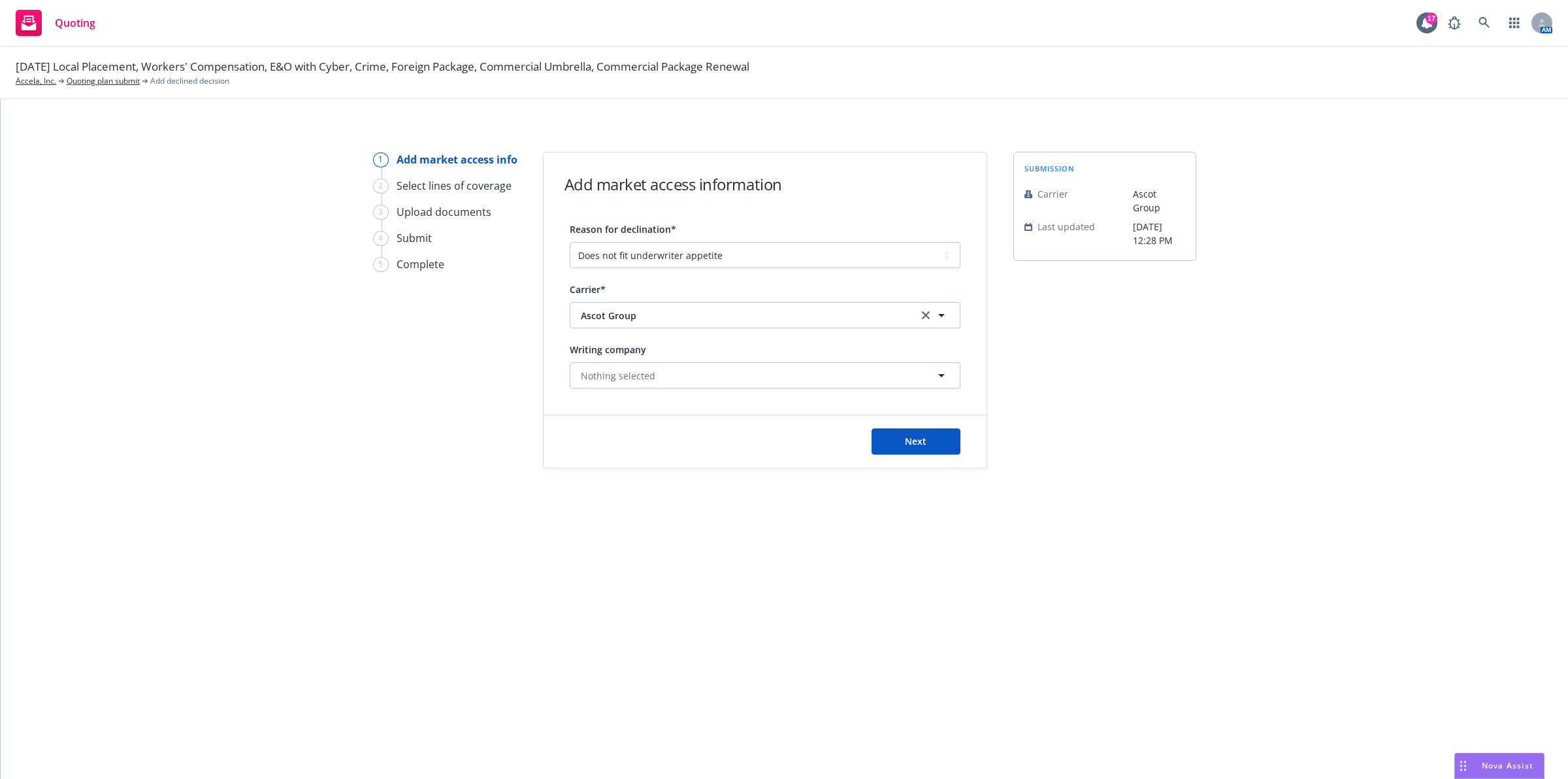
click at [877, 539] on div "1 Add market access info 2 Select lines of coverage 3 Upload documents 4 Submit…" at bounding box center [784, 439] width 1567 height 679
click at [910, 430] on button "Next" at bounding box center [916, 441] width 89 height 26
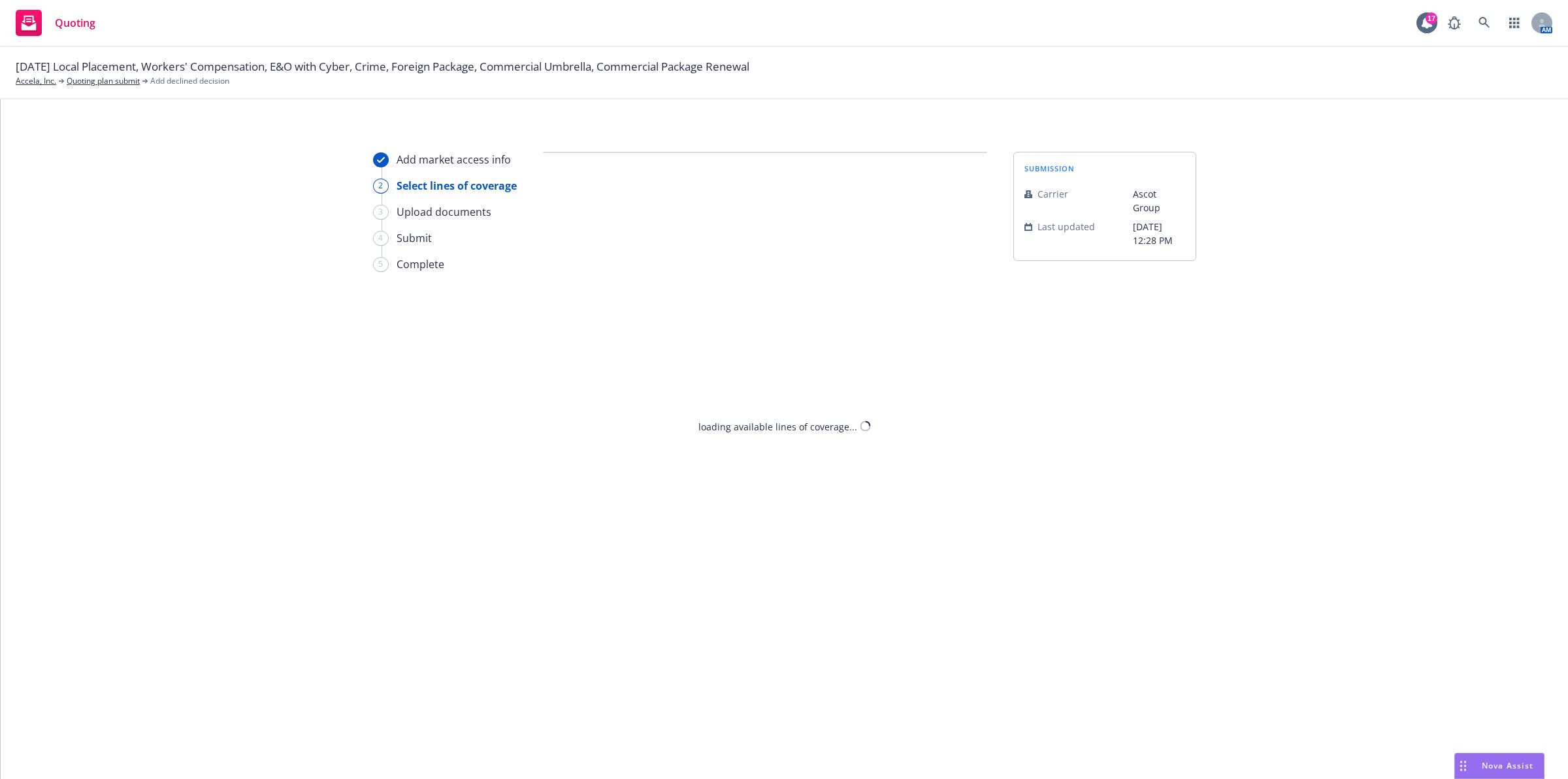
select select "DOES_NOT_FIT_UNDERWRITER_APPETITE"
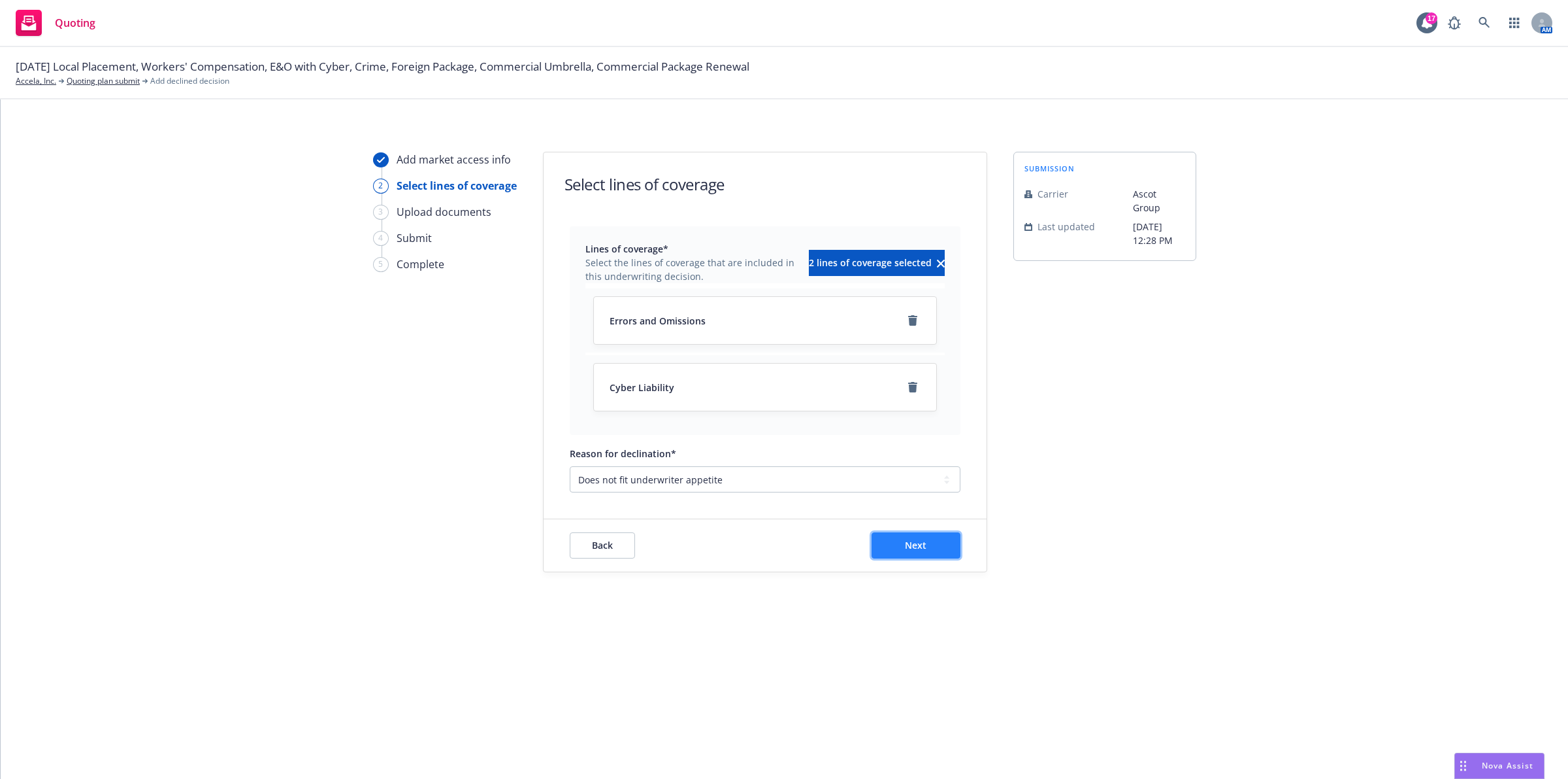
click at [899, 548] on button "Next" at bounding box center [916, 545] width 89 height 26
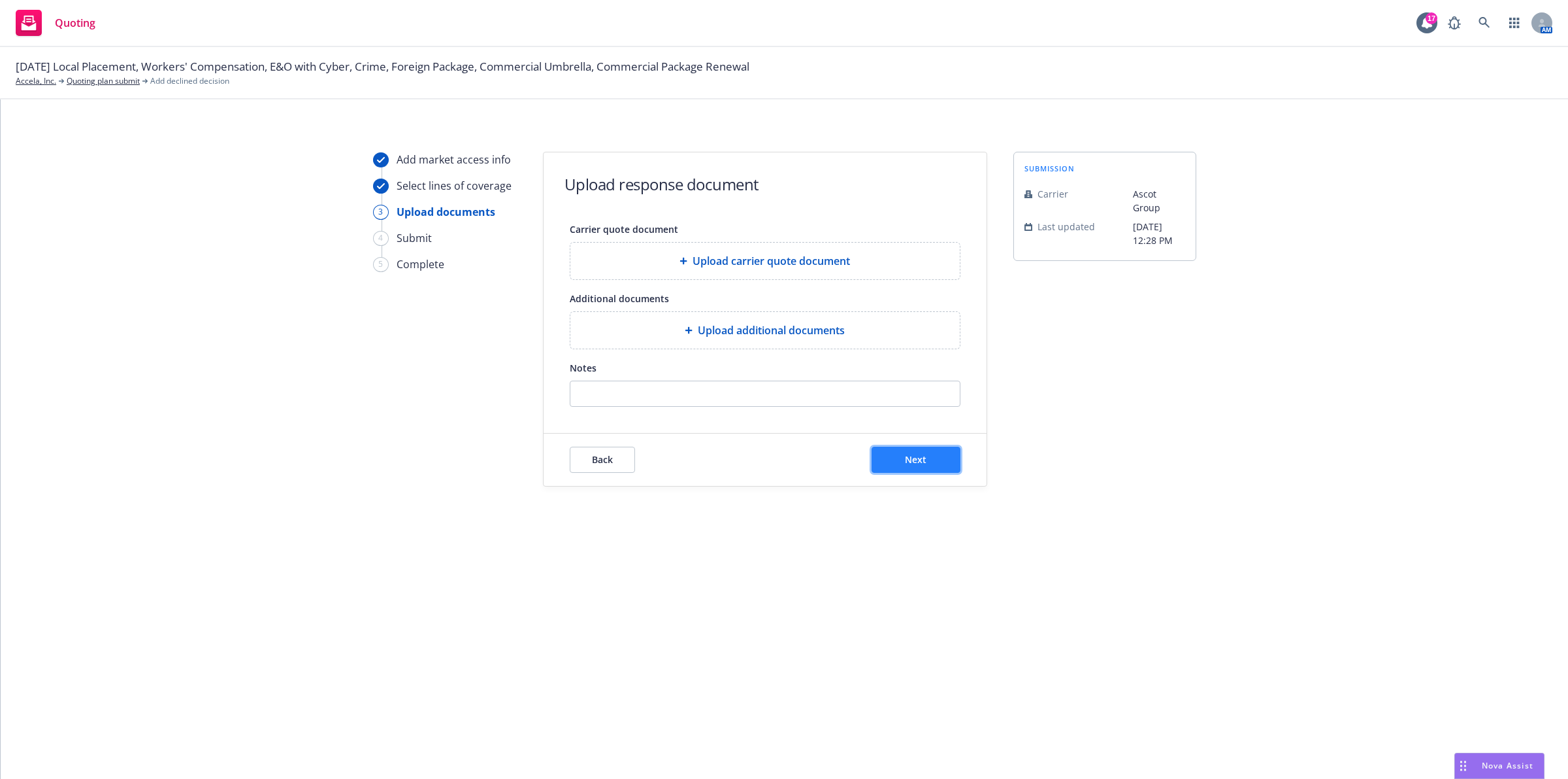
click at [915, 458] on span "Next" at bounding box center [915, 459] width 21 height 12
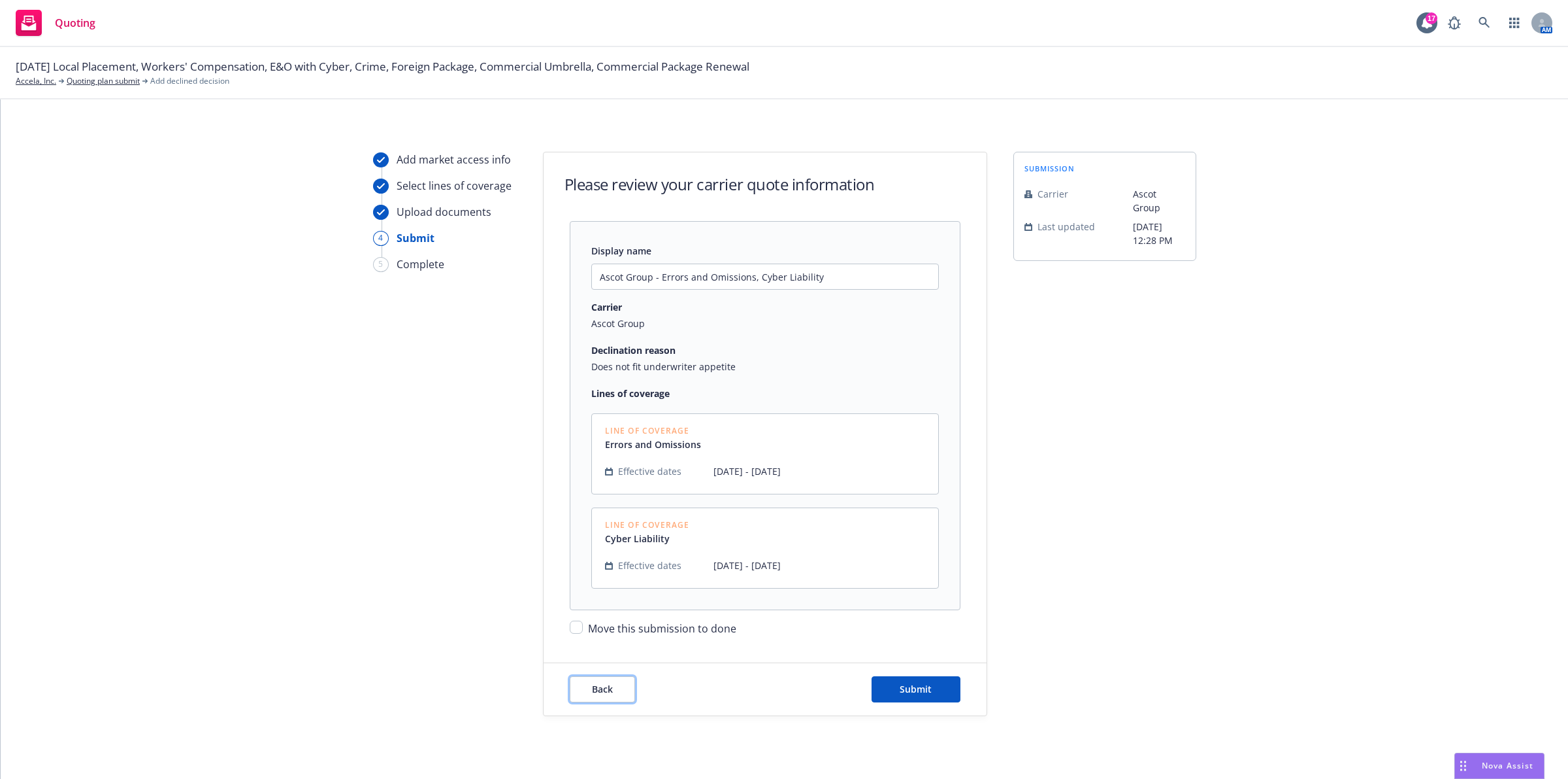
click at [605, 690] on span "Back" at bounding box center [602, 689] width 21 height 12
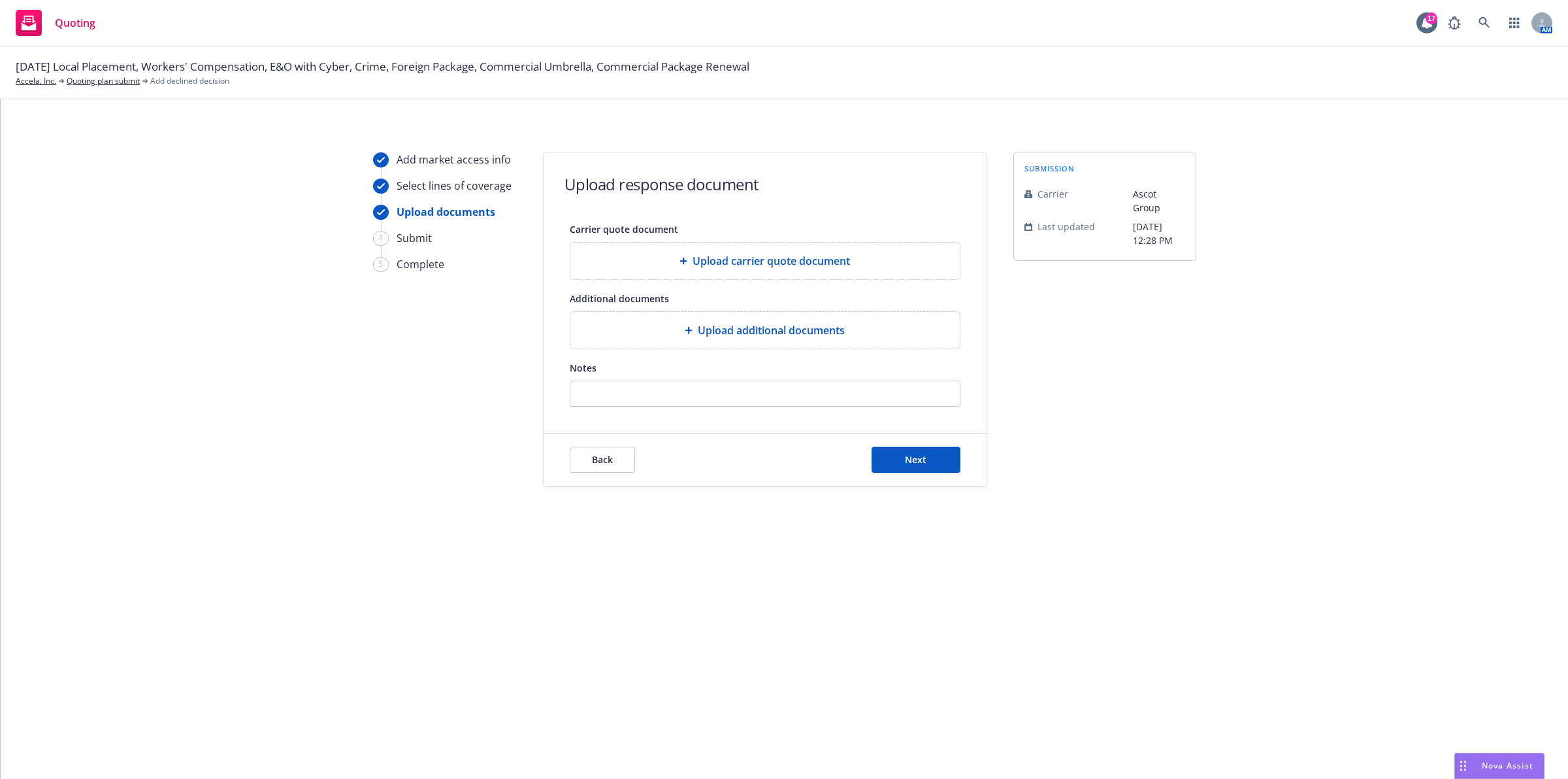
type textarea "x"
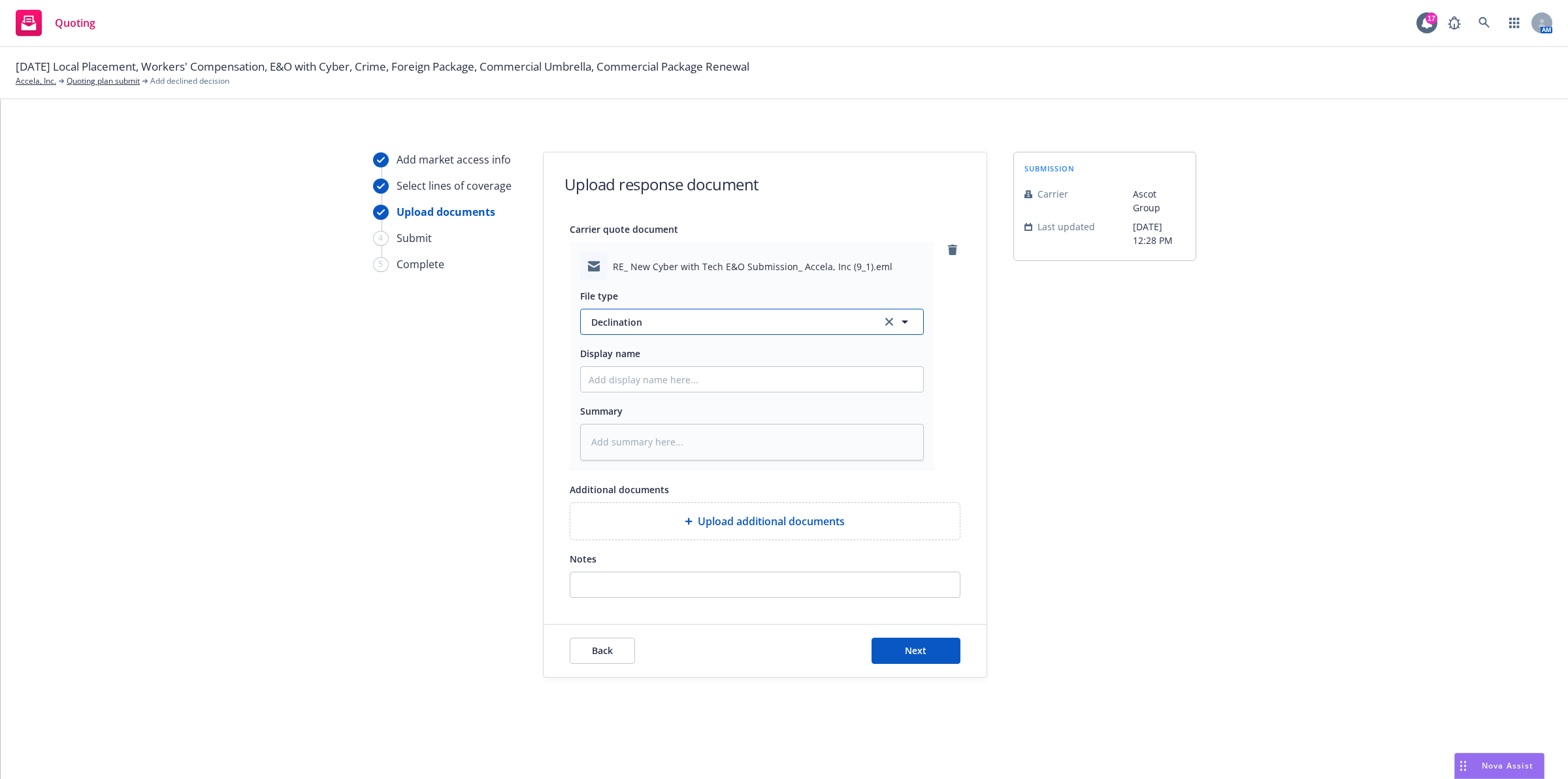
click at [883, 328] on div "button" at bounding box center [897, 321] width 32 height 16
click at [942, 249] on div "RE_ New Cyber with Tech E&O Submission_ Accela, Inc (9_1).eml File type Declina…" at bounding box center [765, 356] width 391 height 229
click at [952, 255] on icon "remove" at bounding box center [952, 249] width 9 height 10
click at [916, 651] on span "Next" at bounding box center [915, 650] width 21 height 12
type textarea "x"
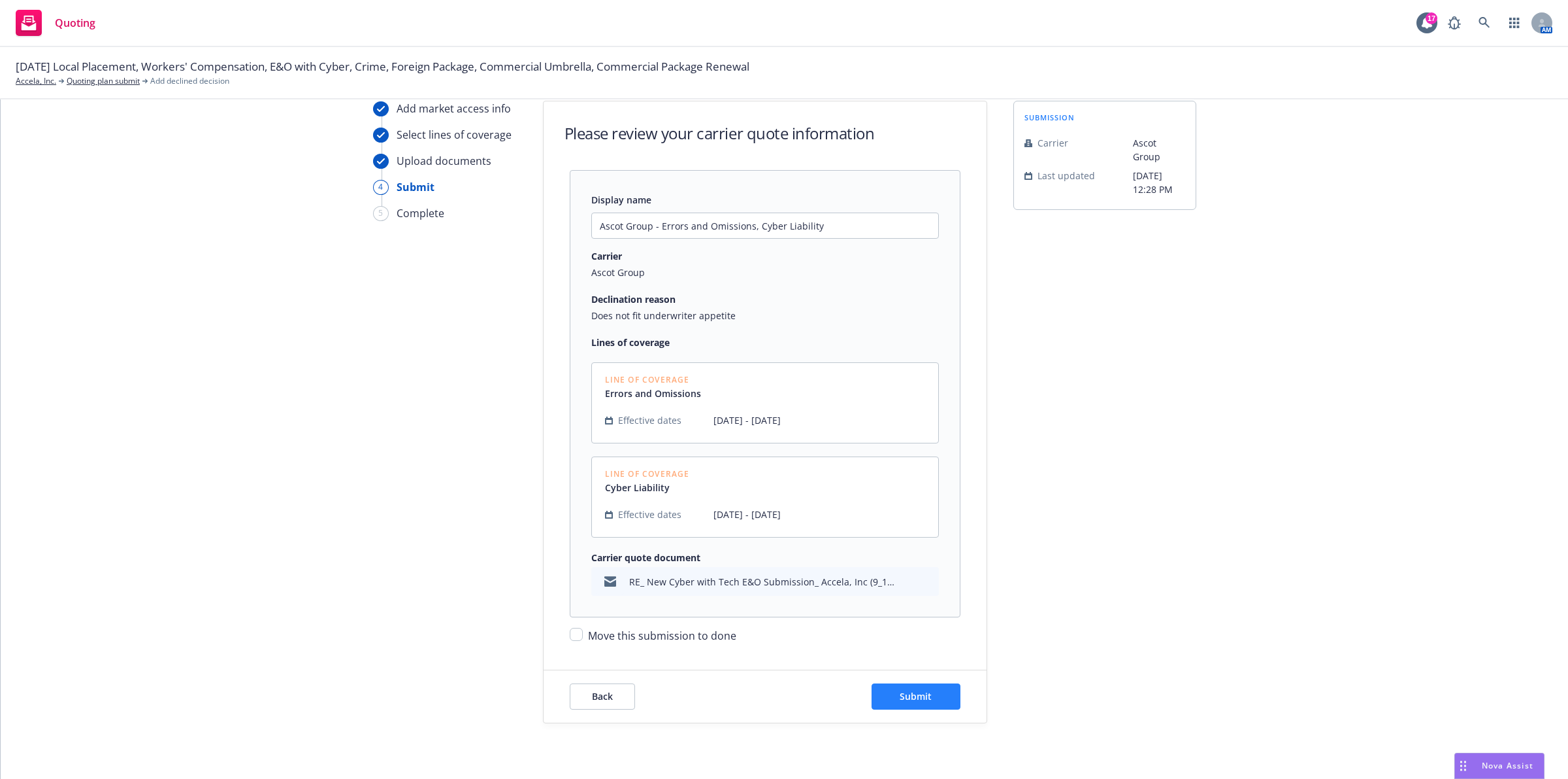
scroll to position [80, 0]
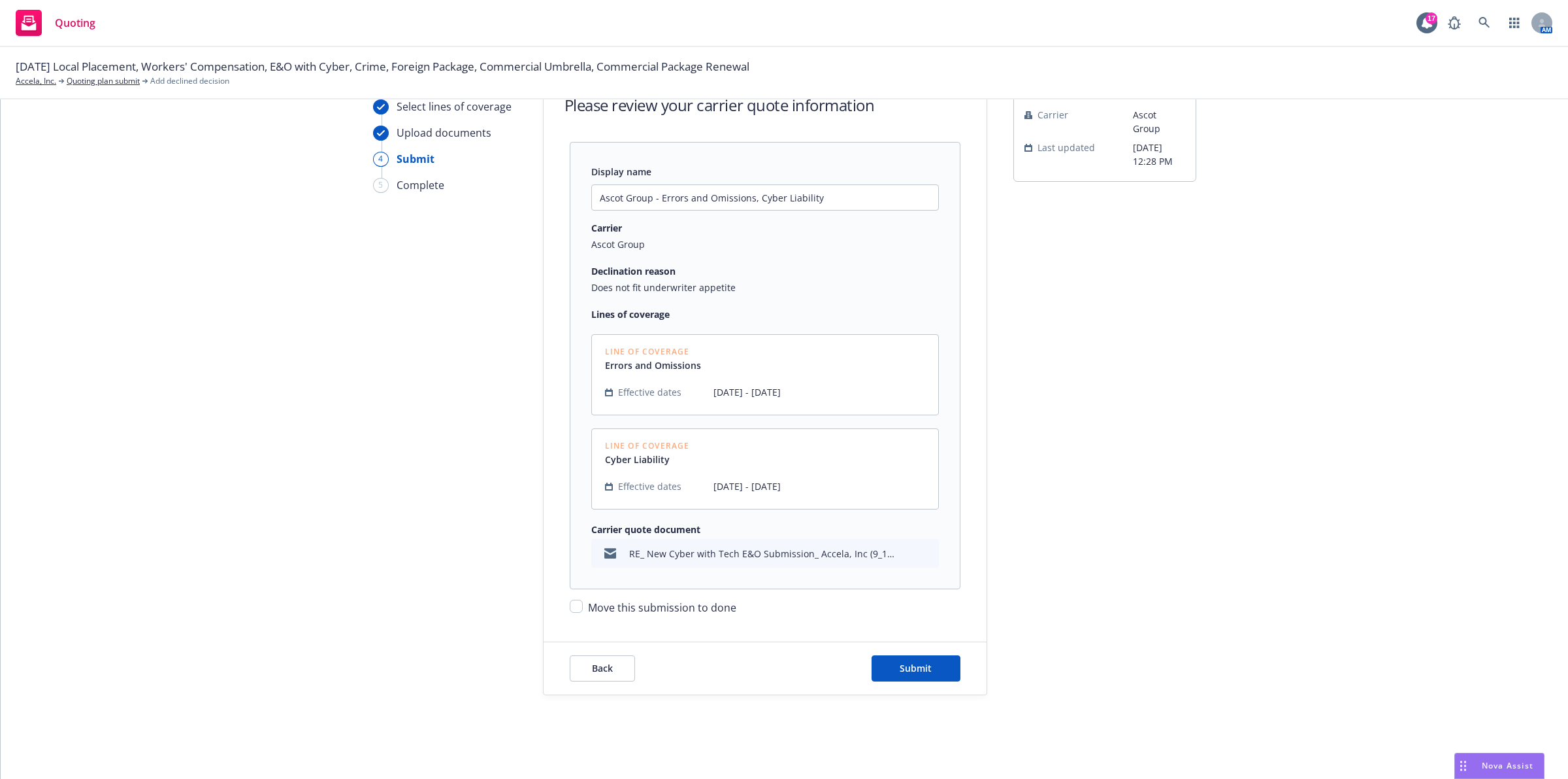
click at [667, 609] on span "Move this submission to done" at bounding box center [662, 607] width 148 height 14
click at [583, 609] on input "Move this submission to done" at bounding box center [576, 606] width 13 height 13
checkbox input "true"
click at [917, 679] on button "Submit" at bounding box center [916, 668] width 89 height 26
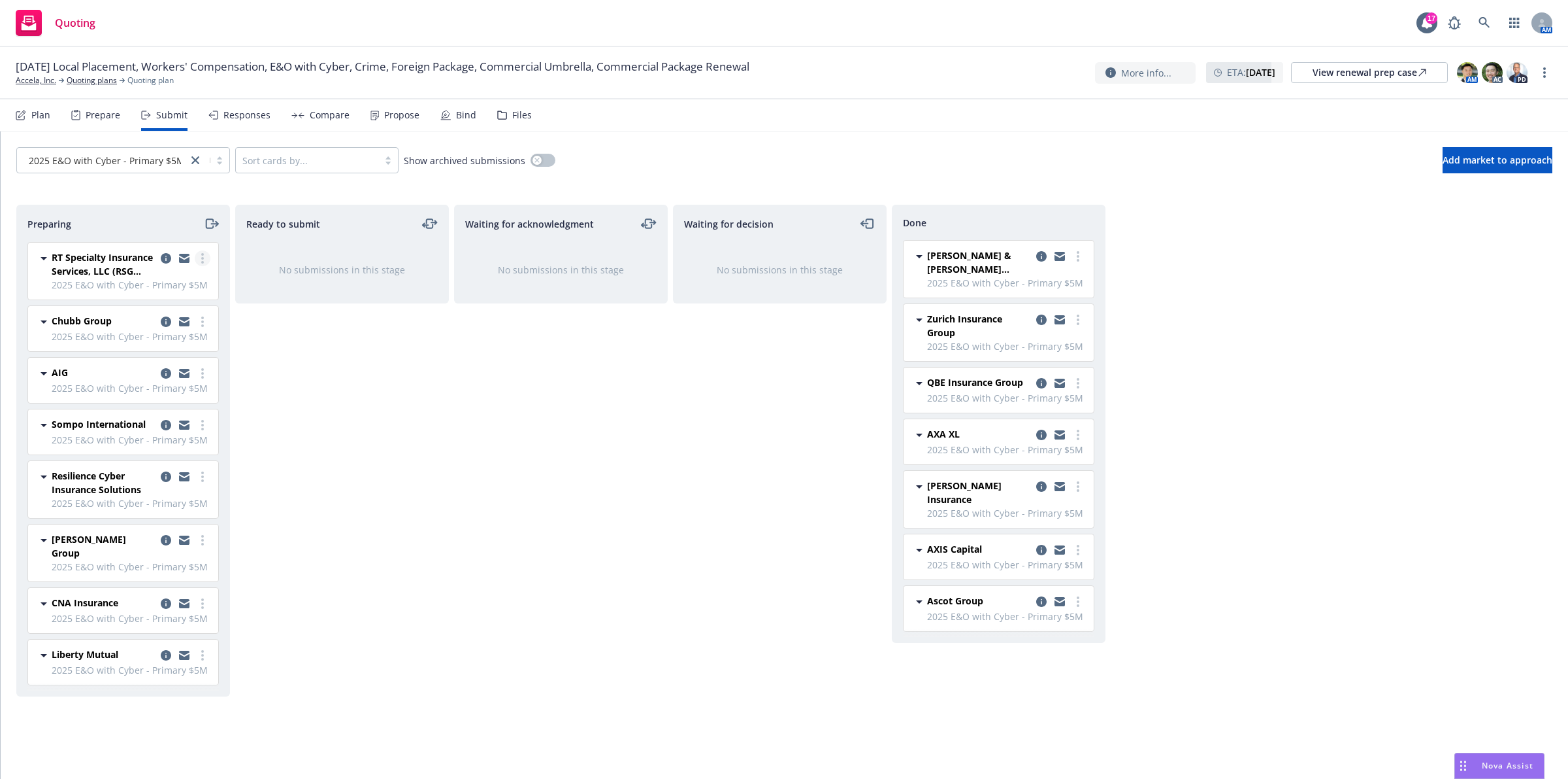
click at [200, 260] on link "more" at bounding box center [202, 258] width 16 height 16
click at [170, 364] on span "Add accepted decision" at bounding box center [143, 364] width 131 height 12
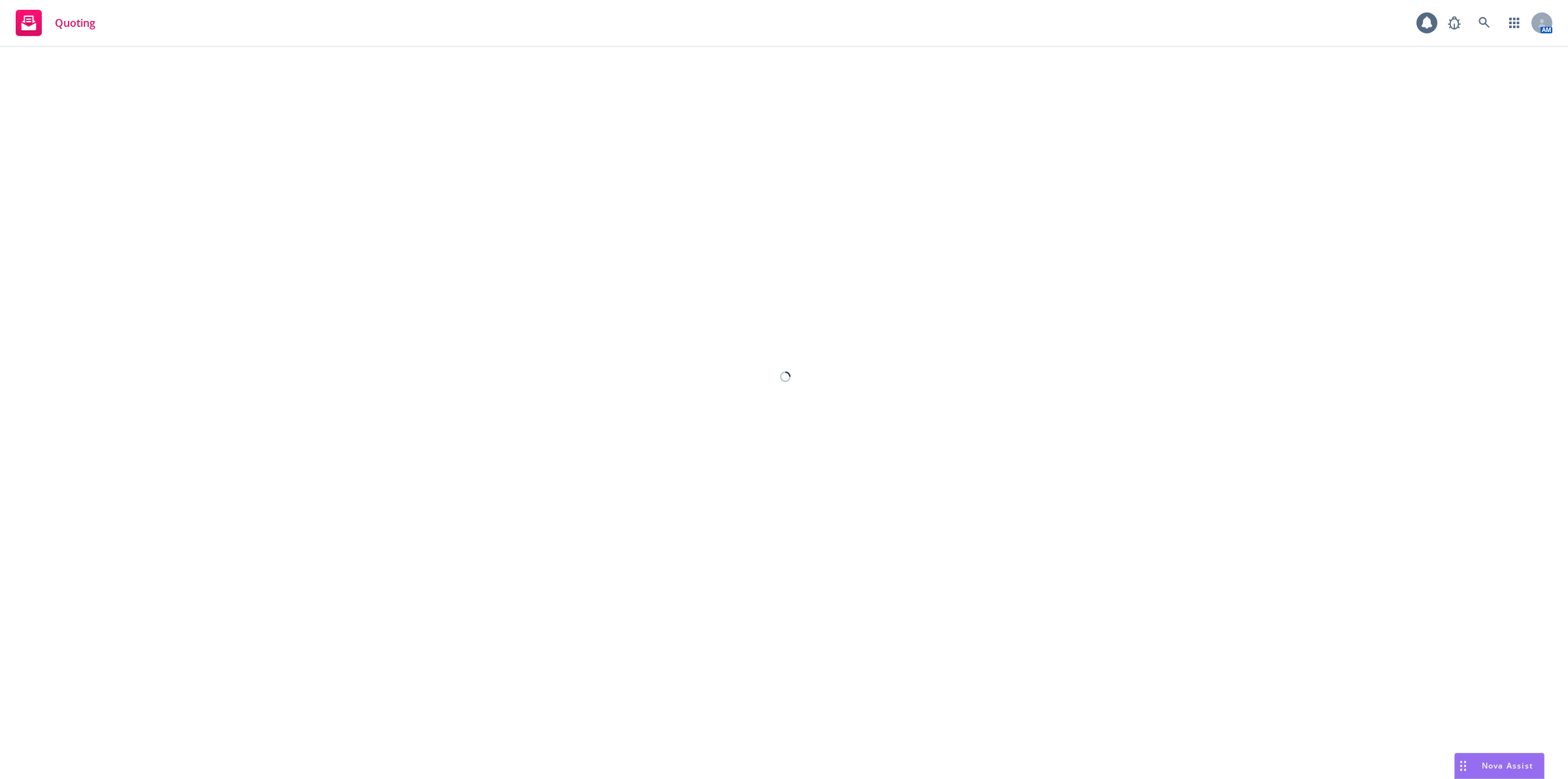
select select "12"
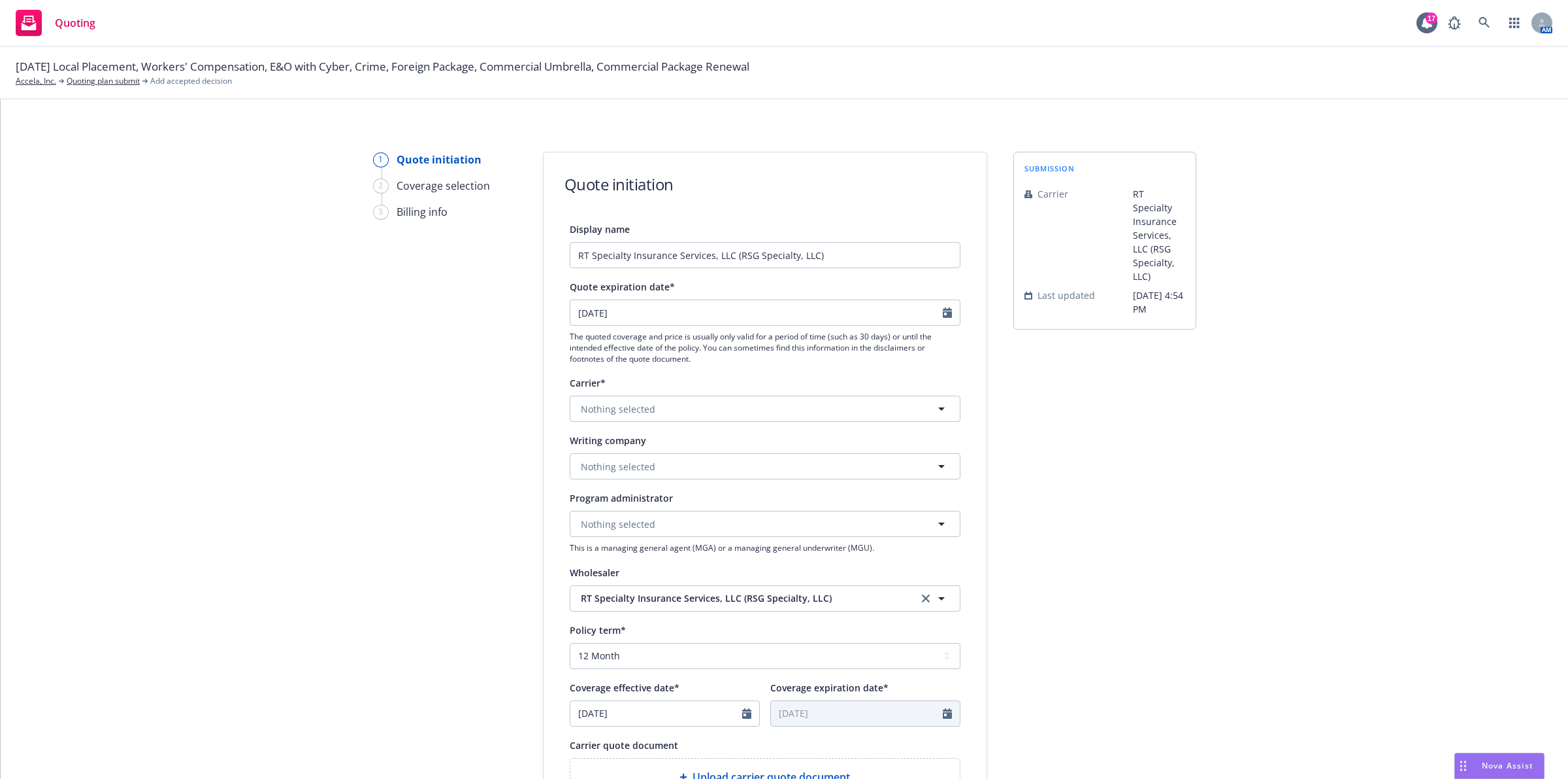
click at [742, 423] on div "Display name RT Specialty Insurance Services, LLC (RSG Specialty, LLC) Quote ex…" at bounding box center [765, 585] width 391 height 728
click at [789, 399] on button "Nothing selected" at bounding box center [765, 408] width 391 height 26
type input "hudso"
click at [753, 472] on div "Hudson Insurance Group Appointed carrier" at bounding box center [765, 485] width 372 height 33
drag, startPoint x: 736, startPoint y: 464, endPoint x: 745, endPoint y: 455, distance: 12.7
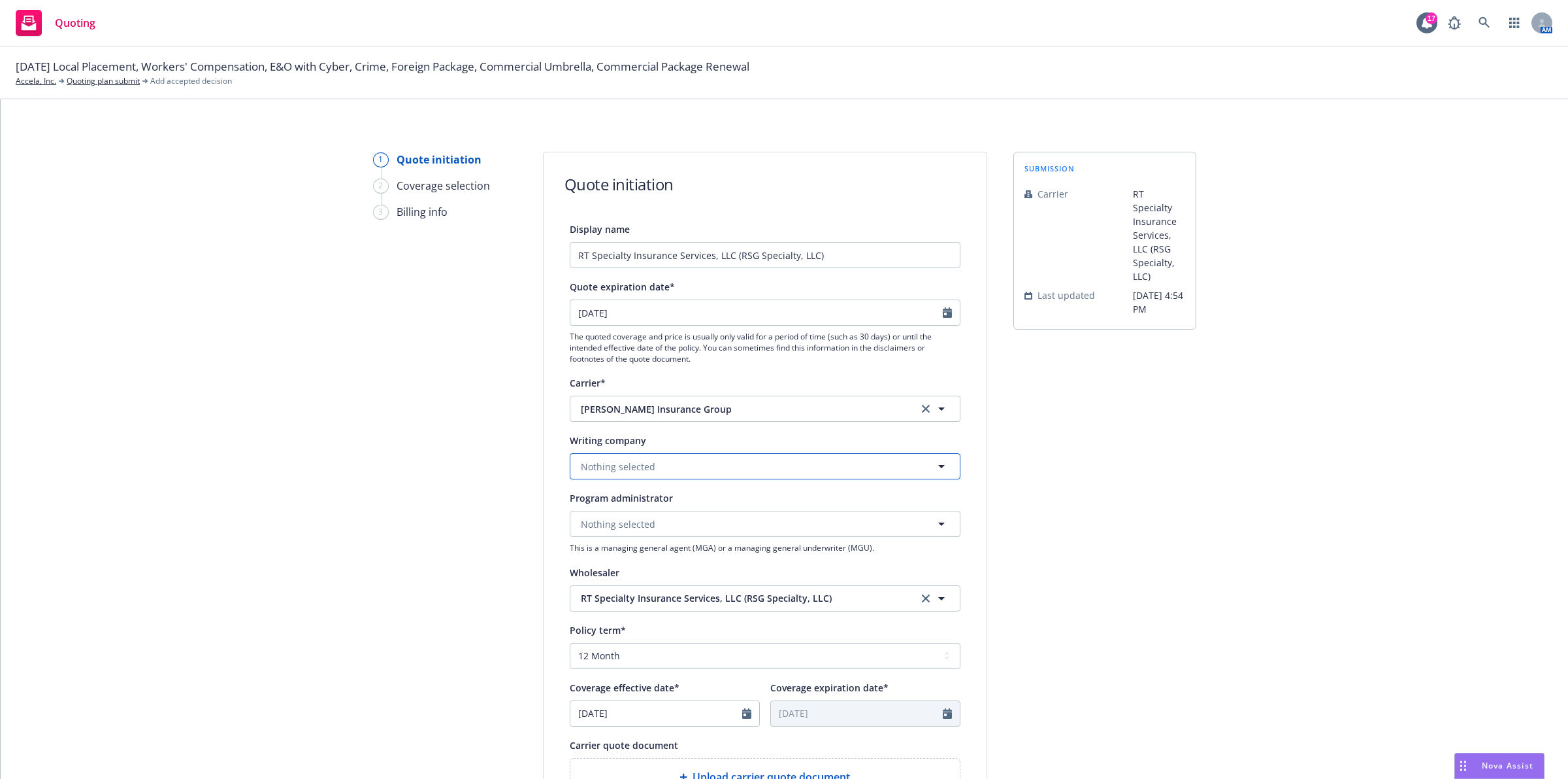
click at [735, 465] on button "Nothing selected" at bounding box center [765, 466] width 391 height 26
type input "hudson e"
click at [757, 507] on div "Hudson Excess Insurance Company Domestic - 14484" at bounding box center [765, 510] width 372 height 33
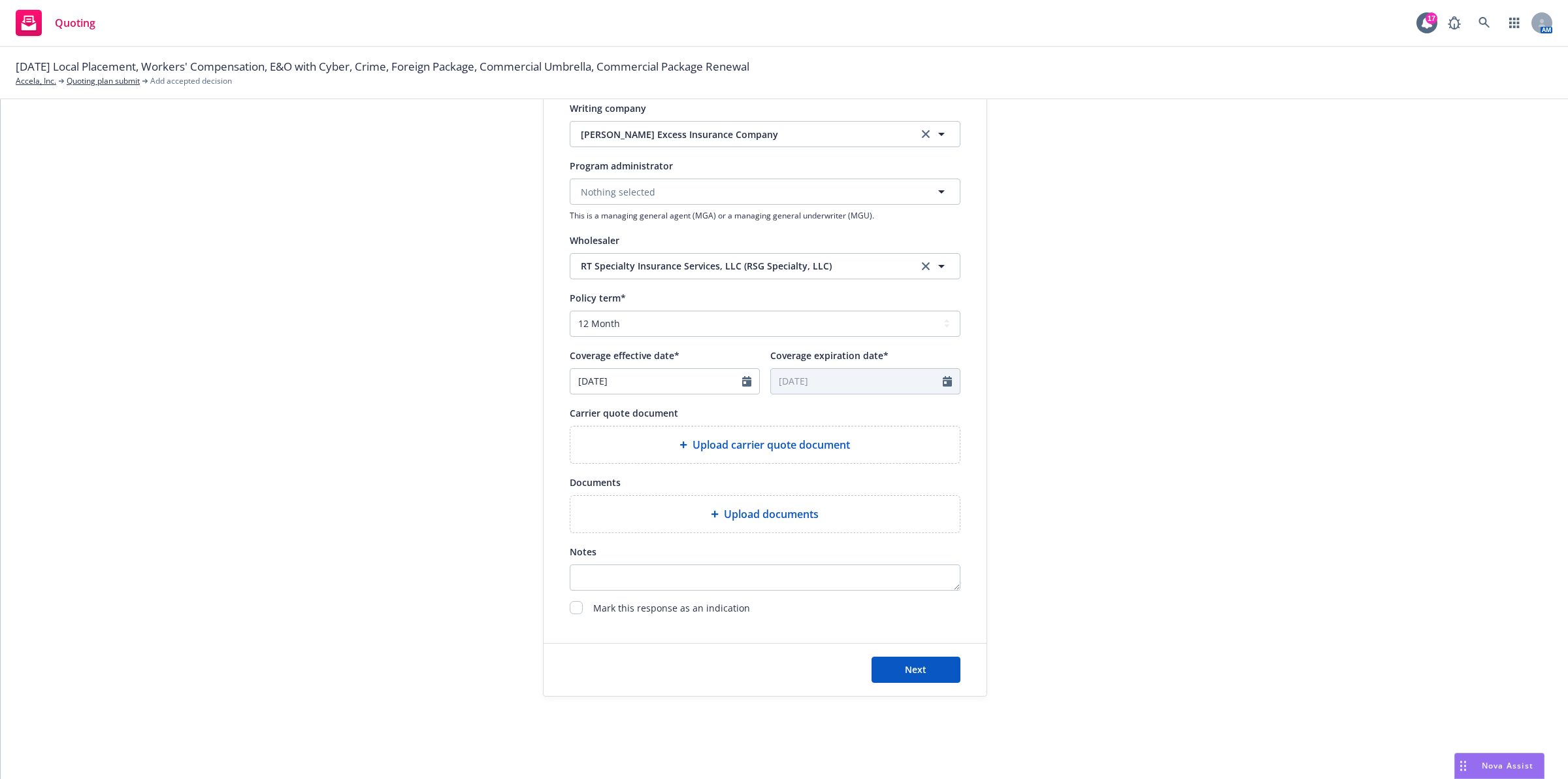
scroll to position [334, 0]
click at [916, 668] on span "Next" at bounding box center [915, 668] width 21 height 12
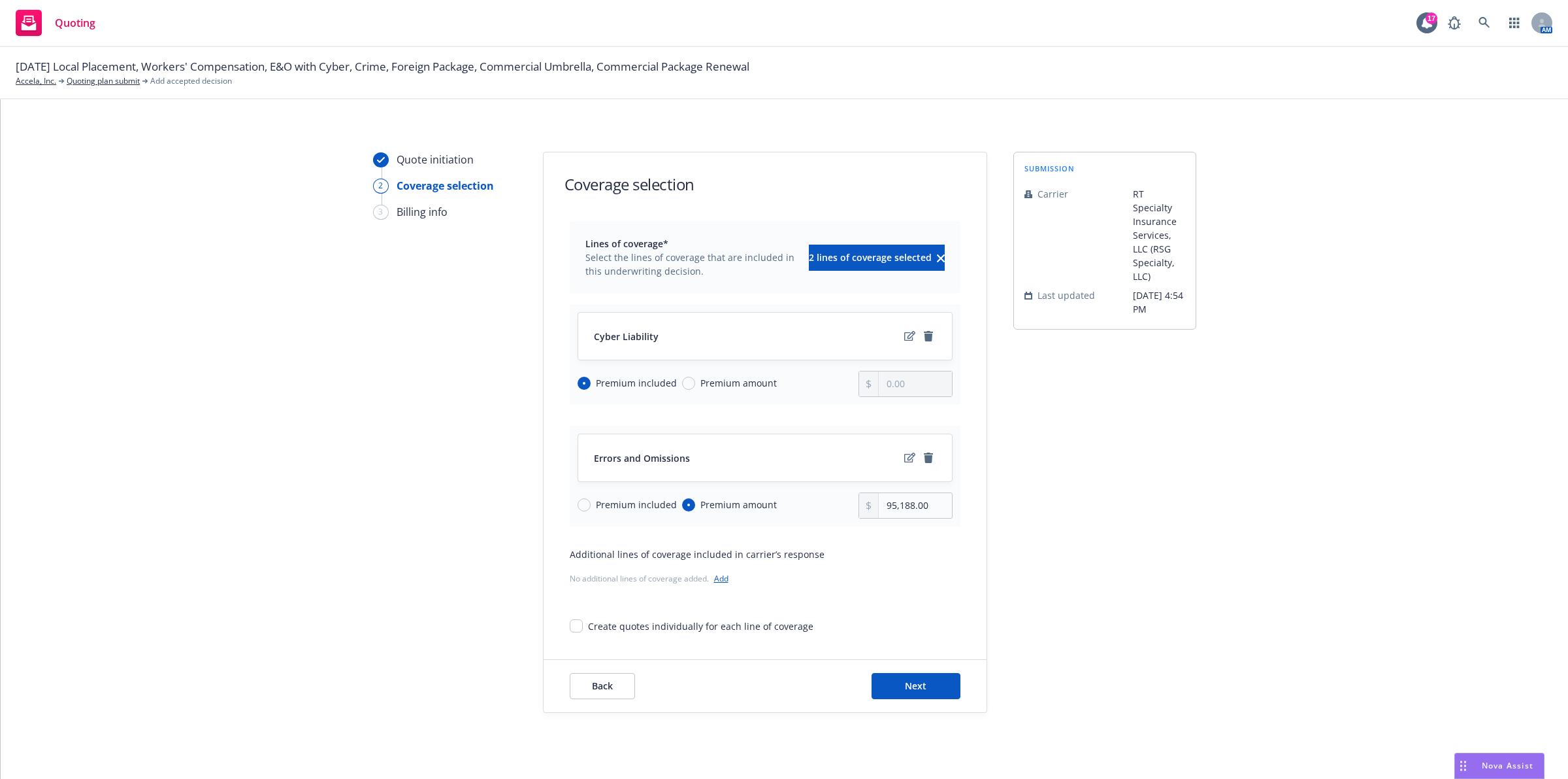
click at [636, 502] on span "Premium included" at bounding box center [637, 504] width 81 height 14
click at [591, 502] on input "Premium included" at bounding box center [584, 504] width 13 height 13
radio input "true"
radio input "false"
click at [702, 387] on span "Premium amount" at bounding box center [738, 383] width 76 height 14
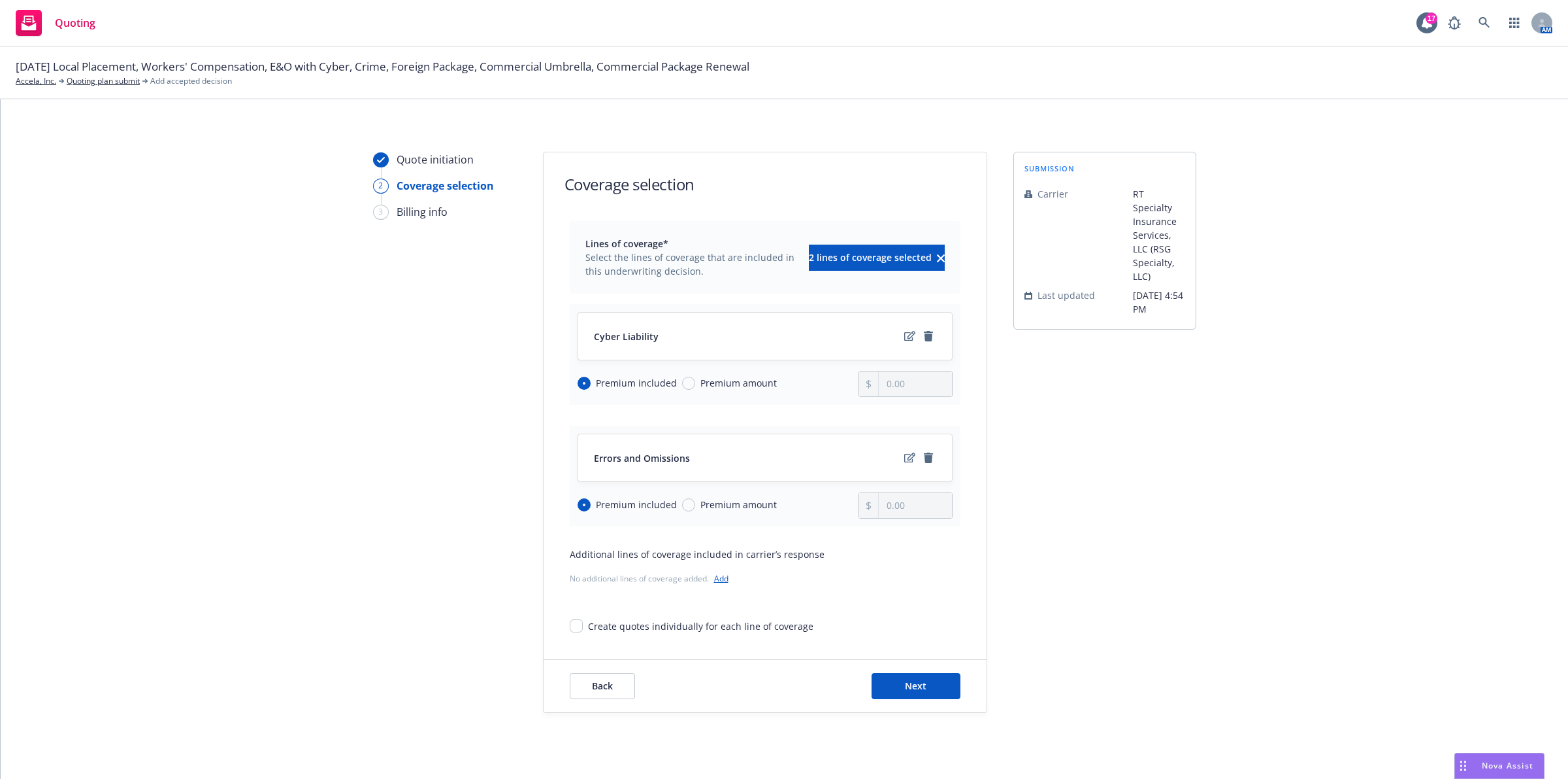
click at [696, 387] on input "Premium amount" at bounding box center [689, 383] width 13 height 13
radio input "true"
radio input "false"
click at [883, 383] on input "0.00" at bounding box center [915, 384] width 73 height 25
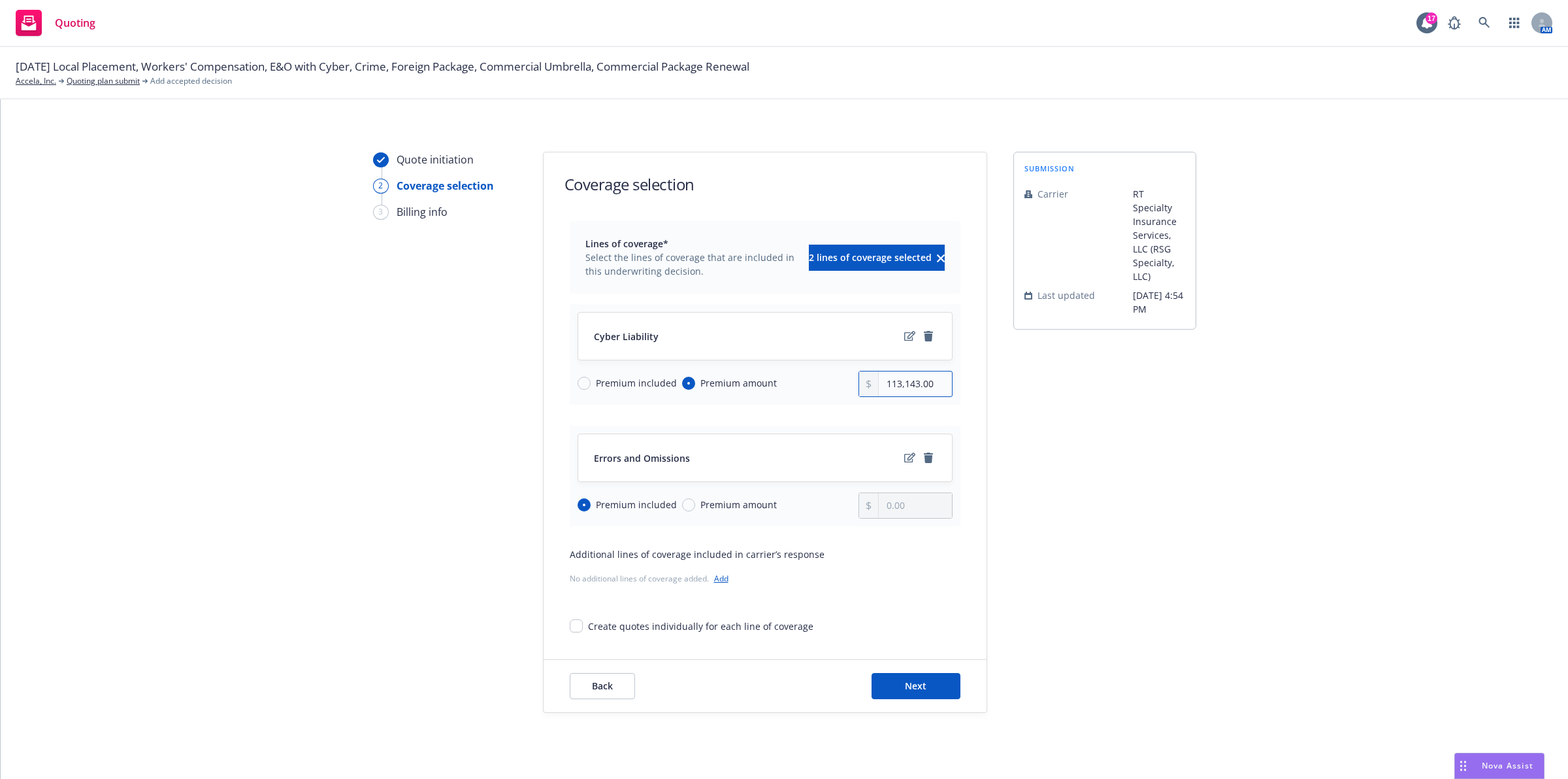
type input "113,143.00"
click at [1414, 508] on div "Quote initiation 2 Coverage selection 3 Billing info Coverage selection Lines o…" at bounding box center [785, 432] width 1536 height 561
drag, startPoint x: 915, startPoint y: 686, endPoint x: 899, endPoint y: 687, distance: 16.0
click at [905, 687] on span "Next" at bounding box center [915, 686] width 21 height 12
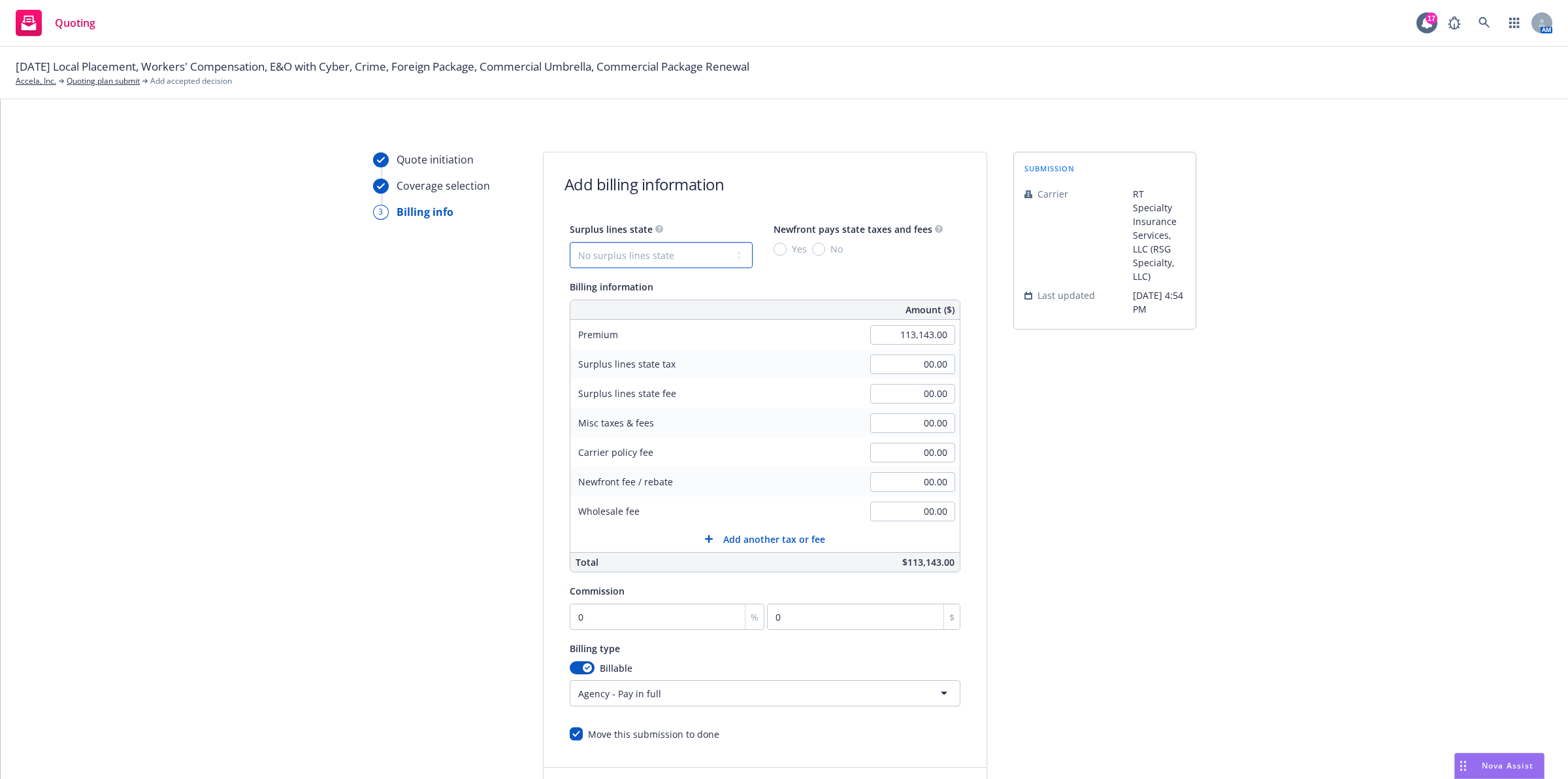
click at [717, 259] on select "No surplus lines state [US_STATE] [US_STATE] [US_STATE] [US_STATE] [US_STATE] […" at bounding box center [661, 255] width 183 height 26
select select "CA"
click at [570, 242] on select "No surplus lines state [US_STATE] [US_STATE] [US_STATE] [US_STATE] [US_STATE] […" at bounding box center [661, 255] width 183 height 26
type input "3,394.29"
type input "203.66"
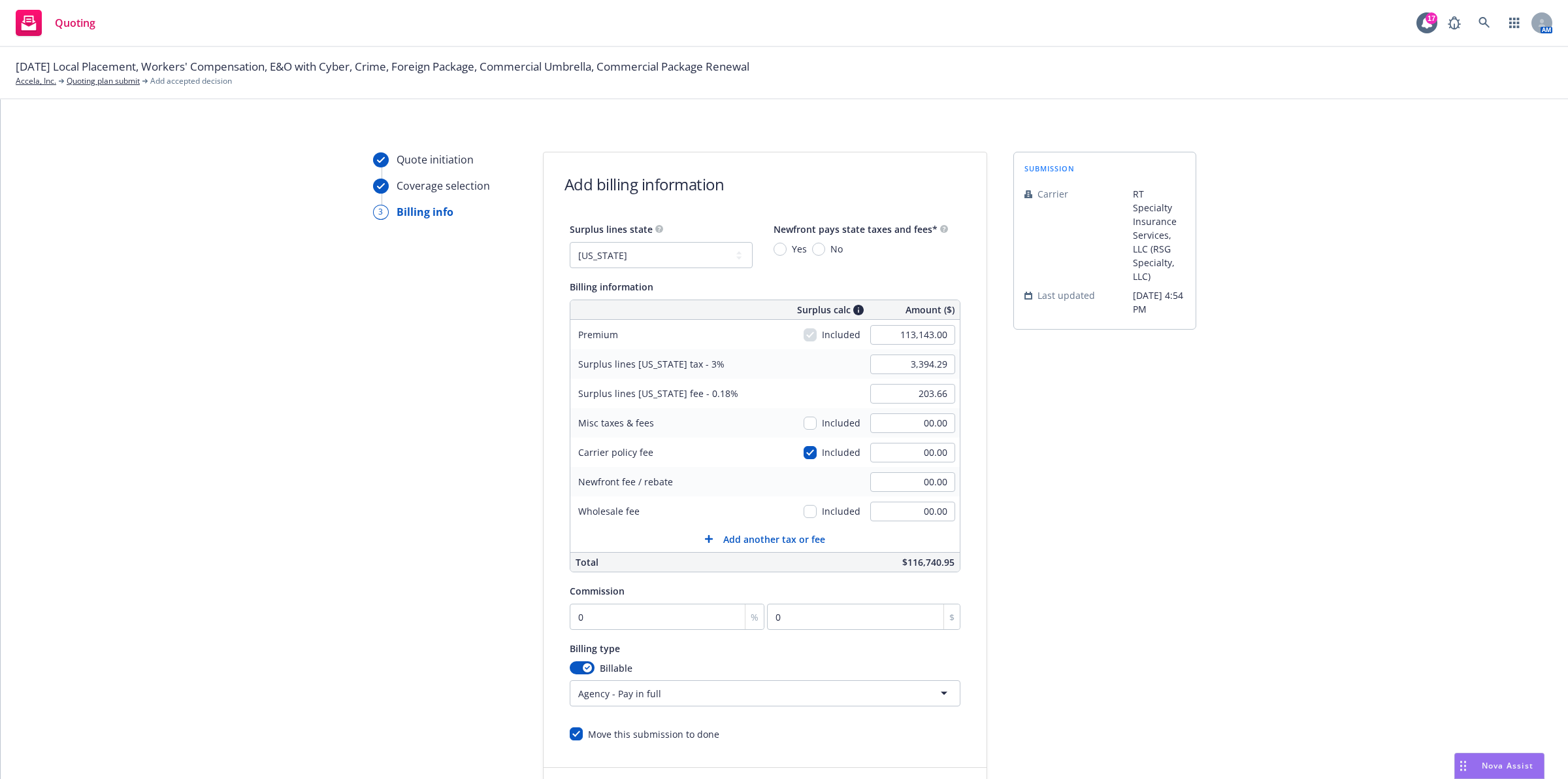
click at [831, 253] on span "No" at bounding box center [837, 248] width 12 height 14
click at [825, 253] on input "No" at bounding box center [818, 248] width 13 height 13
radio input "true"
click at [643, 614] on input "0" at bounding box center [667, 616] width 195 height 26
type input "1"
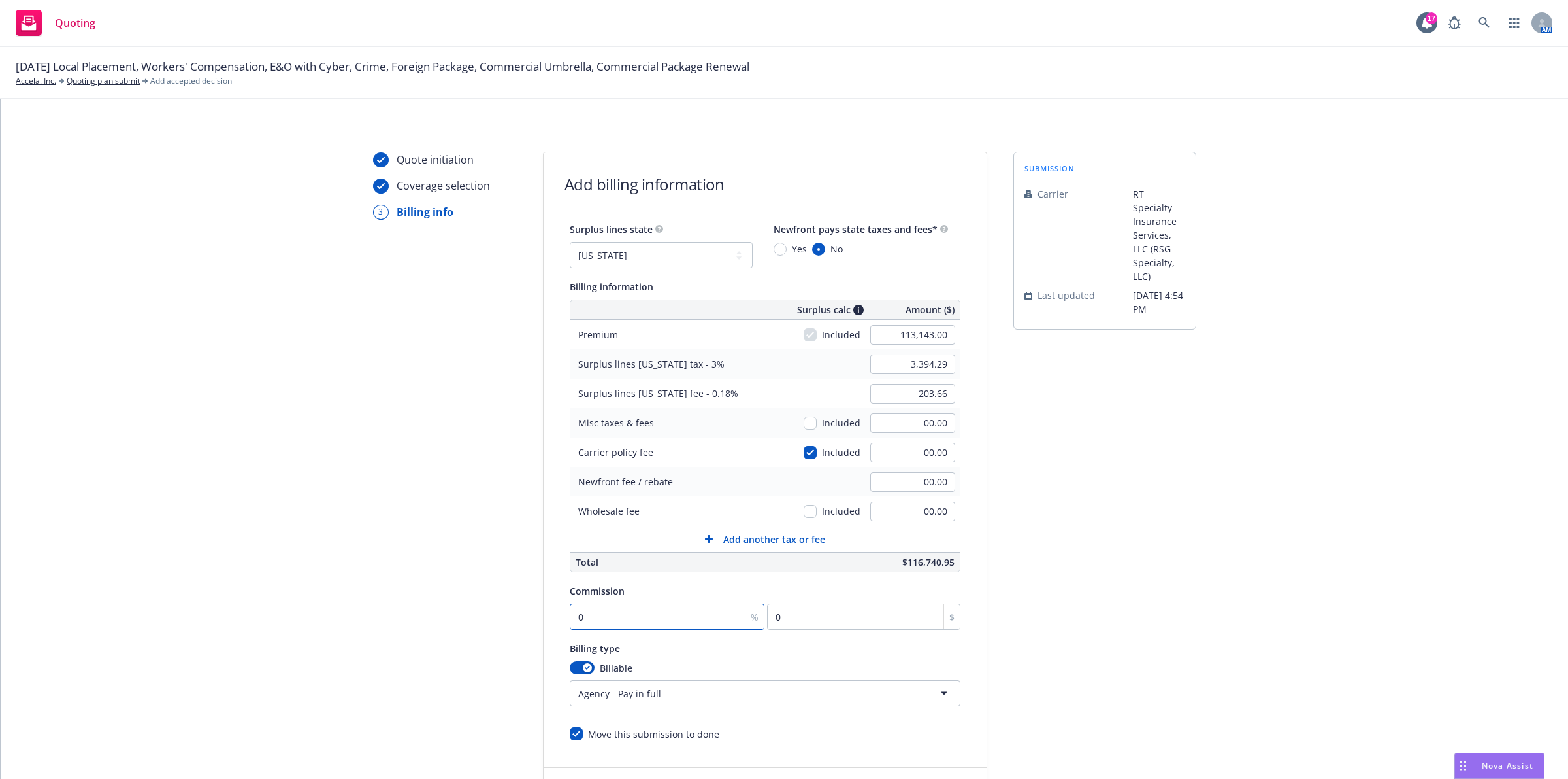
type input "1131.43"
type input "12"
type input "13577.16"
type input "12"
click at [1108, 619] on div "submission Carrier RT Specialty Insurance Services, LLC (RSG Specialty, LLC) La…" at bounding box center [1105, 486] width 183 height 669
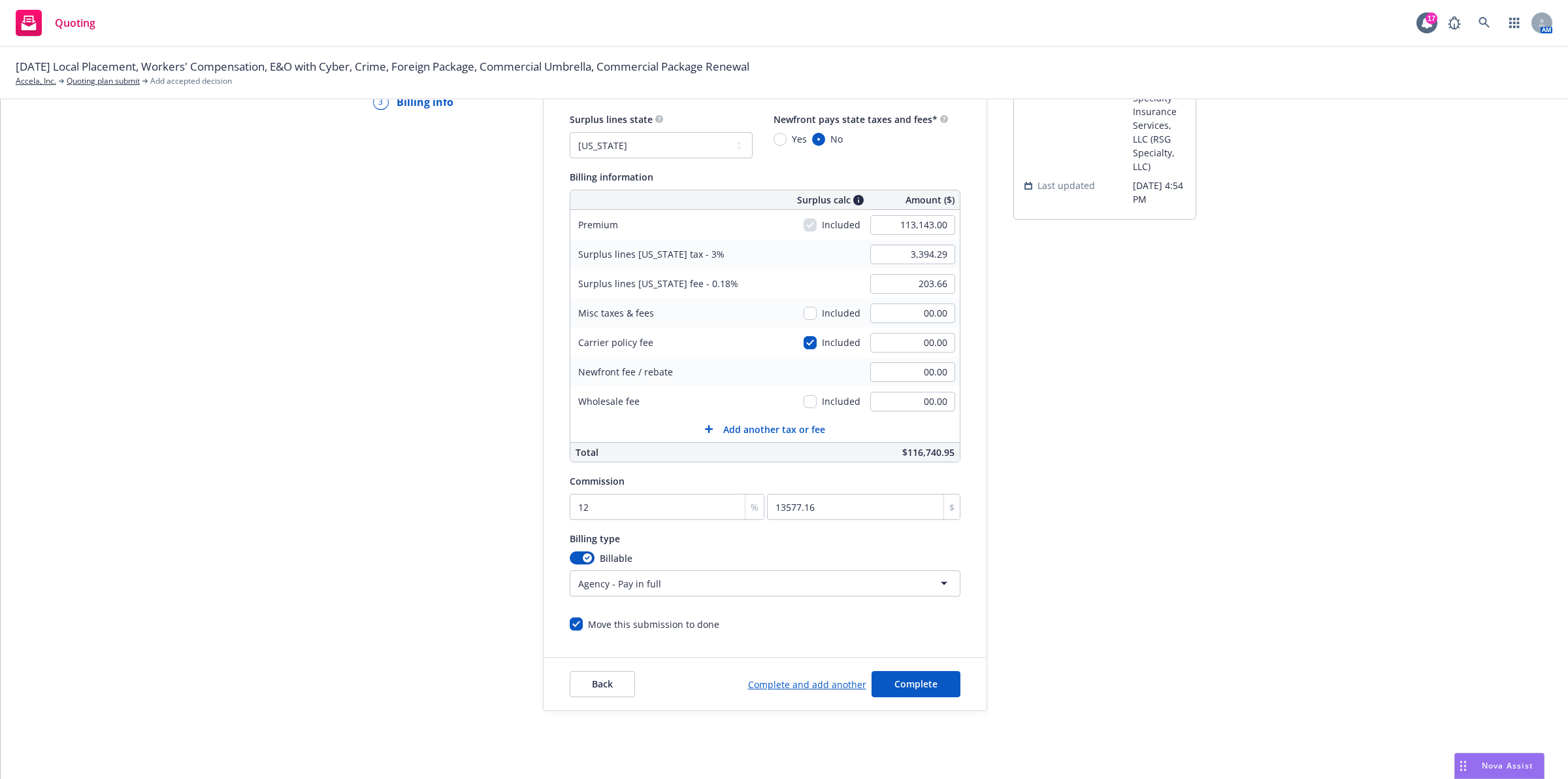
scroll to position [126, 0]
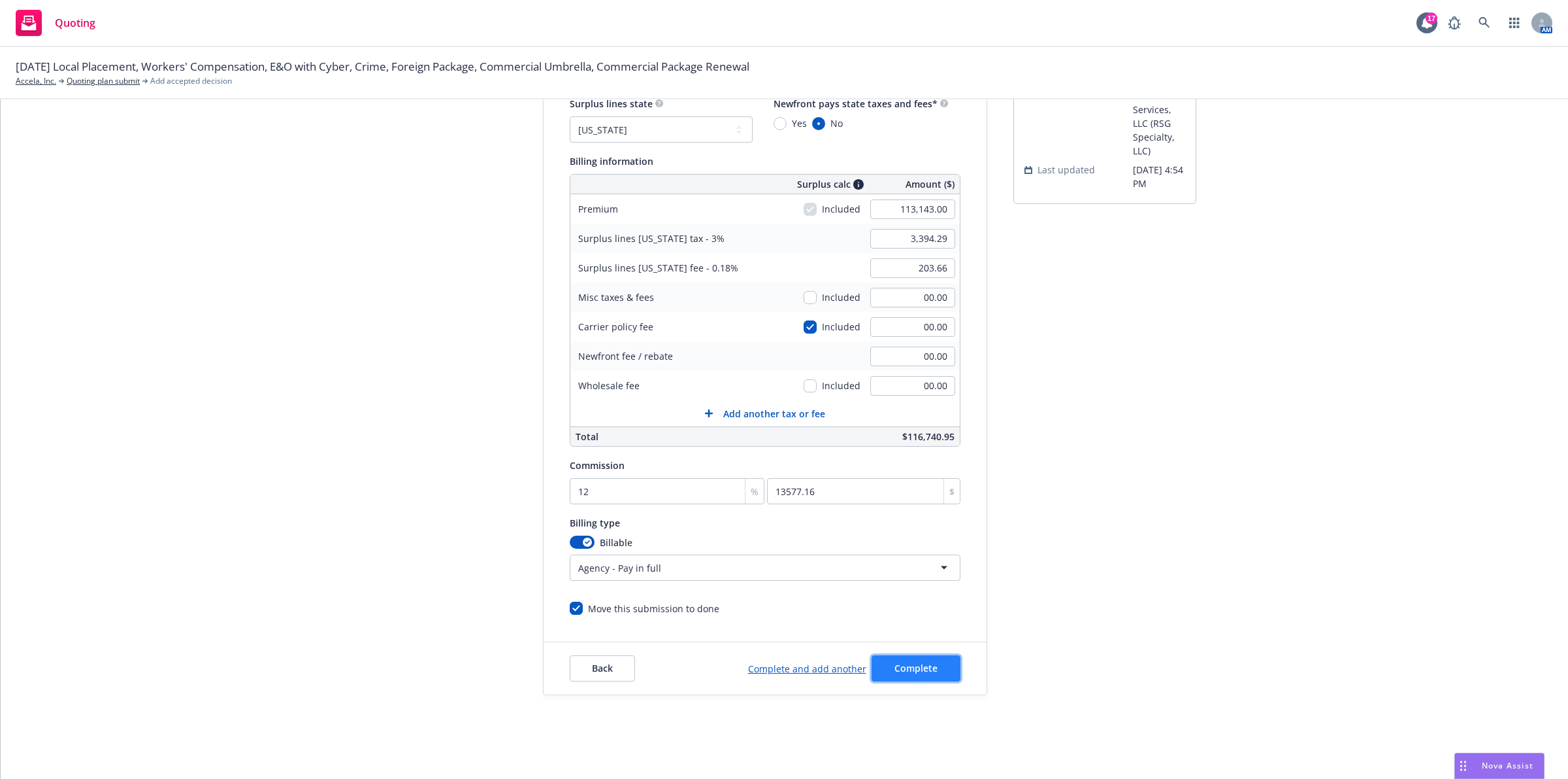
click at [913, 672] on span "Complete" at bounding box center [916, 668] width 43 height 12
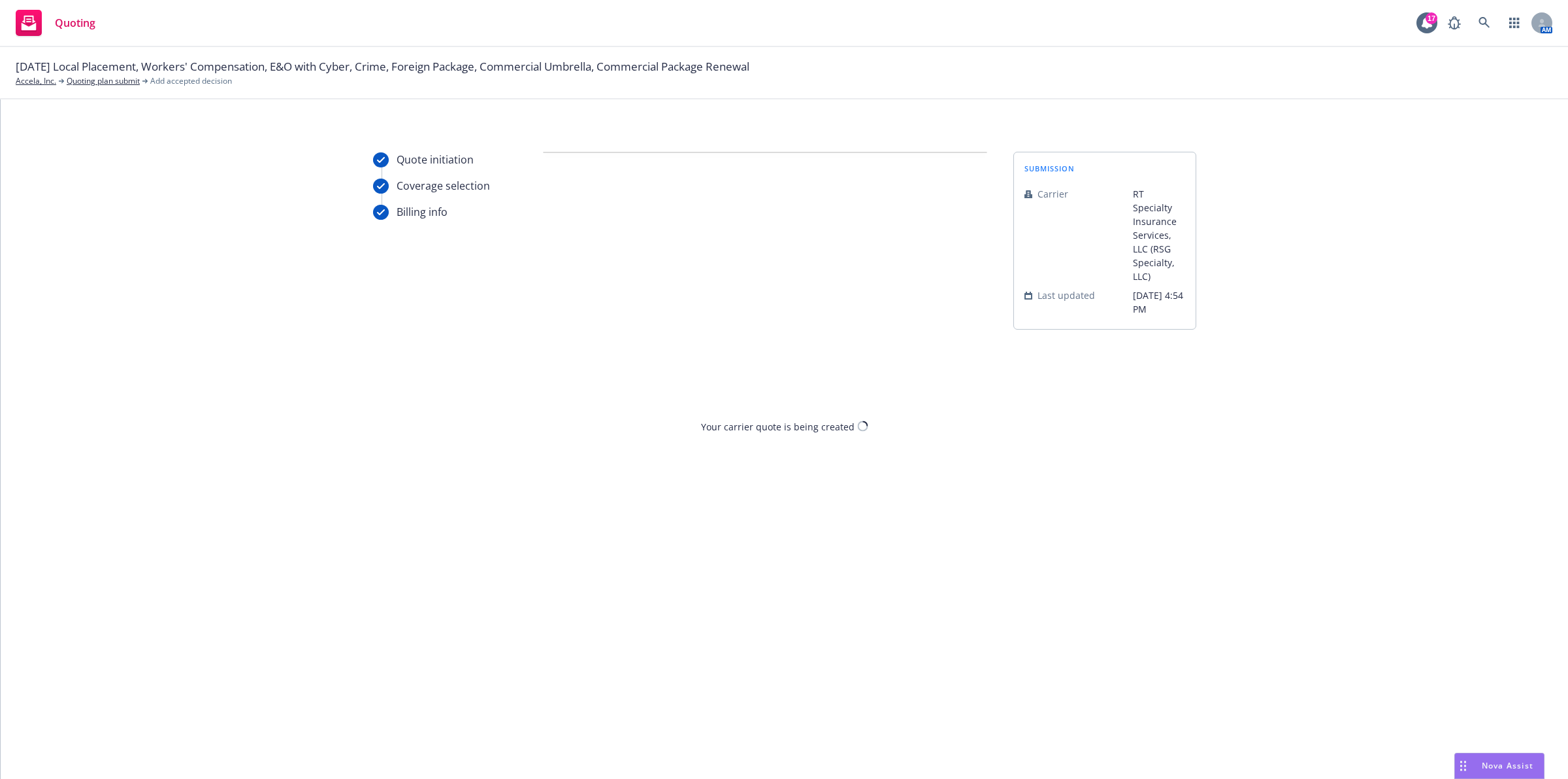
scroll to position [0, 0]
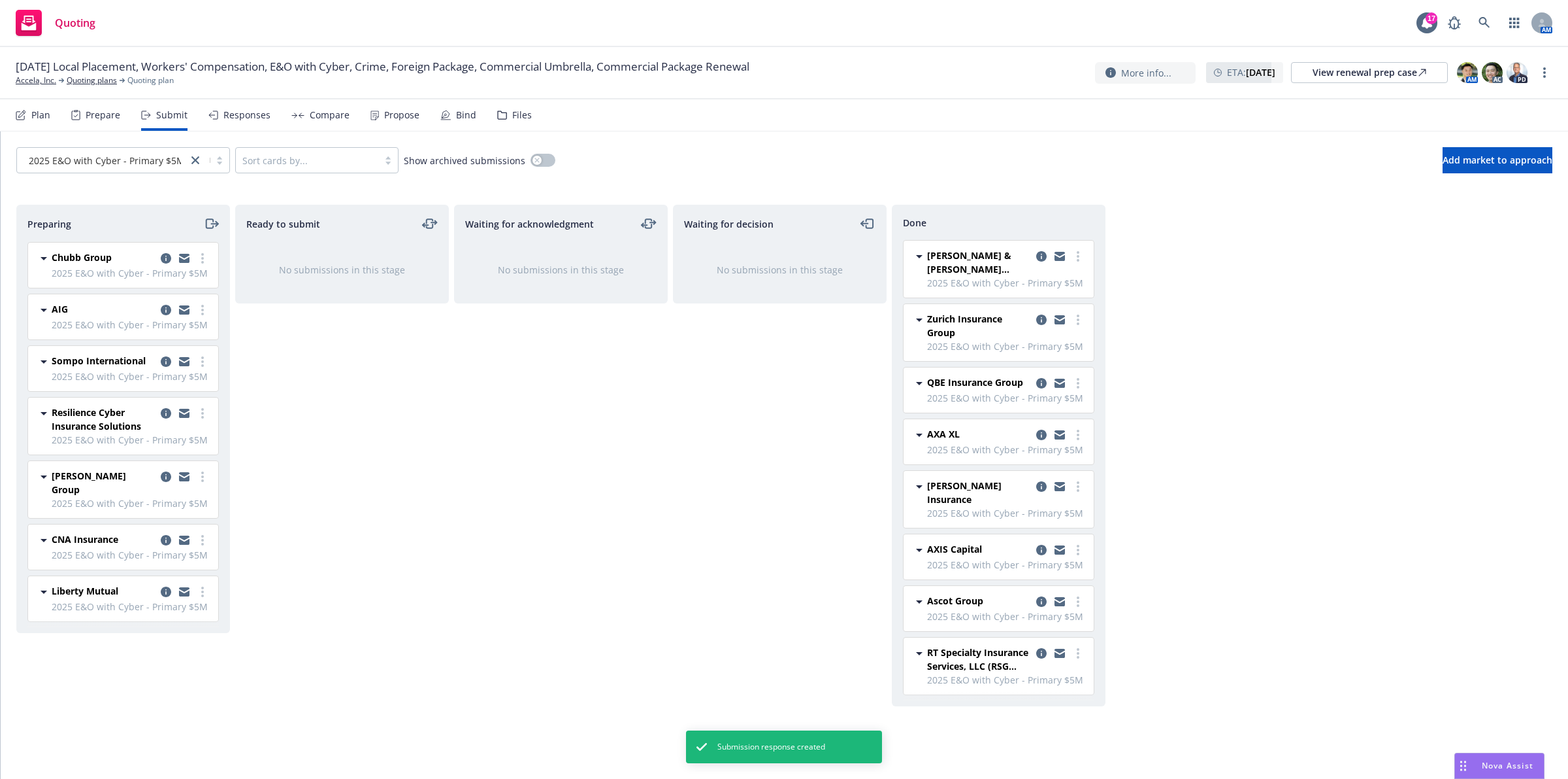
click at [505, 535] on div "Waiting for acknowledgment No submissions in this stage" at bounding box center [561, 478] width 214 height 546
click at [1334, 285] on div "Preparing Chubb Group 2025 E&O with Cyber - Primary $5M Thursday, August 14, 20…" at bounding box center [785, 478] width 1536 height 546
